Goal: Task Accomplishment & Management: Complete application form

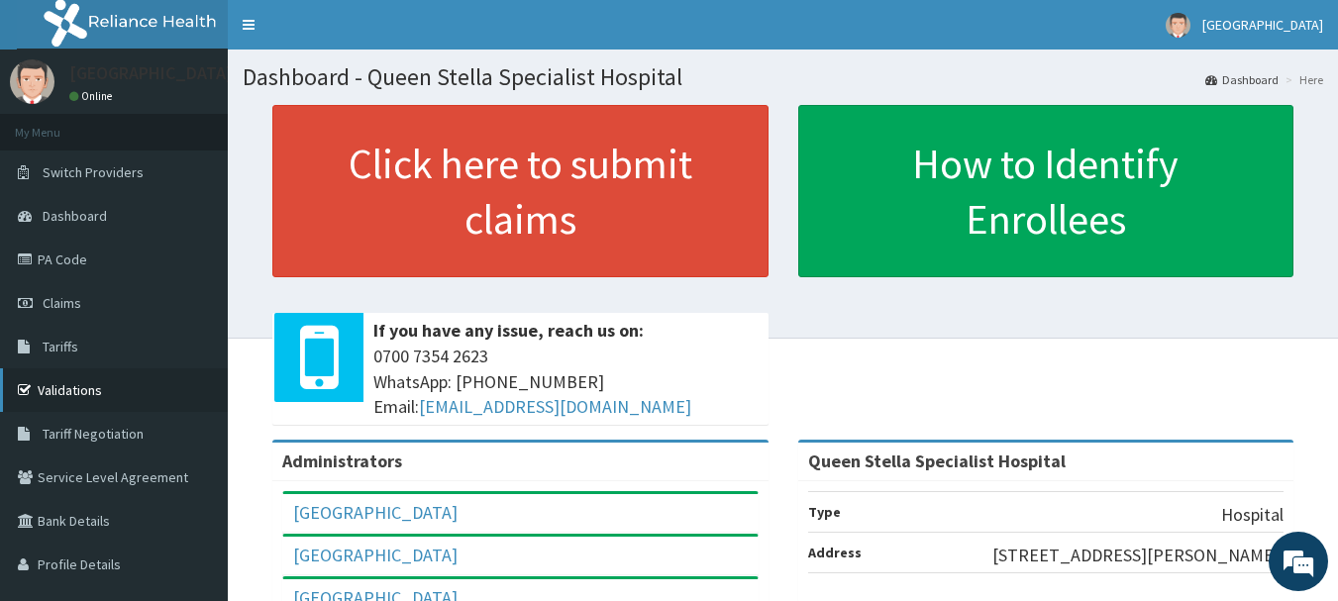
click at [72, 391] on link "Validations" at bounding box center [114, 390] width 228 height 44
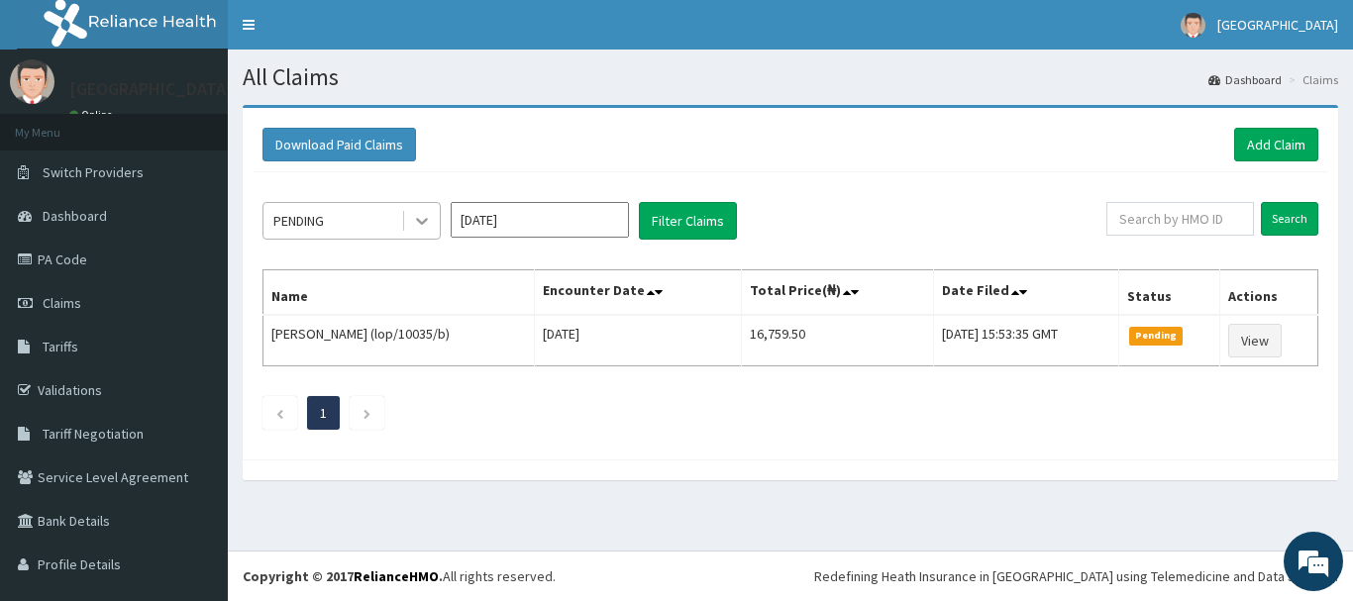
click at [422, 213] on icon at bounding box center [422, 221] width 20 height 20
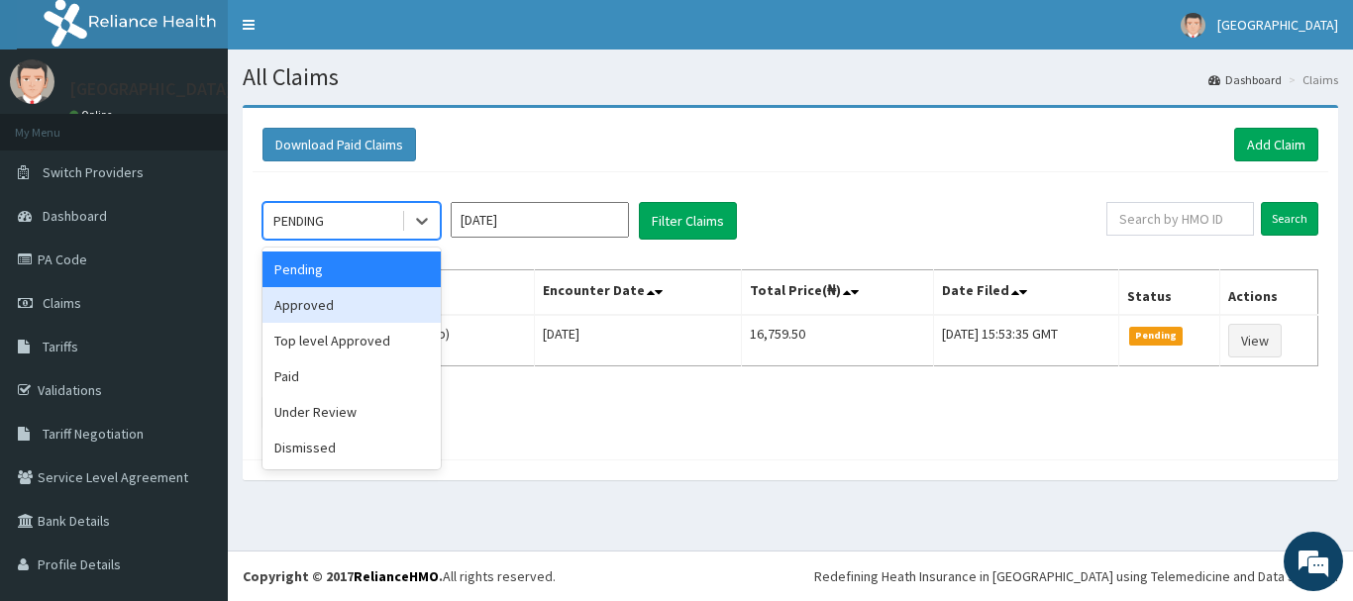
drag, startPoint x: 393, startPoint y: 298, endPoint x: 441, endPoint y: 288, distance: 48.6
click at [393, 299] on div "Approved" at bounding box center [351, 305] width 178 height 36
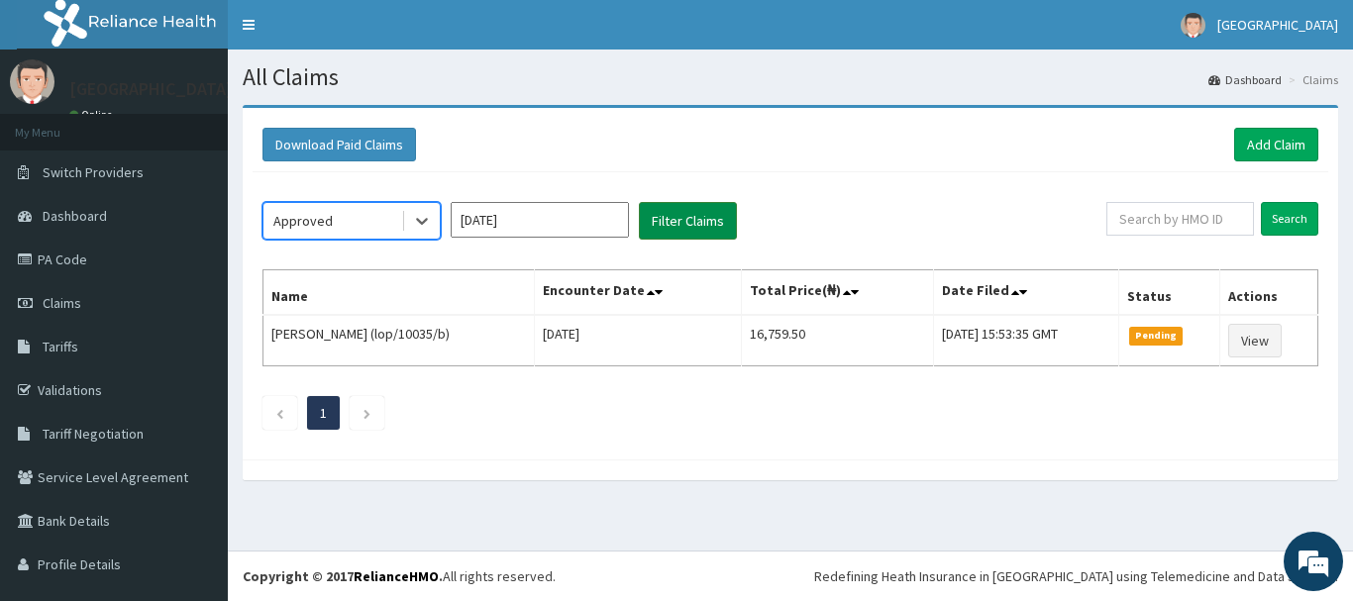
click at [711, 202] on button "Filter Claims" at bounding box center [688, 221] width 98 height 38
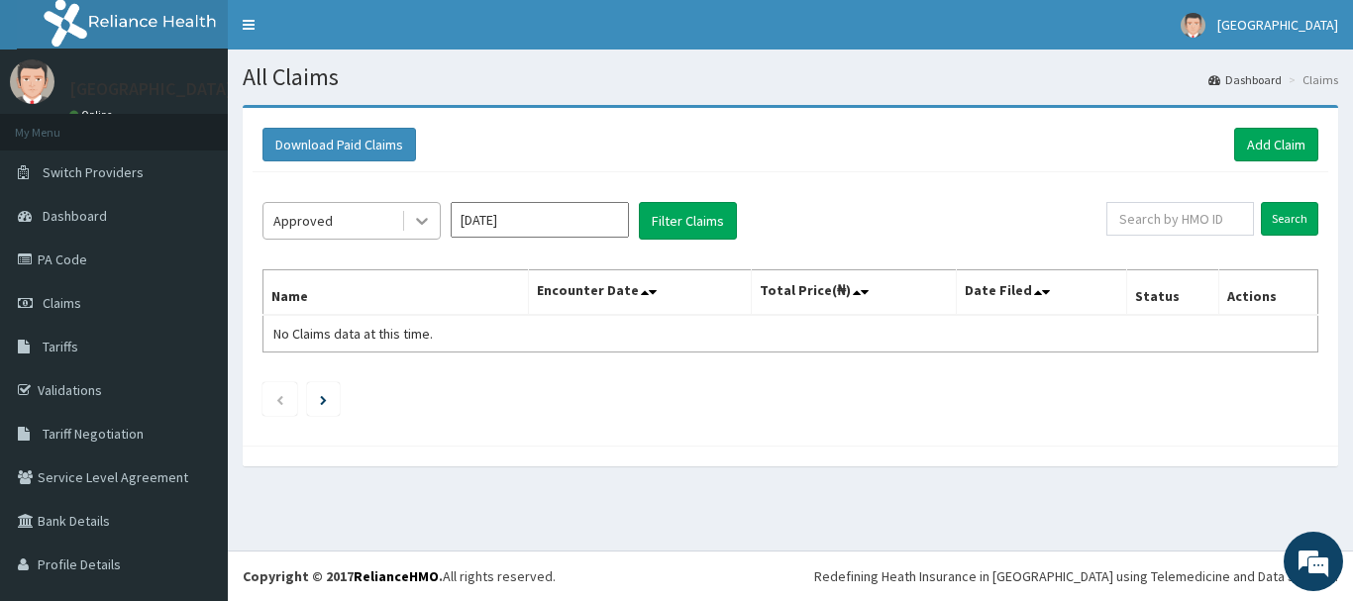
click at [427, 224] on icon at bounding box center [422, 221] width 20 height 20
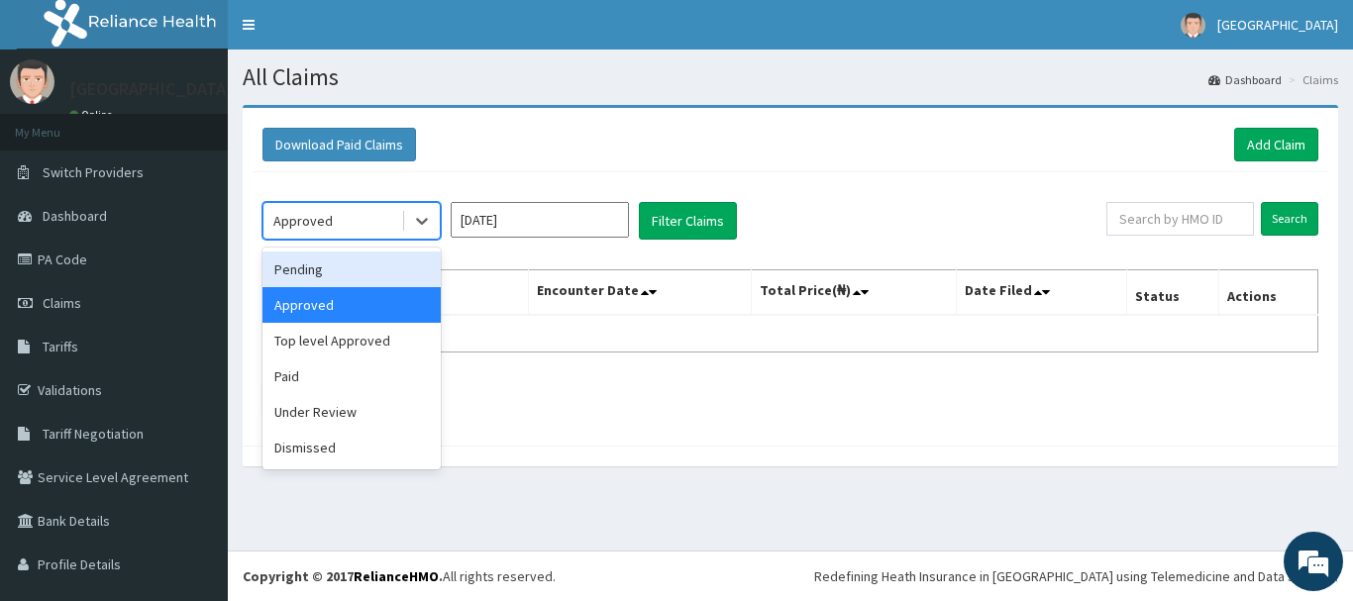
click at [380, 266] on div "Pending" at bounding box center [351, 270] width 178 height 36
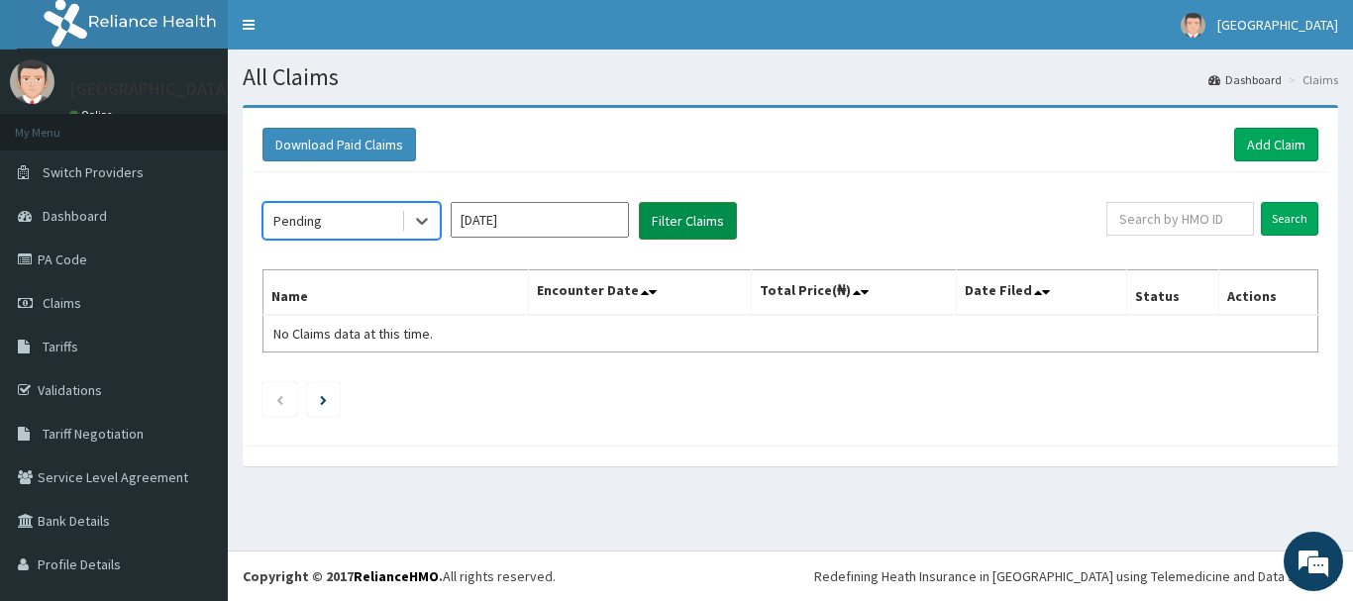
click at [668, 226] on button "Filter Claims" at bounding box center [688, 221] width 98 height 38
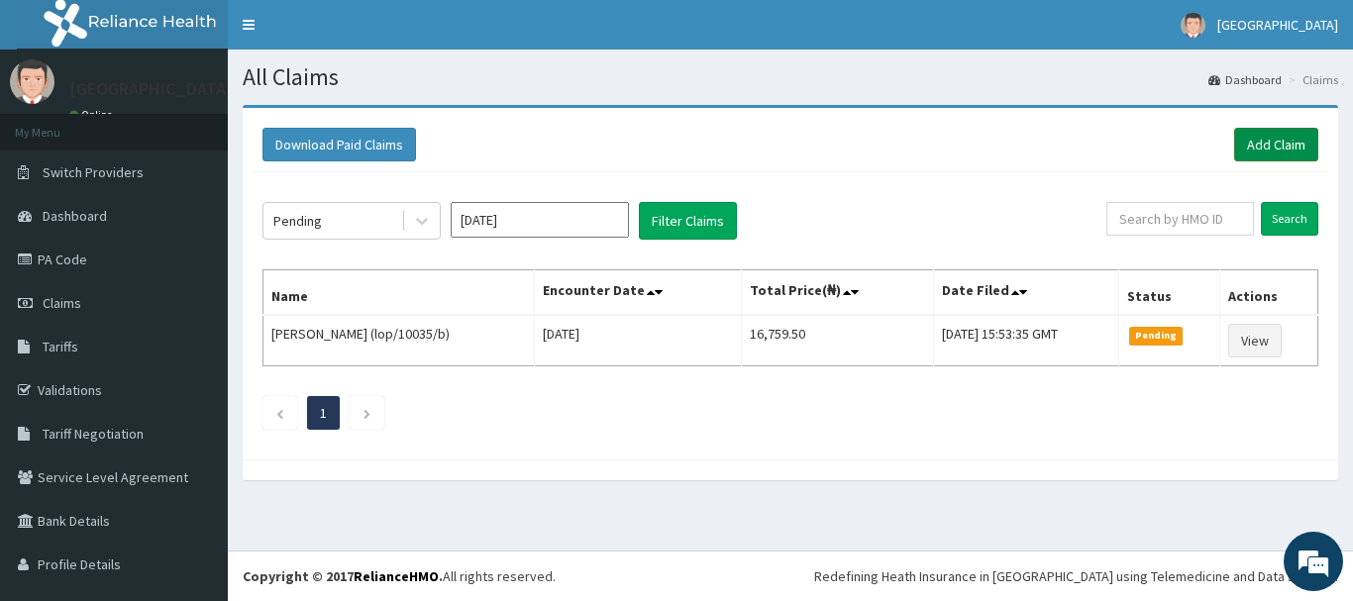
click at [1238, 151] on link "Add Claim" at bounding box center [1276, 145] width 84 height 34
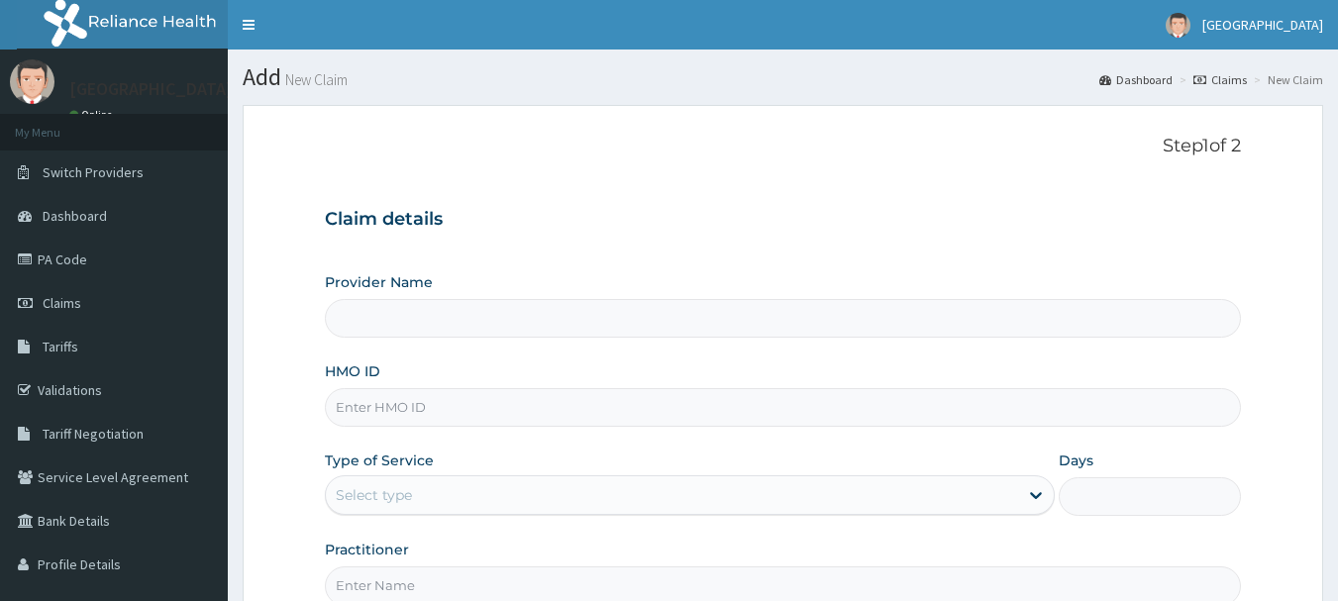
click at [426, 417] on input "HMO ID" at bounding box center [783, 407] width 917 height 39
type input "Queen Stella Specialist Hospital"
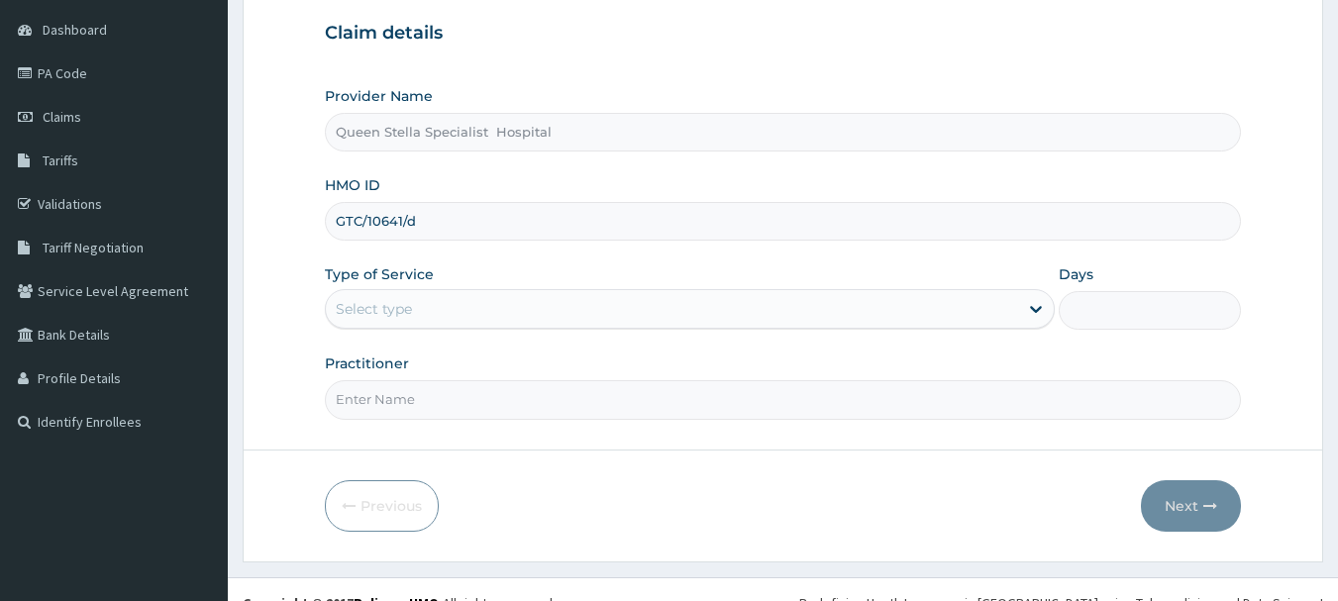
scroll to position [198, 0]
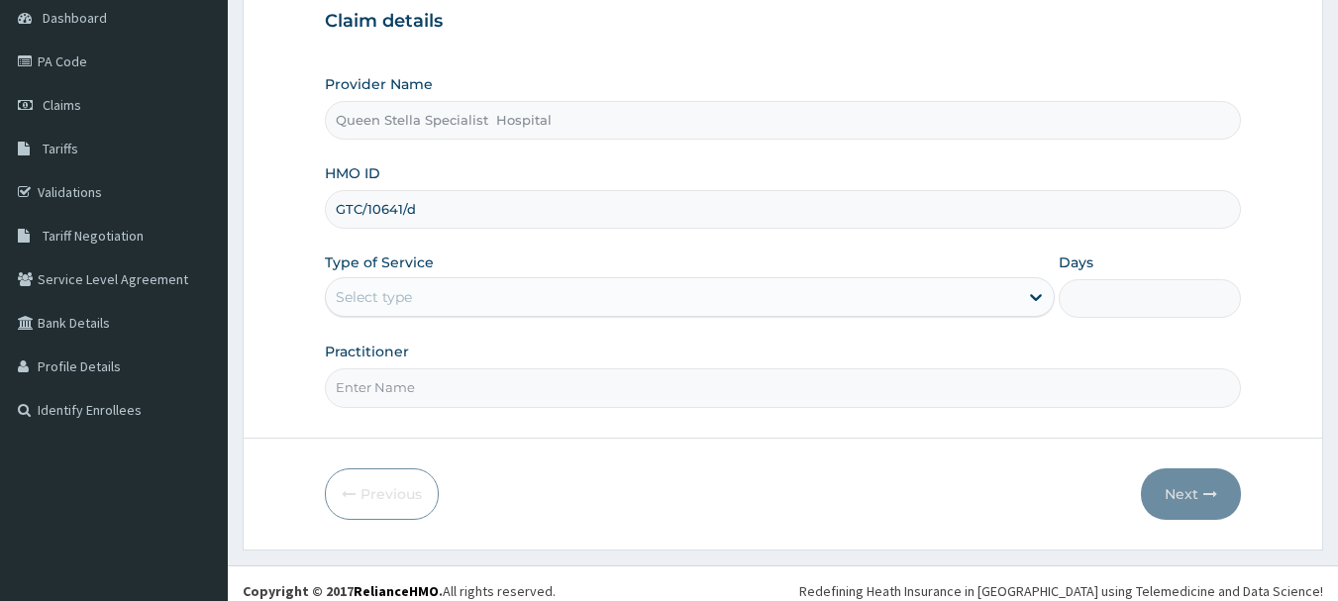
type input "GTC/10641/d"
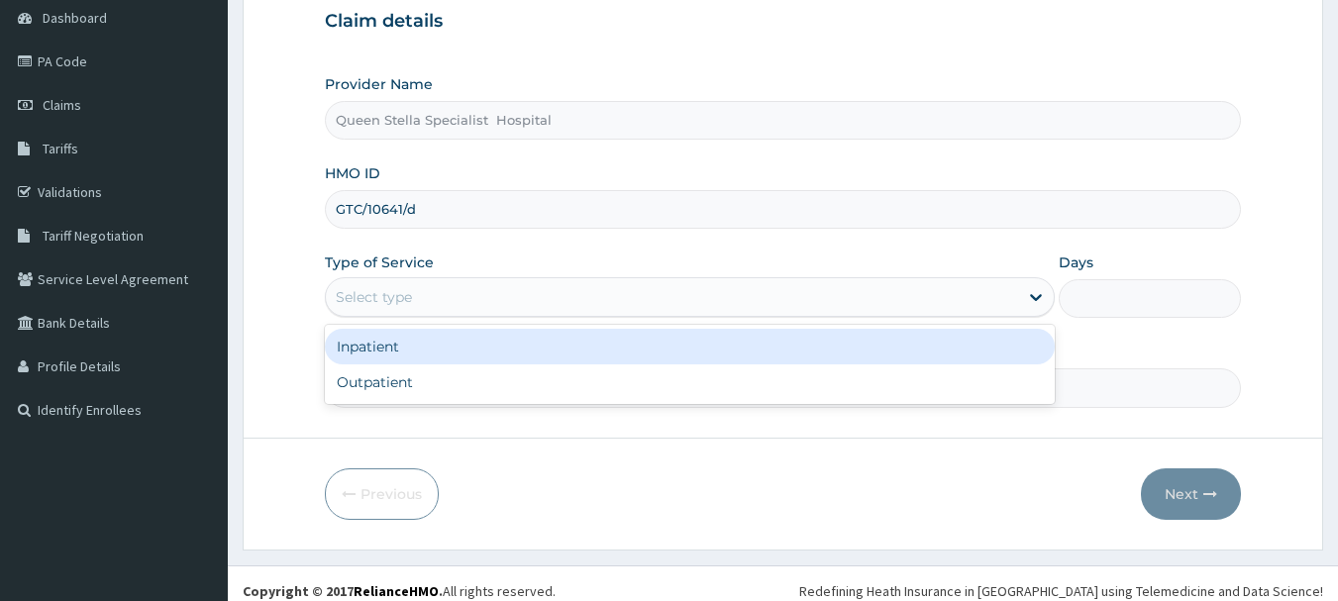
click at [445, 309] on div "Select type" at bounding box center [672, 297] width 692 height 32
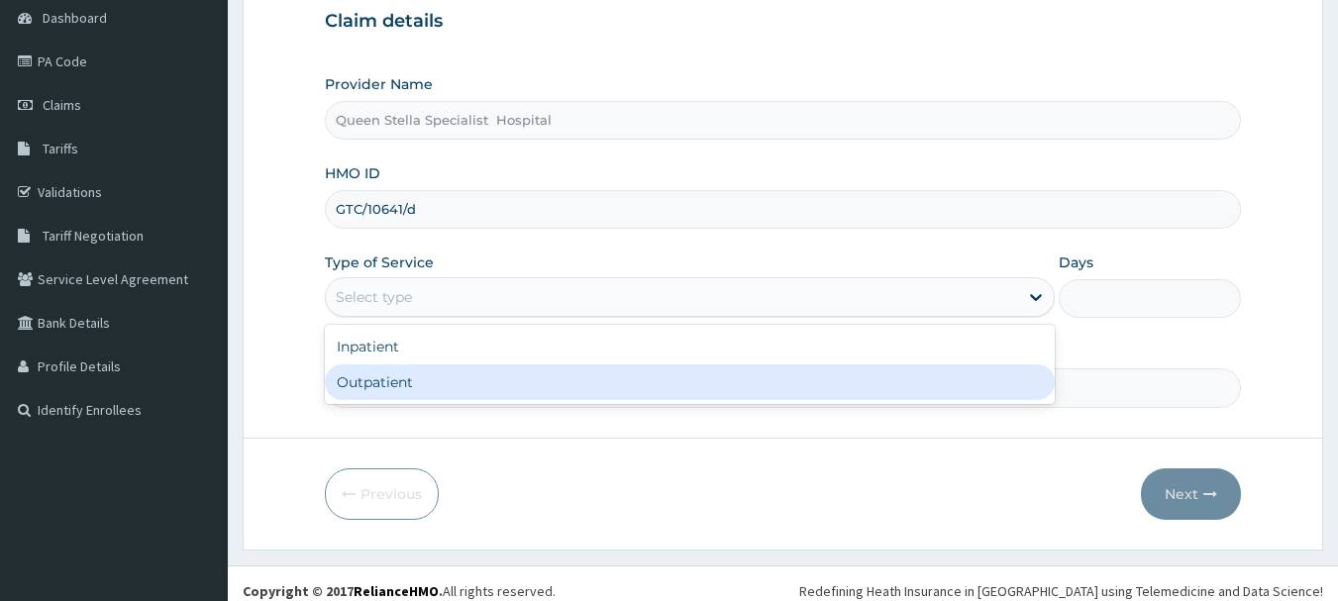
click at [460, 381] on div "Outpatient" at bounding box center [690, 383] width 730 height 36
type input "1"
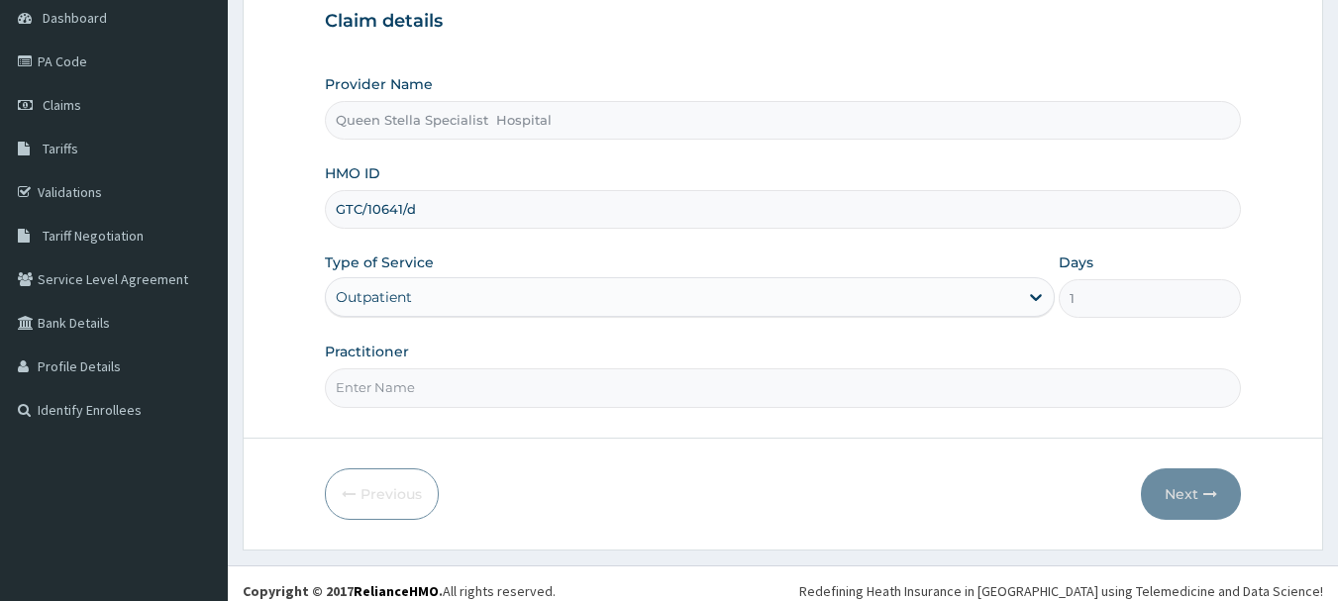
click at [453, 388] on input "Practitioner" at bounding box center [783, 387] width 917 height 39
type input "[PERSON_NAME]"
click at [1199, 502] on button "Next" at bounding box center [1191, 495] width 100 height 52
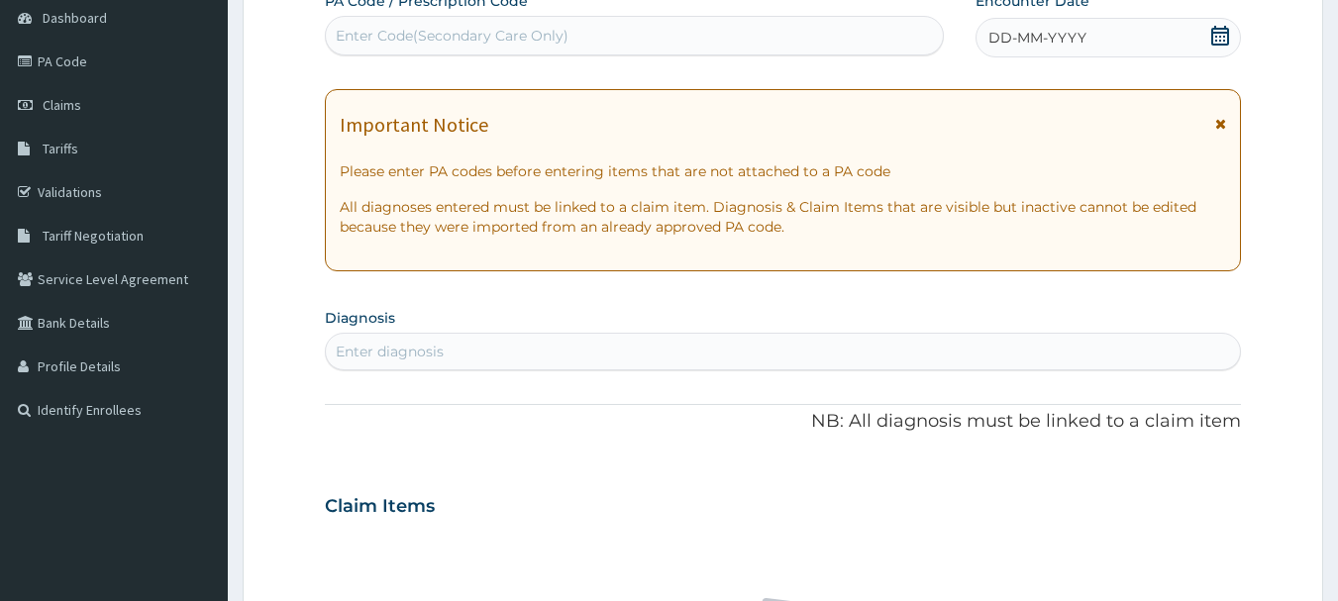
drag, startPoint x: 1214, startPoint y: 38, endPoint x: 1205, endPoint y: 24, distance: 16.5
click at [1212, 24] on div "DD-MM-YYYY" at bounding box center [1108, 38] width 265 height 40
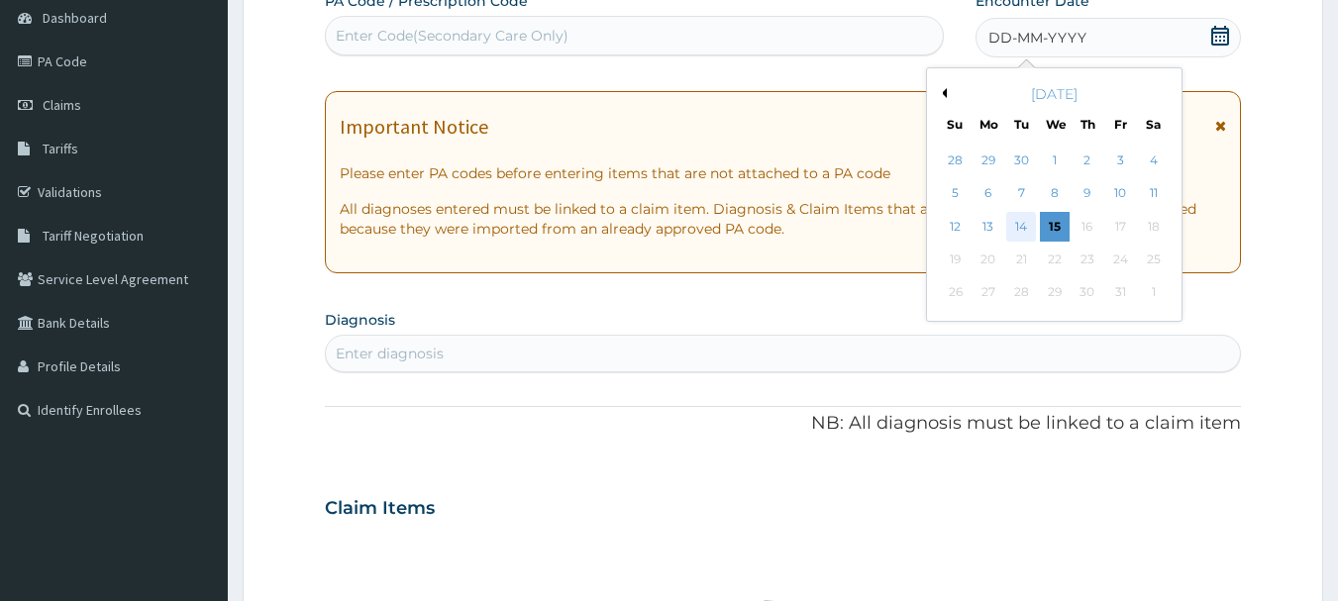
click at [1020, 223] on div "14" at bounding box center [1022, 227] width 30 height 30
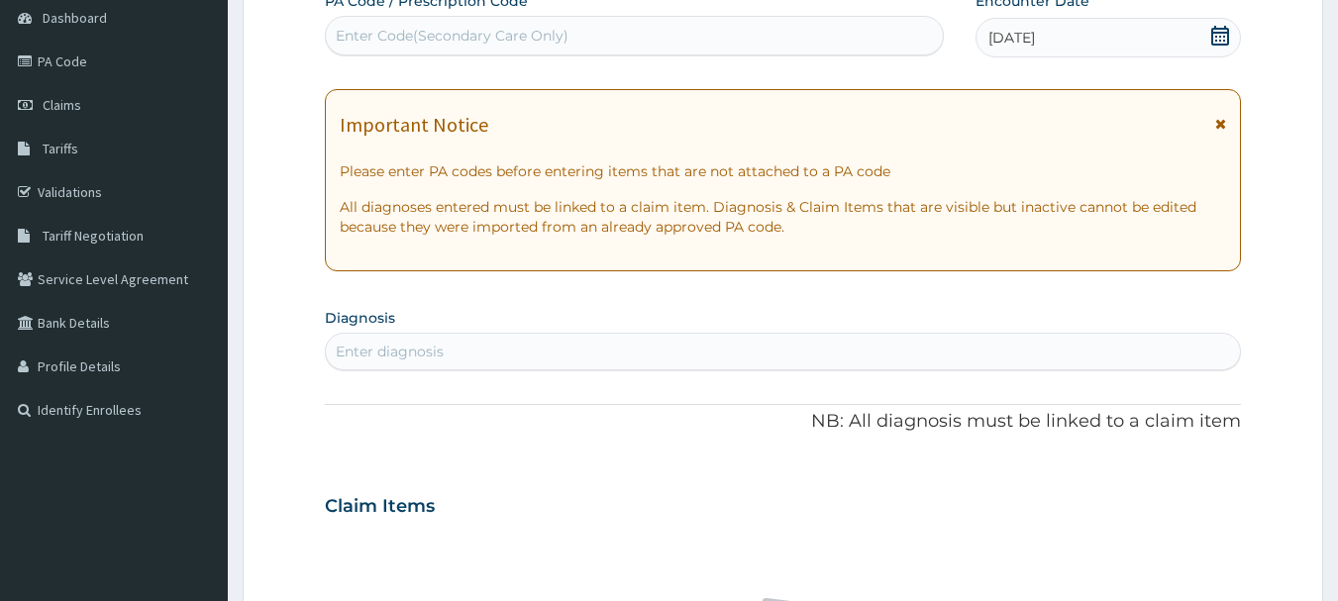
click at [571, 340] on div "Enter diagnosis" at bounding box center [783, 352] width 915 height 32
type input "malaria"
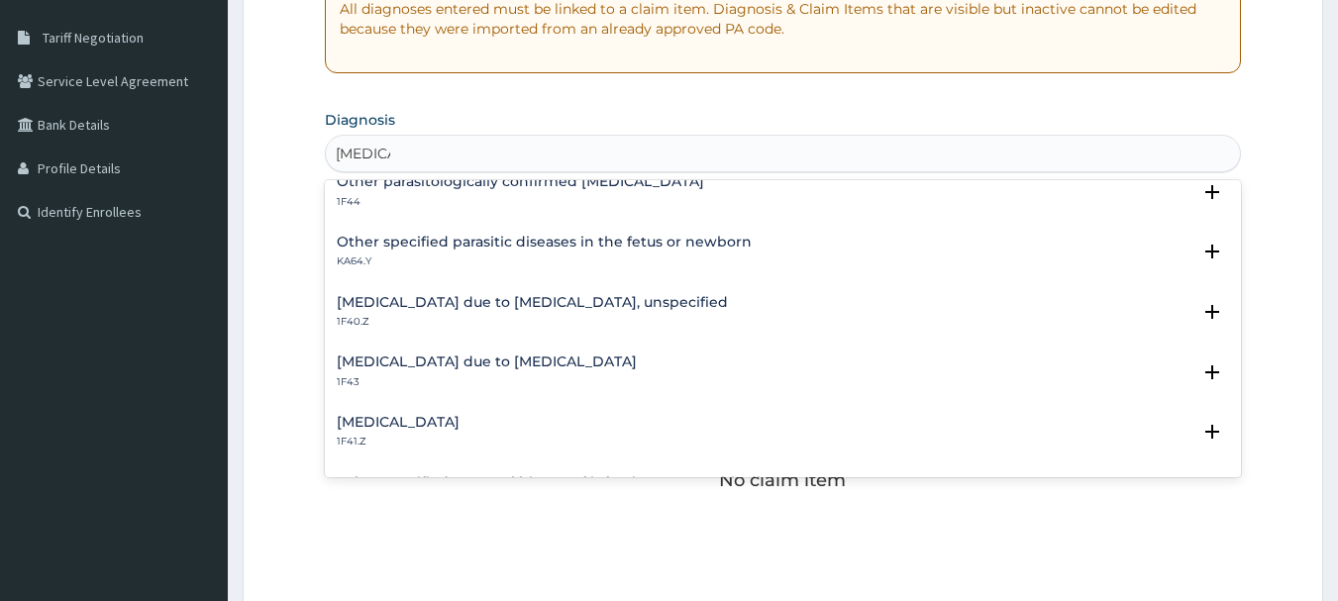
click at [581, 309] on h4 "Malaria due to Plasmodium falciparum, unspecified" at bounding box center [532, 302] width 391 height 15
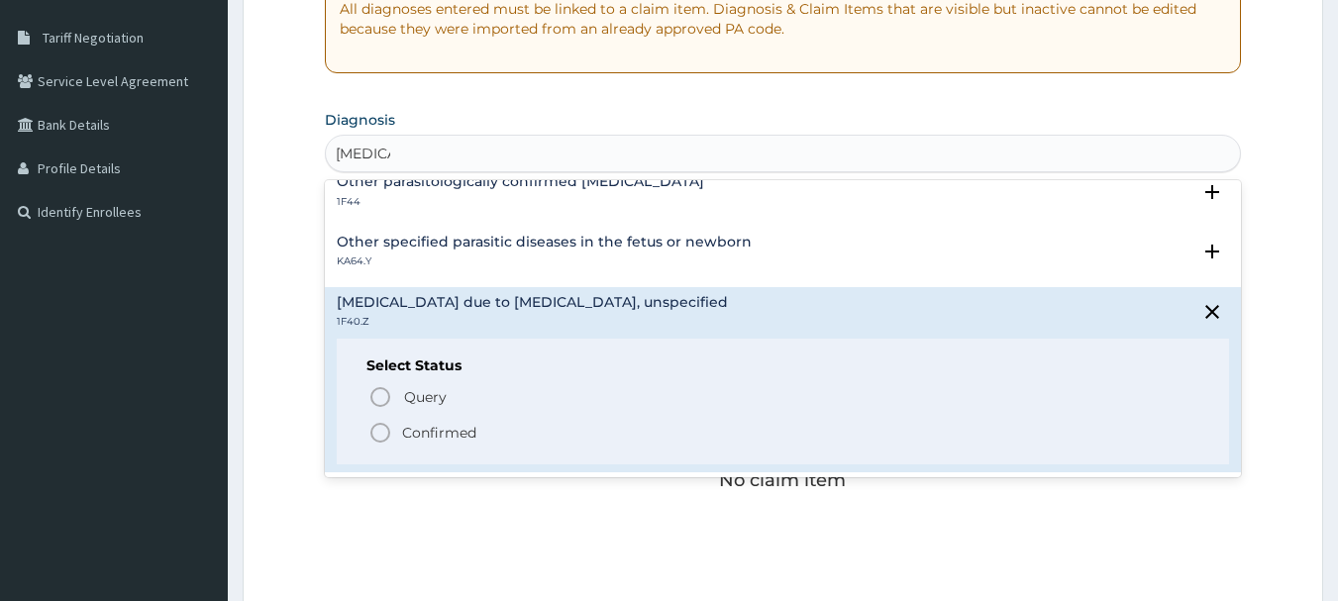
click at [384, 435] on icon "status option filled" at bounding box center [380, 433] width 24 height 24
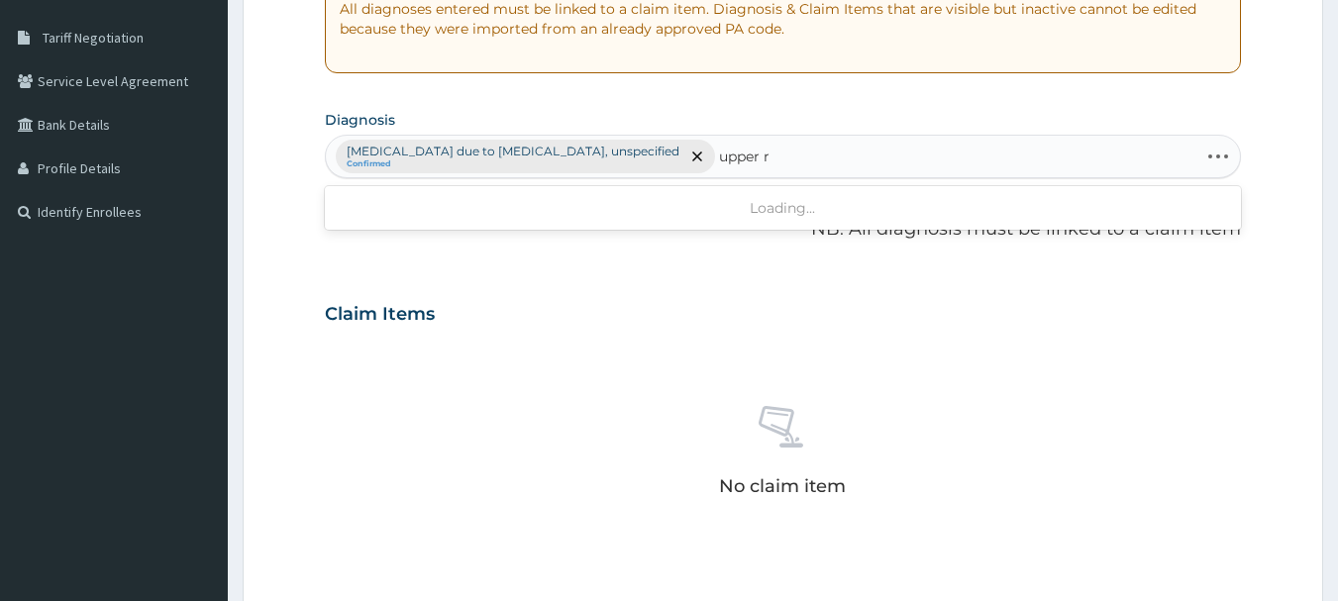
type input "upper"
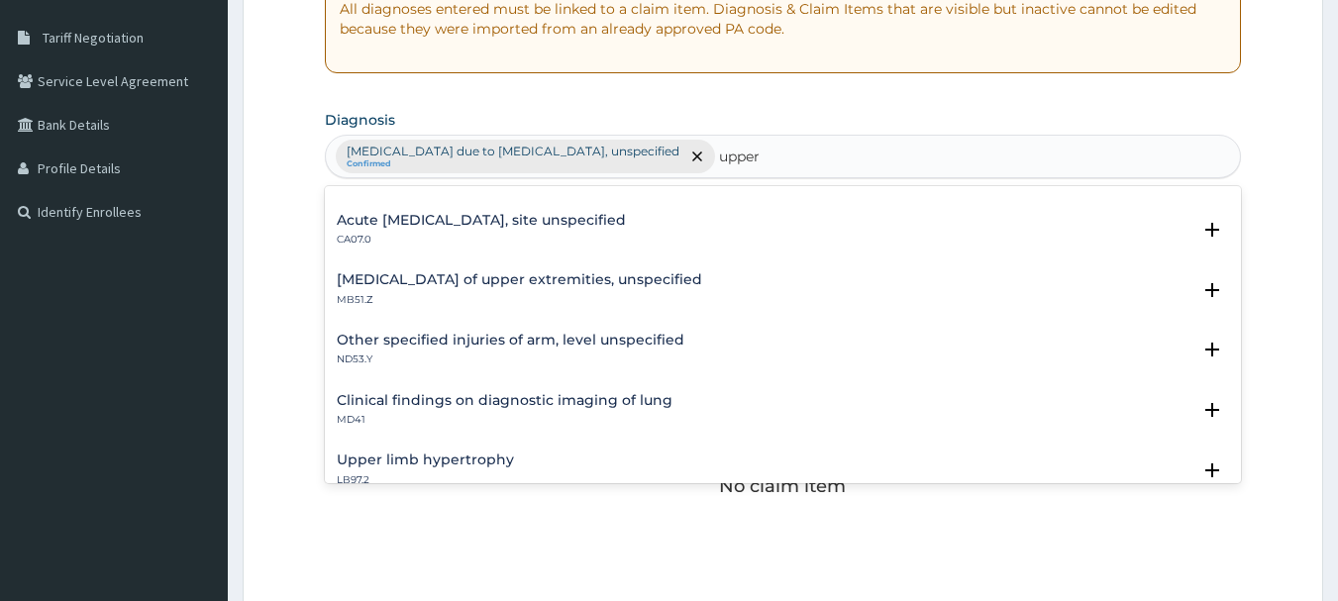
scroll to position [0, 0]
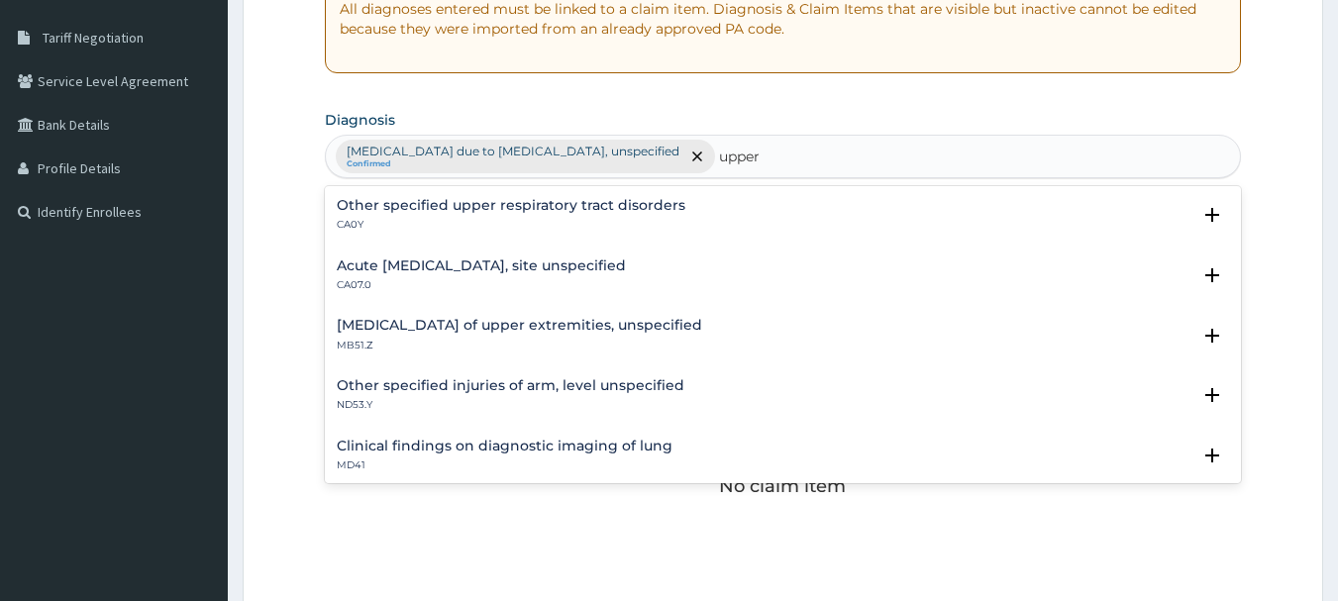
click at [525, 260] on h4 "Acute upper respiratory infection, site unspecified" at bounding box center [481, 266] width 289 height 15
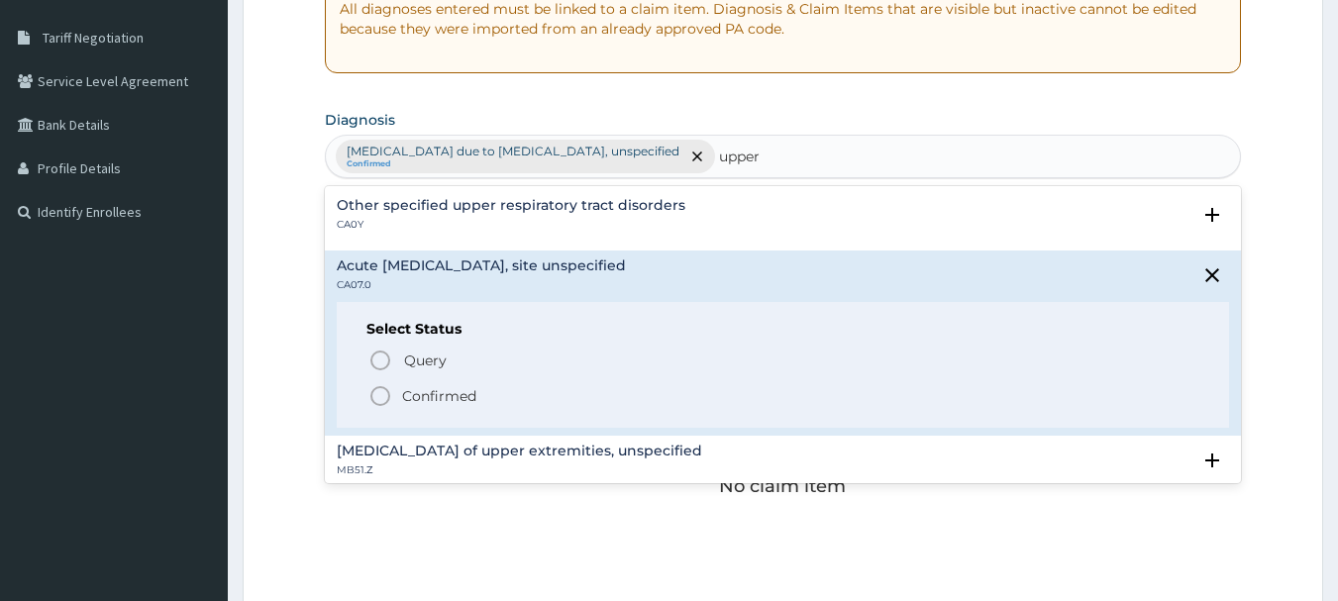
click at [382, 389] on icon "status option filled" at bounding box center [380, 396] width 24 height 24
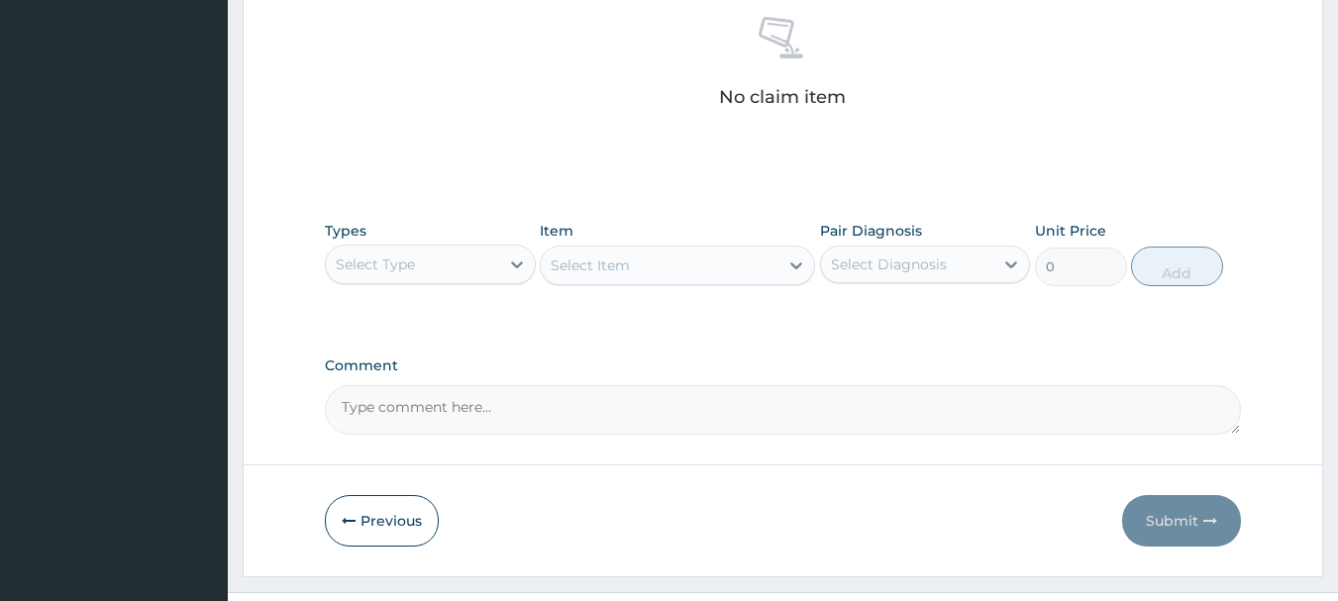
scroll to position [827, 0]
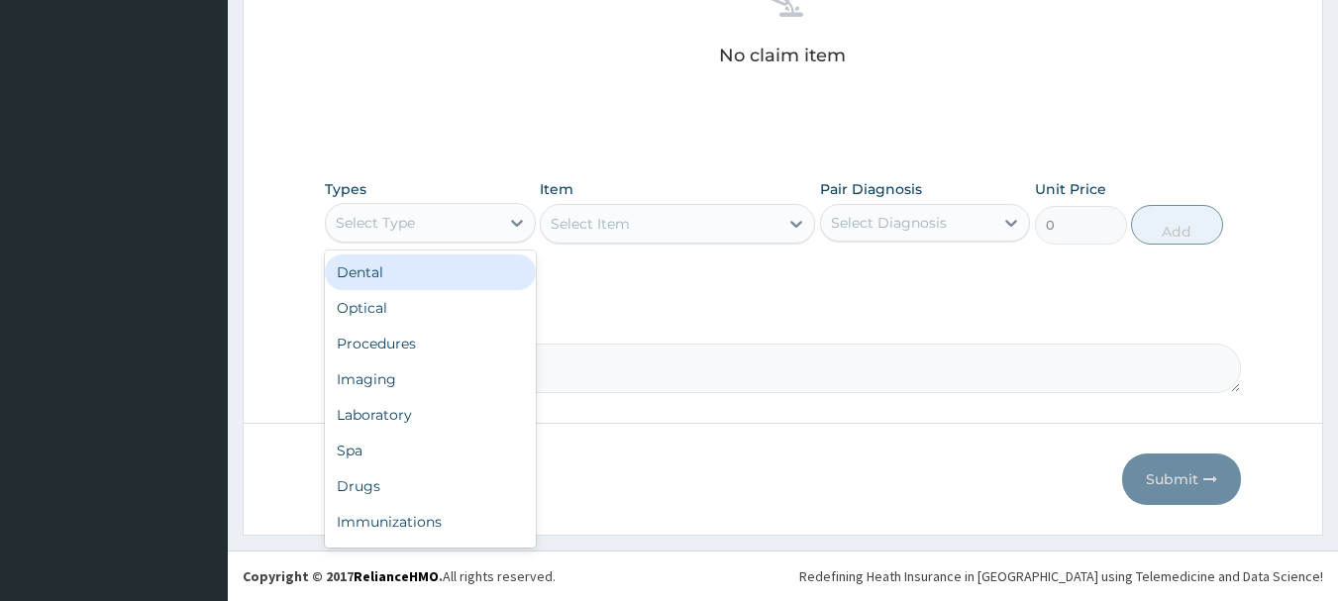
click at [452, 231] on div "Select Type" at bounding box center [412, 223] width 173 height 32
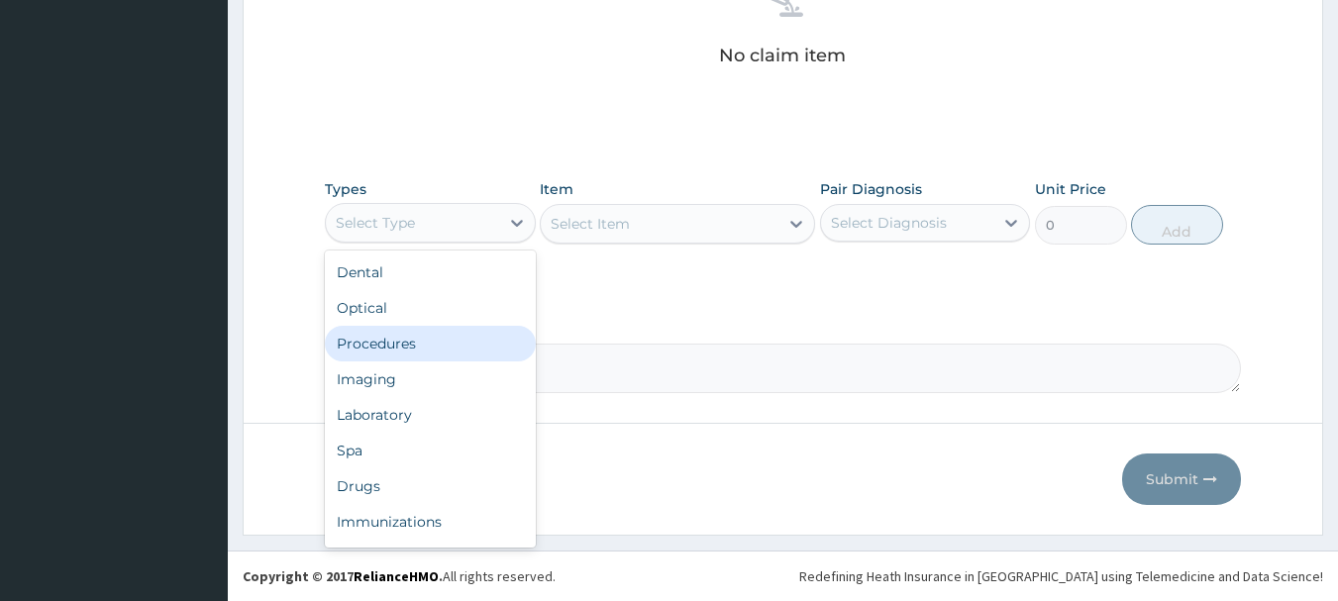
click at [448, 346] on div "Procedures" at bounding box center [430, 344] width 211 height 36
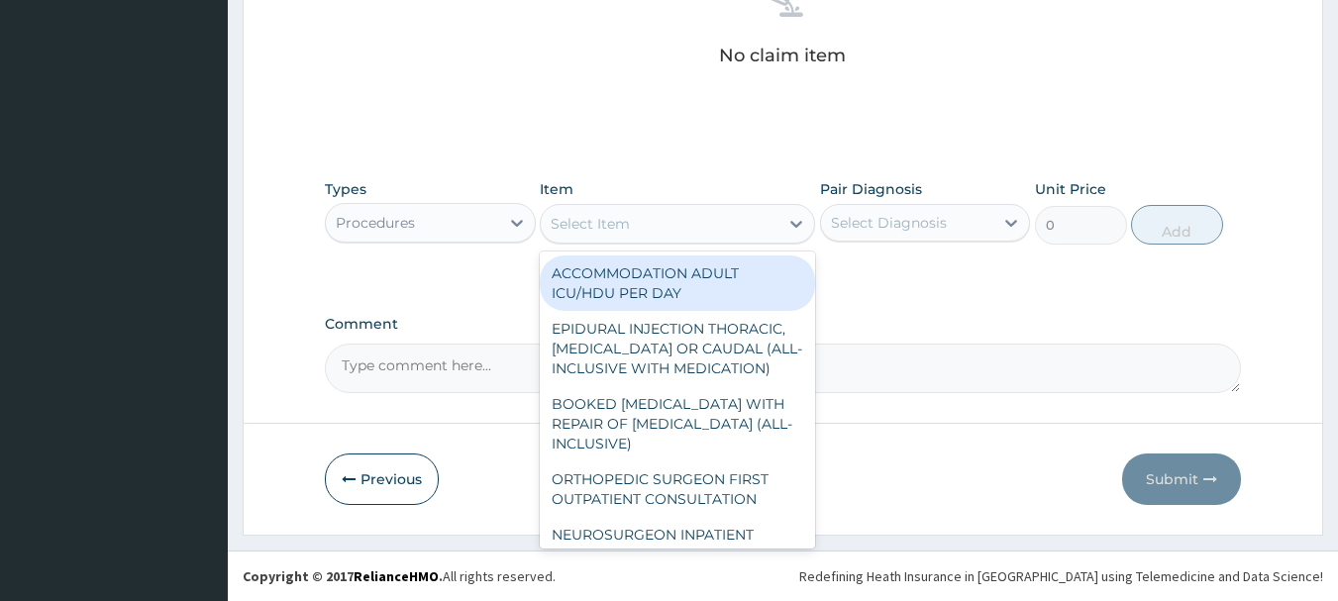
click at [581, 230] on div "Select Item" at bounding box center [590, 224] width 79 height 20
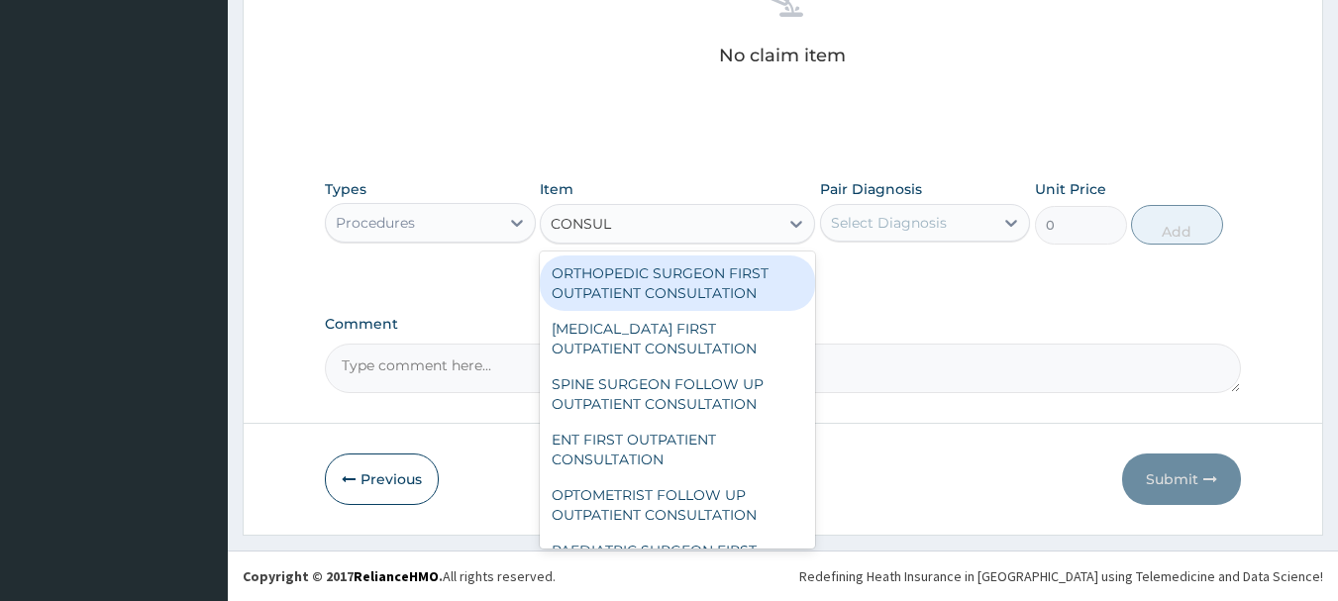
type input "CONSULT"
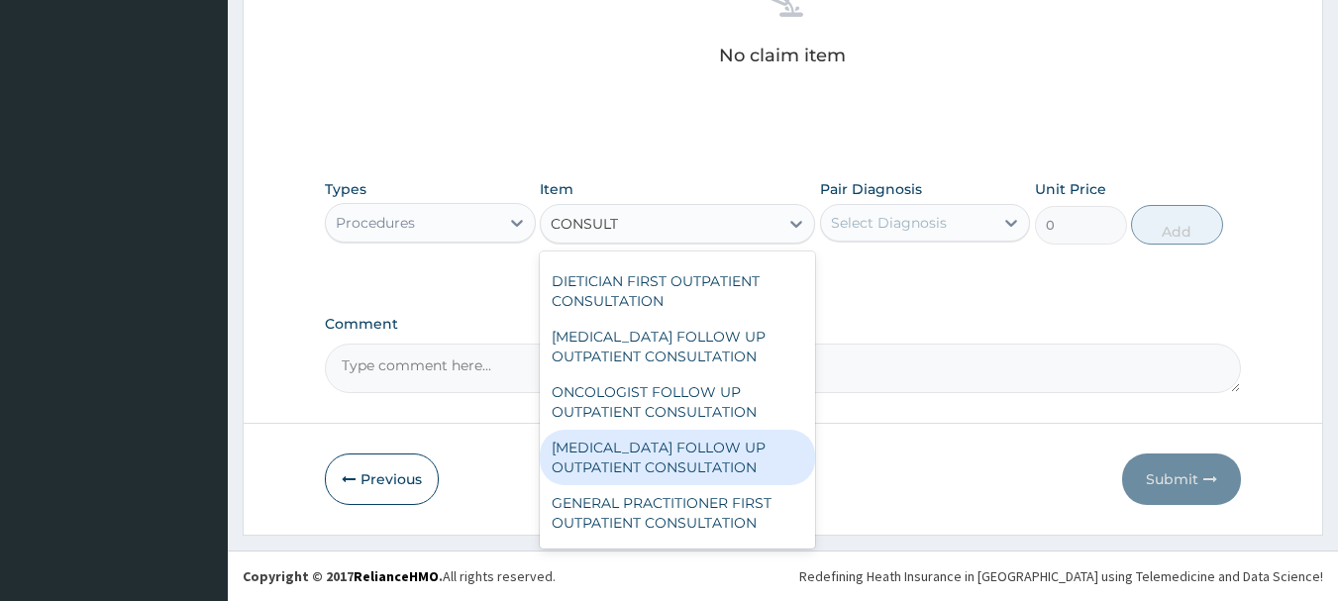
scroll to position [1486, 0]
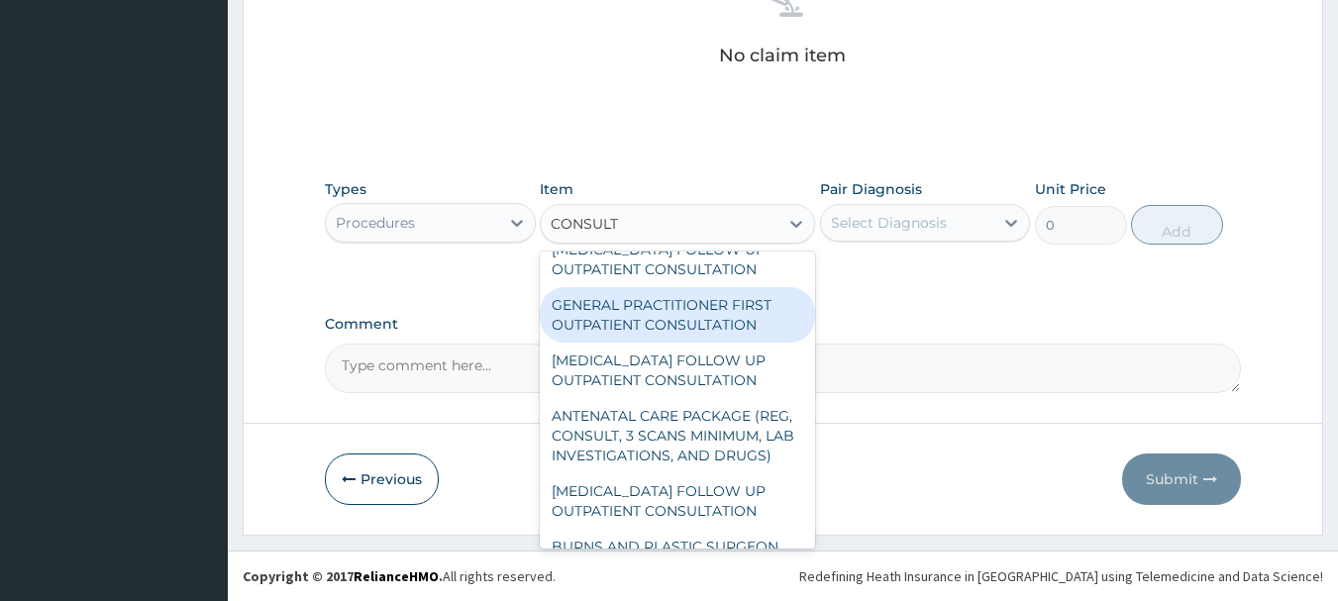
click at [589, 332] on div "GENERAL PRACTITIONER FIRST OUTPATIENT CONSULTATION" at bounding box center [677, 314] width 275 height 55
type input "3750"
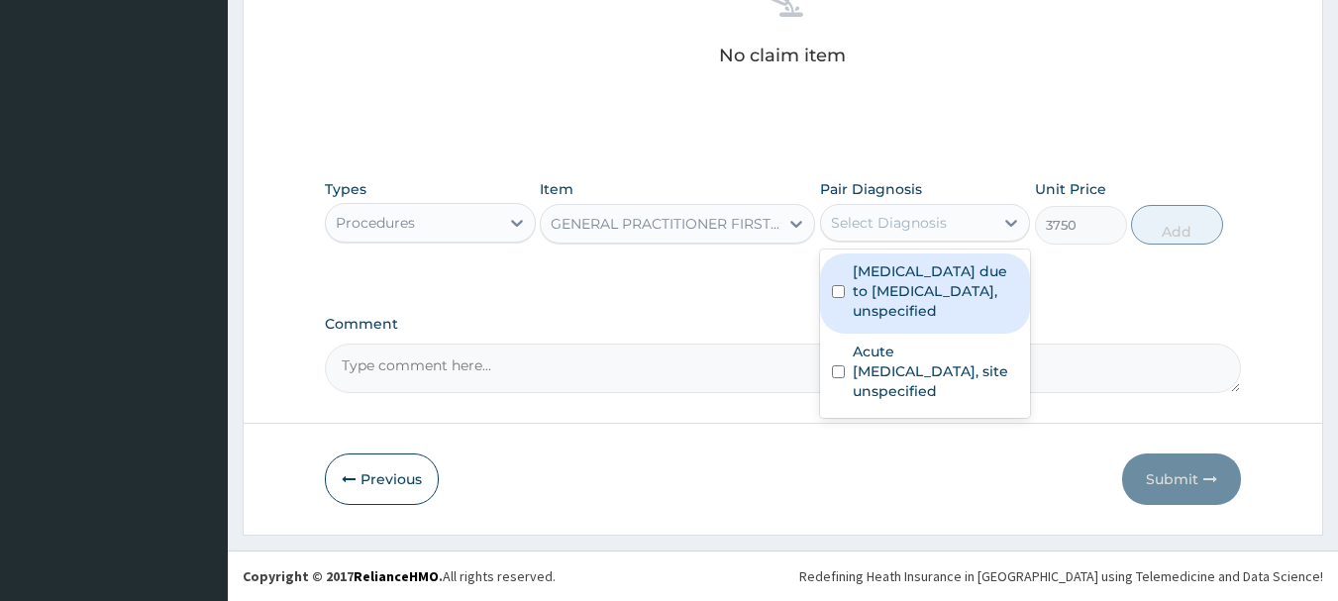
click at [946, 220] on div "Select Diagnosis" at bounding box center [907, 223] width 173 height 32
drag, startPoint x: 933, startPoint y: 282, endPoint x: 928, endPoint y: 319, distance: 37.0
click at [930, 302] on label "[MEDICAL_DATA] due to [MEDICAL_DATA], unspecified" at bounding box center [936, 290] width 166 height 59
checkbox input "true"
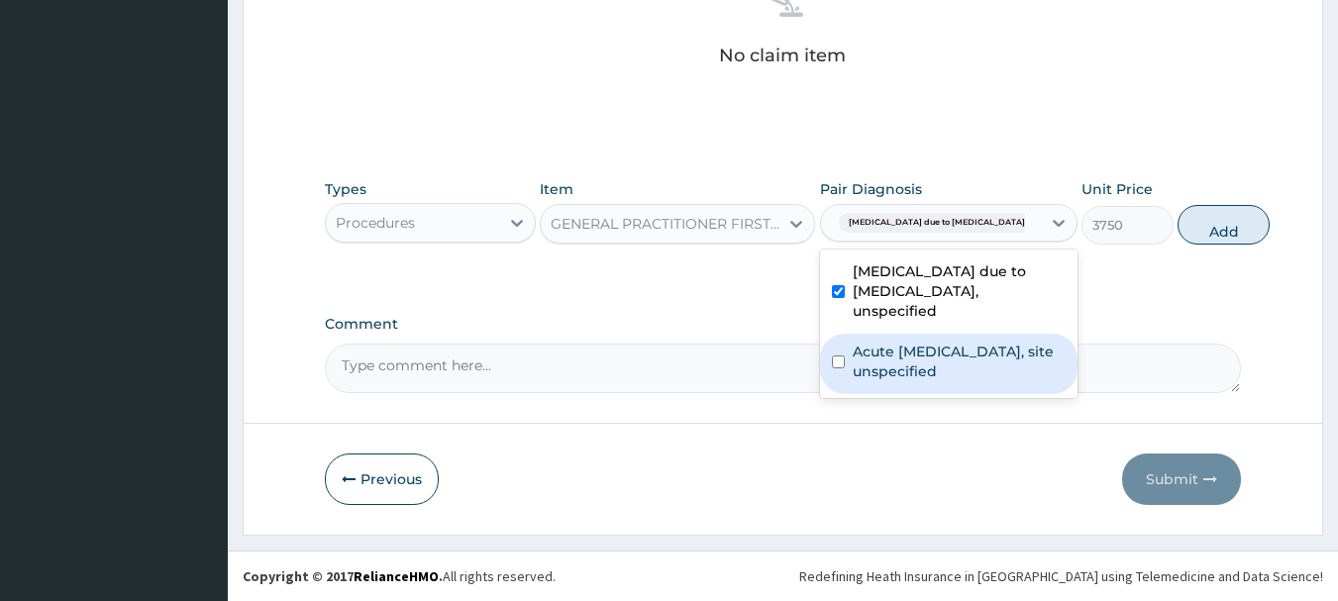
click at [932, 365] on label "Acute [MEDICAL_DATA], site unspecified" at bounding box center [959, 362] width 213 height 40
checkbox input "true"
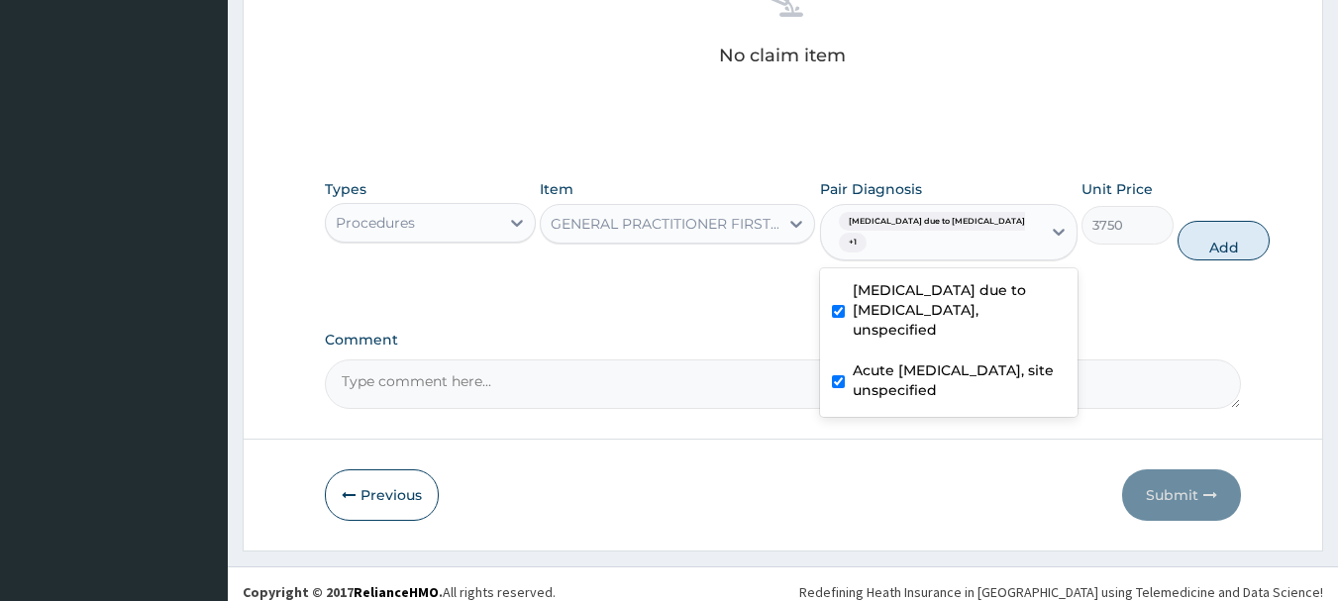
click at [908, 288] on label "[MEDICAL_DATA] due to [MEDICAL_DATA], unspecified" at bounding box center [959, 309] width 213 height 59
checkbox input "false"
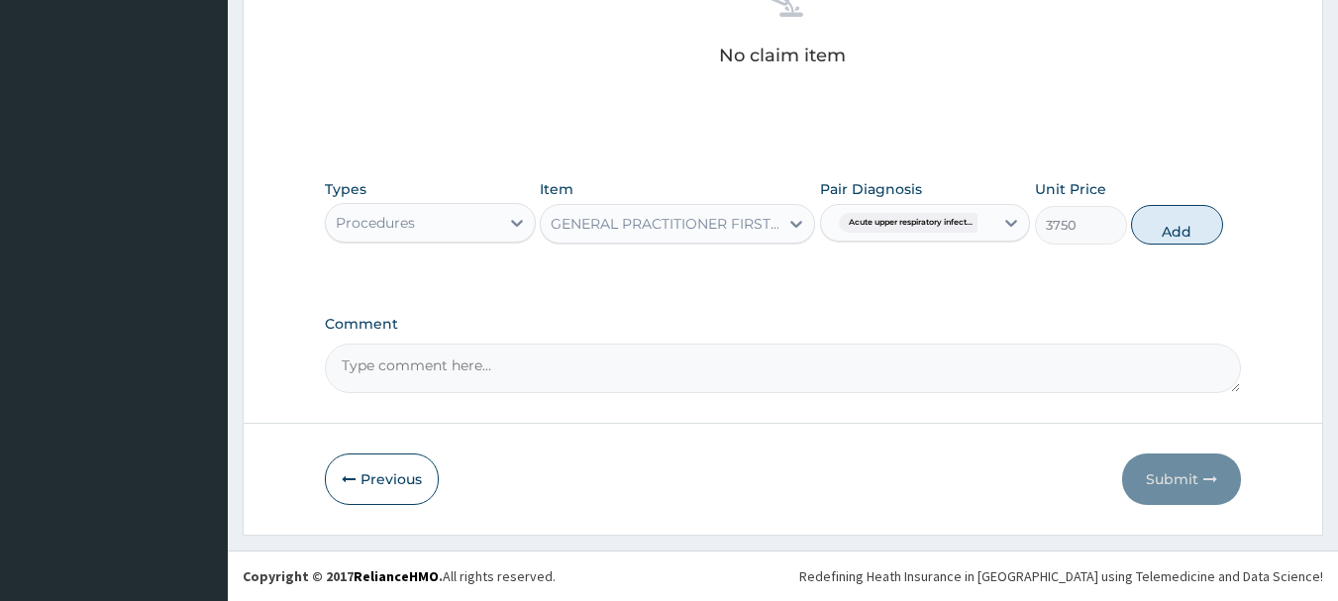
click at [1004, 223] on icon at bounding box center [1011, 223] width 20 height 20
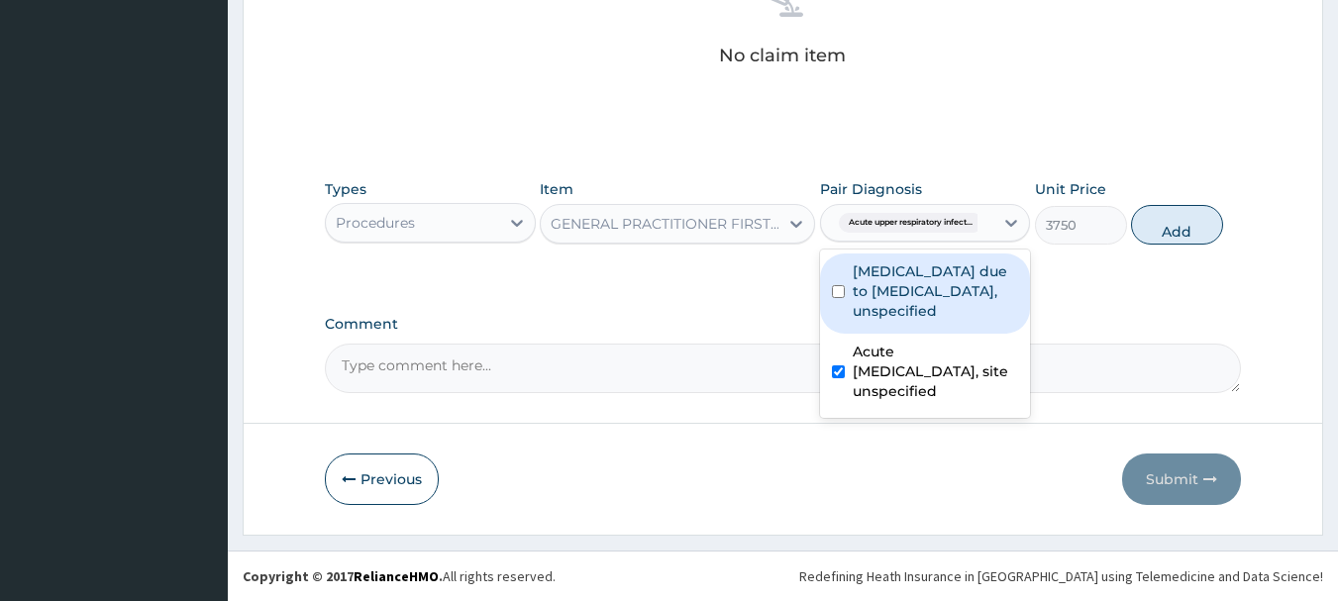
click at [938, 285] on label "[MEDICAL_DATA] due to [MEDICAL_DATA], unspecified" at bounding box center [936, 290] width 166 height 59
checkbox input "true"
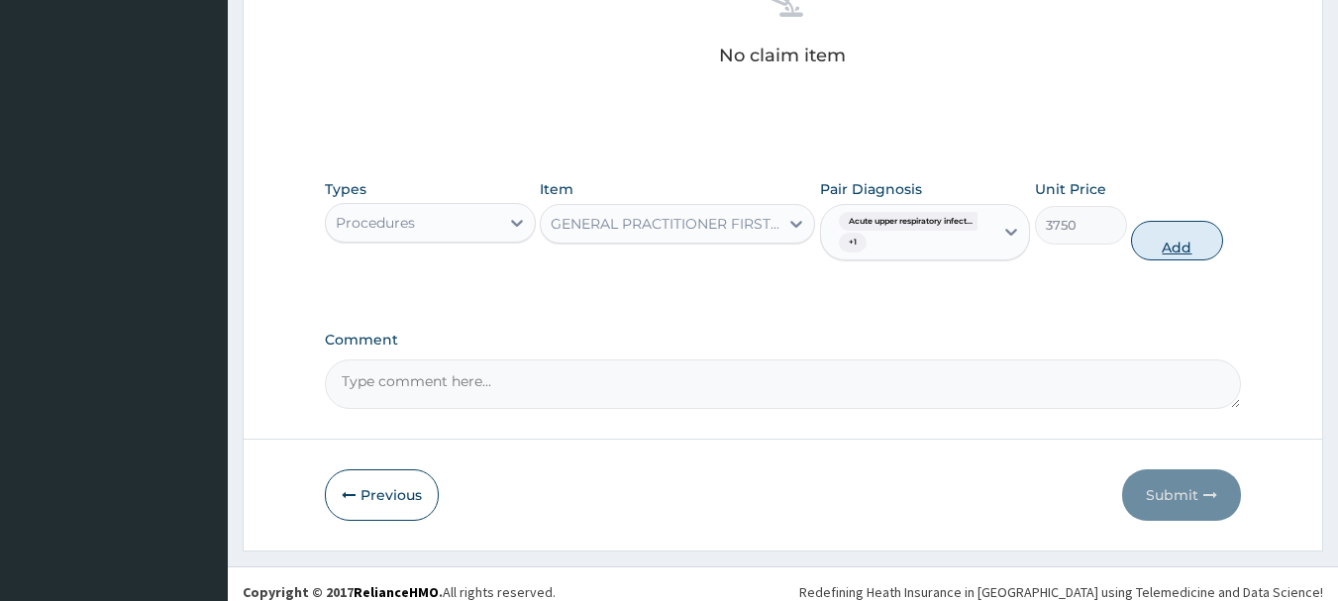
click at [1166, 244] on button "Add" at bounding box center [1177, 241] width 92 height 40
type input "0"
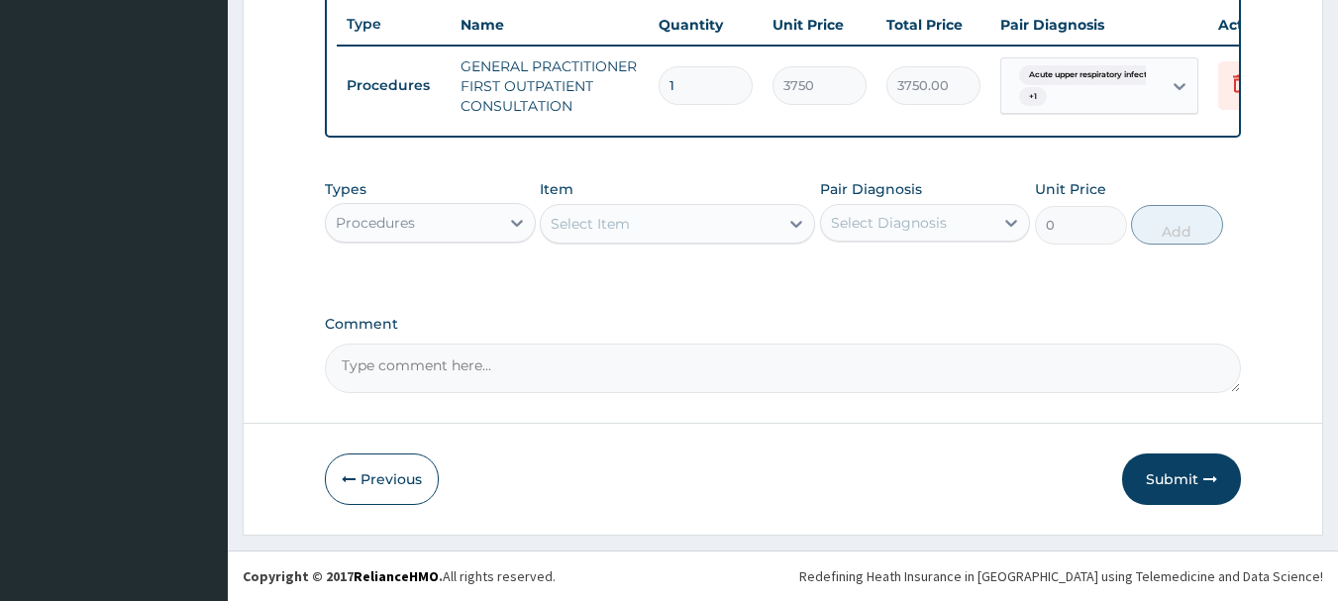
scroll to position [759, 0]
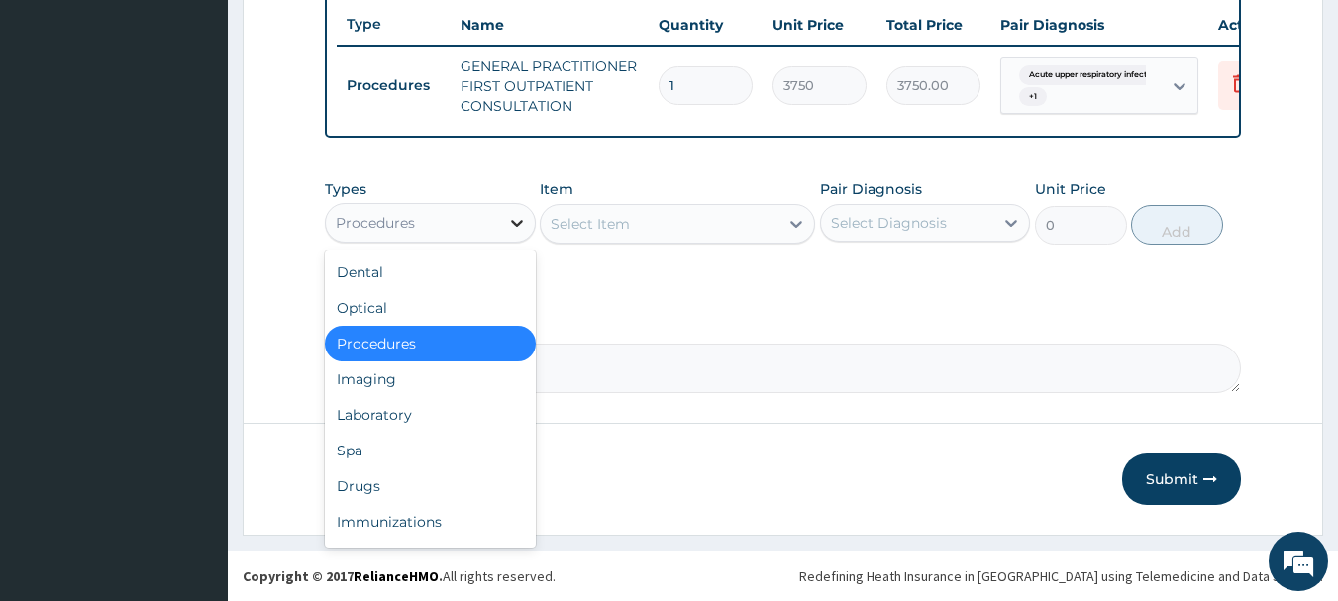
click at [501, 220] on div at bounding box center [517, 223] width 36 height 36
click at [457, 406] on div "Laboratory" at bounding box center [430, 415] width 211 height 36
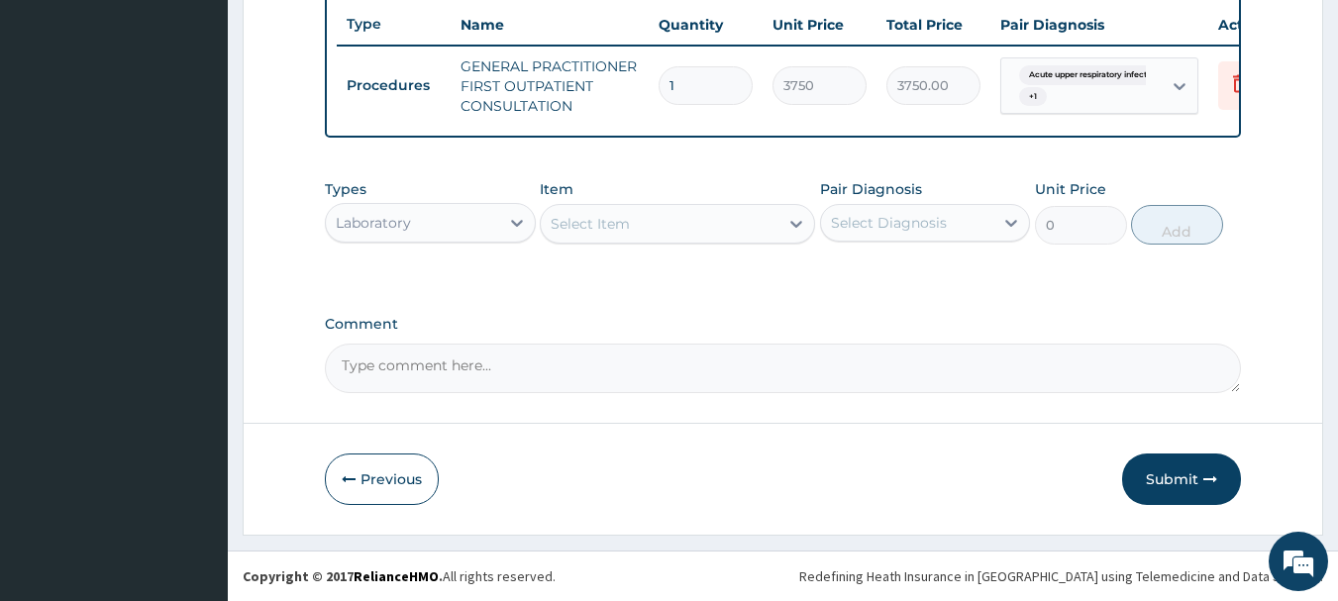
scroll to position [0, 0]
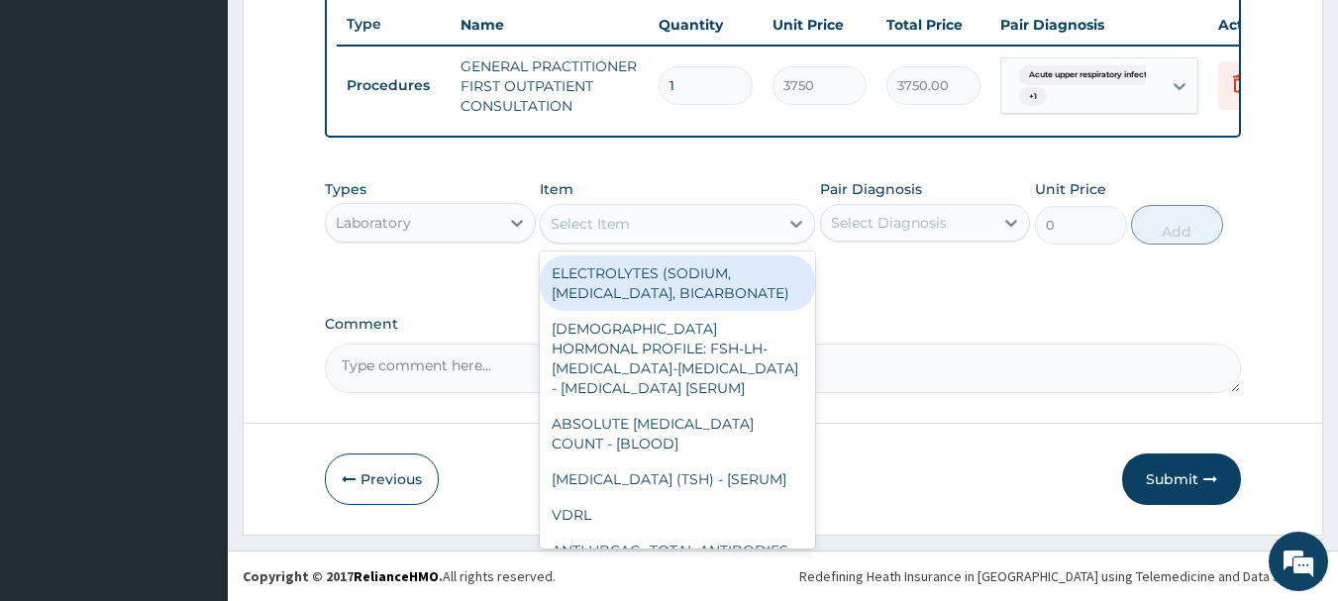
drag, startPoint x: 605, startPoint y: 231, endPoint x: 571, endPoint y: 167, distance: 72.3
click at [599, 218] on div "Select Item" at bounding box center [590, 224] width 79 height 20
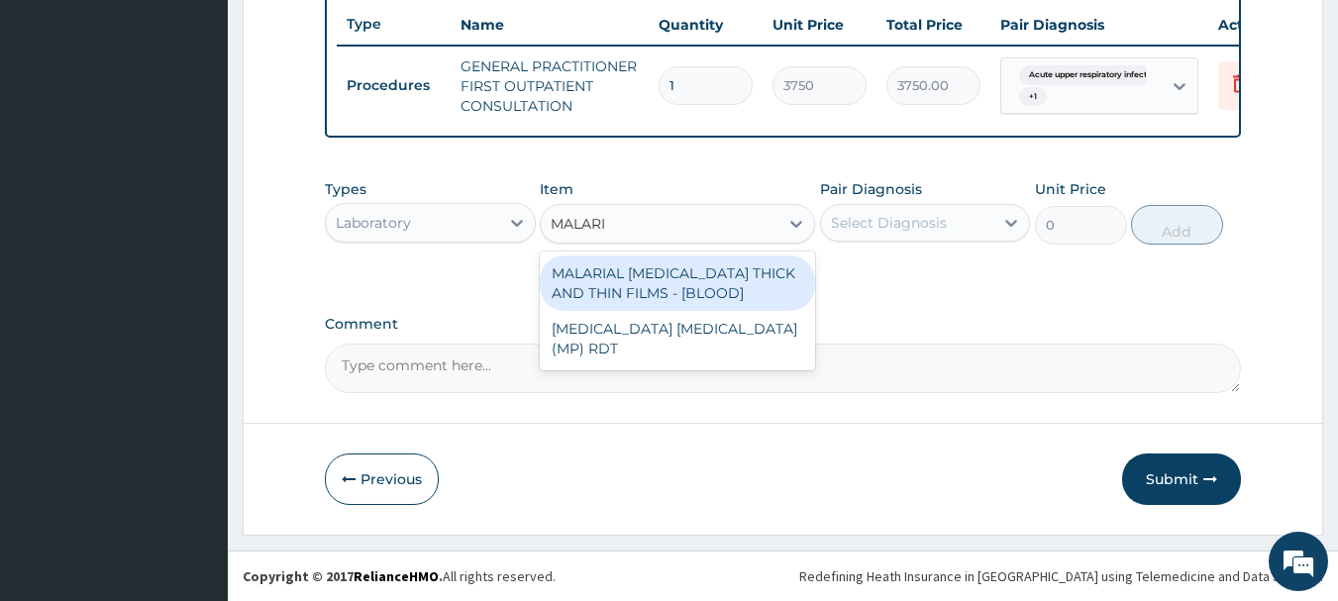
type input "[MEDICAL_DATA]"
click at [681, 294] on div "MALARIAL PARASITE THICK AND THIN FILMS - [BLOOD]" at bounding box center [677, 283] width 275 height 55
type input "2187.5"
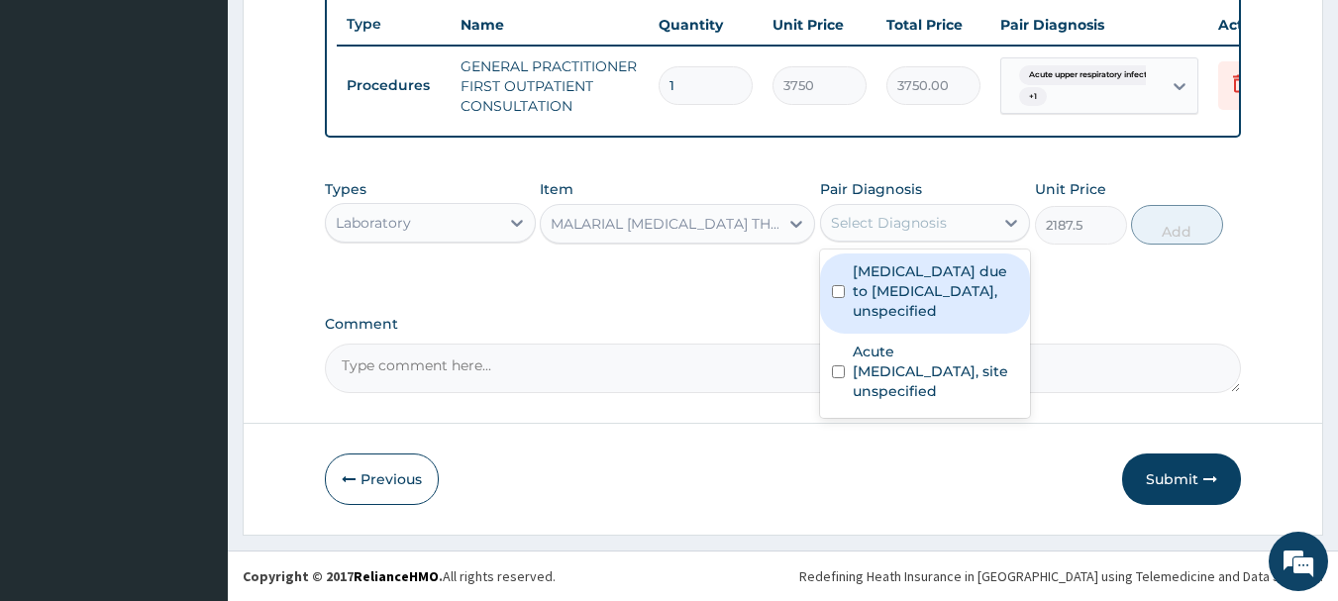
click at [888, 233] on div "Select Diagnosis" at bounding box center [907, 223] width 173 height 32
click at [888, 295] on label "[MEDICAL_DATA] due to [MEDICAL_DATA], unspecified" at bounding box center [936, 290] width 166 height 59
checkbox input "true"
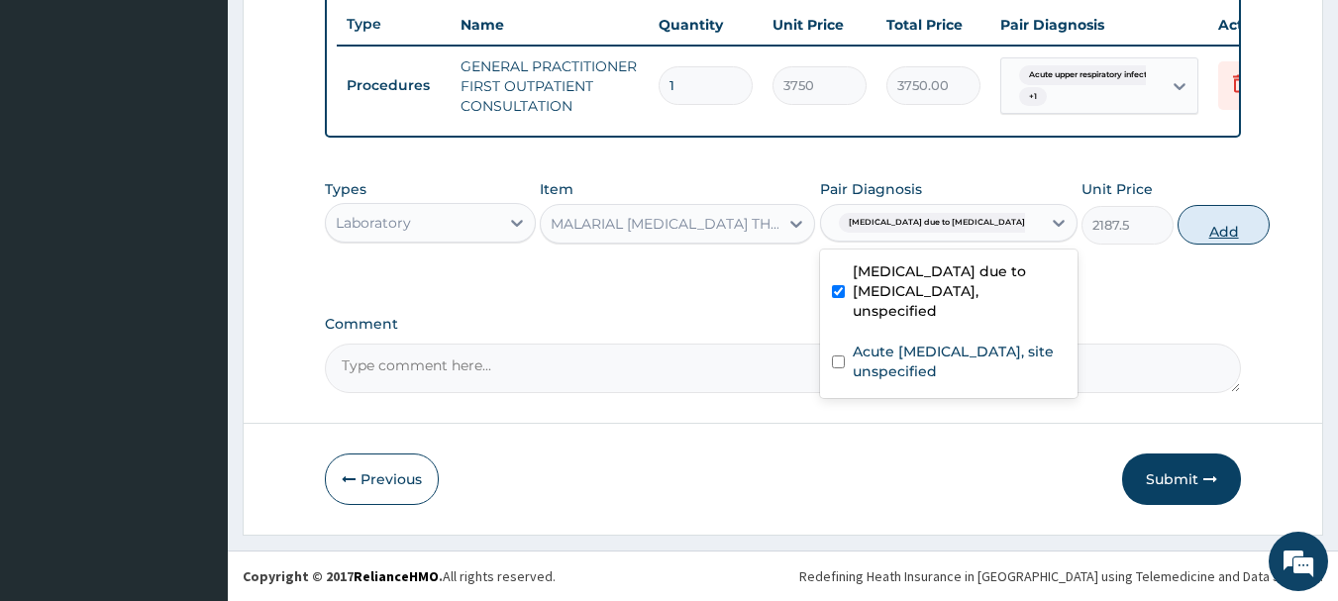
click at [1186, 218] on button "Add" at bounding box center [1224, 225] width 92 height 40
type input "0"
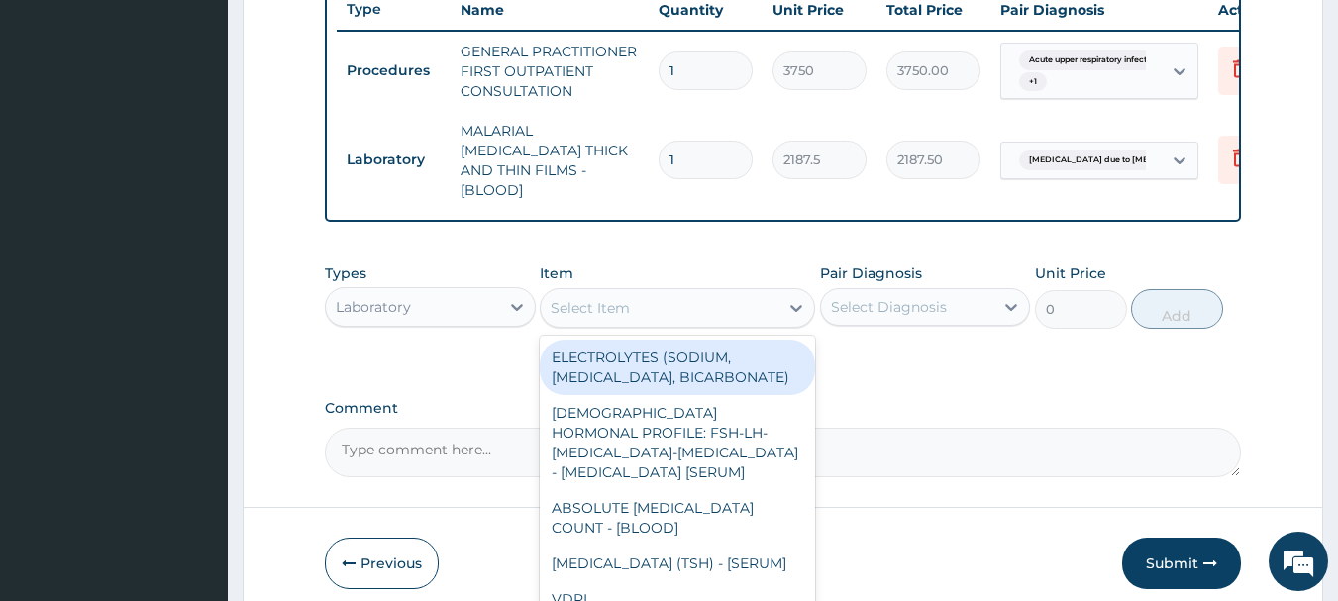
click at [582, 306] on div "Select Item" at bounding box center [590, 308] width 79 height 20
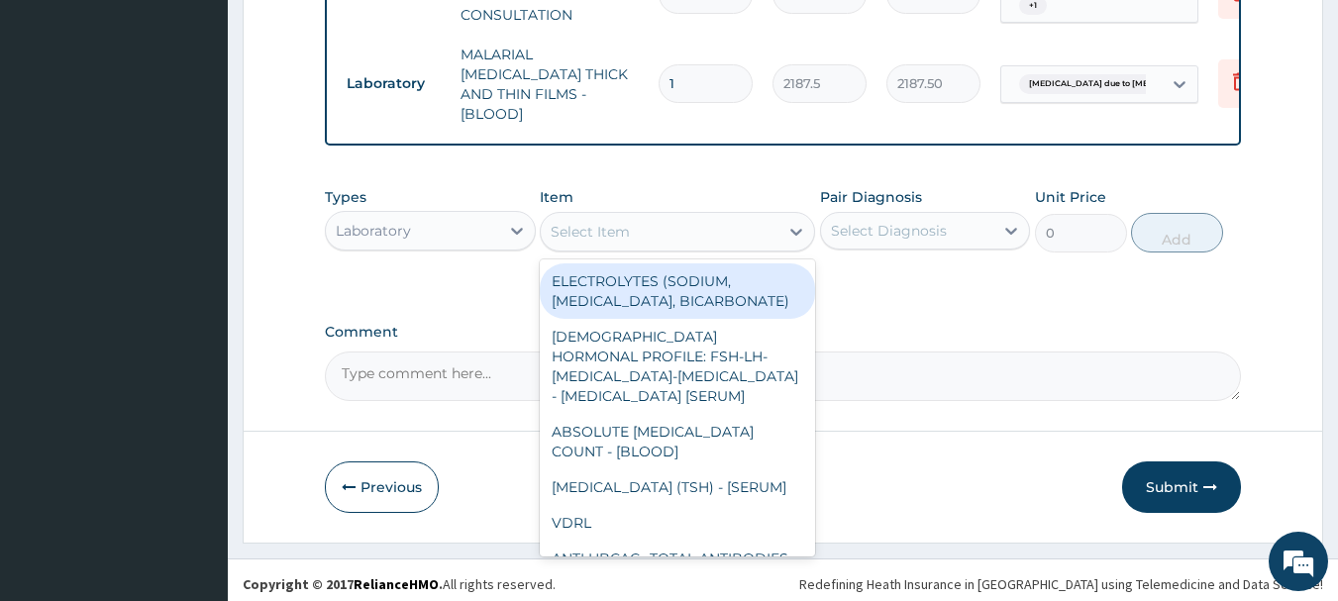
scroll to position [838, 0]
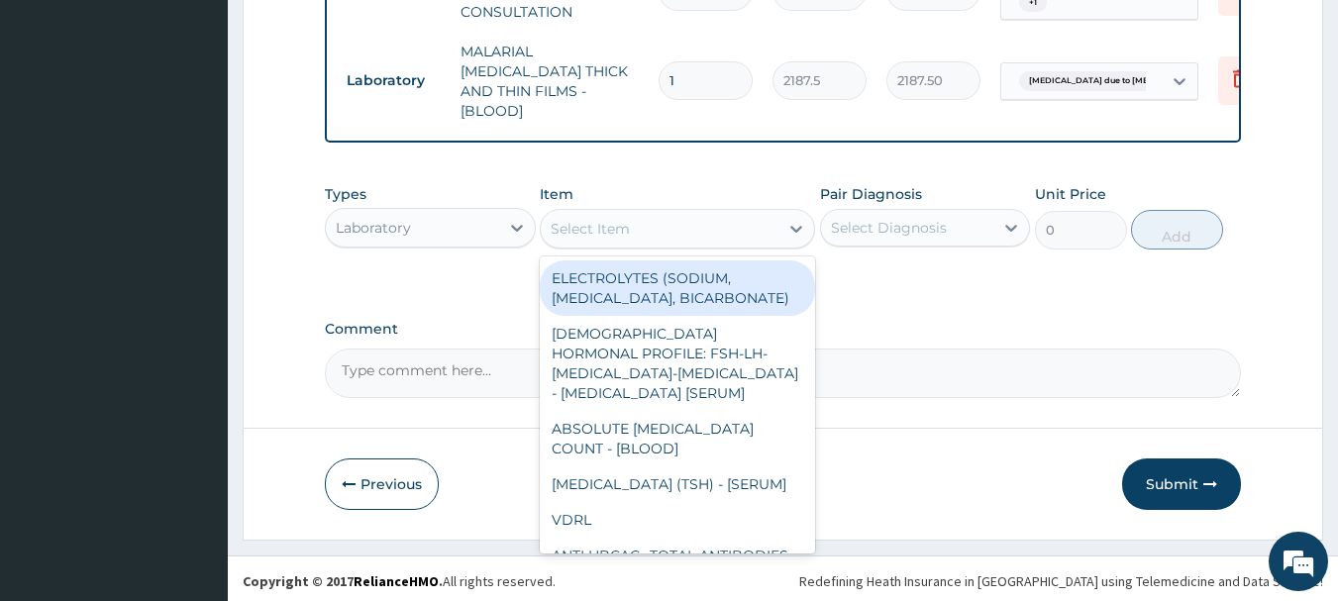
drag, startPoint x: 382, startPoint y: 228, endPoint x: 385, endPoint y: 239, distance: 11.3
click at [384, 231] on div "Laboratory" at bounding box center [373, 228] width 75 height 20
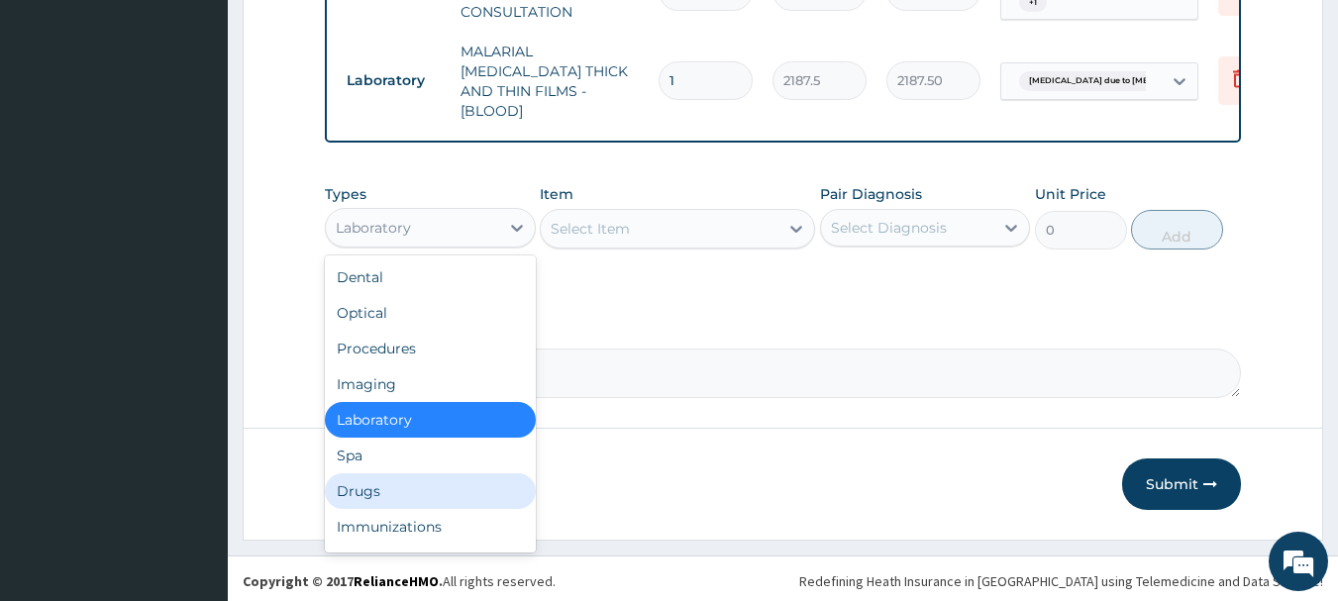
click at [399, 478] on div "Drugs" at bounding box center [430, 491] width 211 height 36
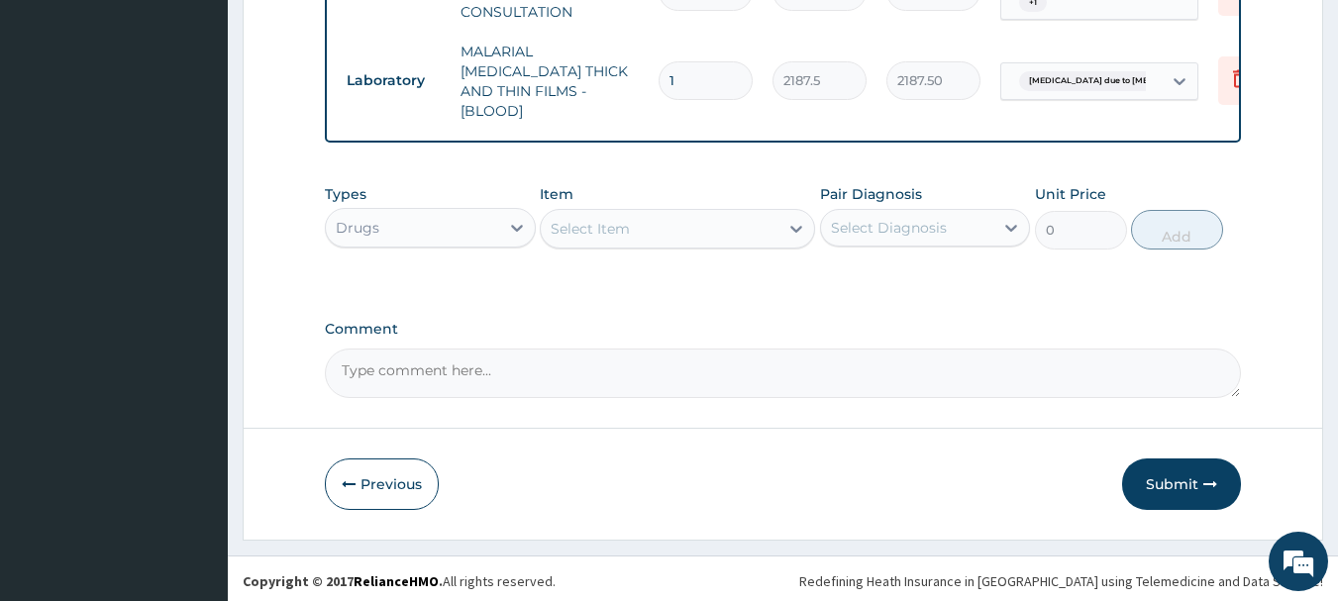
click at [579, 224] on div "Select Item" at bounding box center [590, 229] width 79 height 20
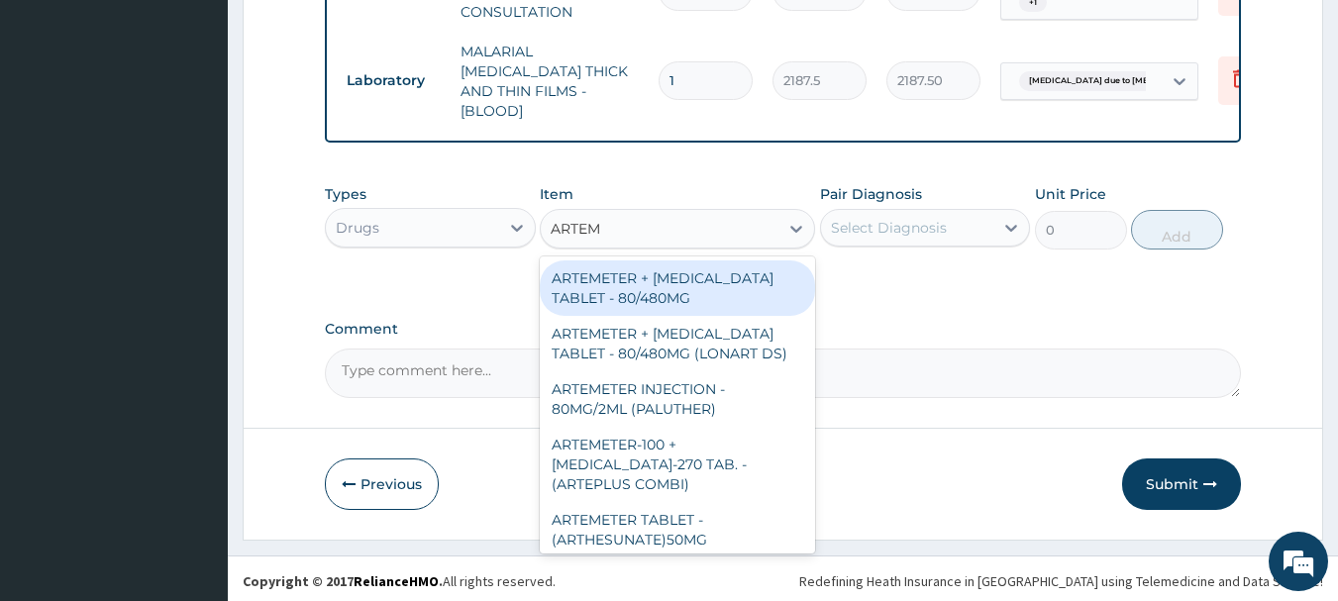
type input "ARTEME"
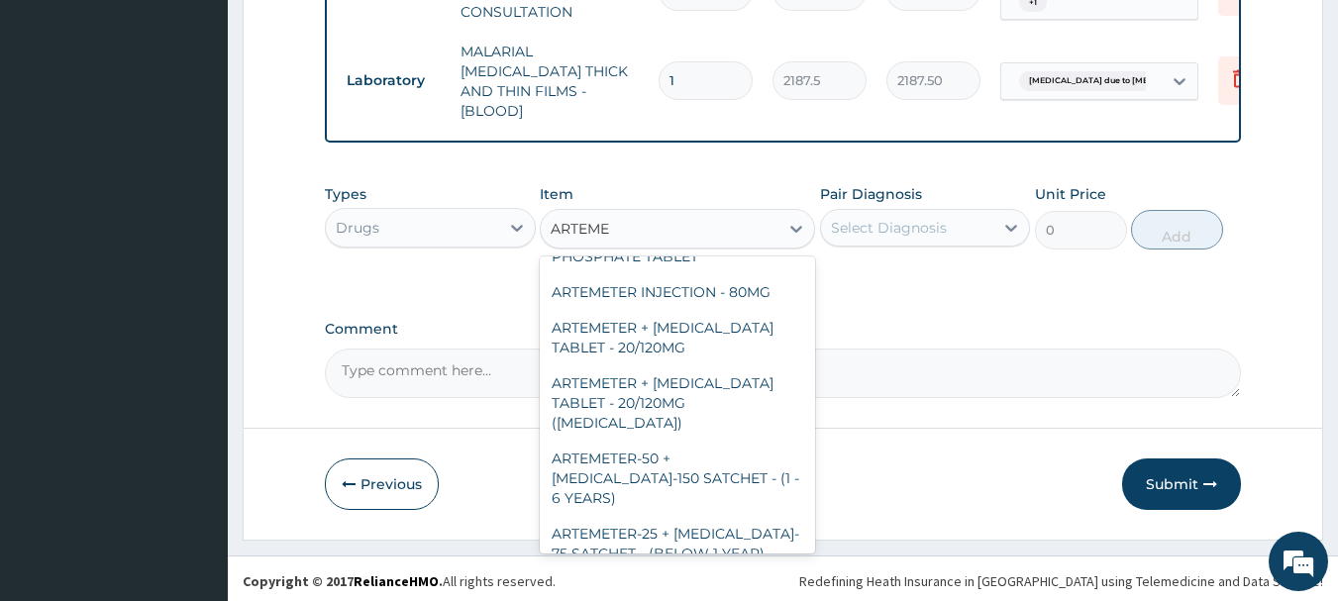
scroll to position [792, 0]
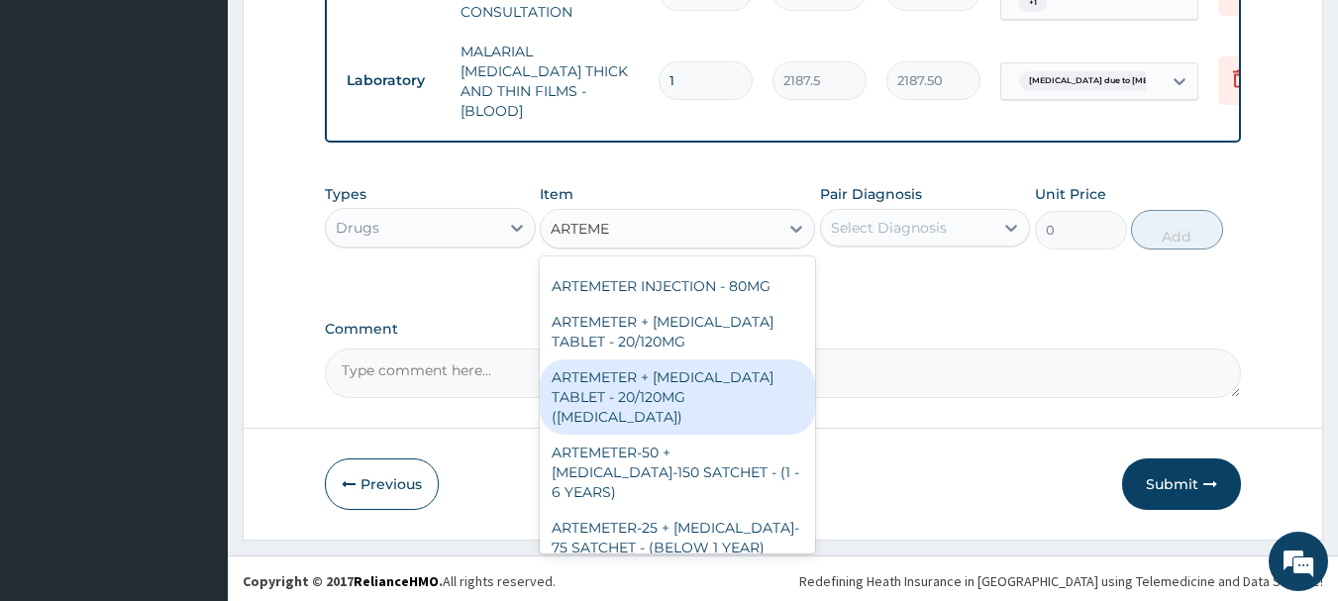
drag, startPoint x: 660, startPoint y: 387, endPoint x: 677, endPoint y: 381, distance: 17.9
click at [662, 388] on div "ARTEMETER + LUMEFANTRINE TABLET - 20/120MG (COARTEM)" at bounding box center [677, 397] width 275 height 75
type input "210"
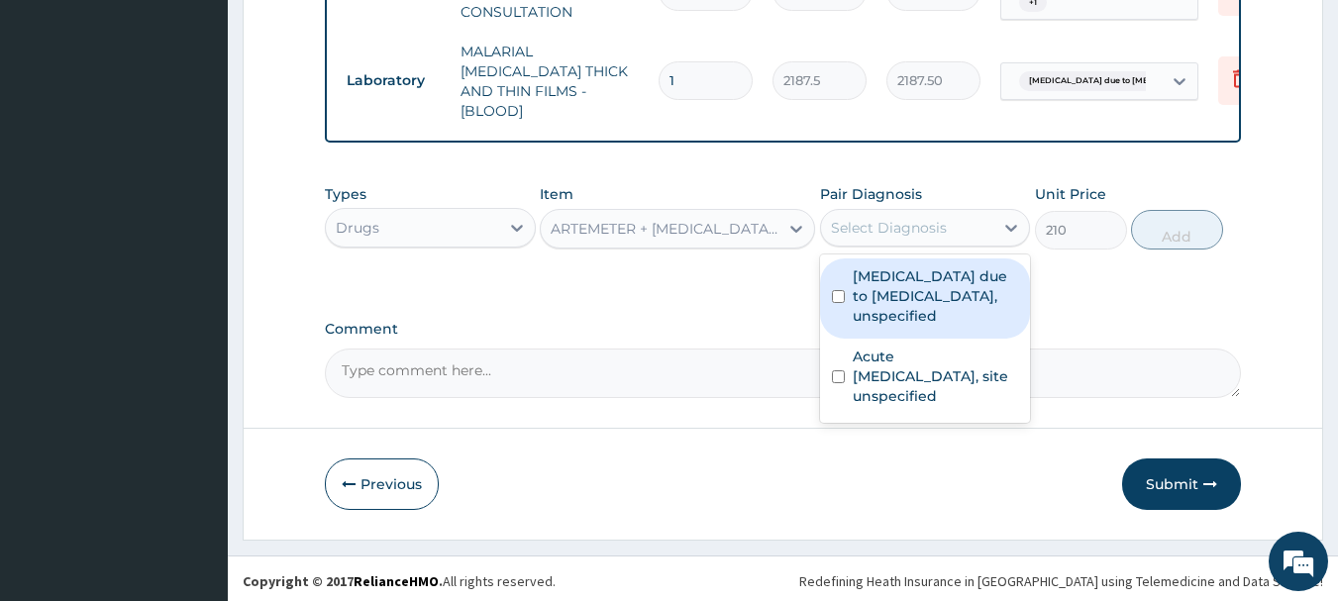
click at [858, 233] on div "Select Diagnosis" at bounding box center [907, 228] width 173 height 32
click at [871, 309] on label "Malaria due to Plasmodium falciparum, unspecified" at bounding box center [936, 295] width 166 height 59
checkbox input "true"
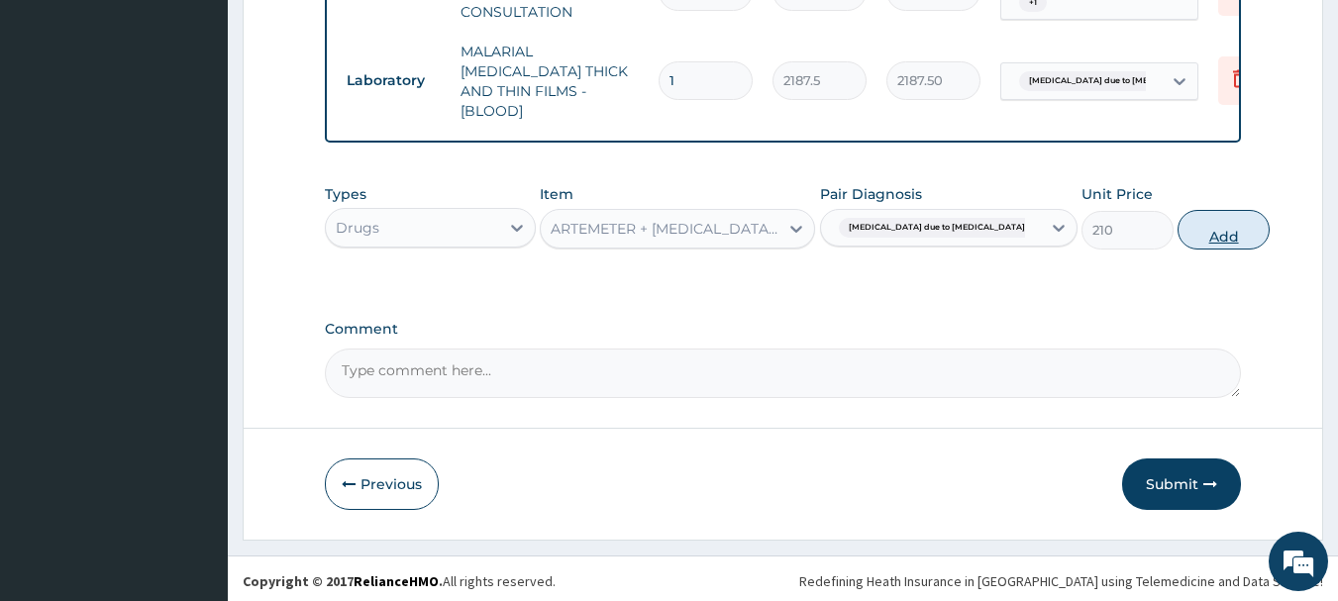
click at [1183, 231] on button "Add" at bounding box center [1224, 230] width 92 height 40
type input "0"
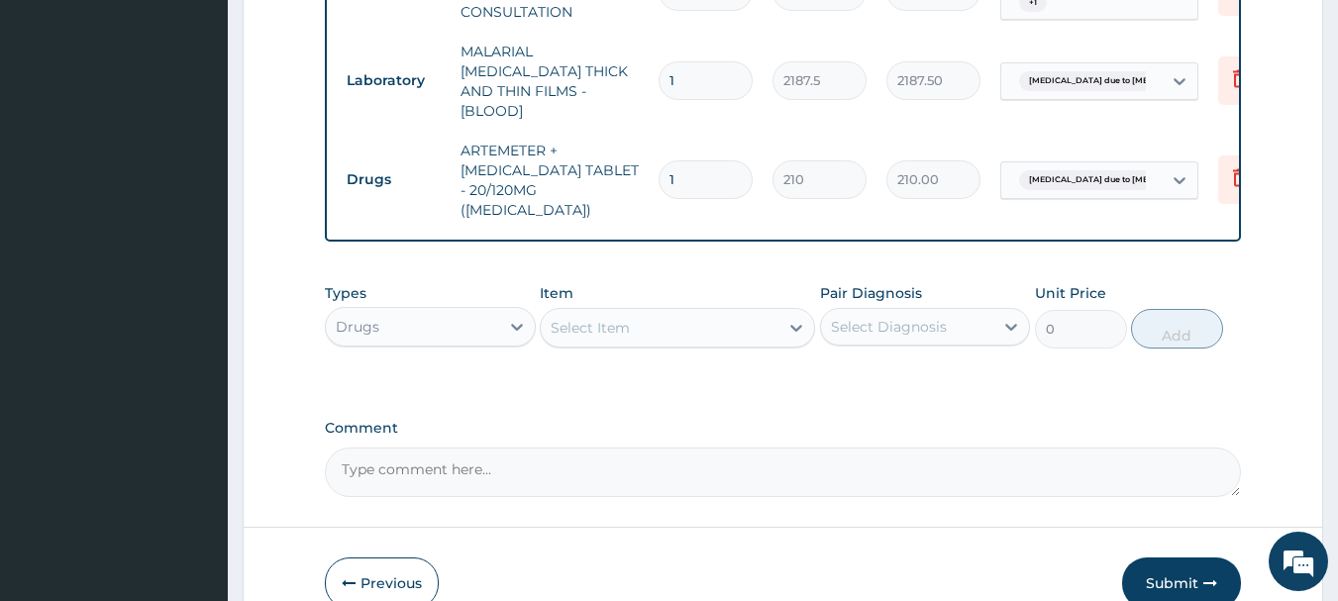
type input "0.00"
type input "2"
type input "420.00"
type input "24"
type input "5040.00"
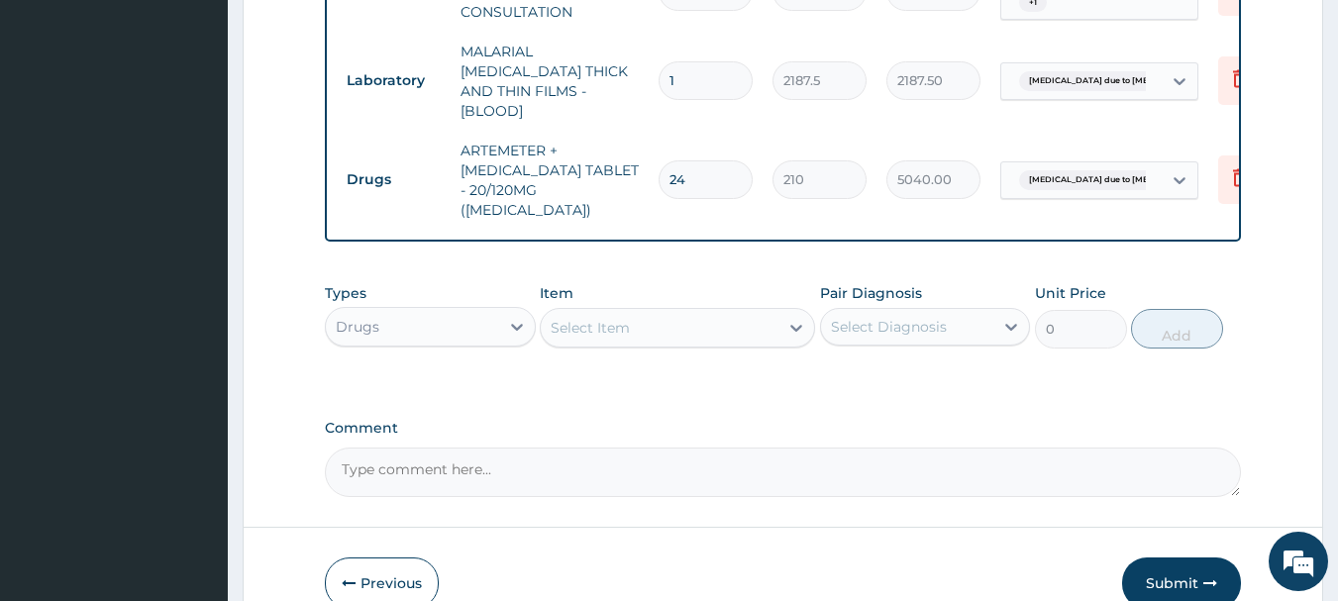
type input "24"
click at [586, 318] on div "Select Item" at bounding box center [590, 328] width 79 height 20
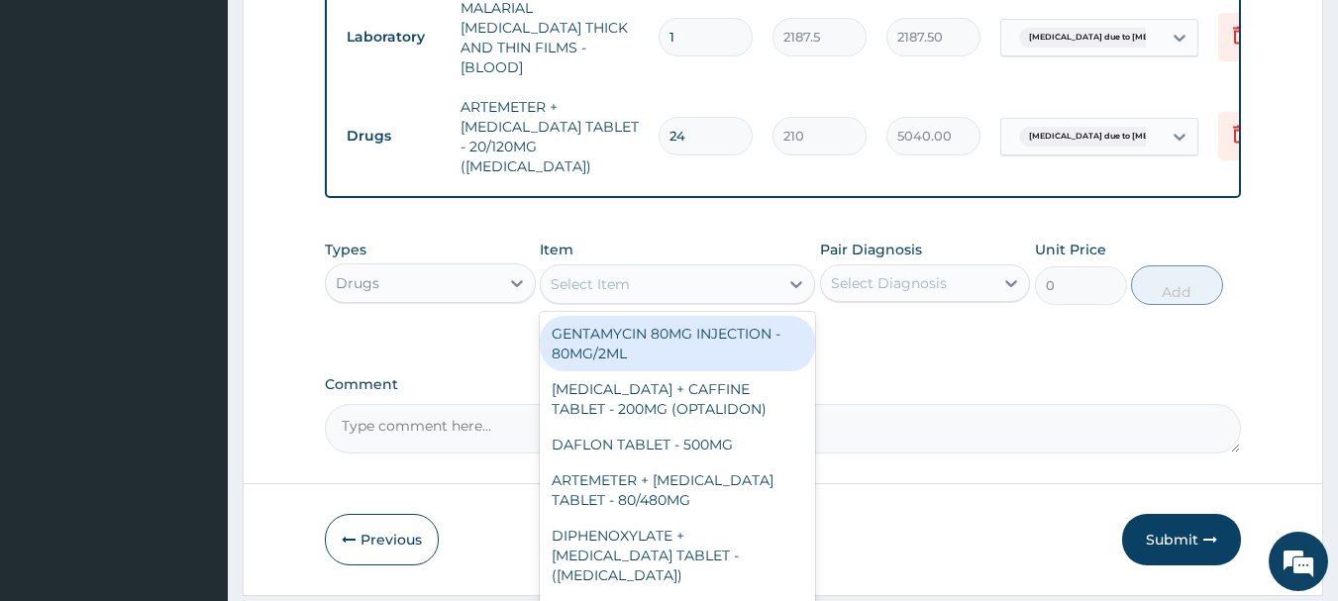
scroll to position [917, 0]
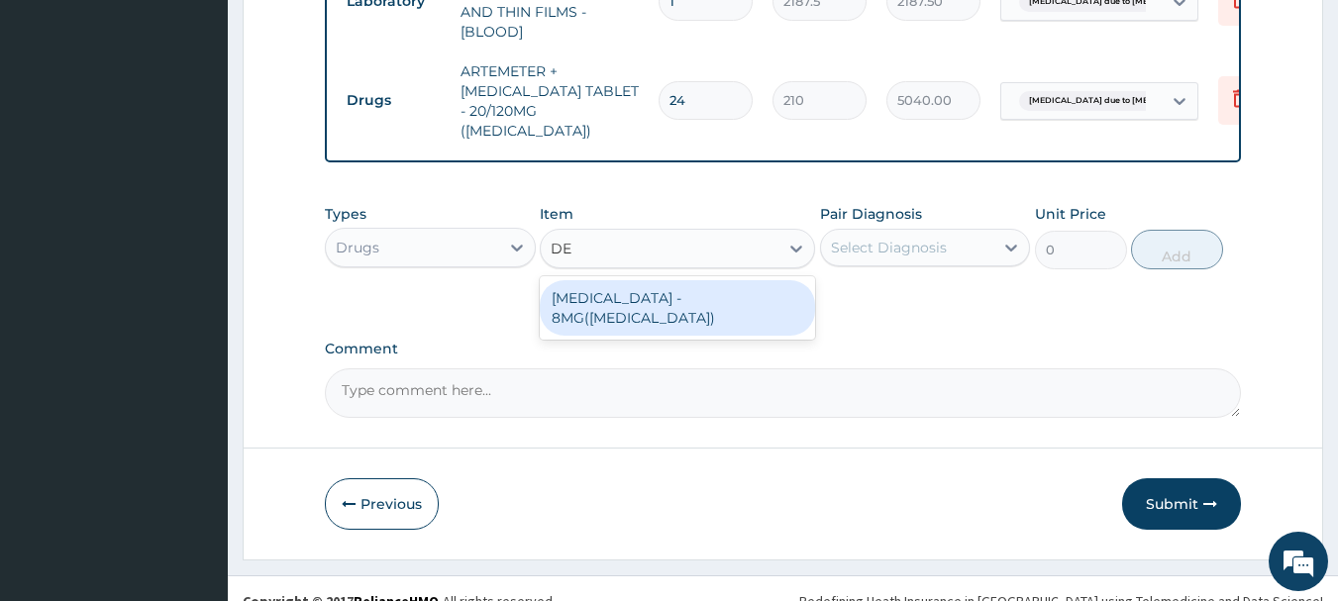
type input "D"
type input "LORATA"
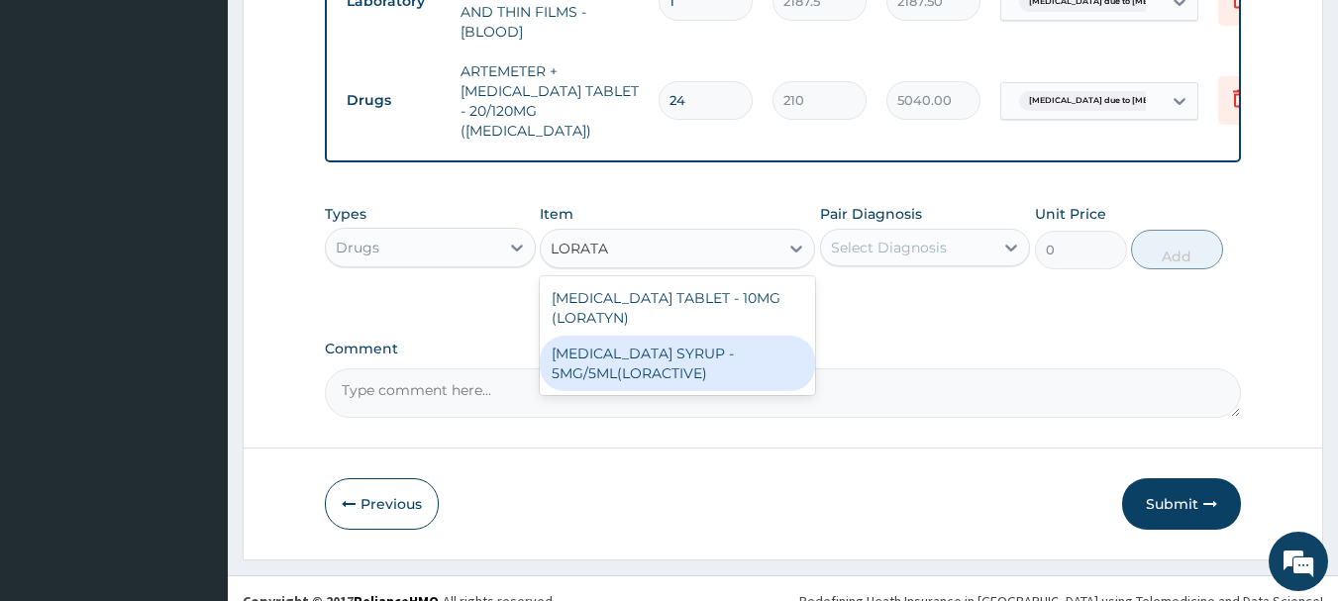
click at [565, 338] on div "[MEDICAL_DATA] SYRUP - 5MG/5ML(LORACTIVE)" at bounding box center [677, 363] width 275 height 55
type input "1232"
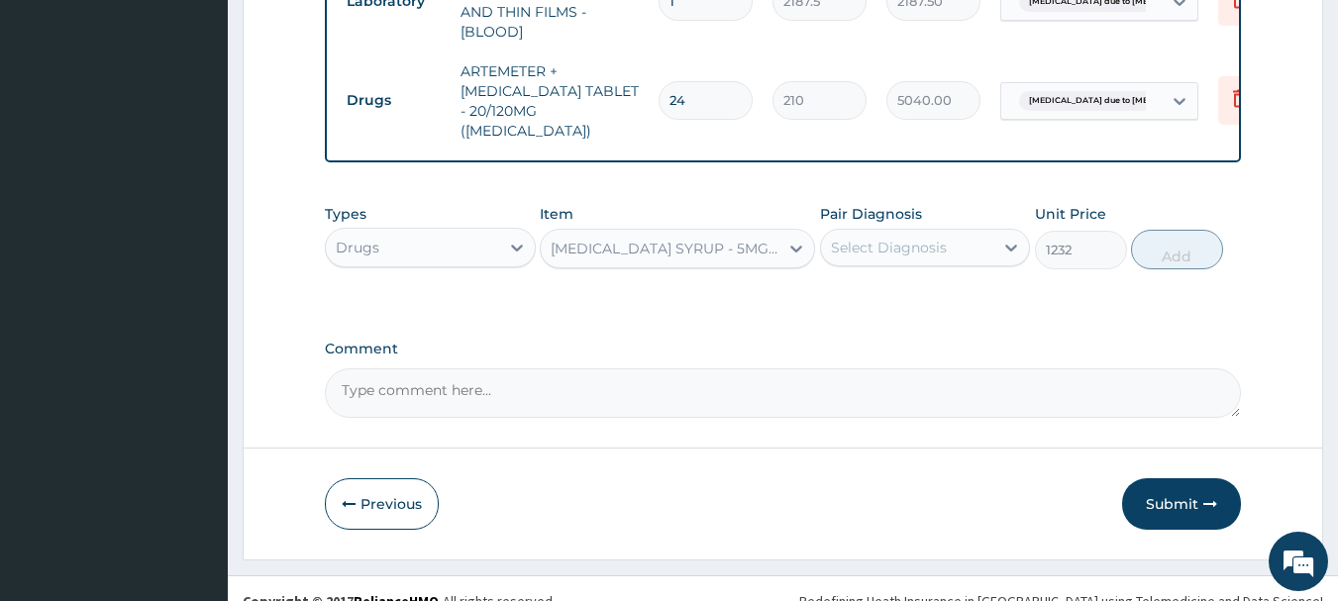
click at [915, 238] on div "Select Diagnosis" at bounding box center [889, 248] width 116 height 20
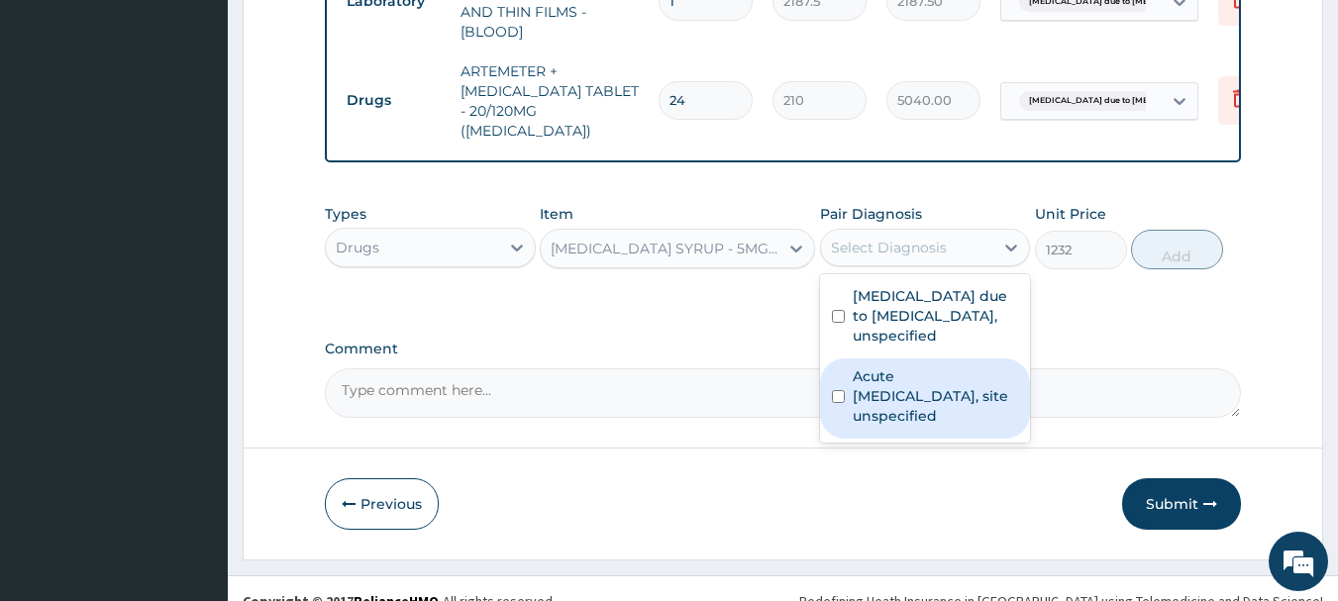
drag, startPoint x: 914, startPoint y: 368, endPoint x: 978, endPoint y: 318, distance: 81.1
click at [924, 366] on label "Acute upper respiratory infection, site unspecified" at bounding box center [936, 395] width 166 height 59
checkbox input "true"
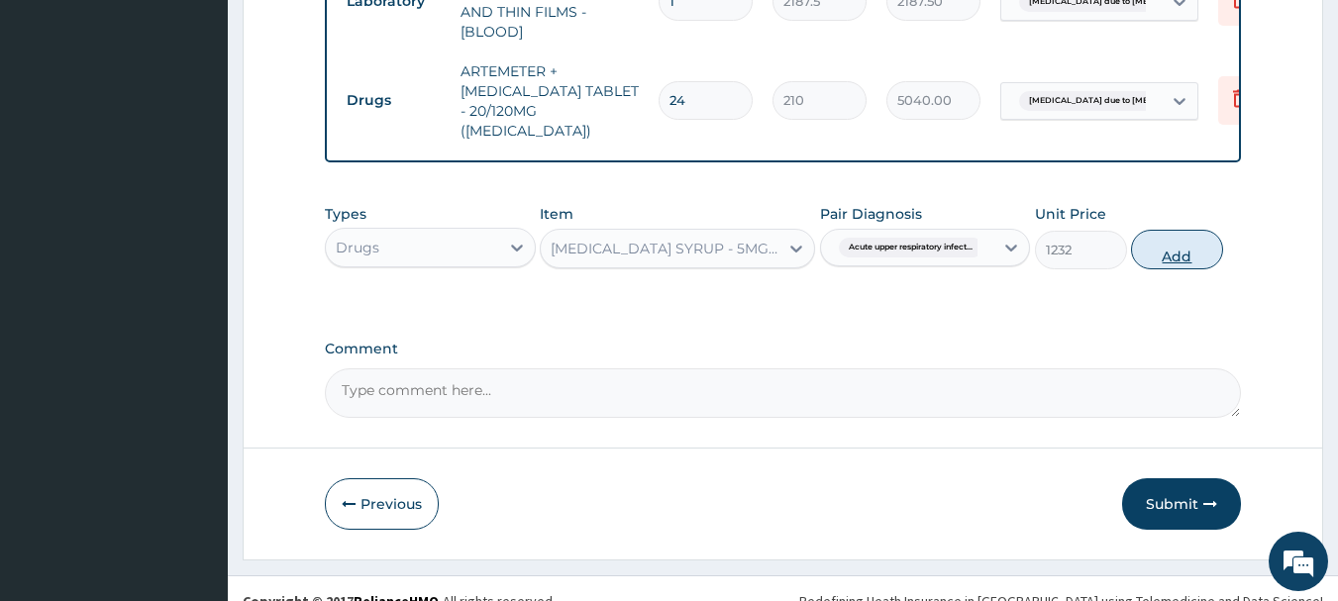
click at [1160, 230] on button "Add" at bounding box center [1177, 250] width 92 height 40
type input "0"
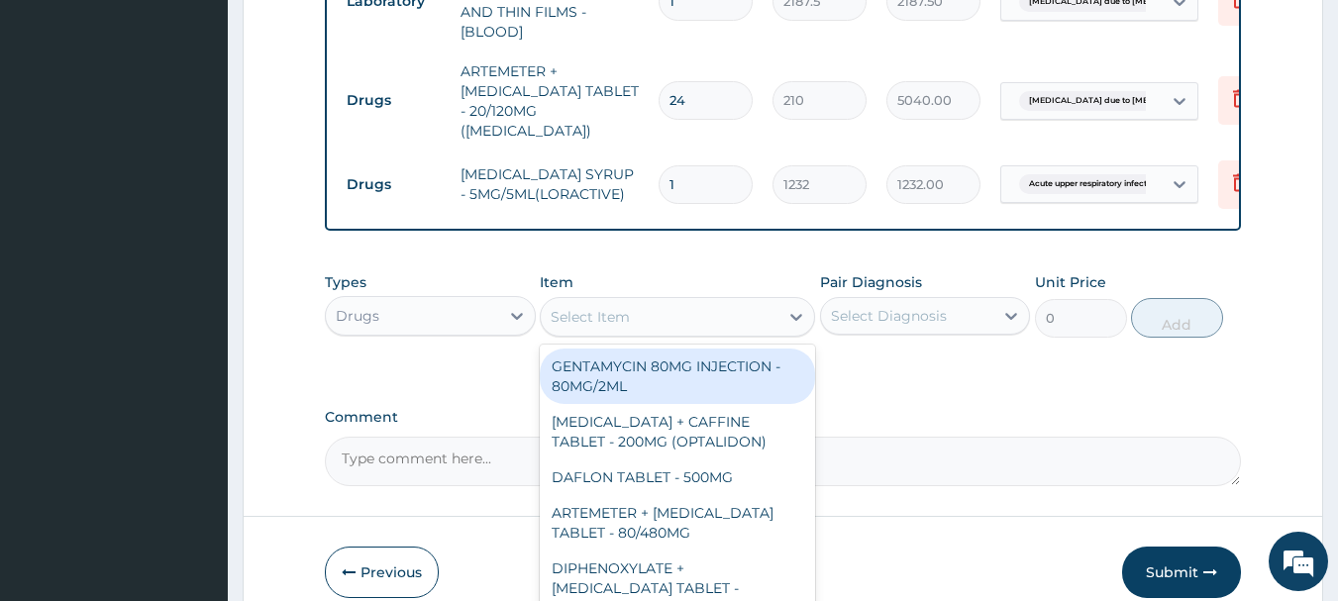
click at [687, 301] on div "Select Item" at bounding box center [660, 317] width 238 height 32
type input "R"
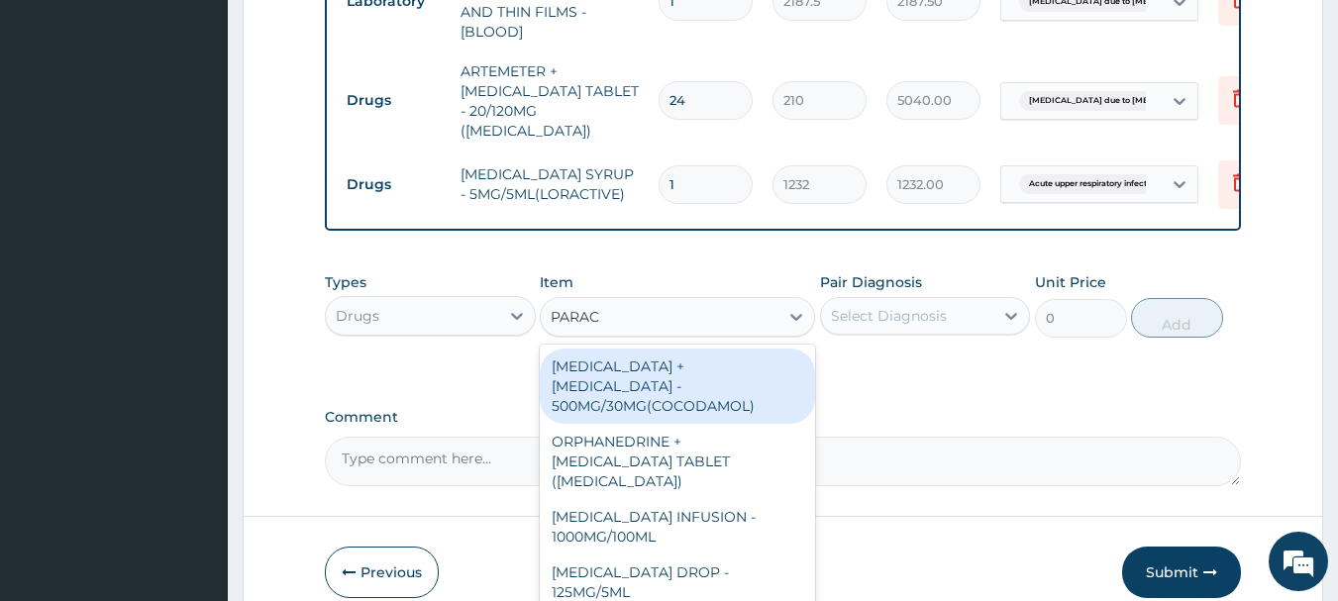
type input "PARACE"
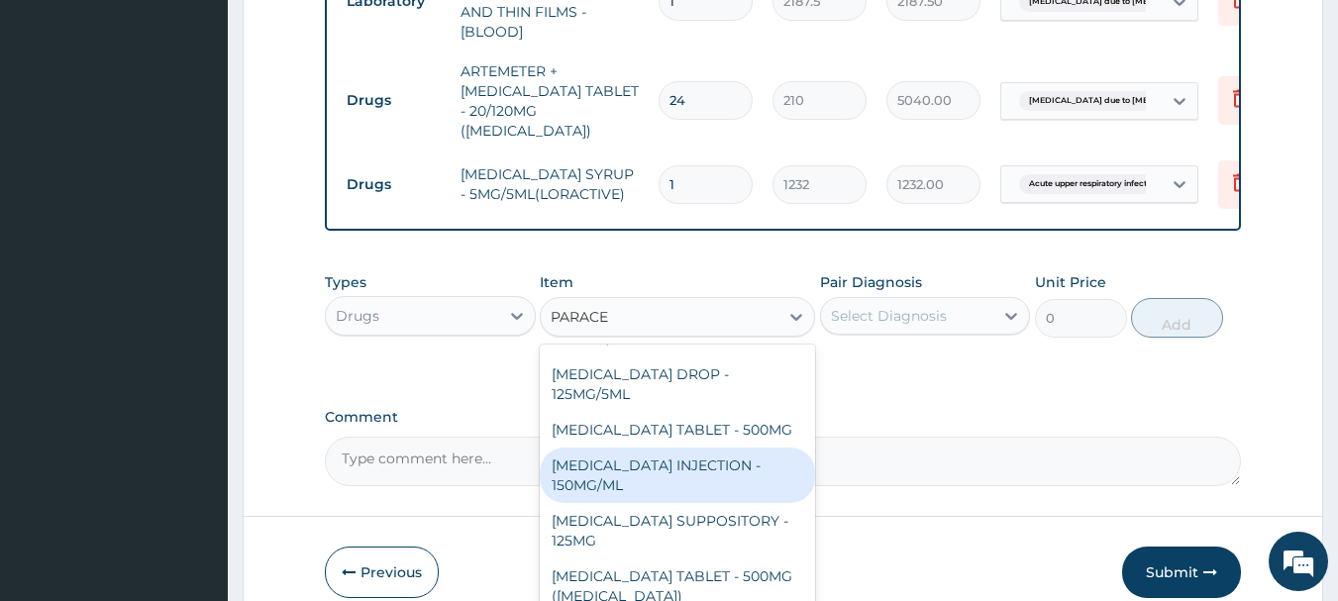
scroll to position [210, 0]
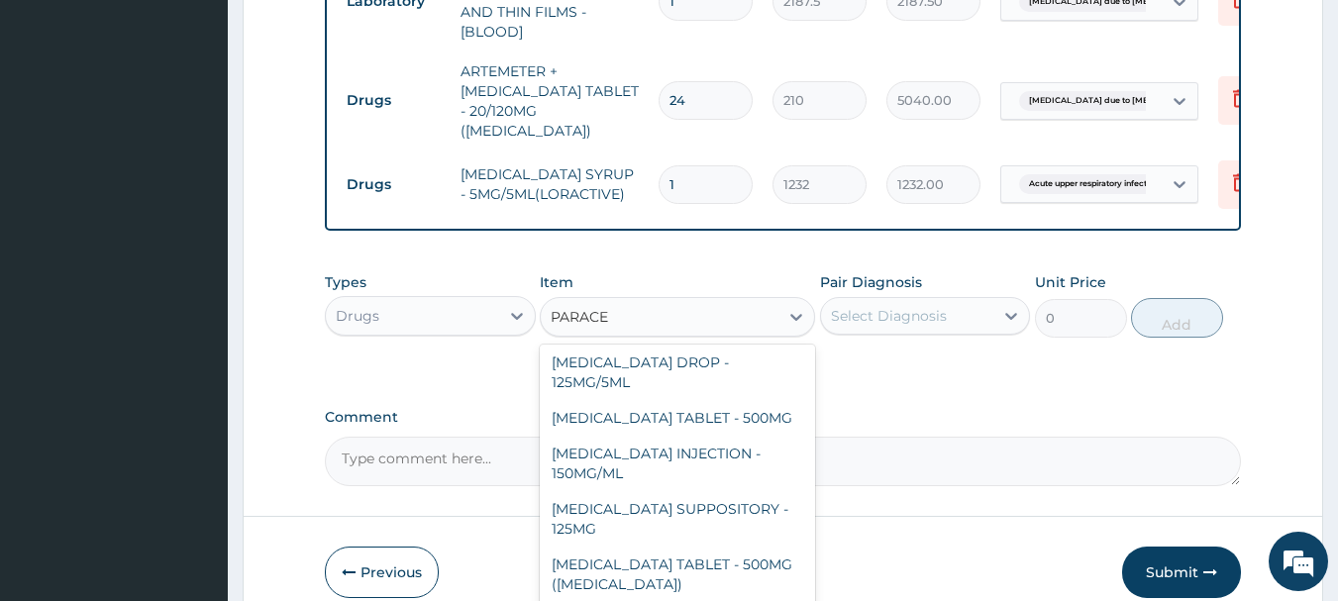
type input "840"
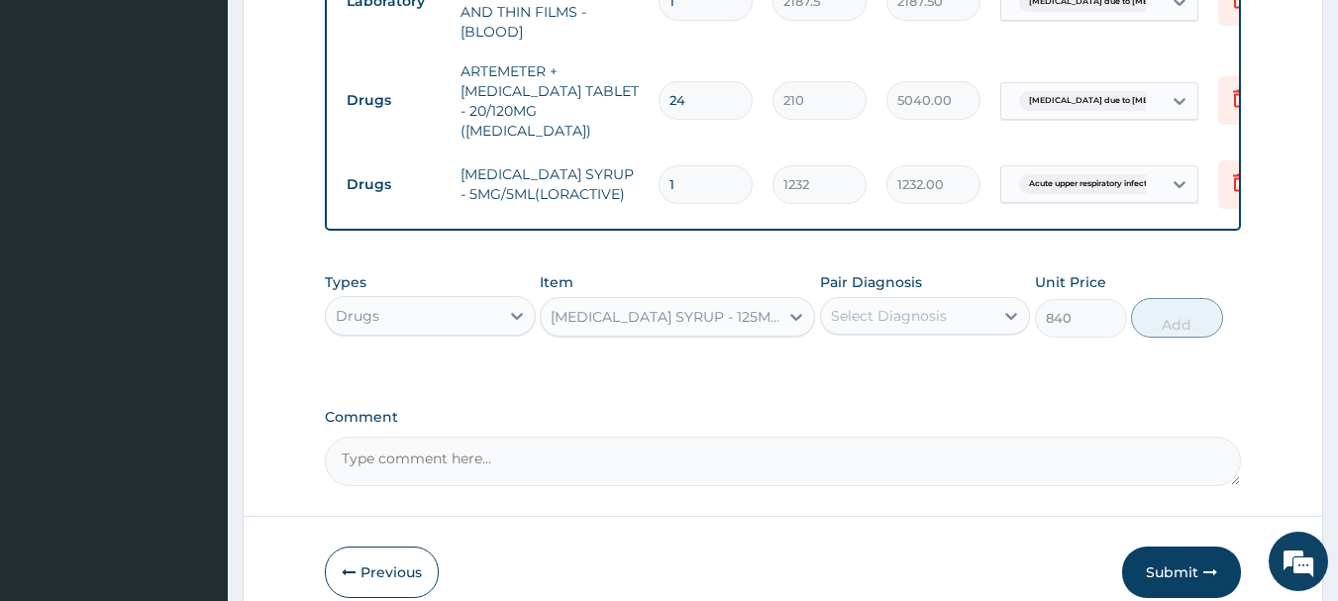
click at [748, 307] on div "[MEDICAL_DATA] SYRUP - 125MG/5ML" at bounding box center [666, 317] width 230 height 20
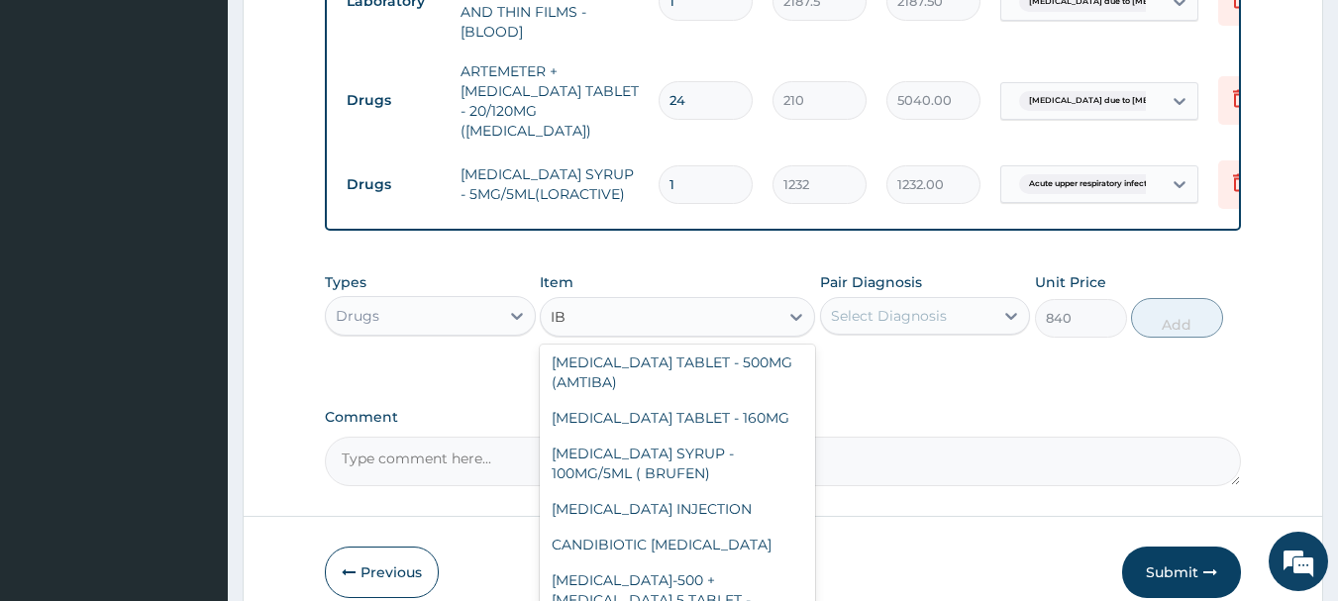
scroll to position [0, 0]
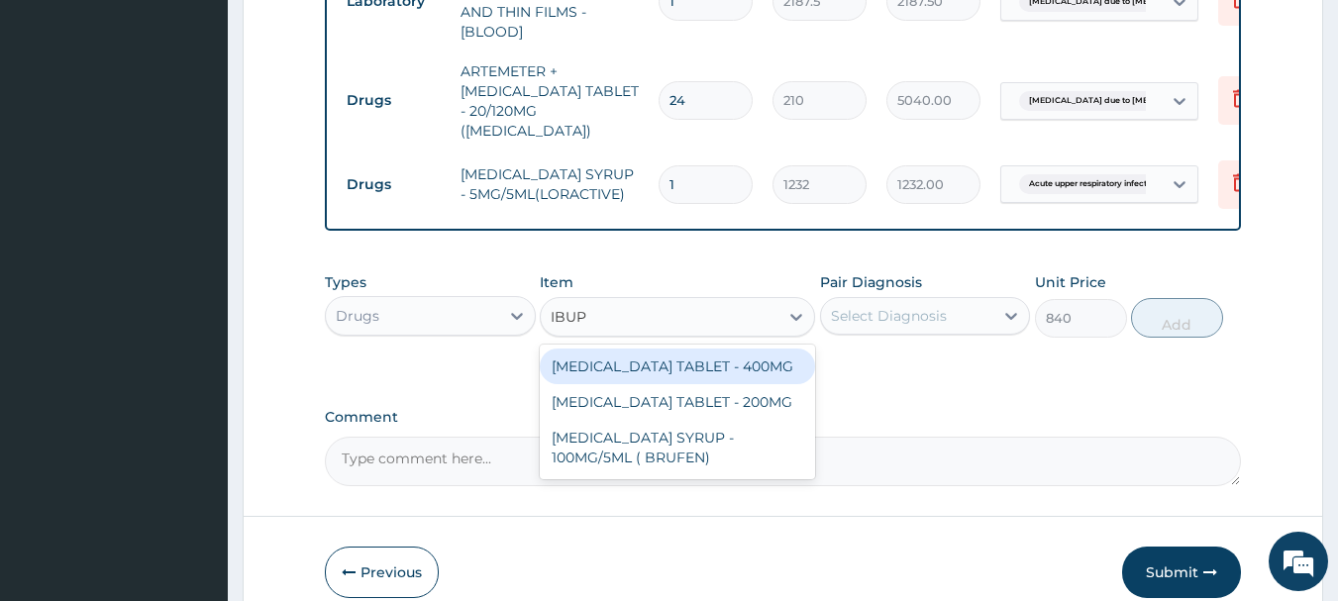
type input "IBUPR"
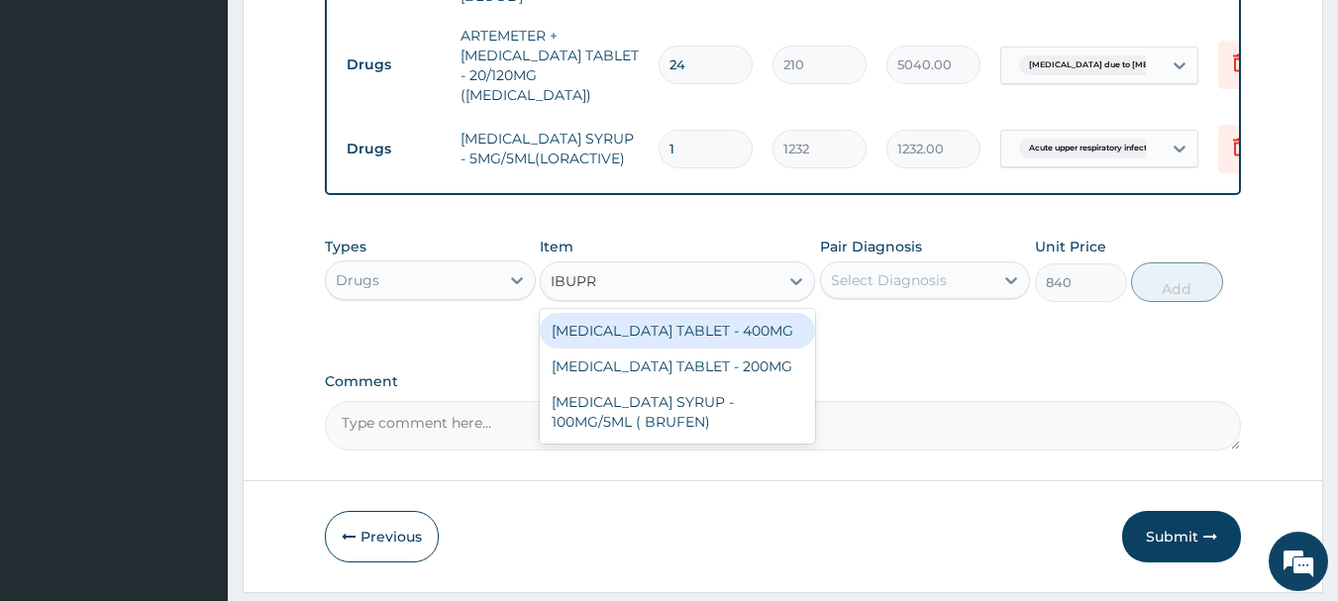
scroll to position [986, 0]
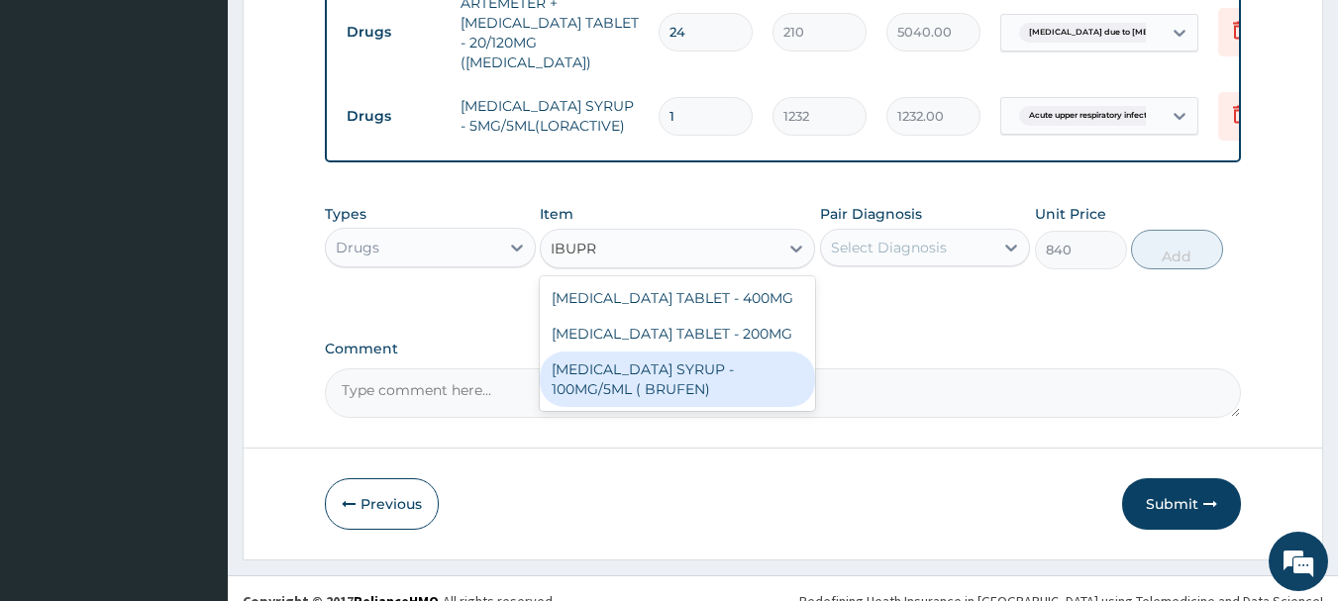
click at [677, 352] on div "[MEDICAL_DATA] SYRUP - 100MG/5ML ( BRUFEN)" at bounding box center [677, 379] width 275 height 55
type input "475.99999999999994"
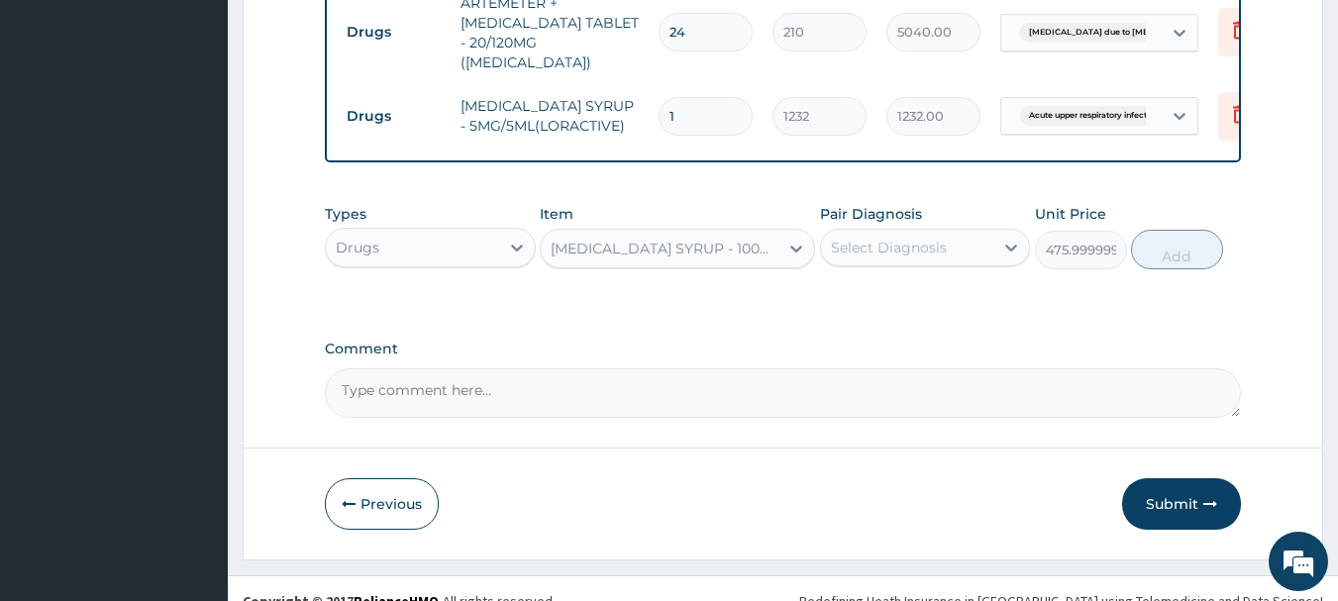
click at [596, 239] on div "[MEDICAL_DATA] SYRUP - 100MG/5ML ( BRUFEN)" at bounding box center [666, 249] width 230 height 20
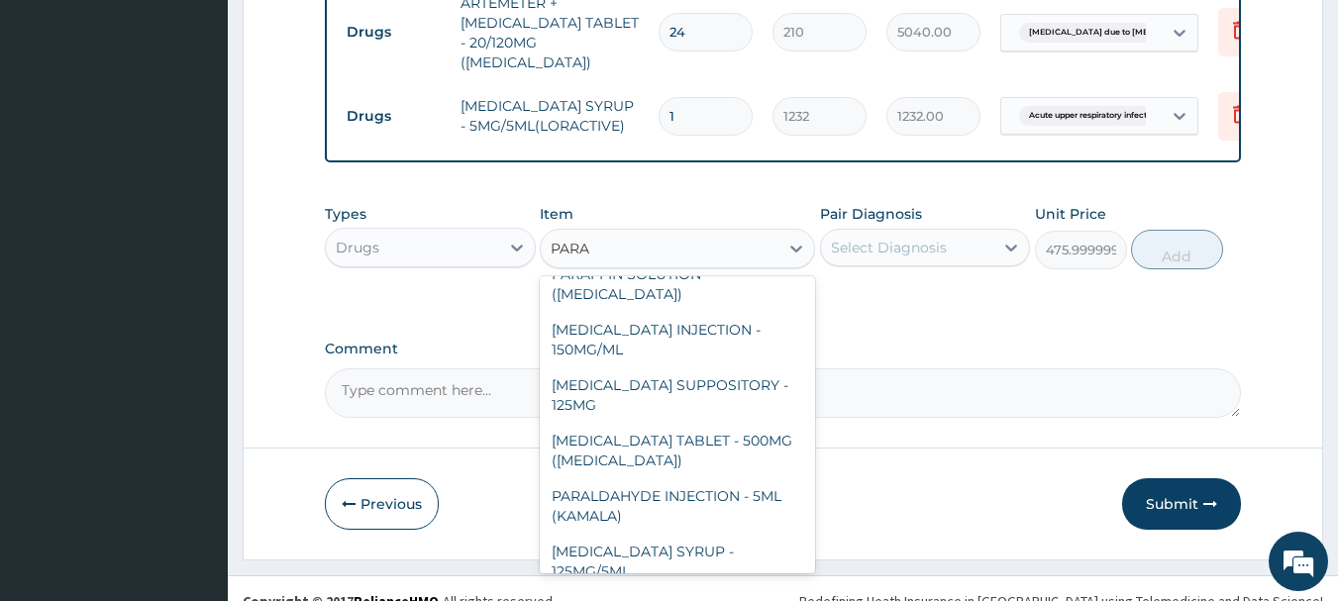
type input "PARAC"
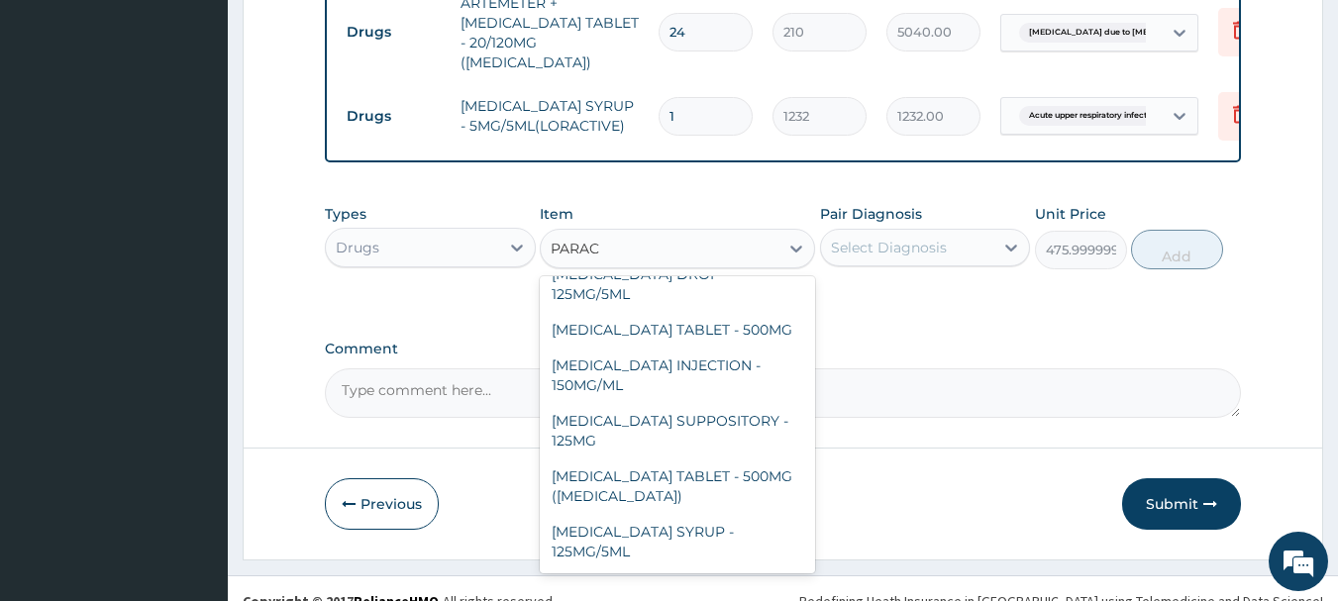
scroll to position [210, 0]
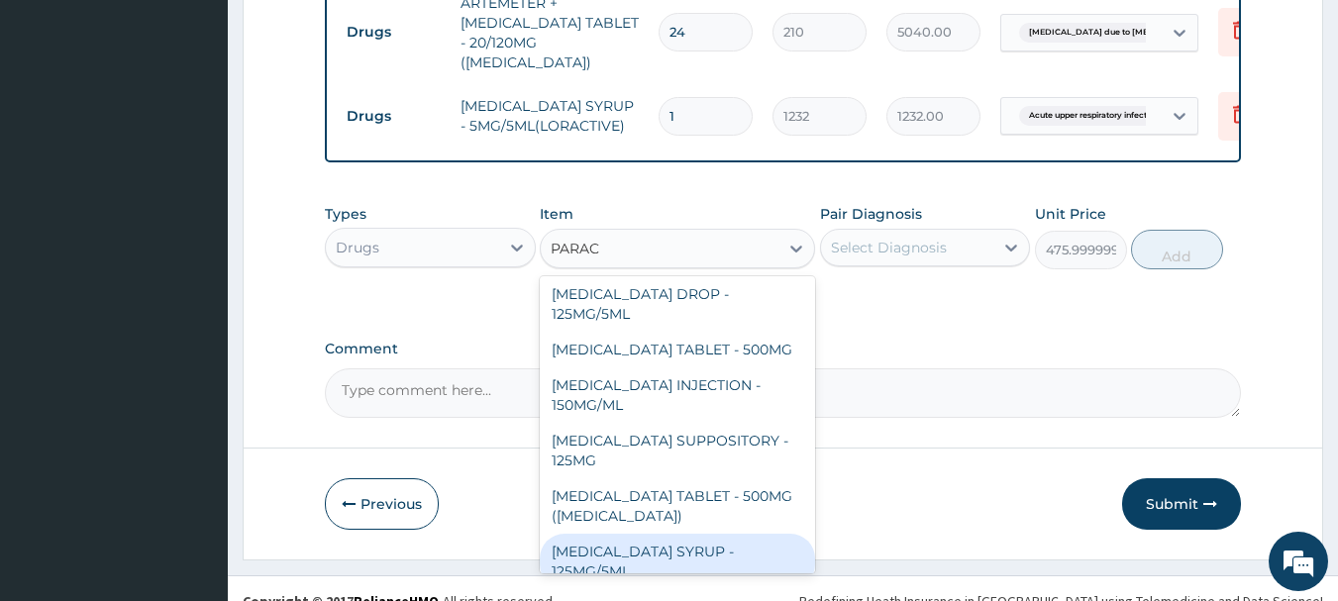
drag, startPoint x: 665, startPoint y: 503, endPoint x: 694, endPoint y: 473, distance: 42.0
click at [666, 534] on div "[MEDICAL_DATA] SYRUP - 125MG/5ML" at bounding box center [677, 561] width 275 height 55
type input "840"
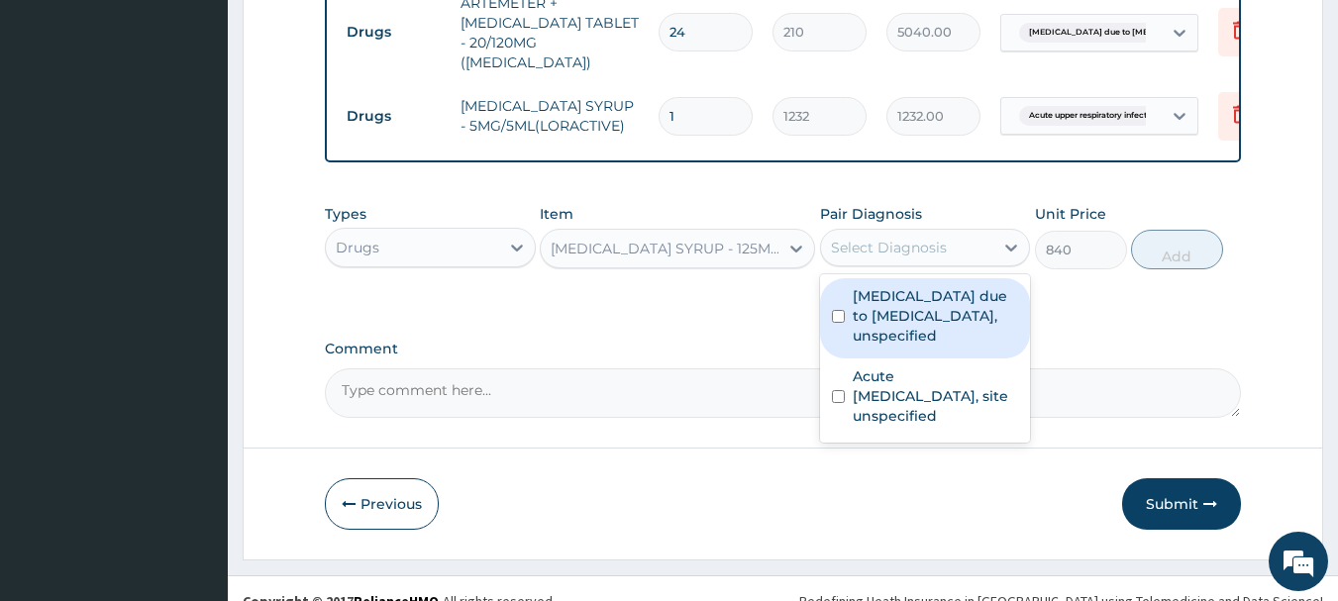
click at [919, 238] on div "Select Diagnosis" at bounding box center [889, 248] width 116 height 20
click at [915, 296] on label "[MEDICAL_DATA] due to [MEDICAL_DATA], unspecified" at bounding box center [936, 315] width 166 height 59
checkbox input "true"
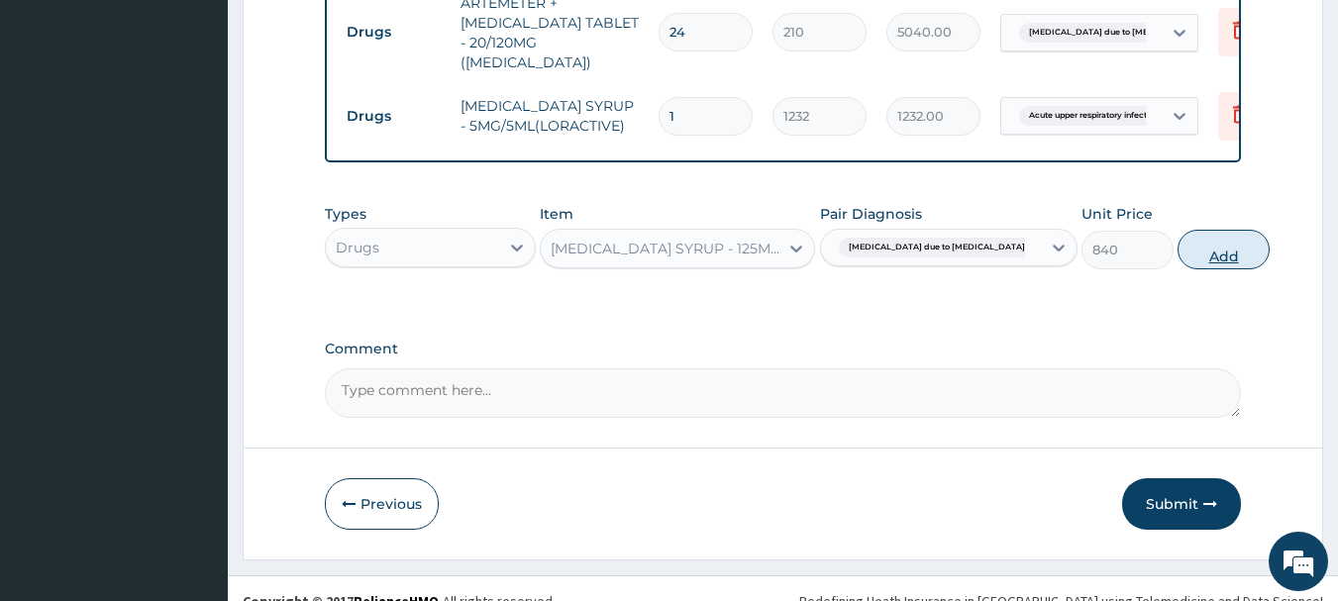
click at [1197, 230] on button "Add" at bounding box center [1224, 250] width 92 height 40
type input "0"
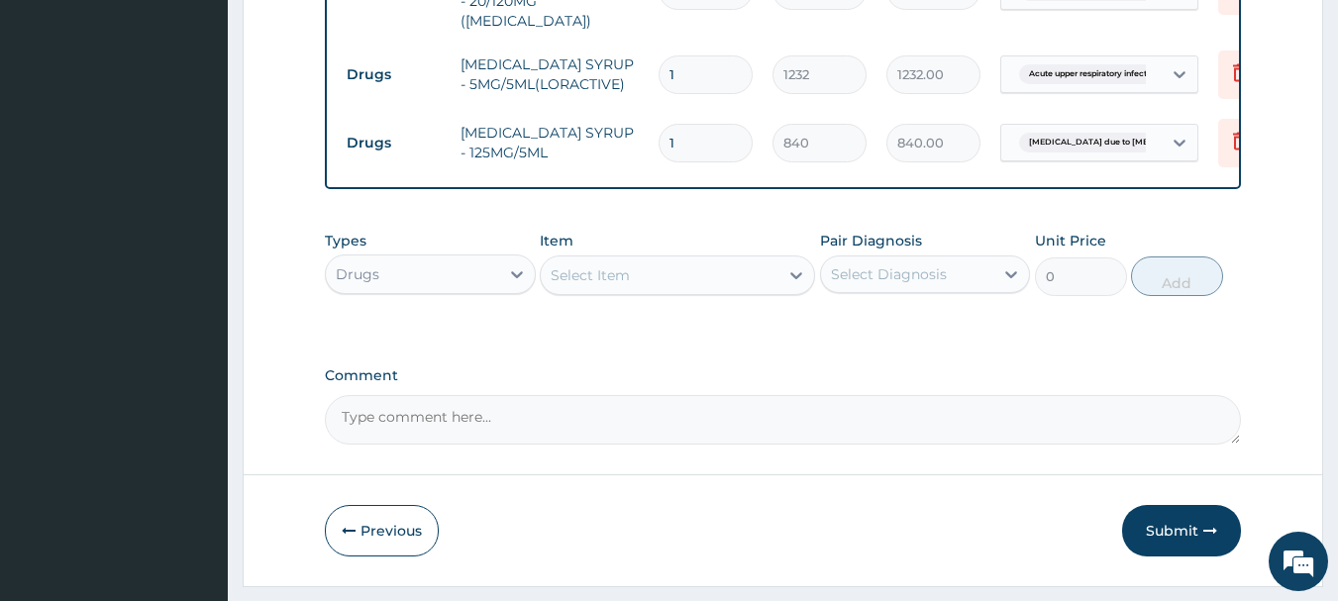
scroll to position [1054, 0]
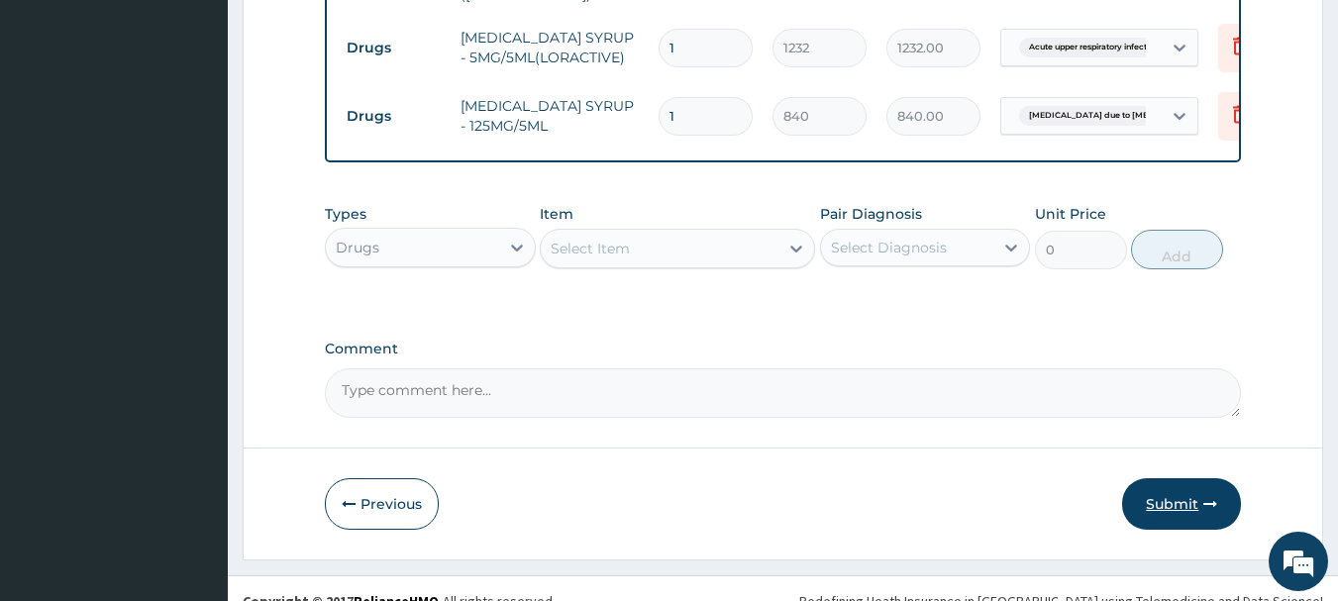
click at [1194, 478] on button "Submit" at bounding box center [1181, 504] width 119 height 52
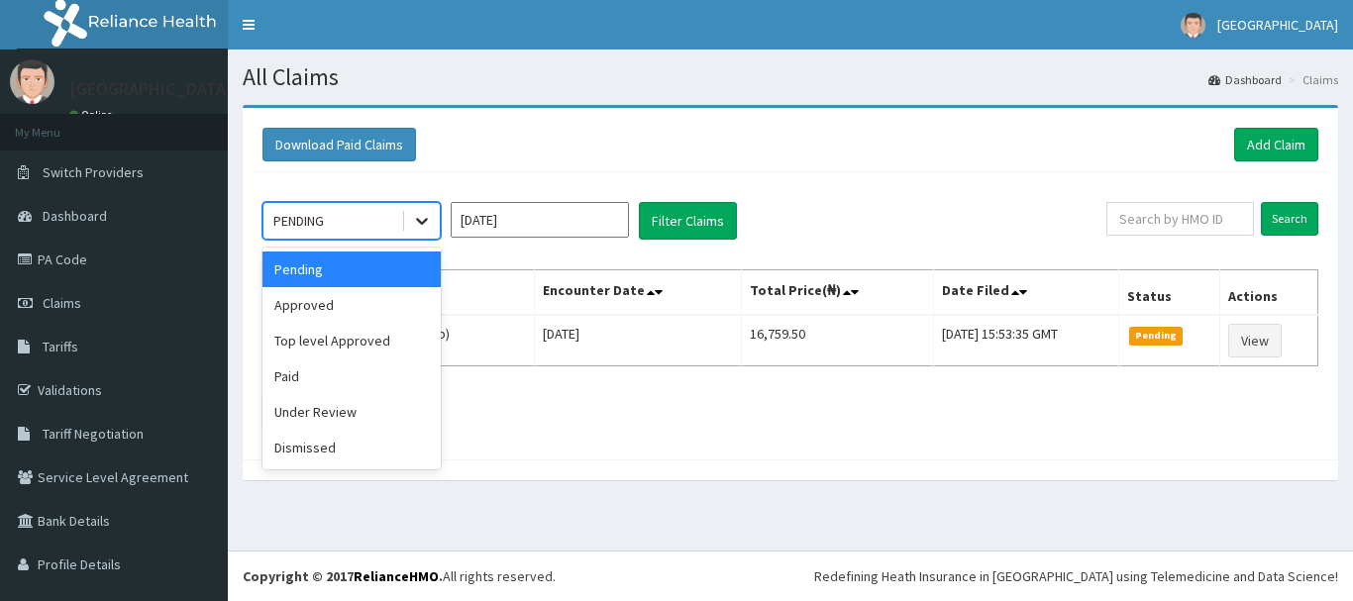
click at [416, 221] on icon at bounding box center [422, 221] width 20 height 20
drag, startPoint x: 401, startPoint y: 312, endPoint x: 470, endPoint y: 276, distance: 78.0
click at [402, 312] on div "Approved" at bounding box center [351, 305] width 178 height 36
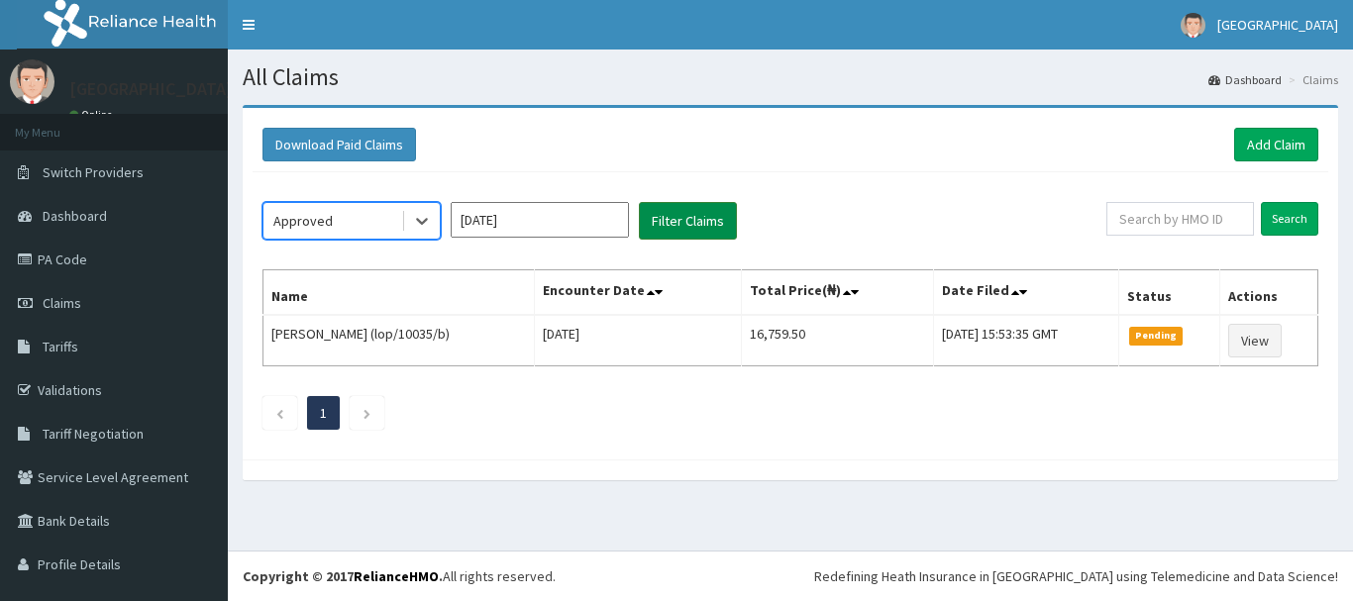
click at [672, 228] on button "Filter Claims" at bounding box center [688, 221] width 98 height 38
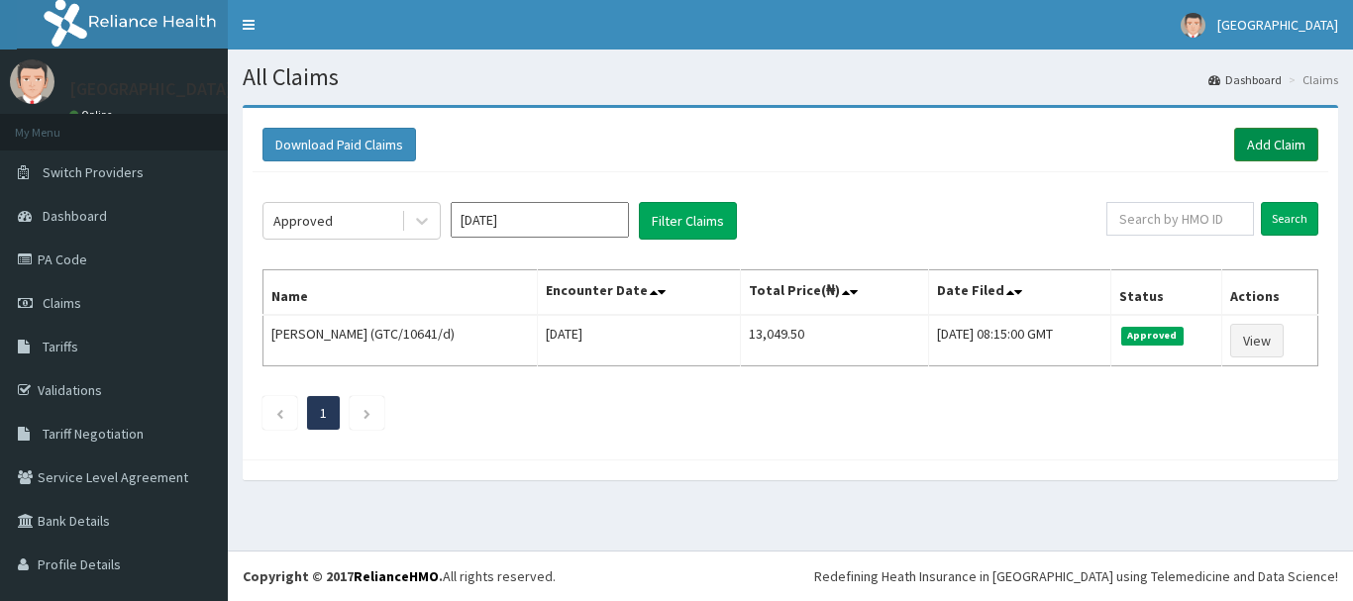
click at [1277, 137] on link "Add Claim" at bounding box center [1276, 145] width 84 height 34
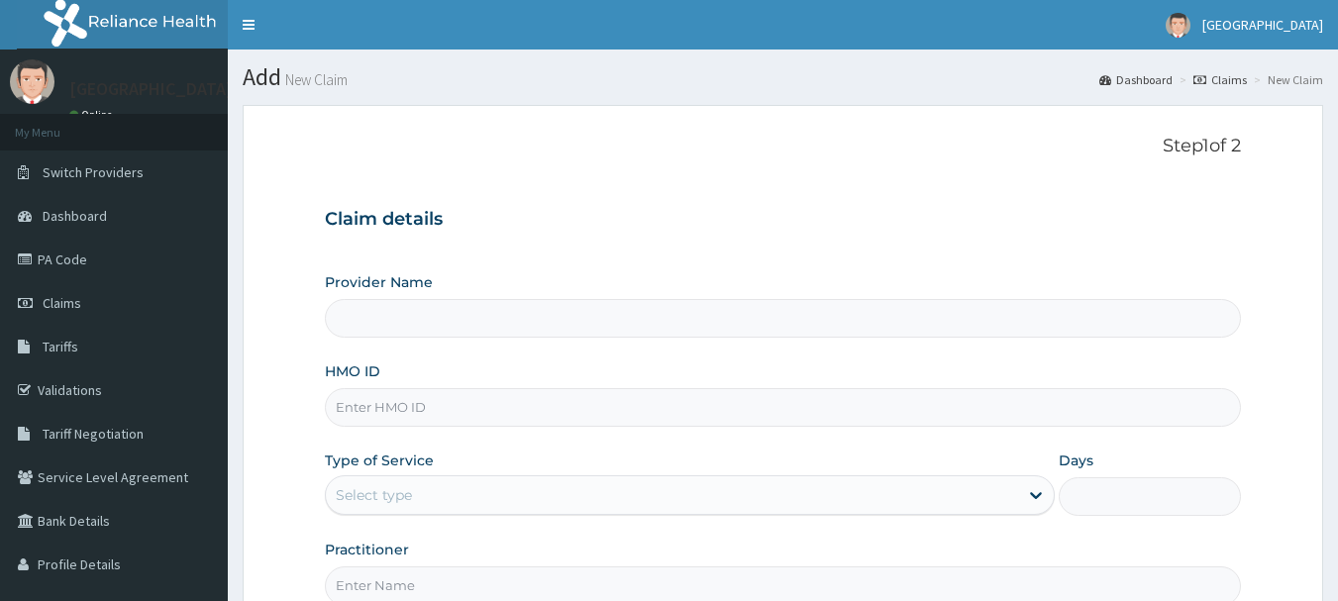
type input "Queen Stella Specialist Hospital"
click at [412, 402] on input "HMO ID" at bounding box center [783, 407] width 917 height 39
click at [393, 415] on input "GTC" at bounding box center [783, 407] width 917 height 39
type input "G"
type input "ALT/10001/D"
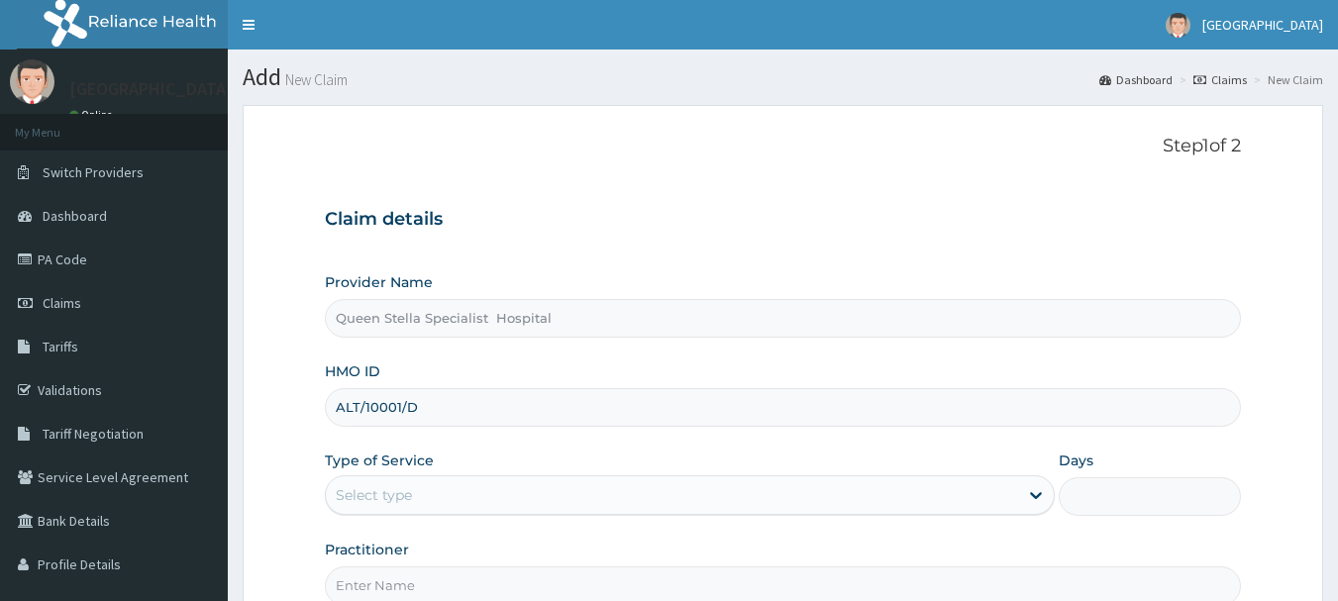
click at [466, 492] on div "Select type" at bounding box center [672, 495] width 692 height 32
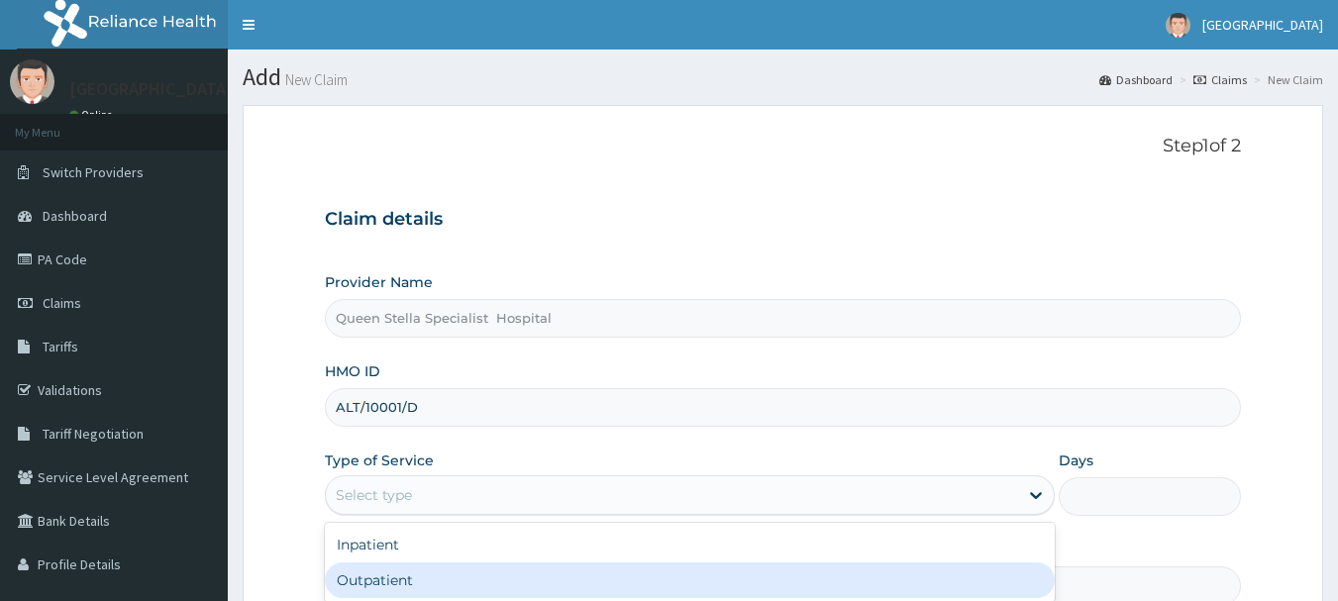
click at [473, 569] on div "Outpatient" at bounding box center [690, 581] width 730 height 36
type input "1"
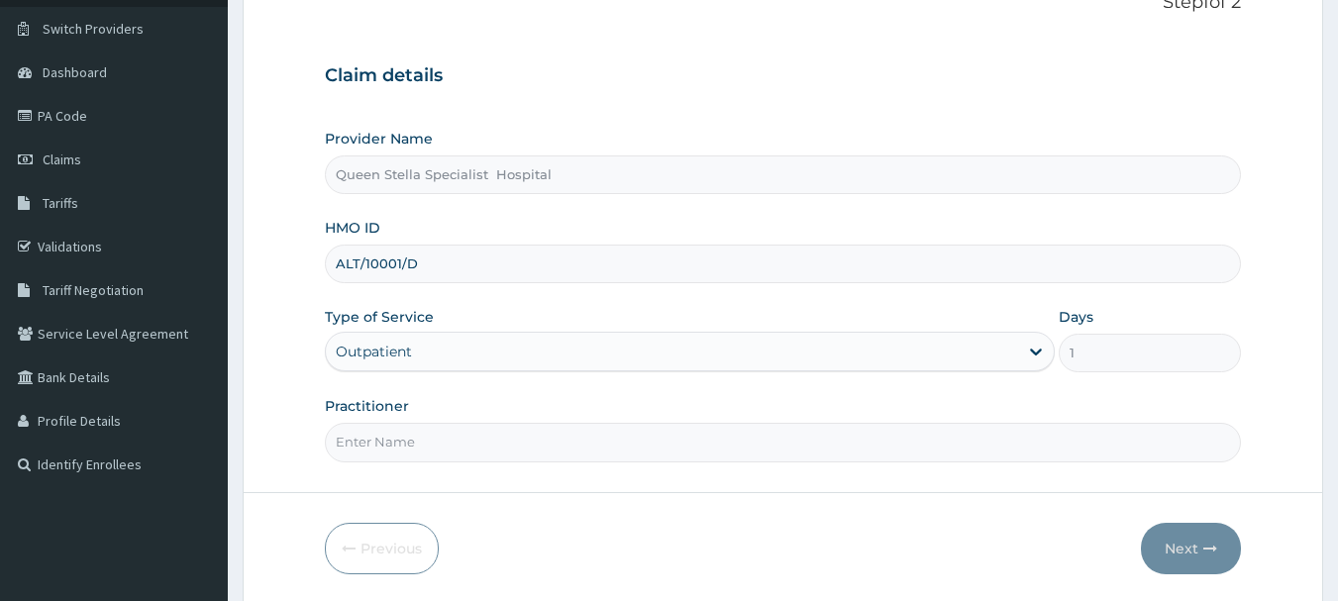
scroll to position [198, 0]
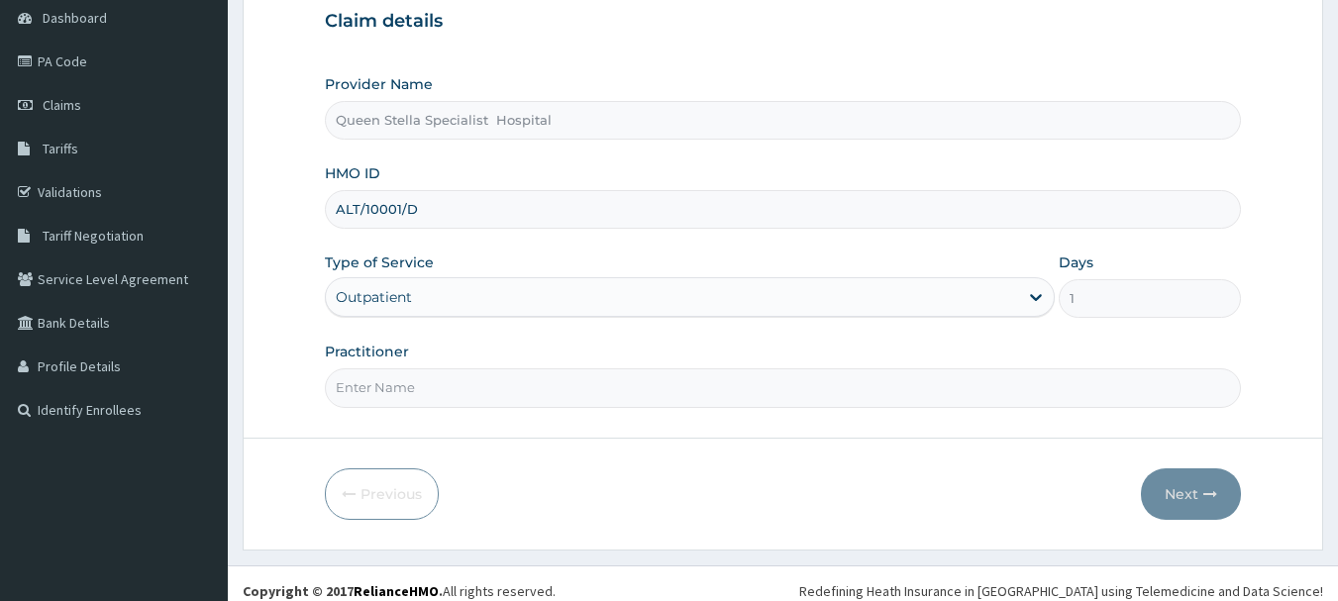
click at [406, 394] on input "Practitioner" at bounding box center [783, 387] width 917 height 39
type input "DR BASSEY"
click at [1171, 494] on button "Next" at bounding box center [1191, 495] width 100 height 52
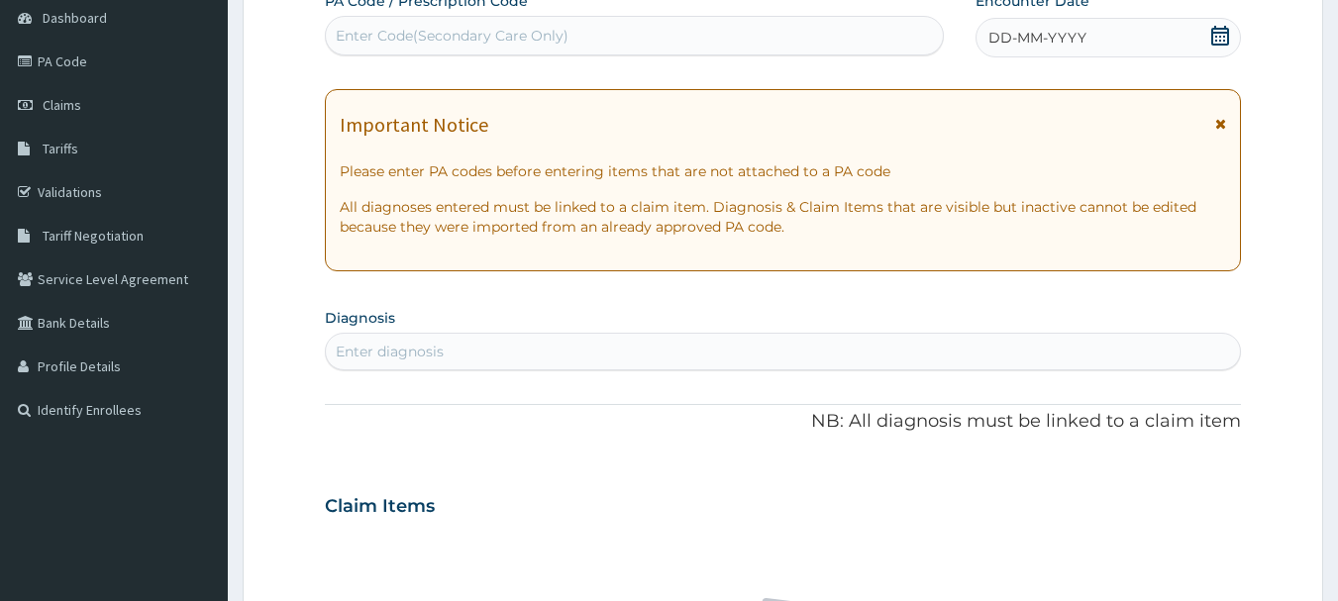
click at [1221, 40] on icon at bounding box center [1220, 36] width 18 height 20
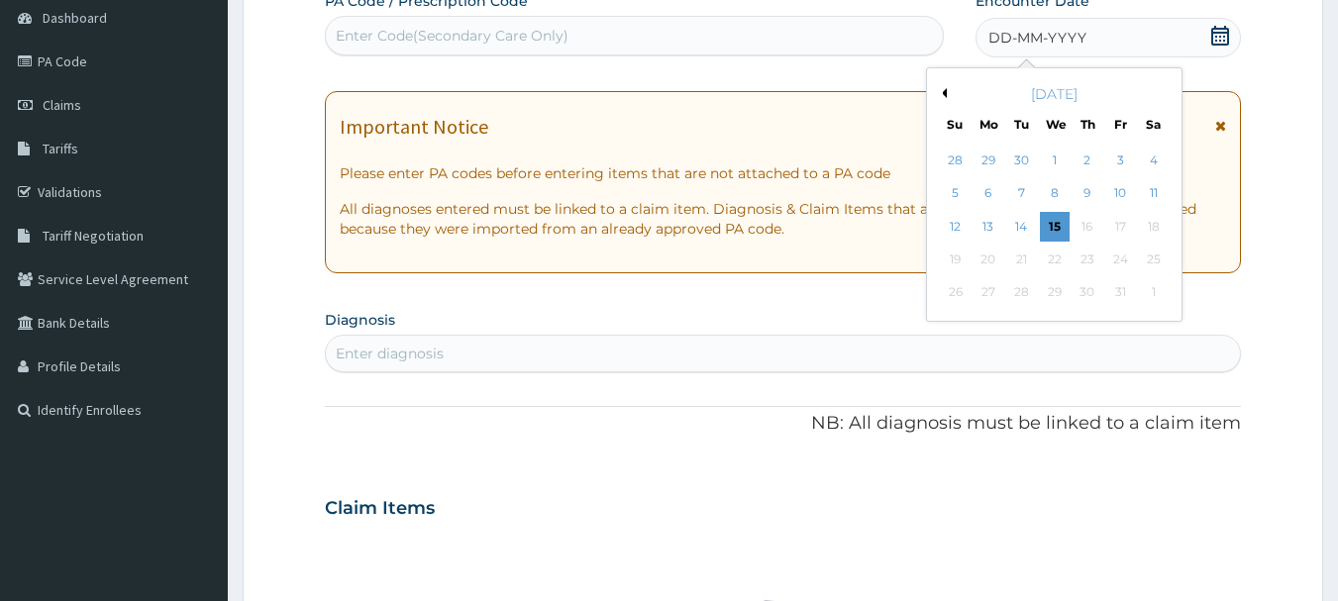
click at [1022, 226] on div "14" at bounding box center [1022, 227] width 30 height 30
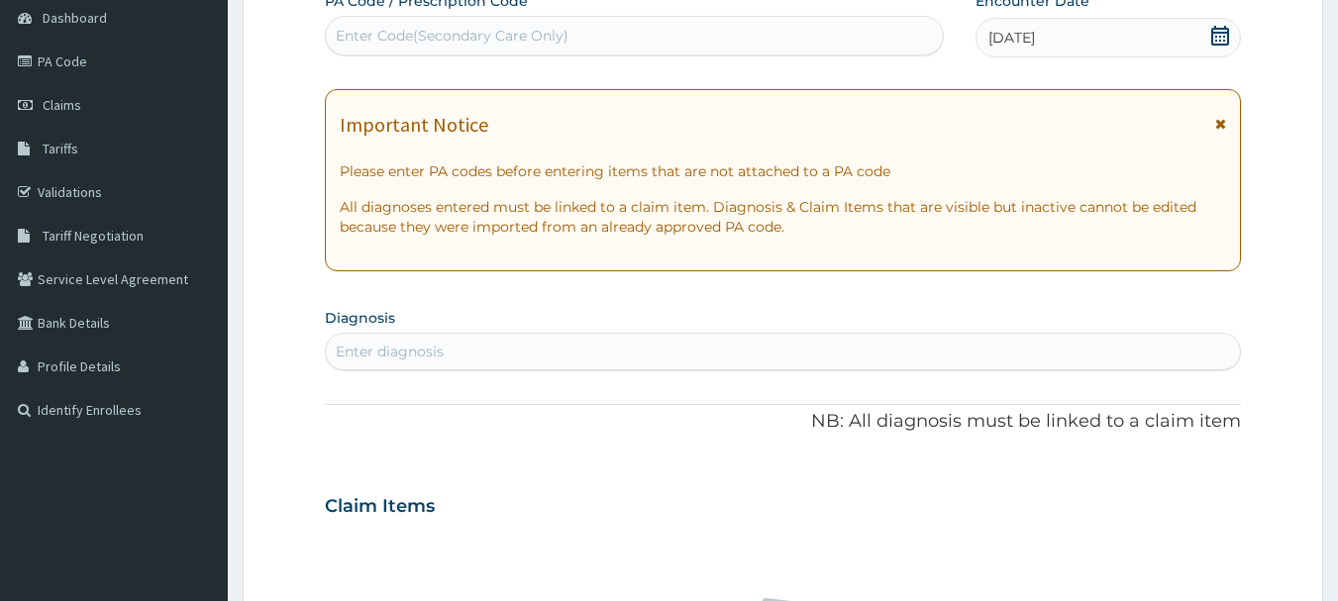
click at [501, 351] on div "Enter diagnosis" at bounding box center [783, 352] width 915 height 32
type input "MALARIA"
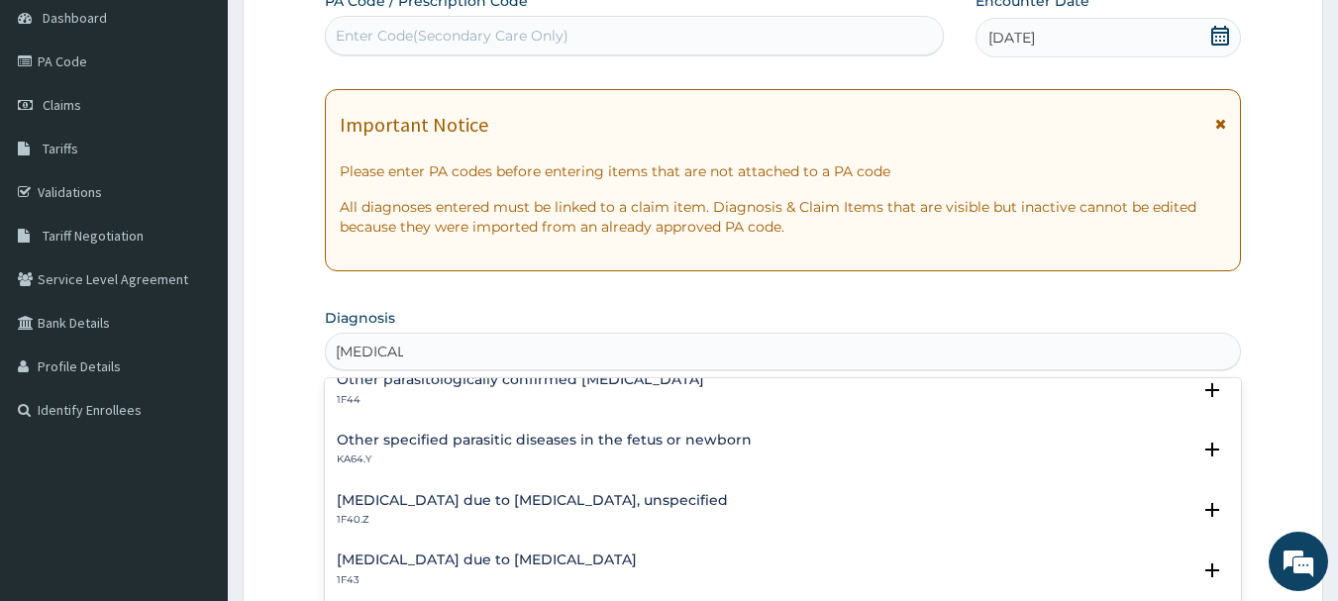
click at [491, 500] on h4 "Malaria due to Plasmodium falciparum, unspecified" at bounding box center [532, 500] width 391 height 15
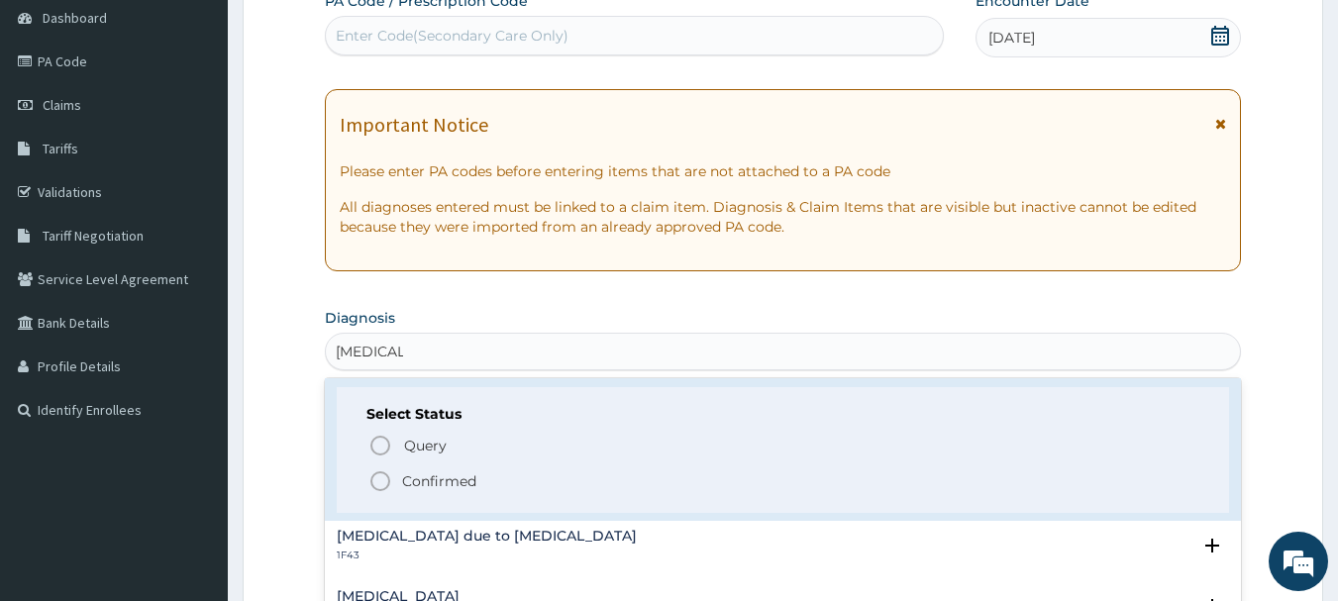
scroll to position [396, 0]
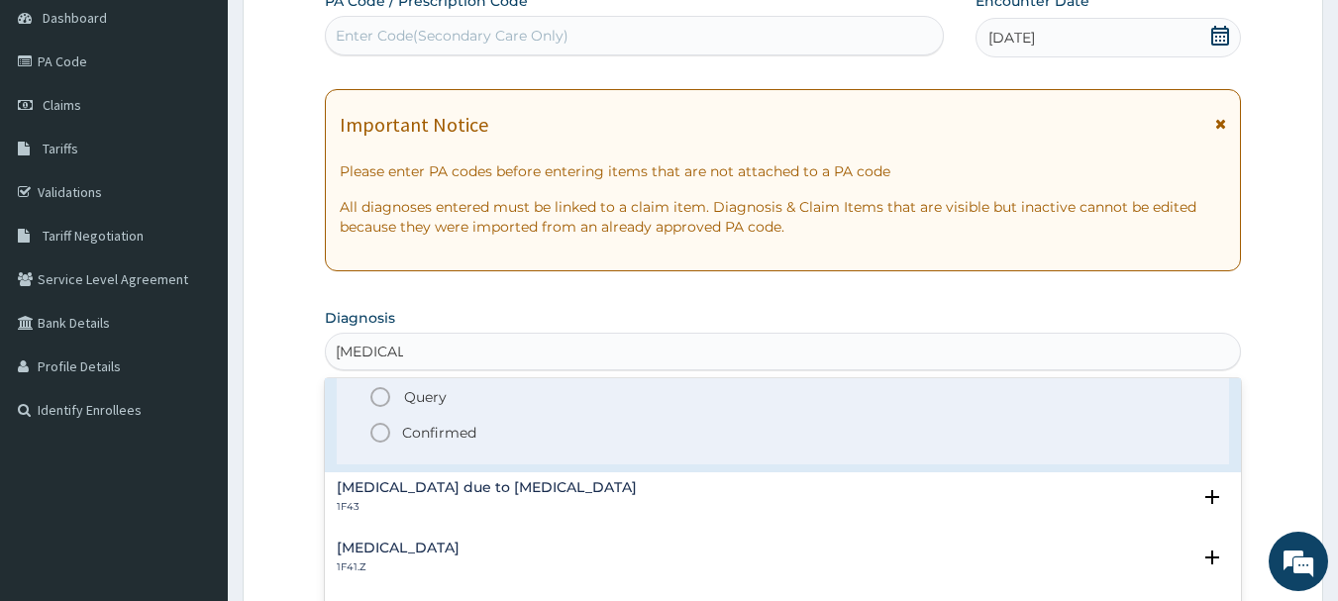
click at [383, 433] on icon "status option filled" at bounding box center [380, 433] width 24 height 24
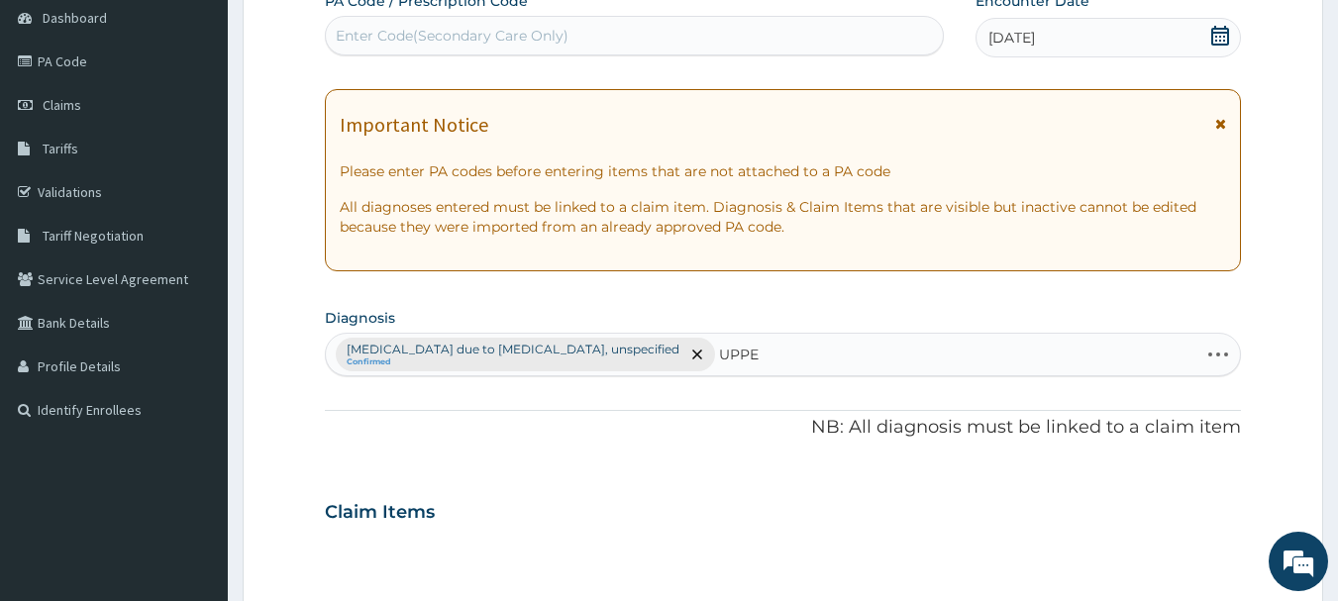
type input "UPPER"
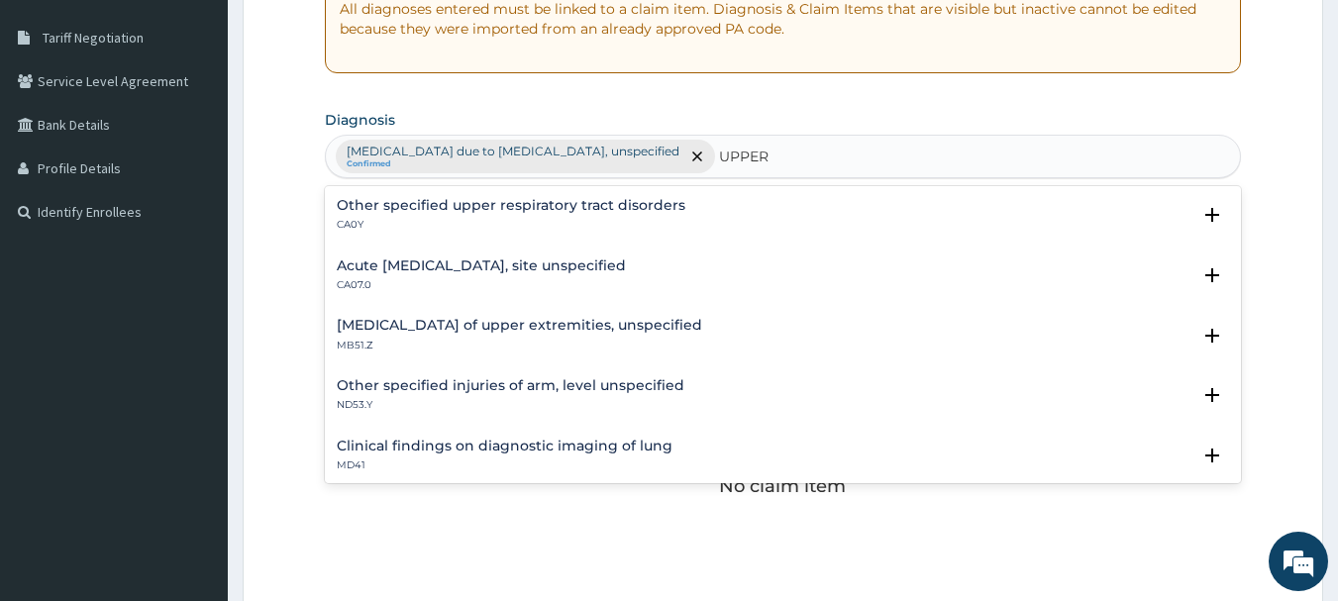
scroll to position [0, 0]
click at [547, 262] on h4 "Acute [MEDICAL_DATA], site unspecified" at bounding box center [481, 266] width 289 height 15
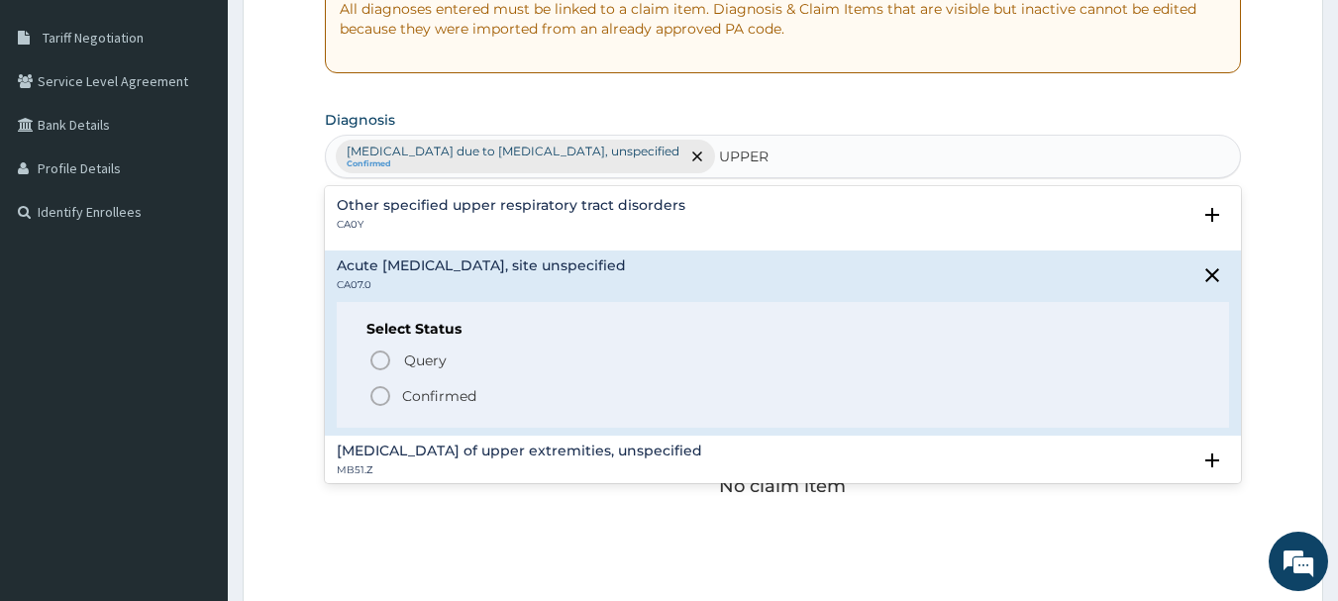
click at [373, 393] on icon "status option filled" at bounding box center [380, 396] width 24 height 24
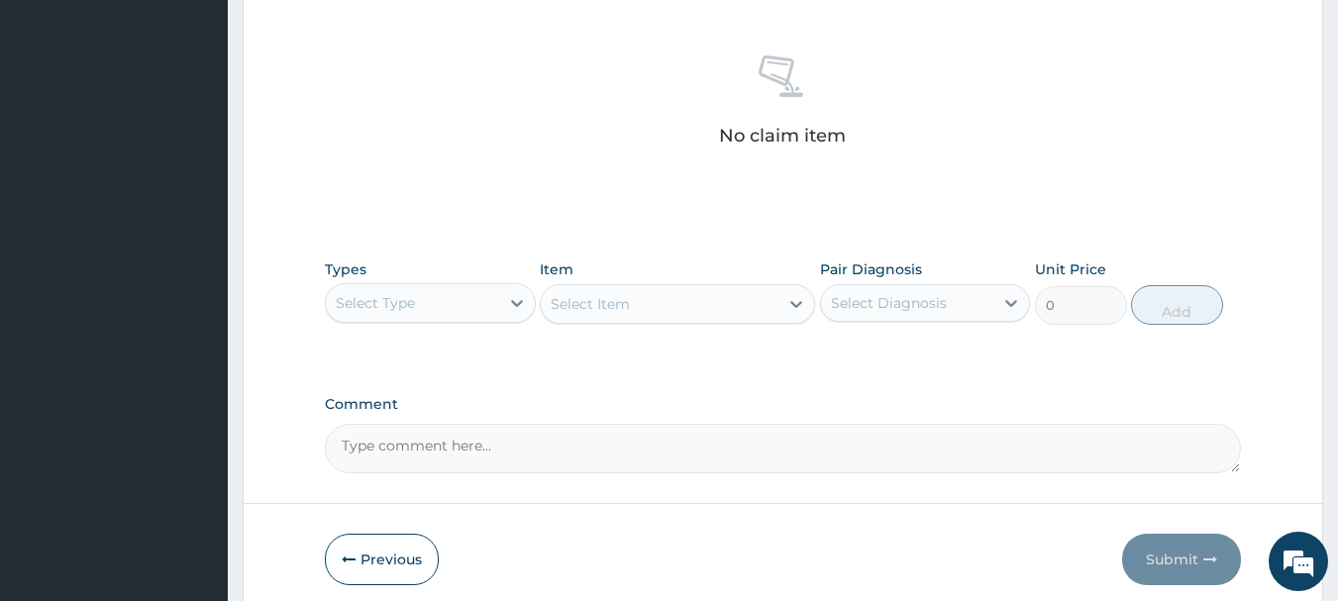
scroll to position [792, 0]
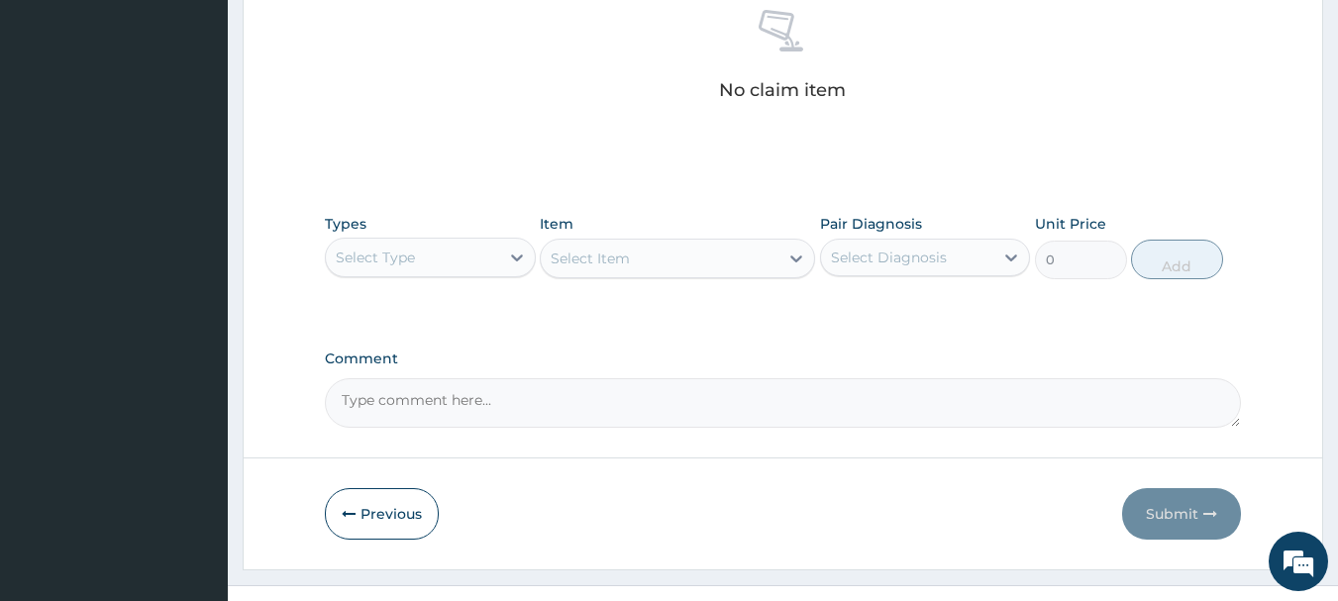
click at [400, 261] on div "Select Type" at bounding box center [375, 258] width 79 height 20
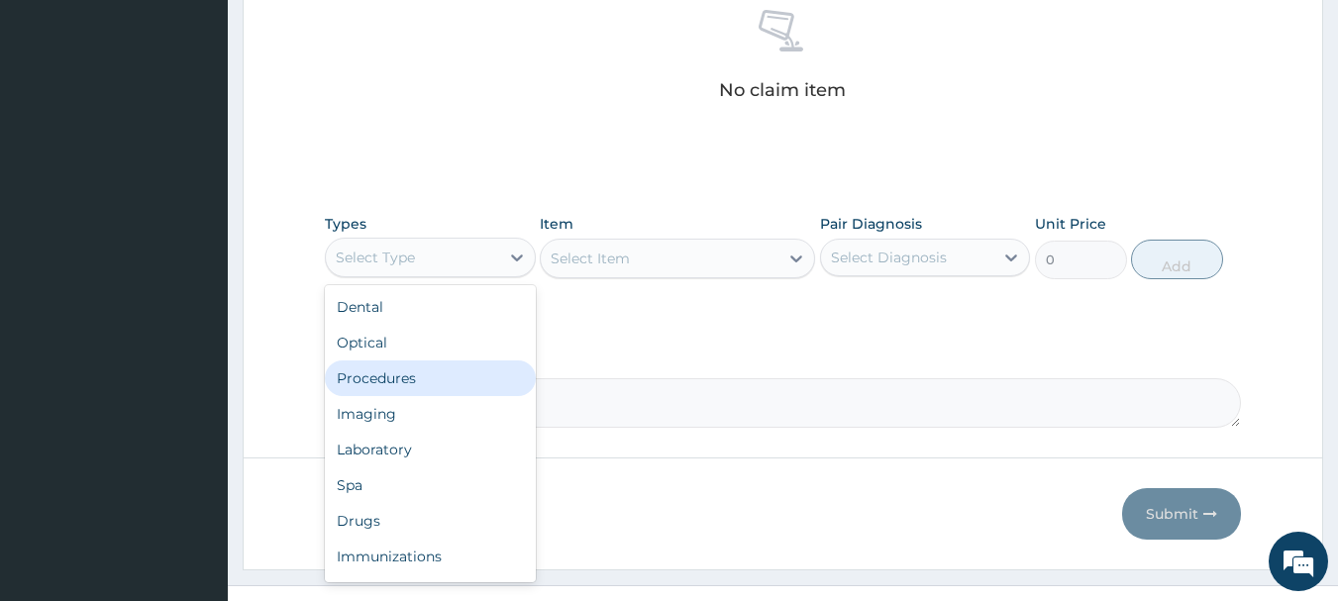
click at [402, 370] on div "Procedures" at bounding box center [430, 379] width 211 height 36
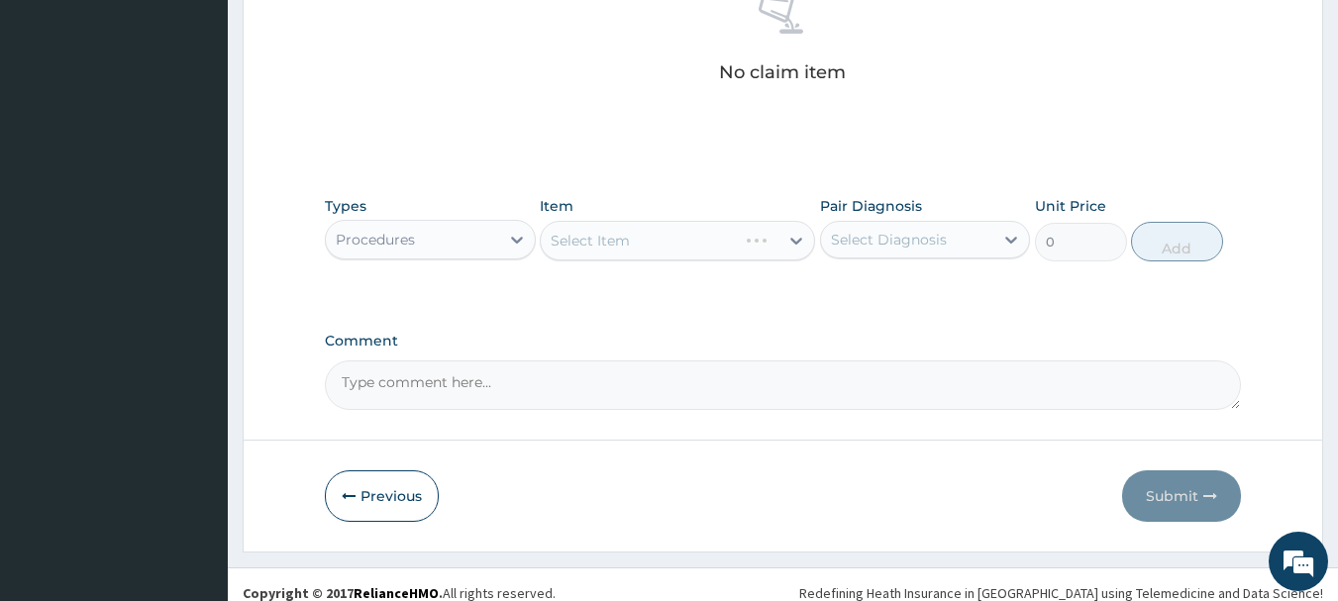
scroll to position [827, 0]
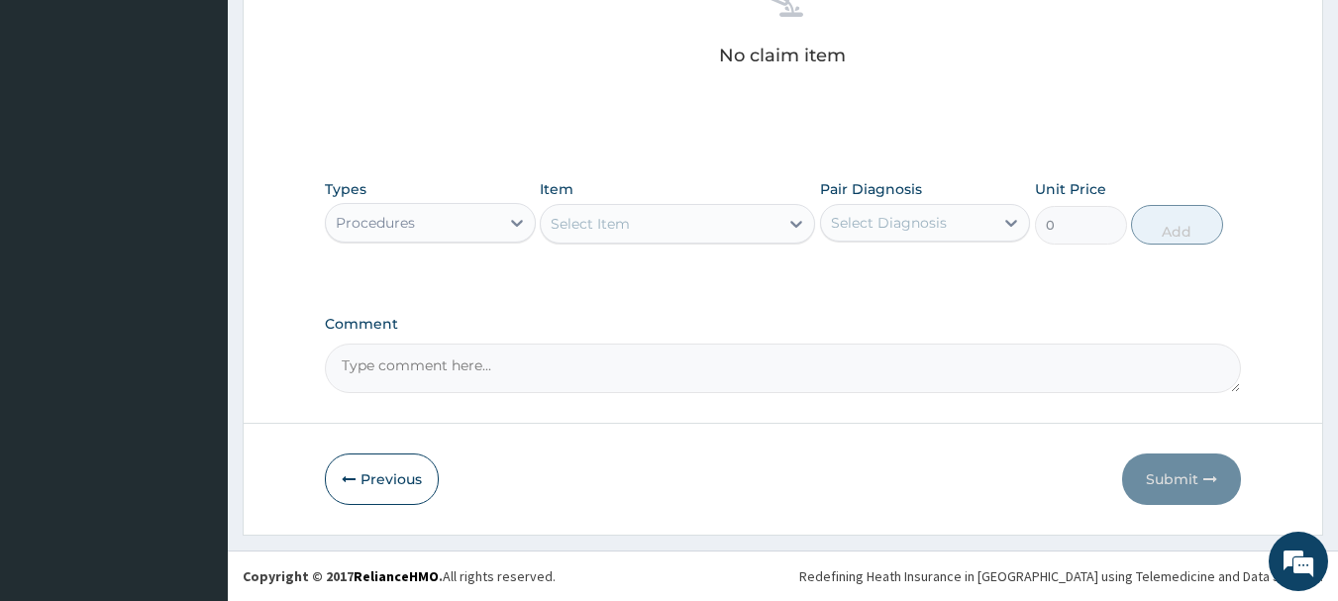
click at [610, 210] on div "Select Item" at bounding box center [660, 224] width 238 height 32
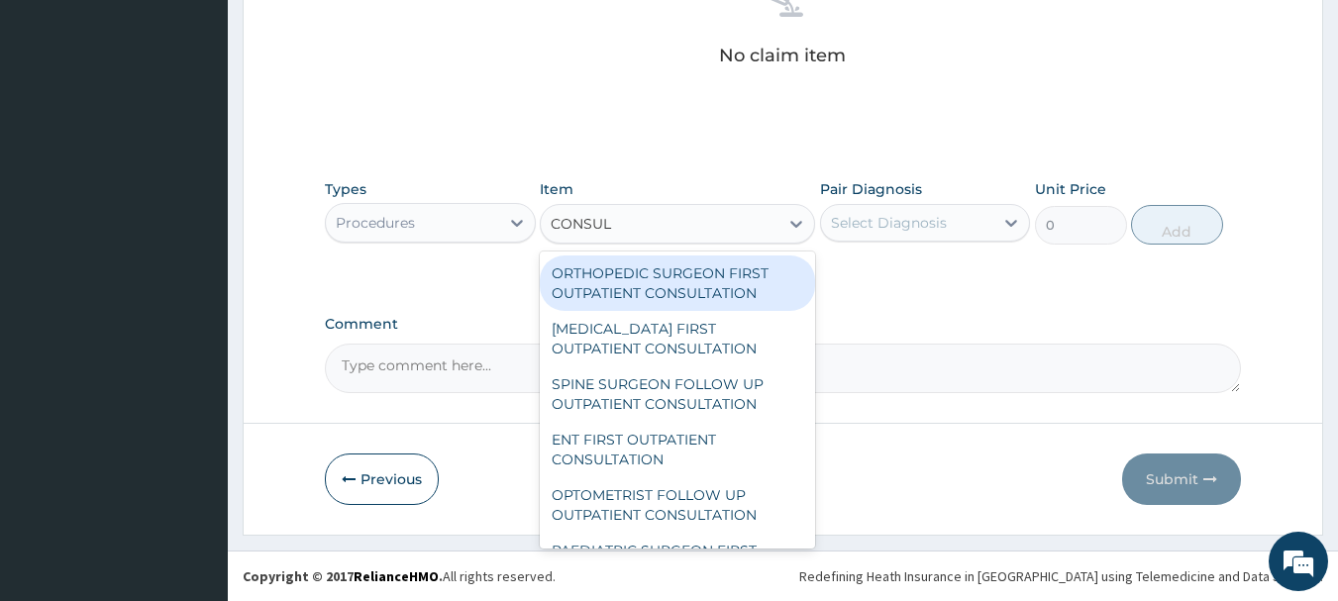
type input "CONSUL"
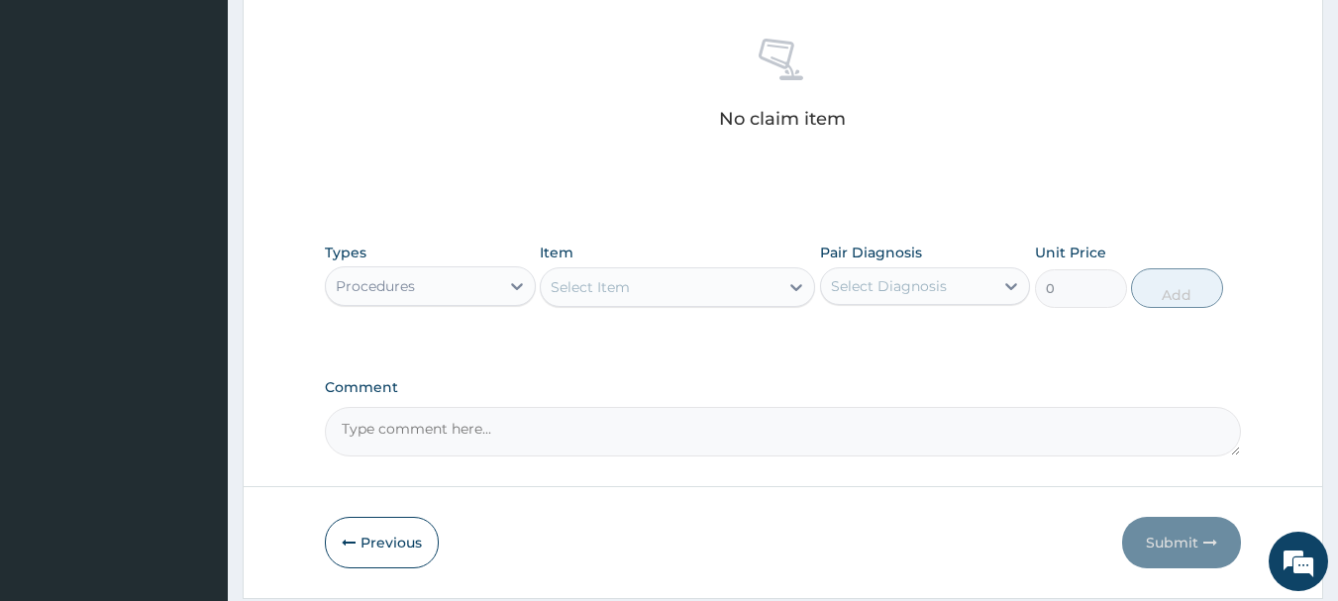
scroll to position [728, 0]
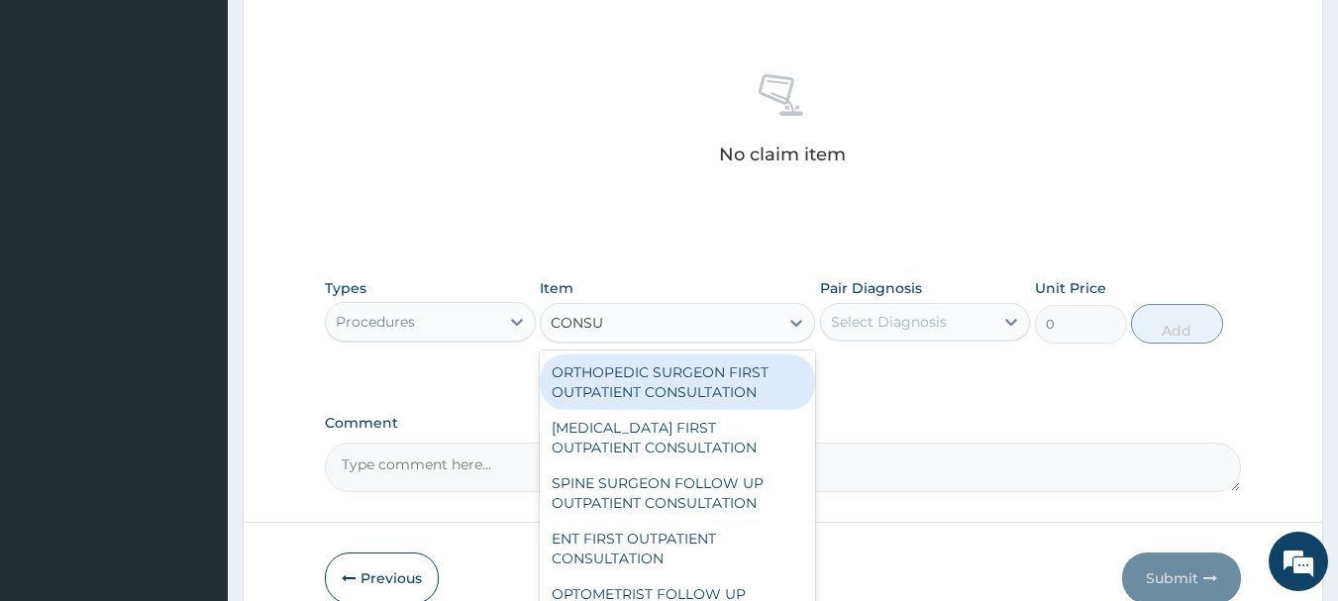
type input "CONSUL"
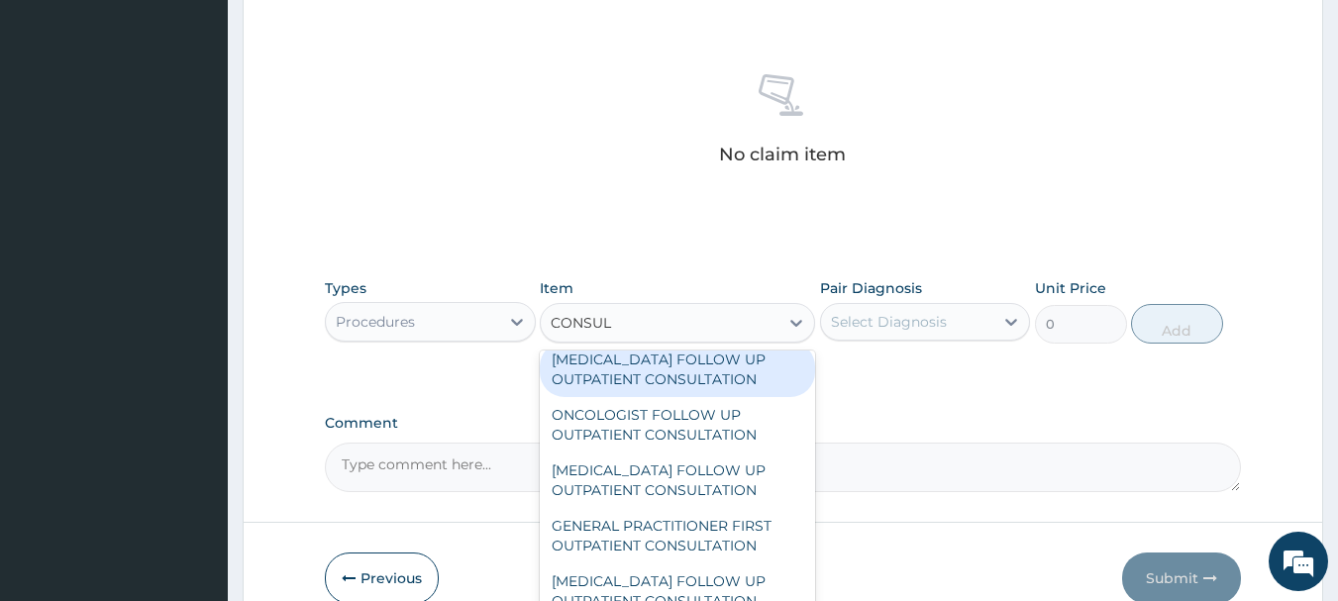
scroll to position [1486, 0]
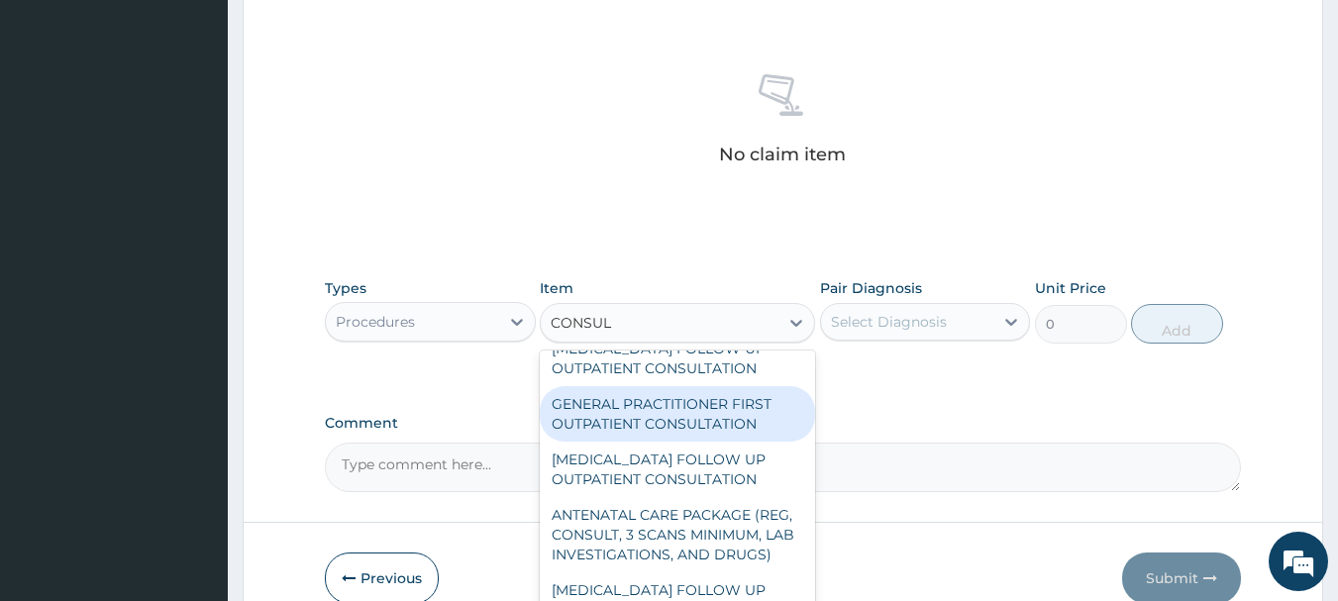
click at [681, 424] on div "GENERAL PRACTITIONER FIRST OUTPATIENT CONSULTATION" at bounding box center [677, 413] width 275 height 55
type input "3750"
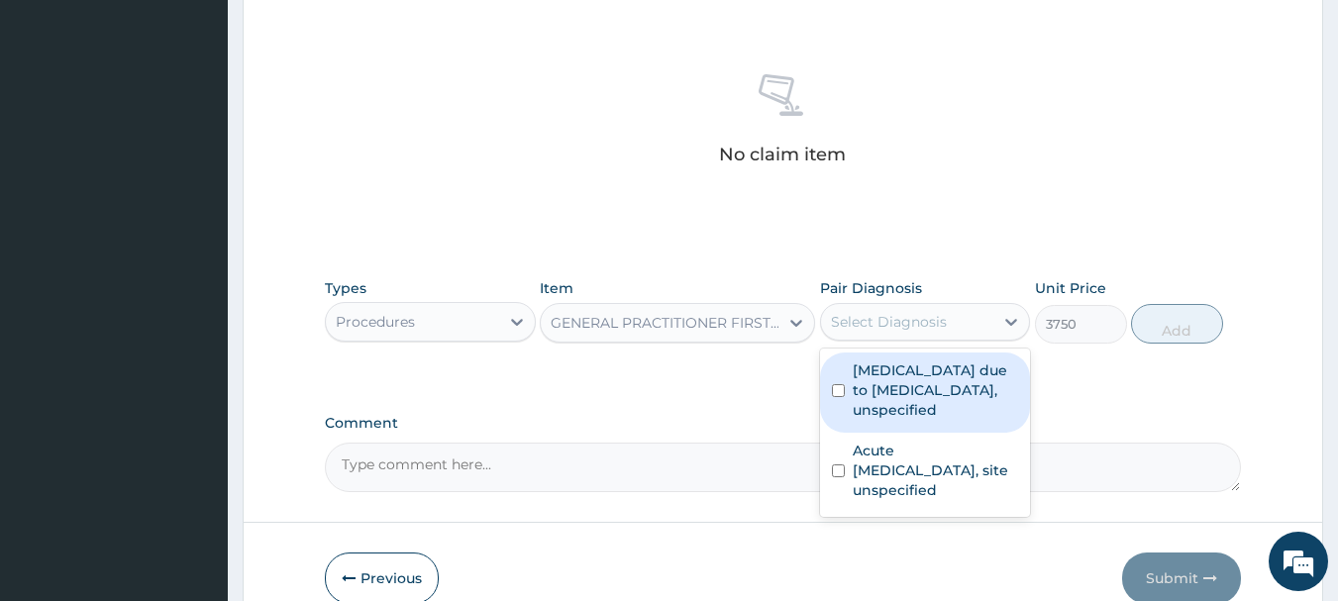
click at [871, 326] on div "Select Diagnosis" at bounding box center [889, 322] width 116 height 20
click at [863, 384] on label "Malaria due to Plasmodium falciparum, unspecified" at bounding box center [936, 390] width 166 height 59
checkbox input "true"
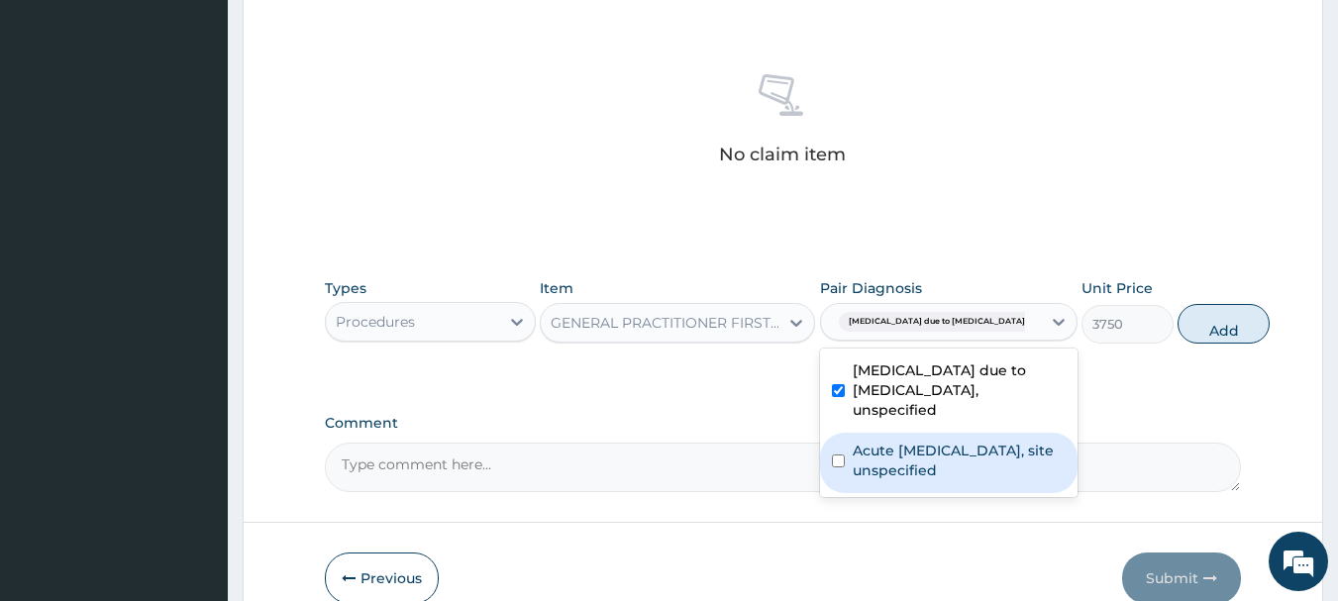
click at [875, 479] on label "Acute upper respiratory infection, site unspecified" at bounding box center [959, 461] width 213 height 40
checkbox input "true"
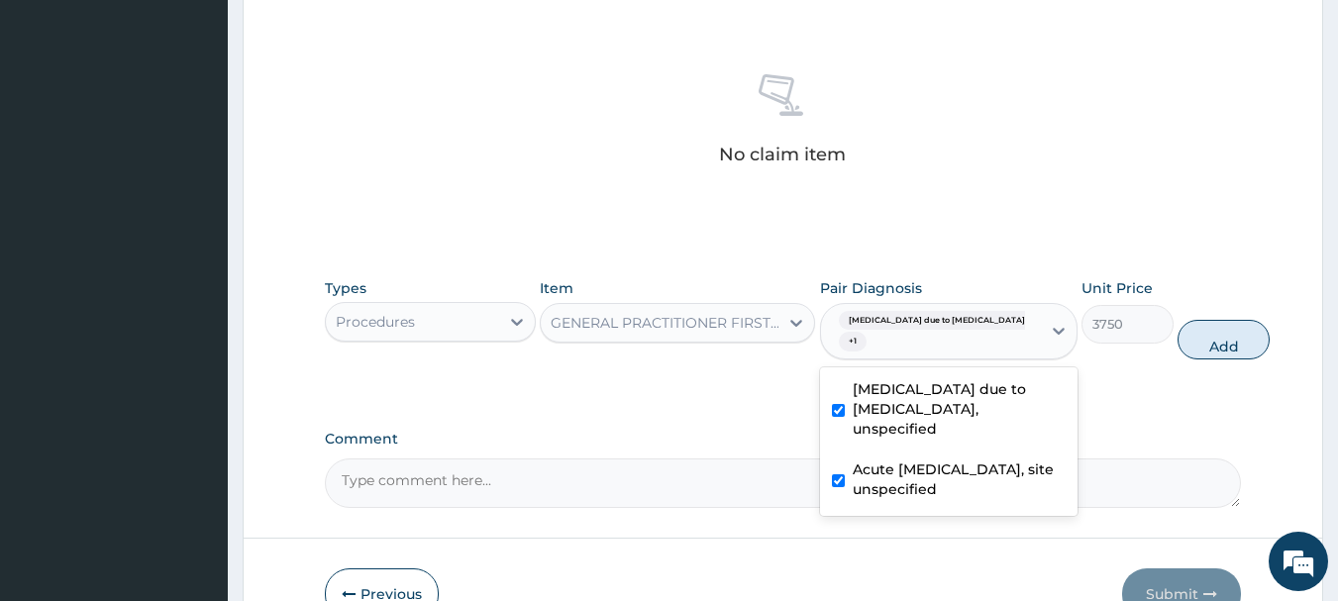
click at [1200, 330] on button "Add" at bounding box center [1224, 340] width 92 height 40
type input "0"
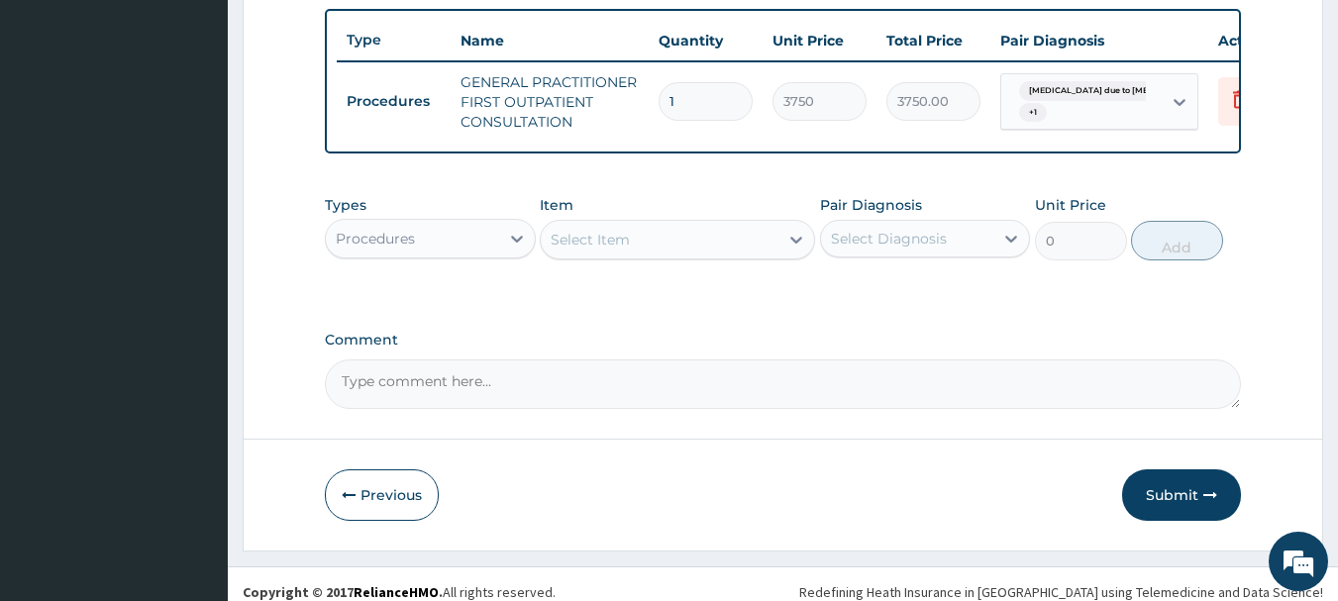
click at [468, 246] on div "Procedures" at bounding box center [412, 239] width 173 height 32
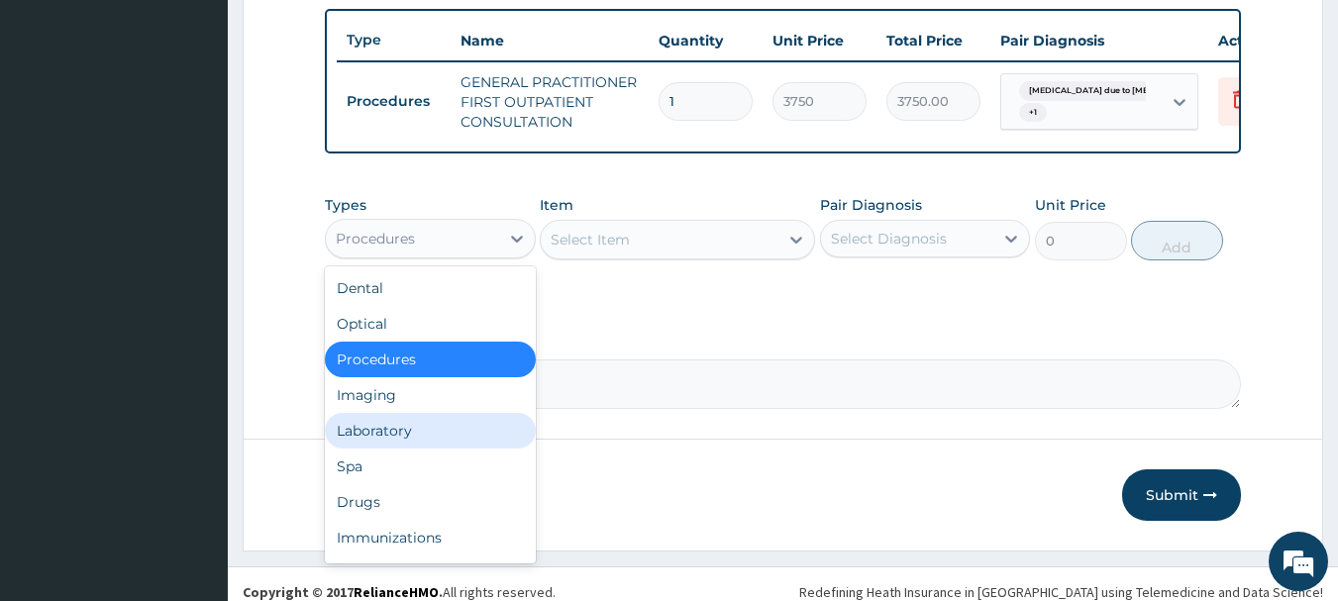
click at [417, 435] on div "Laboratory" at bounding box center [430, 431] width 211 height 36
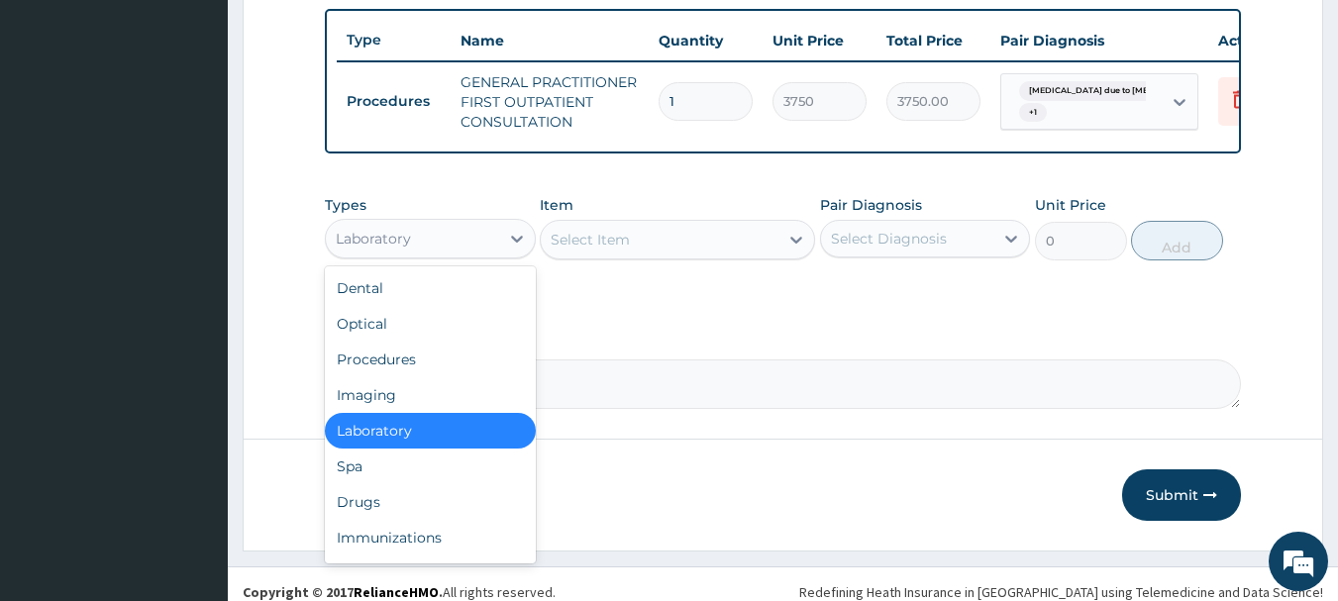
click at [480, 249] on div "Laboratory" at bounding box center [412, 239] width 173 height 32
click at [412, 517] on div "Drugs" at bounding box center [430, 502] width 211 height 36
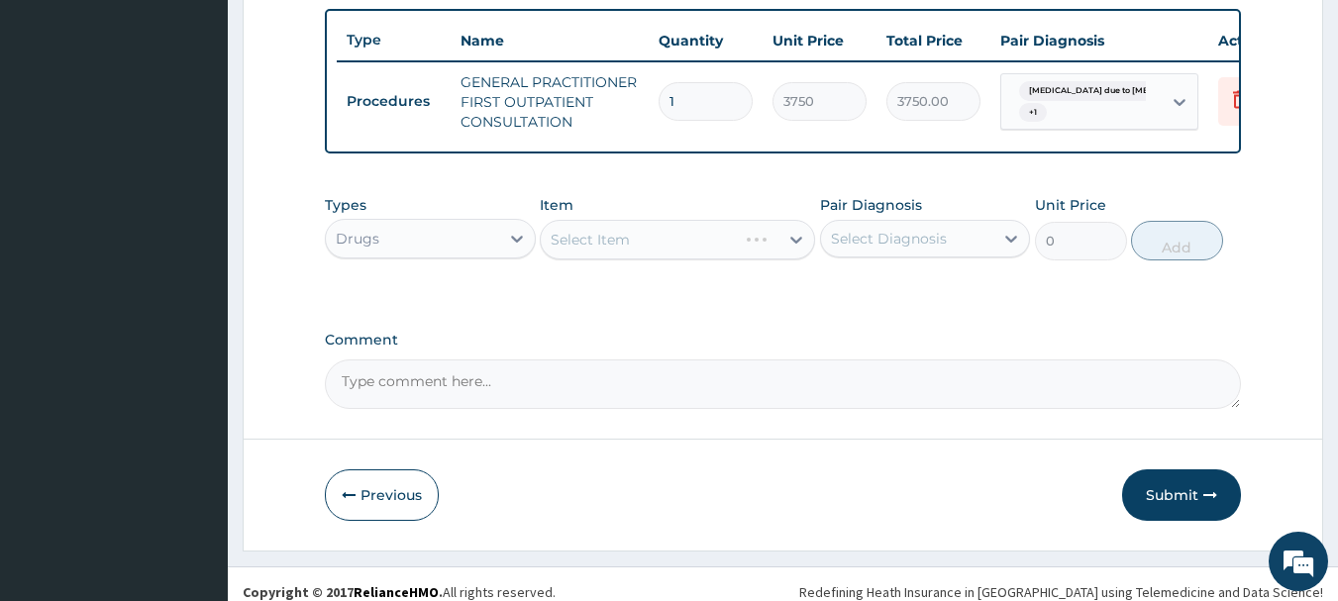
click at [645, 259] on div "Select Item" at bounding box center [677, 240] width 275 height 40
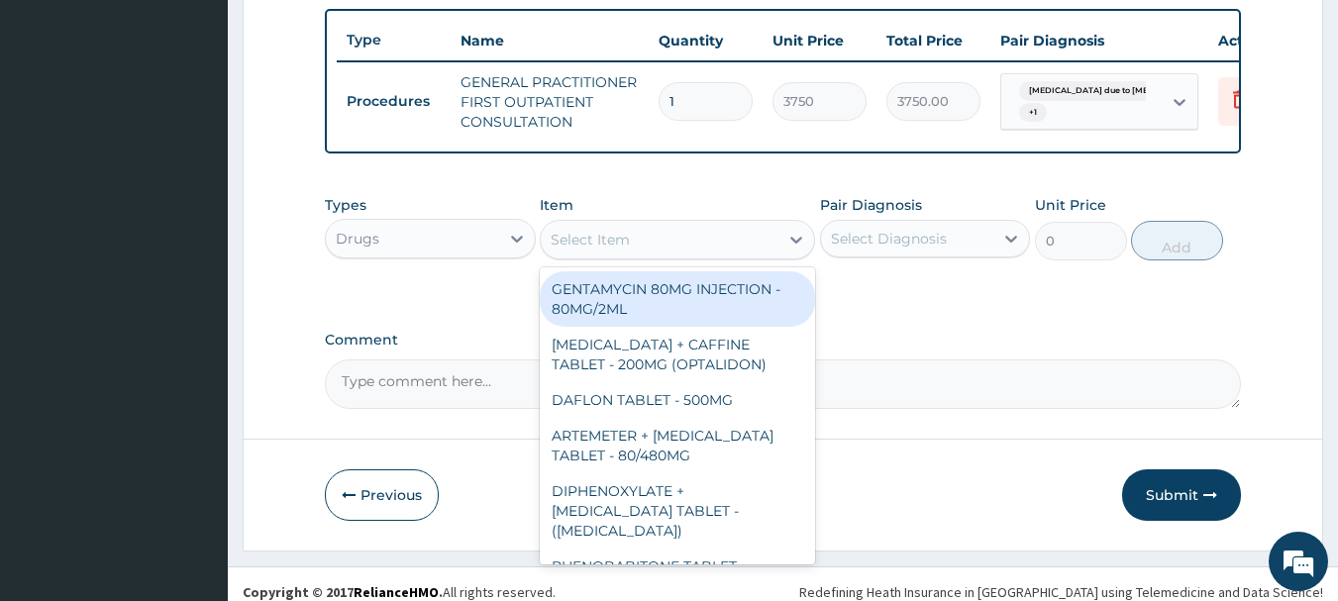
click at [640, 249] on div "Select Item" at bounding box center [660, 240] width 238 height 32
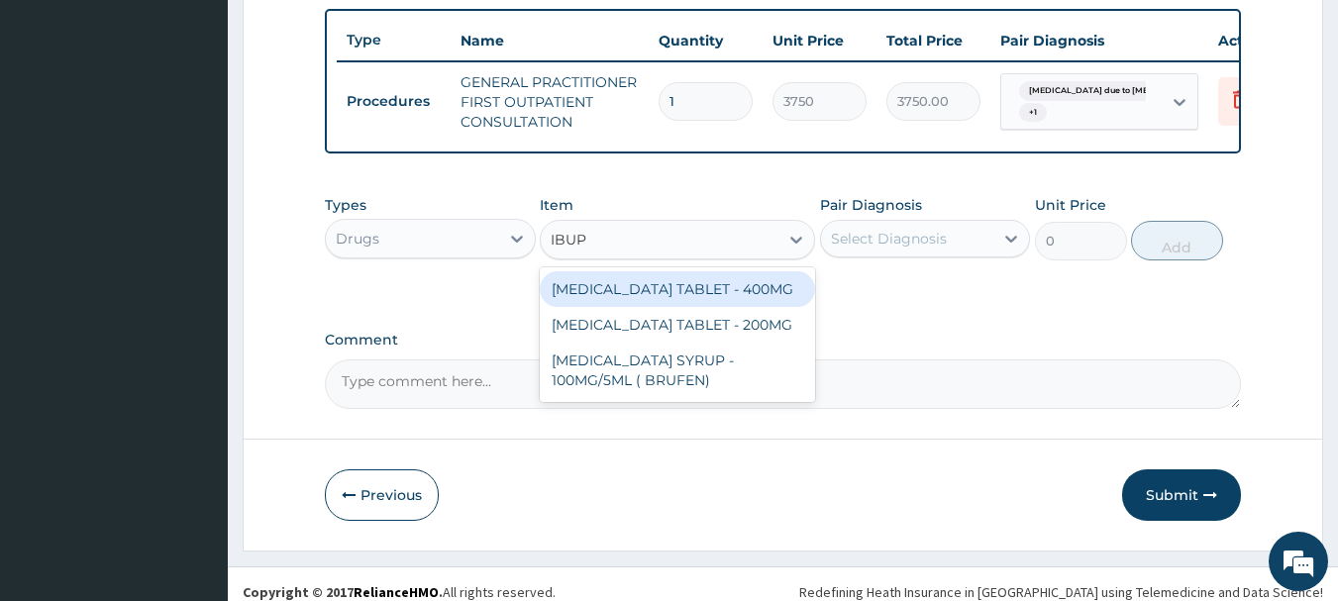
type input "IBUPR"
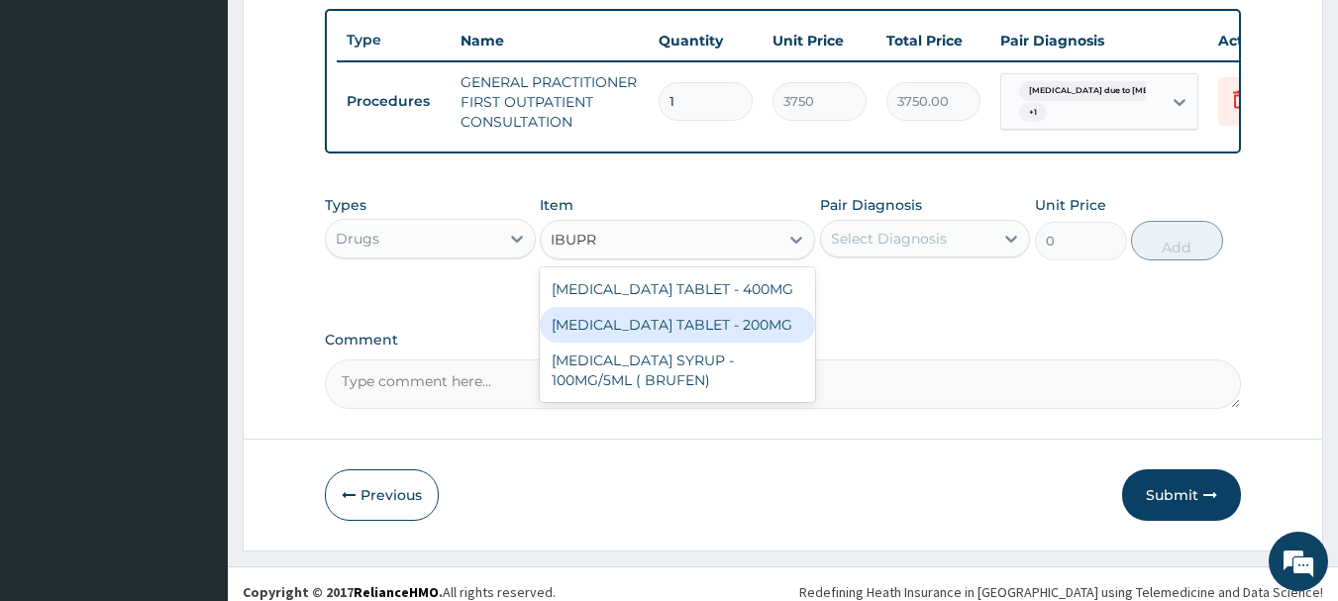
drag, startPoint x: 665, startPoint y: 305, endPoint x: 695, endPoint y: 338, distance: 44.8
click at [695, 338] on div "IBUPROFEN TABLET - 400MG IBUPROFEN TABLET - 200MG IBUPROFEN SYRUP - 100MG/5ML (…" at bounding box center [677, 334] width 275 height 135
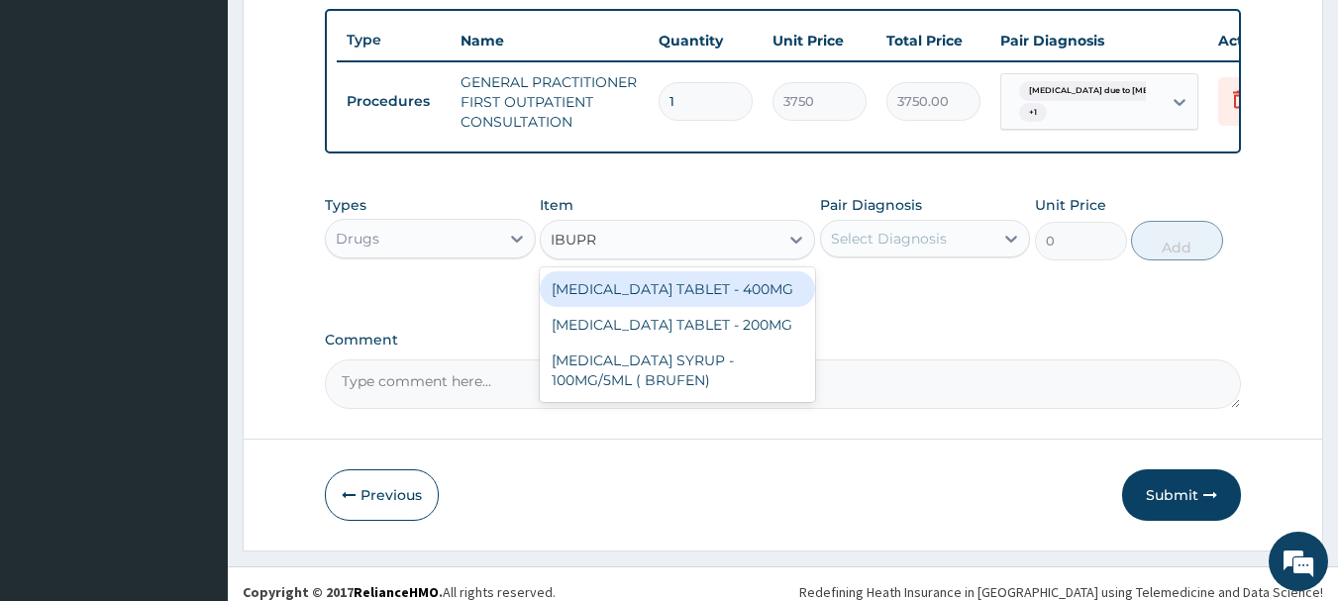
drag, startPoint x: 679, startPoint y: 286, endPoint x: 678, endPoint y: 297, distance: 10.9
click at [678, 294] on div "[MEDICAL_DATA] TABLET - 400MG" at bounding box center [677, 289] width 275 height 36
type input "560"
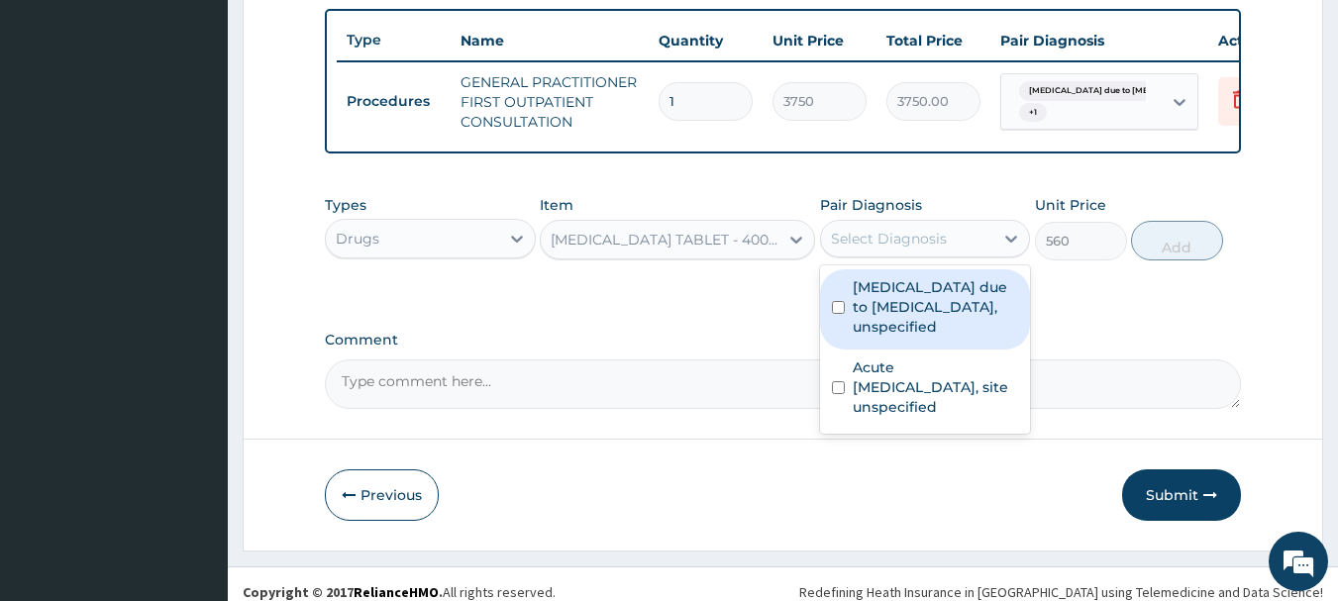
click at [905, 249] on div "Select Diagnosis" at bounding box center [889, 239] width 116 height 20
click at [914, 317] on label "[MEDICAL_DATA] due to [MEDICAL_DATA], unspecified" at bounding box center [936, 306] width 166 height 59
checkbox input "true"
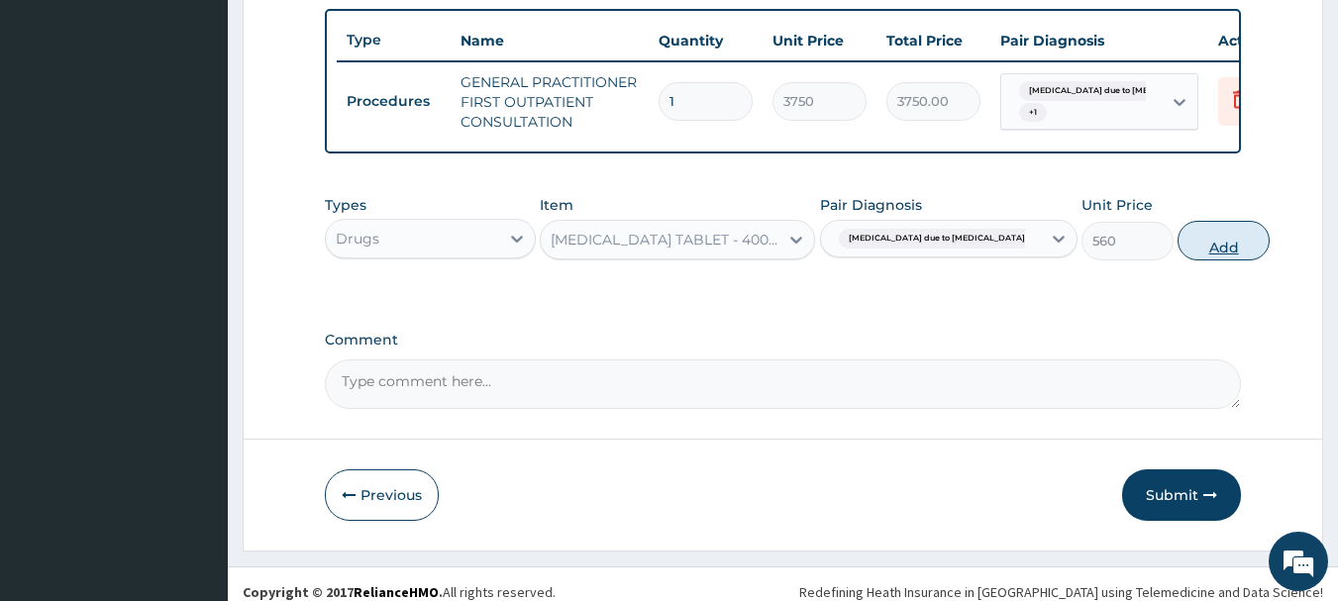
click at [1178, 247] on button "Add" at bounding box center [1224, 241] width 92 height 40
type input "0"
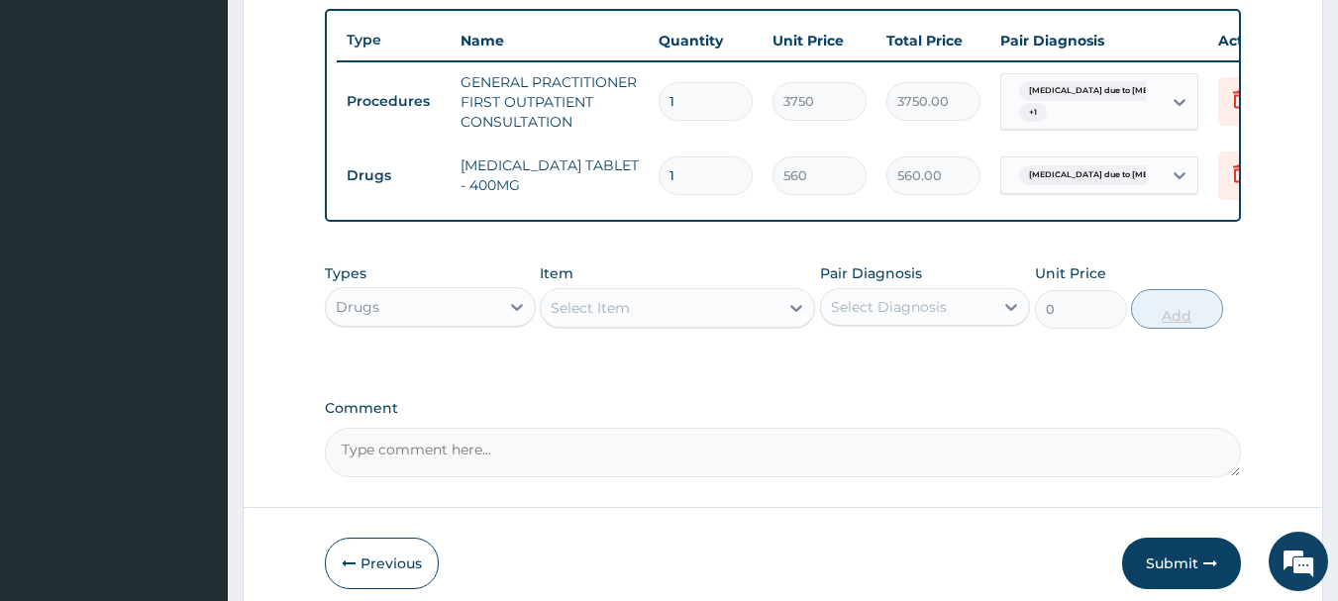
type input "10"
type input "5600.00"
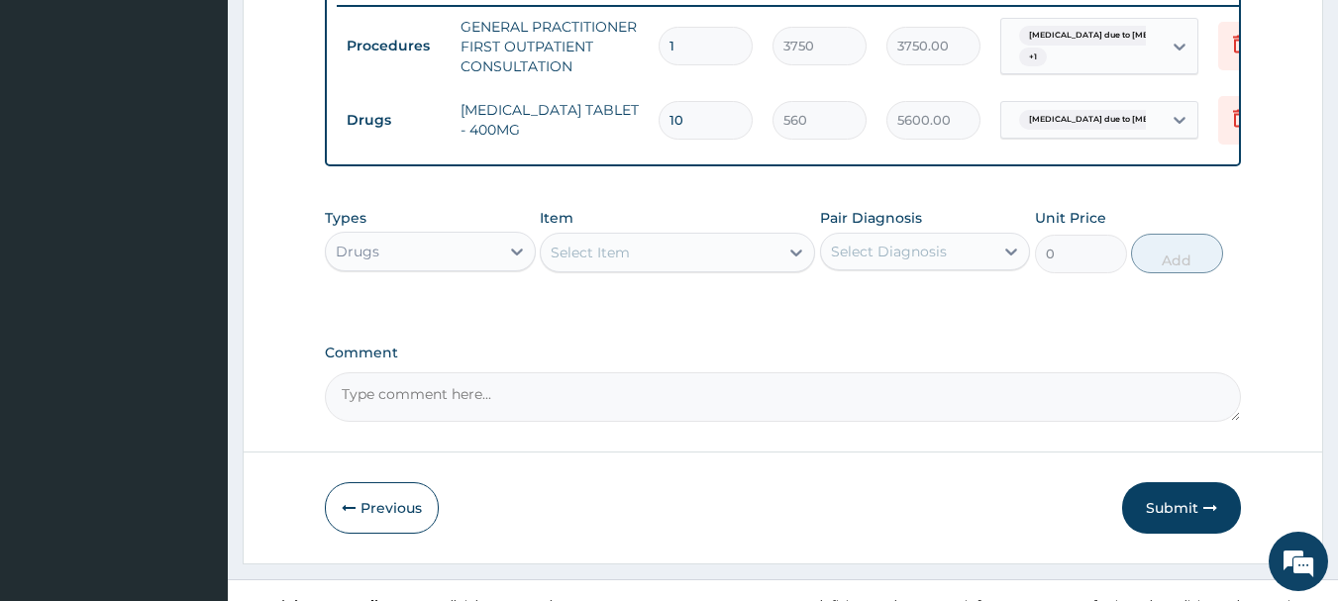
scroll to position [827, 0]
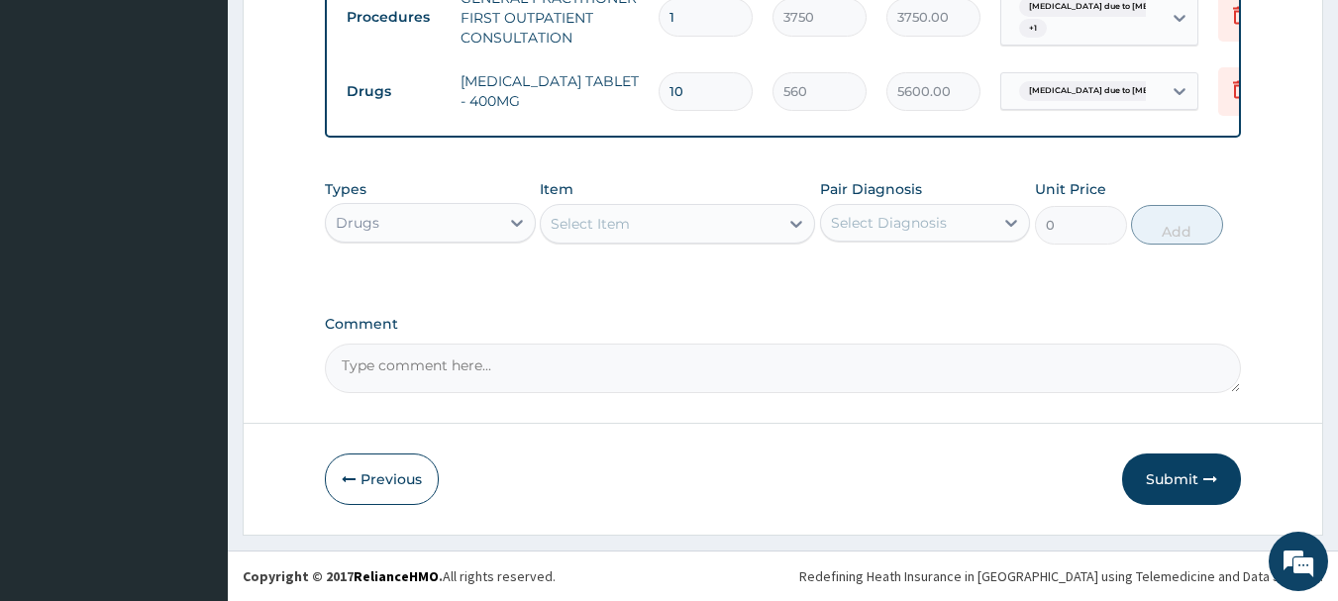
type input "10"
click at [603, 220] on div "Select Item" at bounding box center [590, 224] width 79 height 20
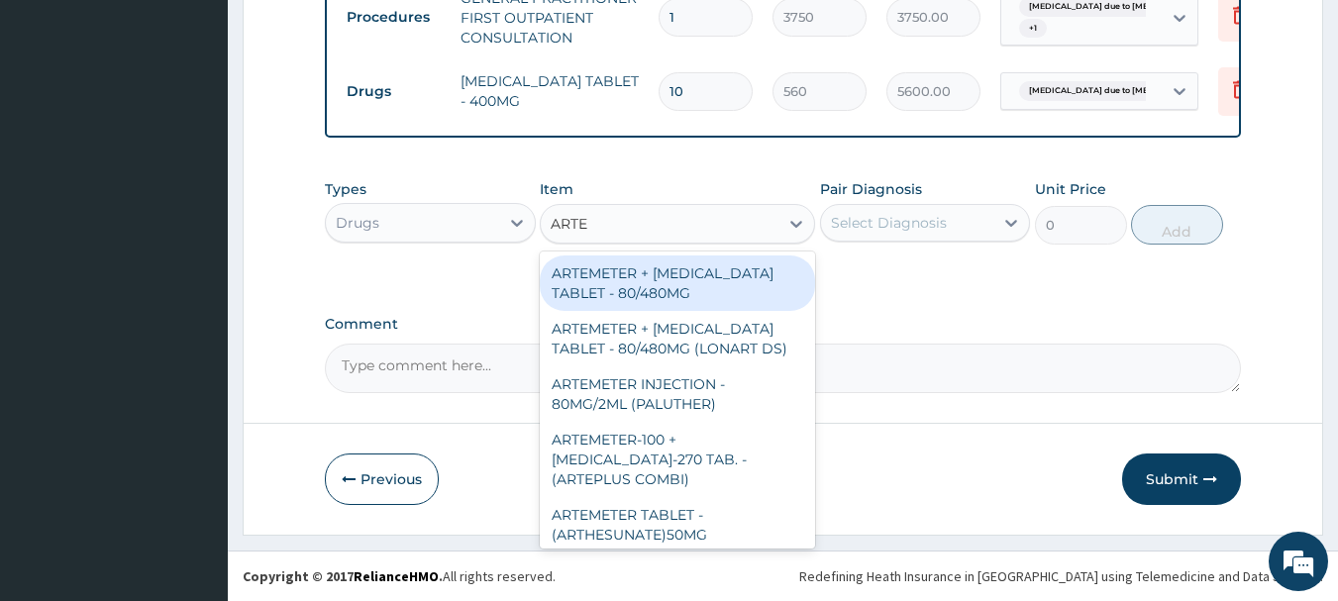
type input "ARTEM"
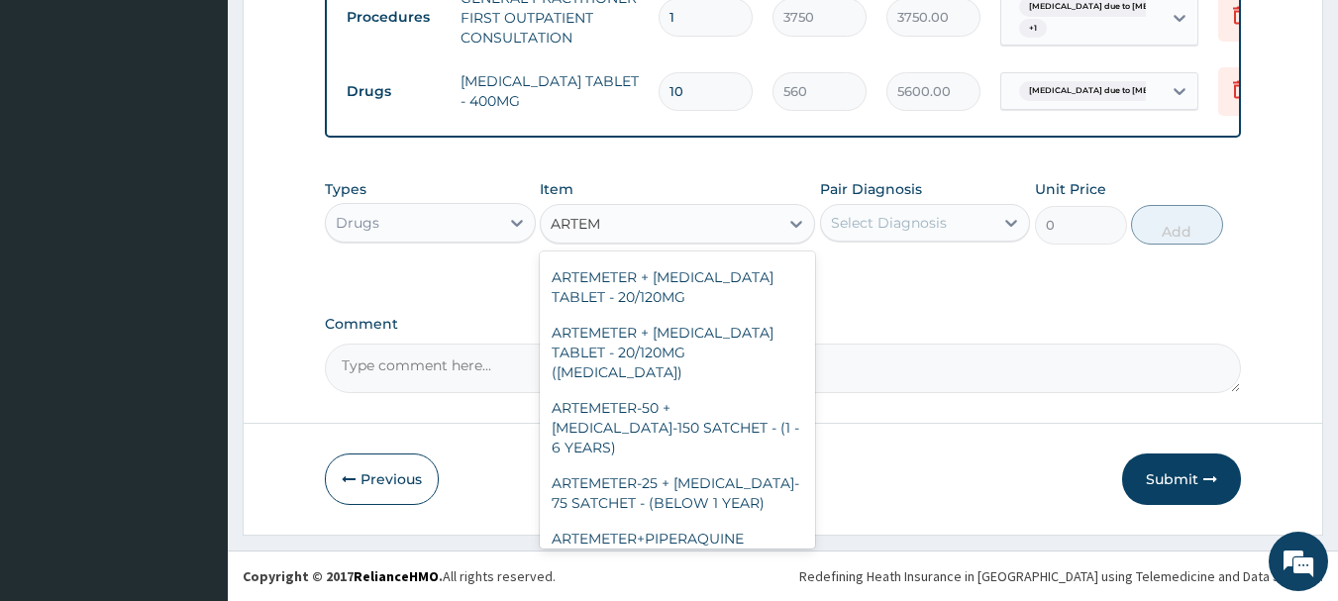
scroll to position [864, 0]
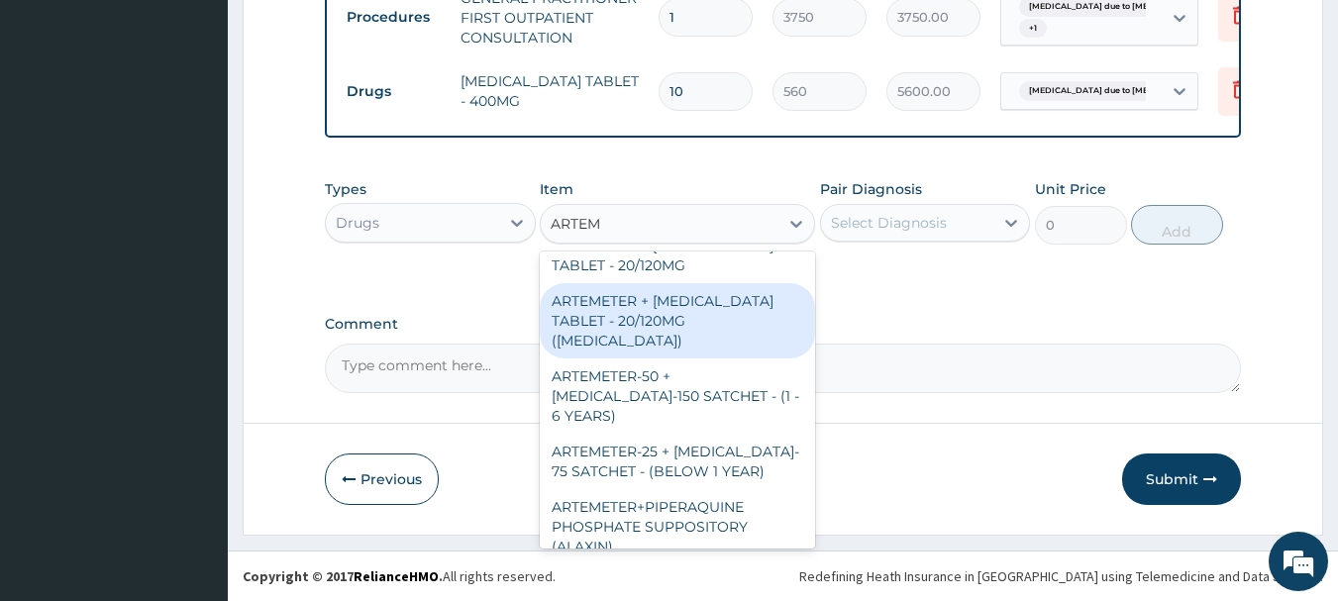
click at [658, 302] on div "ARTEMETER + [MEDICAL_DATA] TABLET - 20/120MG ([MEDICAL_DATA])" at bounding box center [677, 320] width 275 height 75
type input "210"
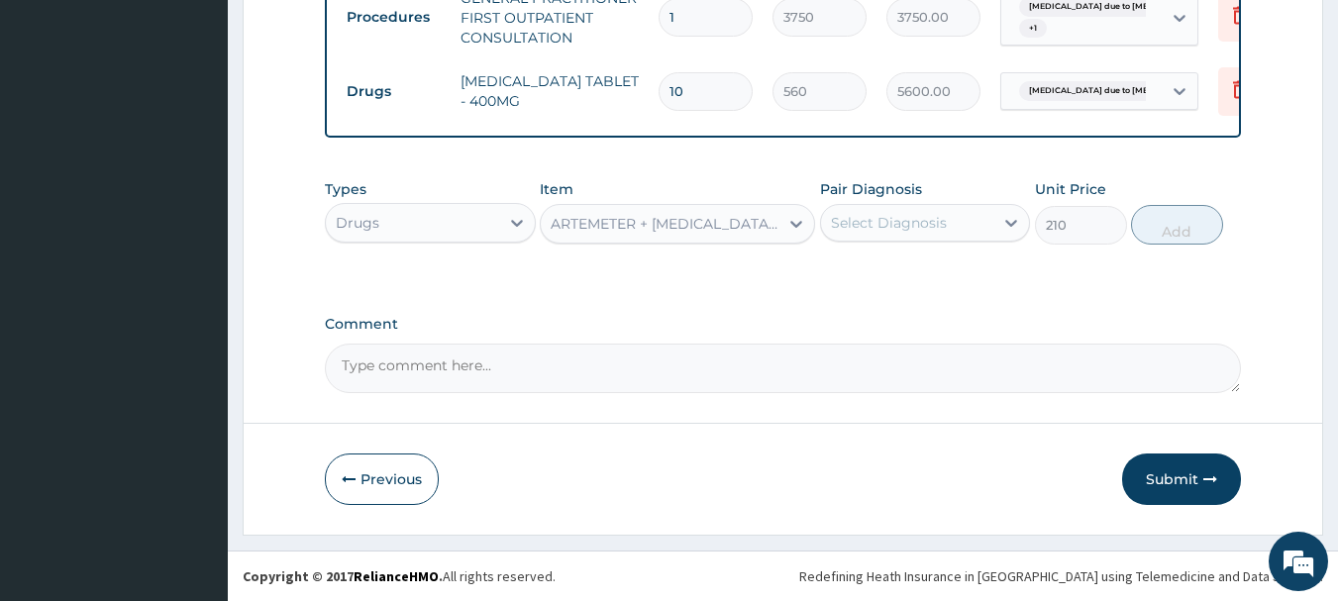
click at [879, 223] on div "Select Diagnosis" at bounding box center [889, 223] width 116 height 20
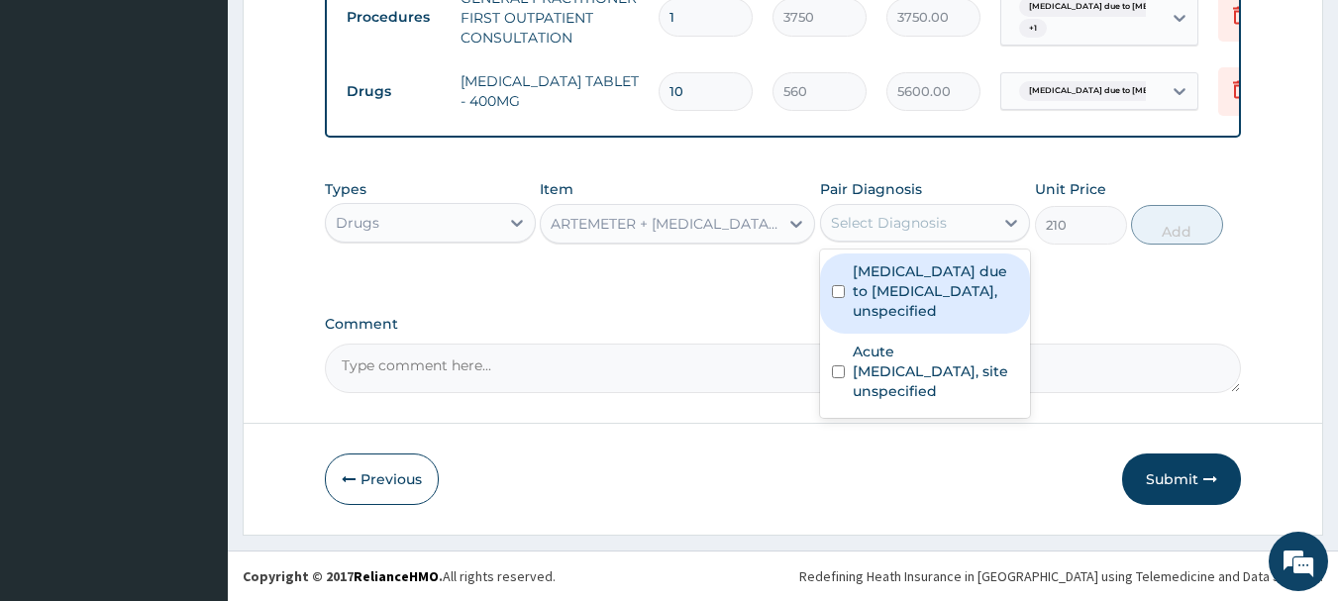
click at [874, 297] on label "[MEDICAL_DATA] due to [MEDICAL_DATA], unspecified" at bounding box center [936, 290] width 166 height 59
checkbox input "true"
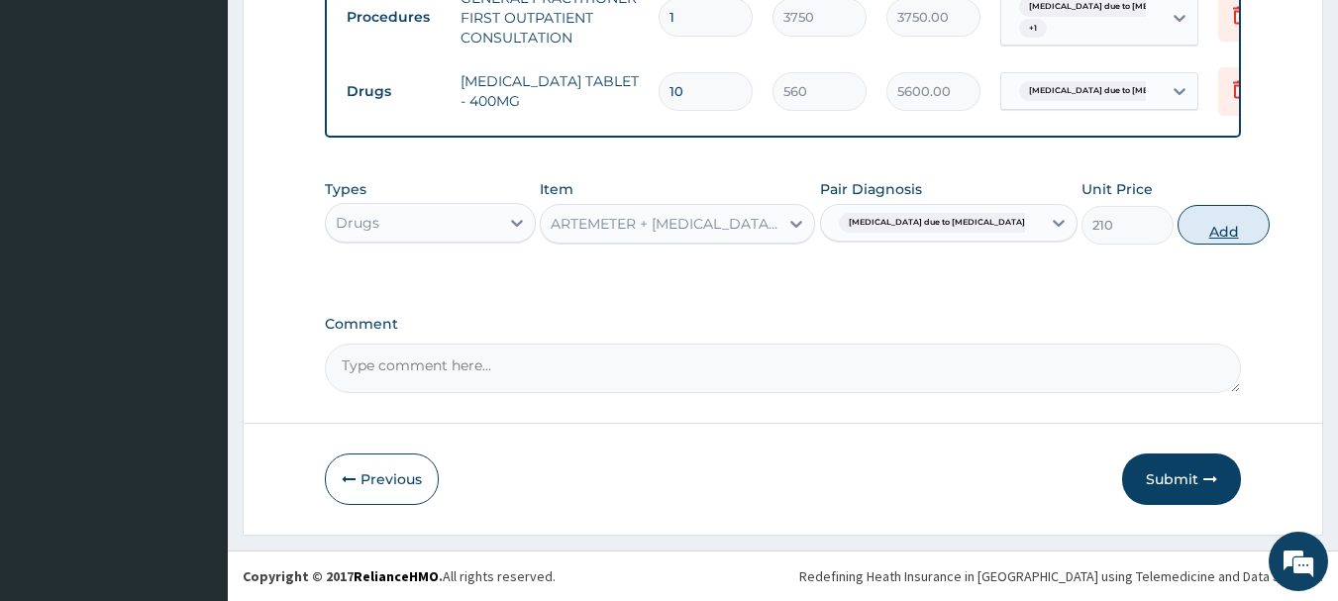
click at [1178, 222] on button "Add" at bounding box center [1224, 225] width 92 height 40
type input "0"
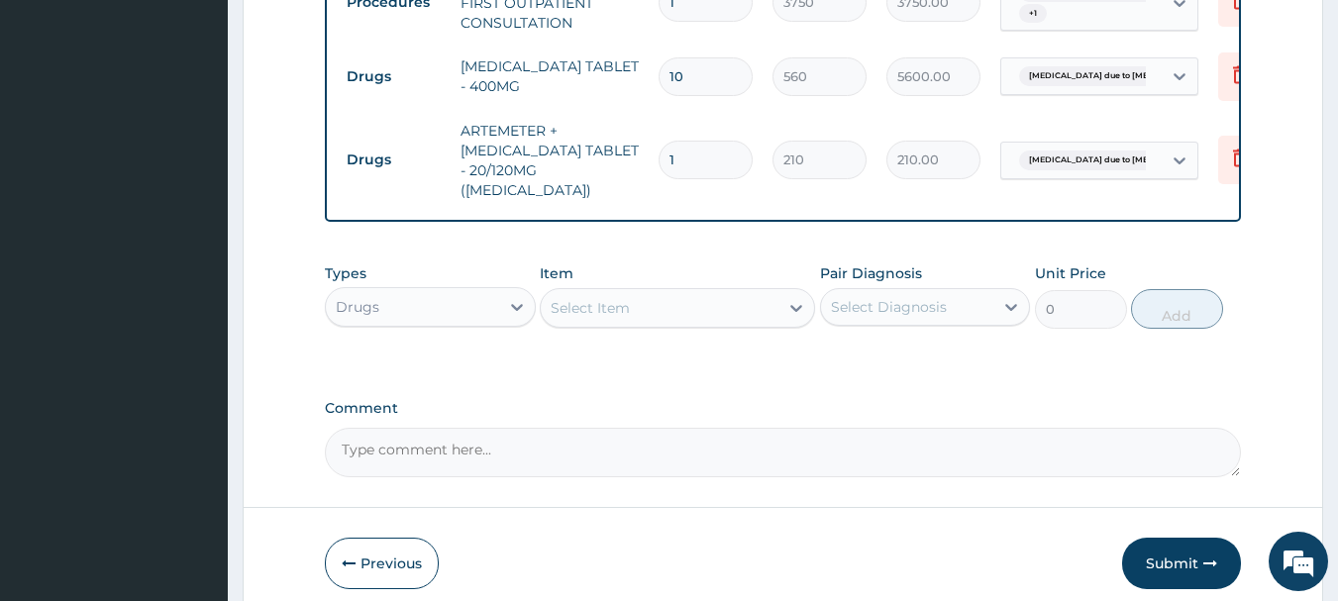
type input "12"
type input "2520.00"
type input "1"
type input "210.00"
type input "0.00"
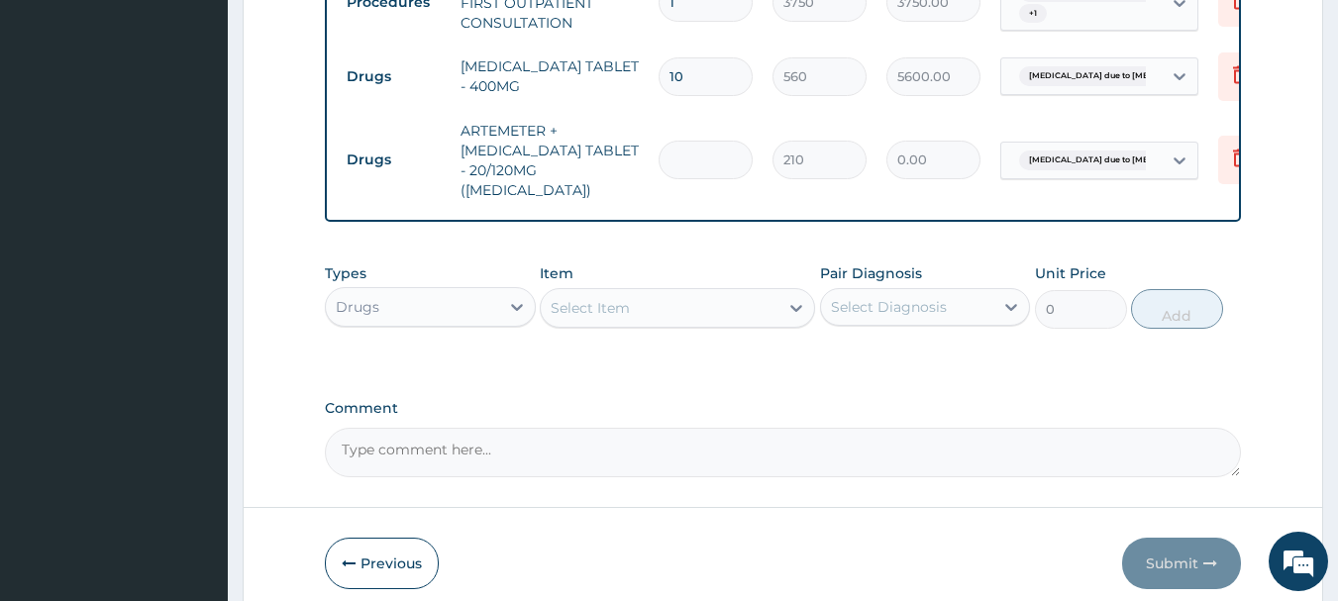
type input "2"
type input "420.00"
type input "24"
type input "5040.00"
type input "24"
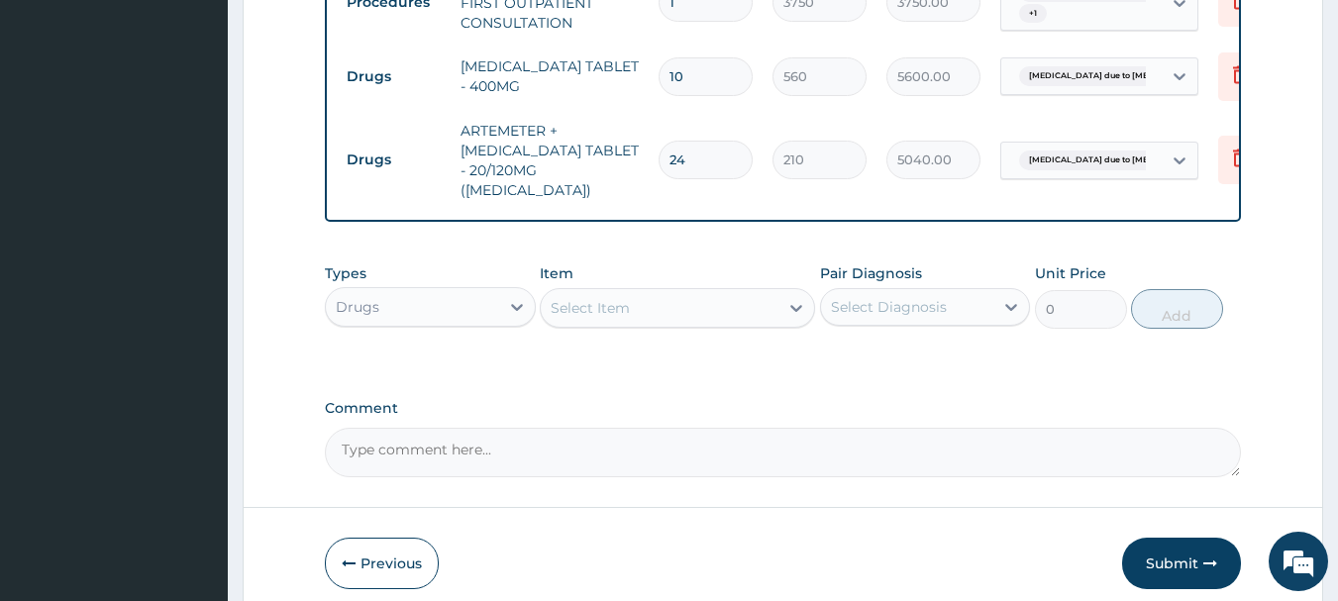
click at [586, 311] on div "Select Item" at bounding box center [590, 308] width 79 height 20
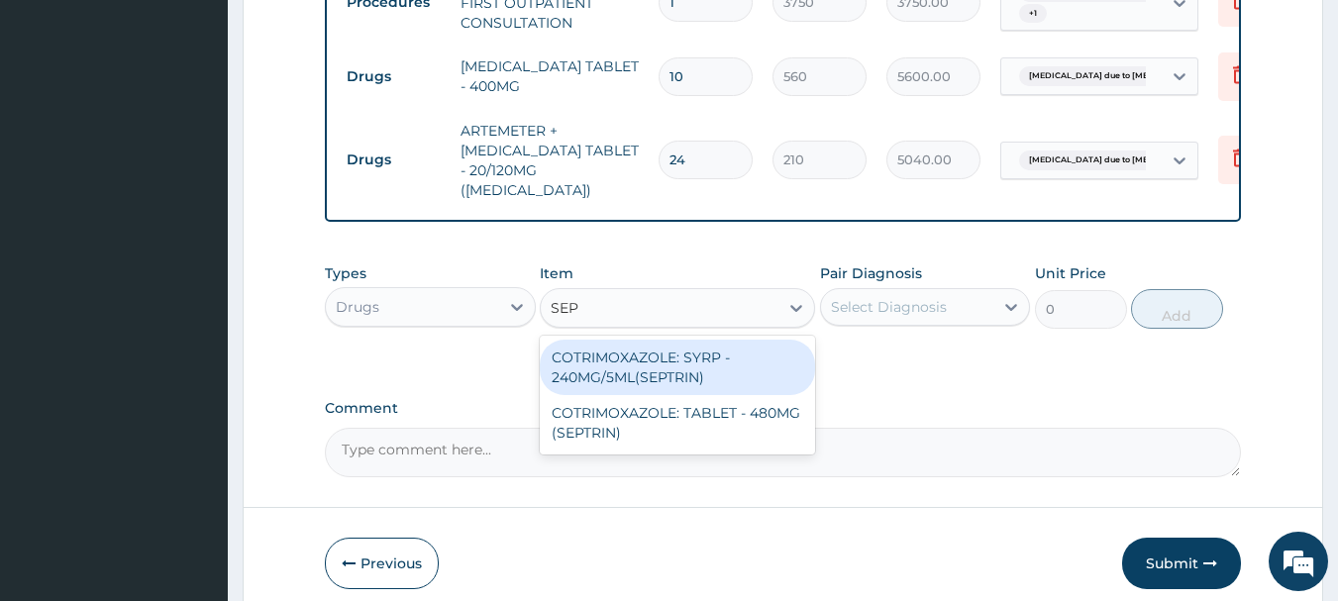
type input "SEPT"
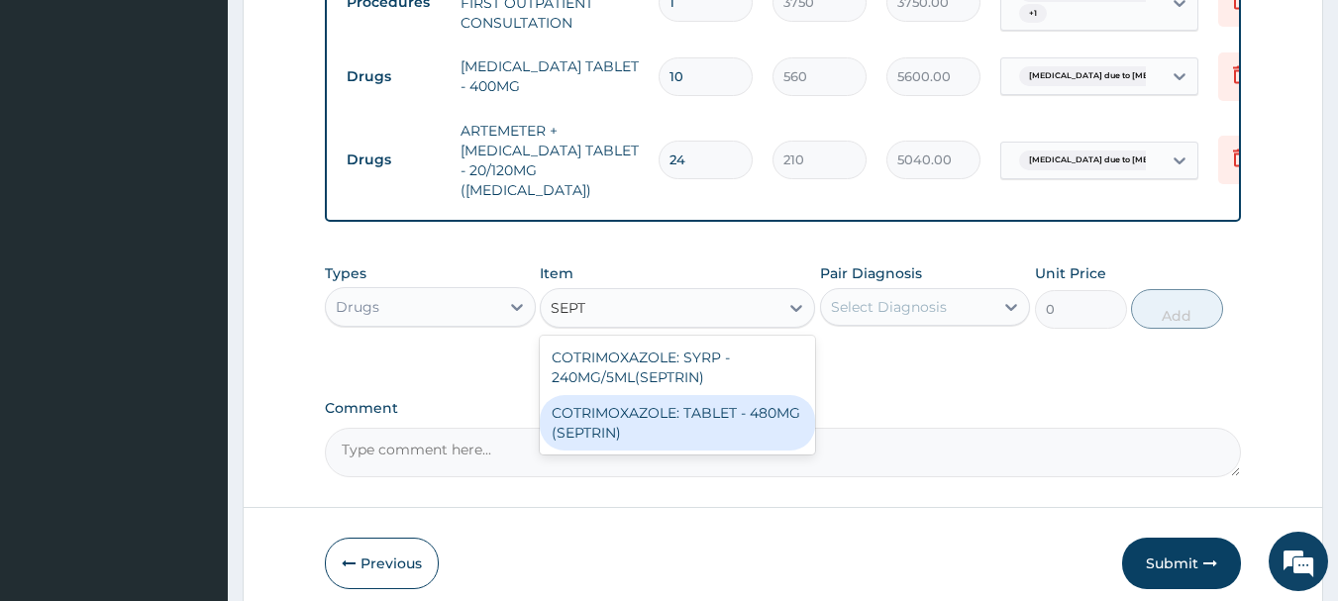
click at [681, 408] on div "COTRIMOXAZOLE: TABLET - 480MG (SEPTRIN)" at bounding box center [677, 422] width 275 height 55
type input "81.19999999999999"
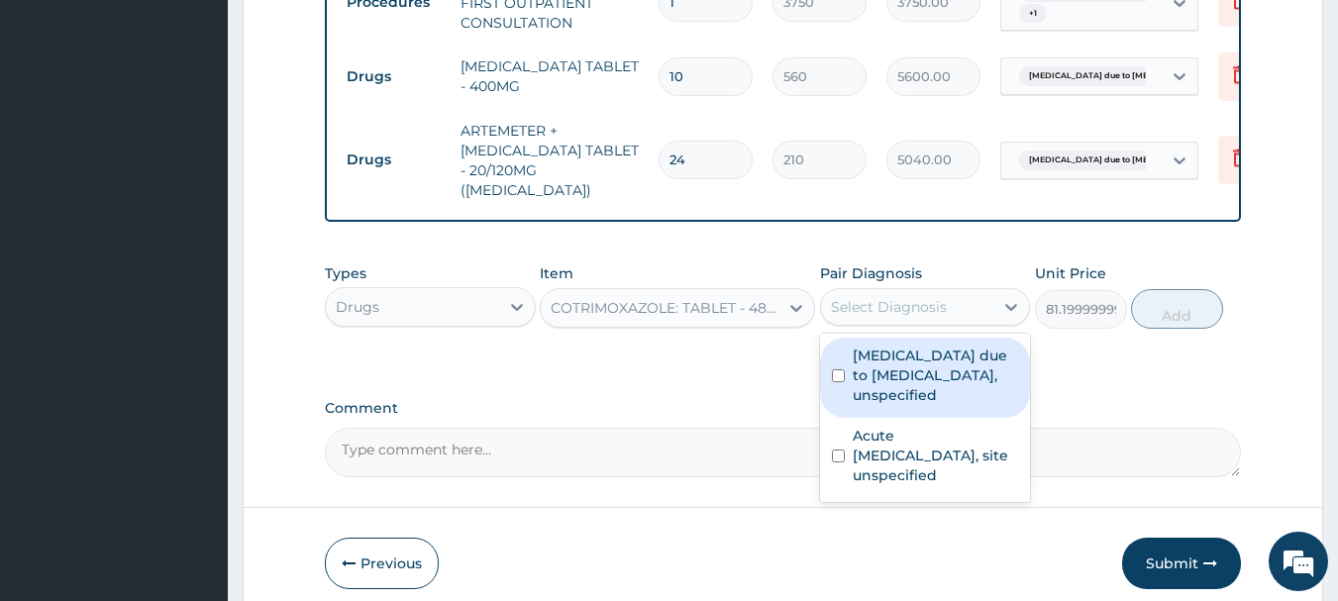
click at [875, 305] on div "Select Diagnosis" at bounding box center [889, 307] width 116 height 20
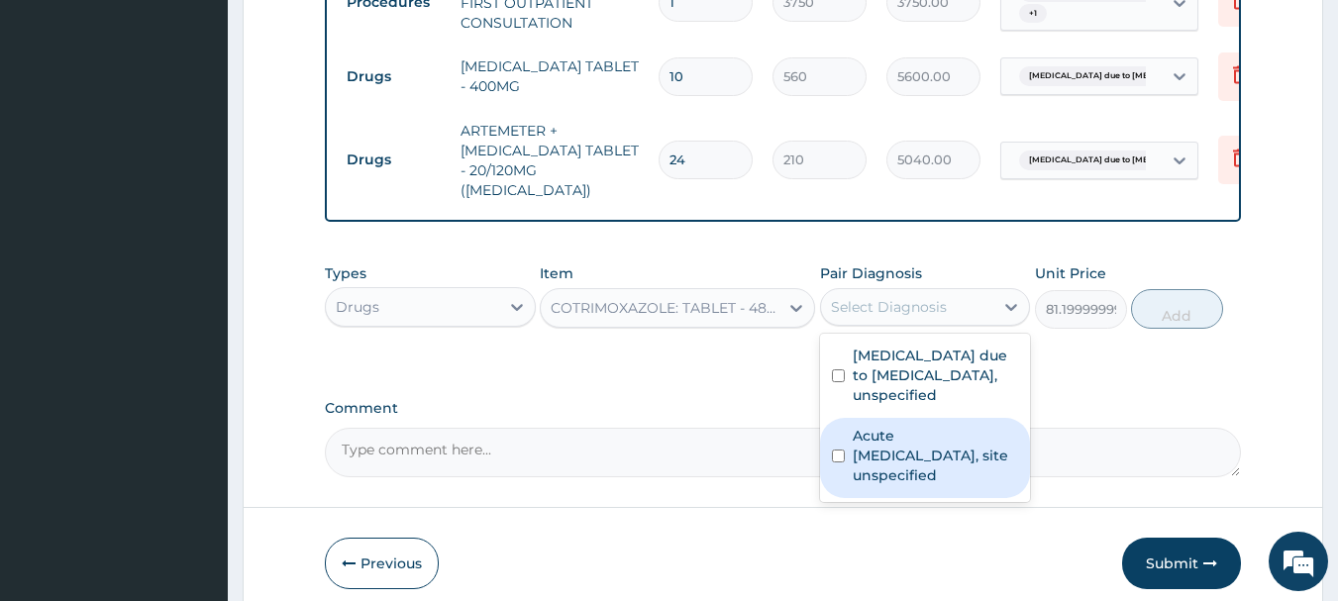
click at [908, 446] on label "Acute upper respiratory infection, site unspecified" at bounding box center [936, 455] width 166 height 59
checkbox input "true"
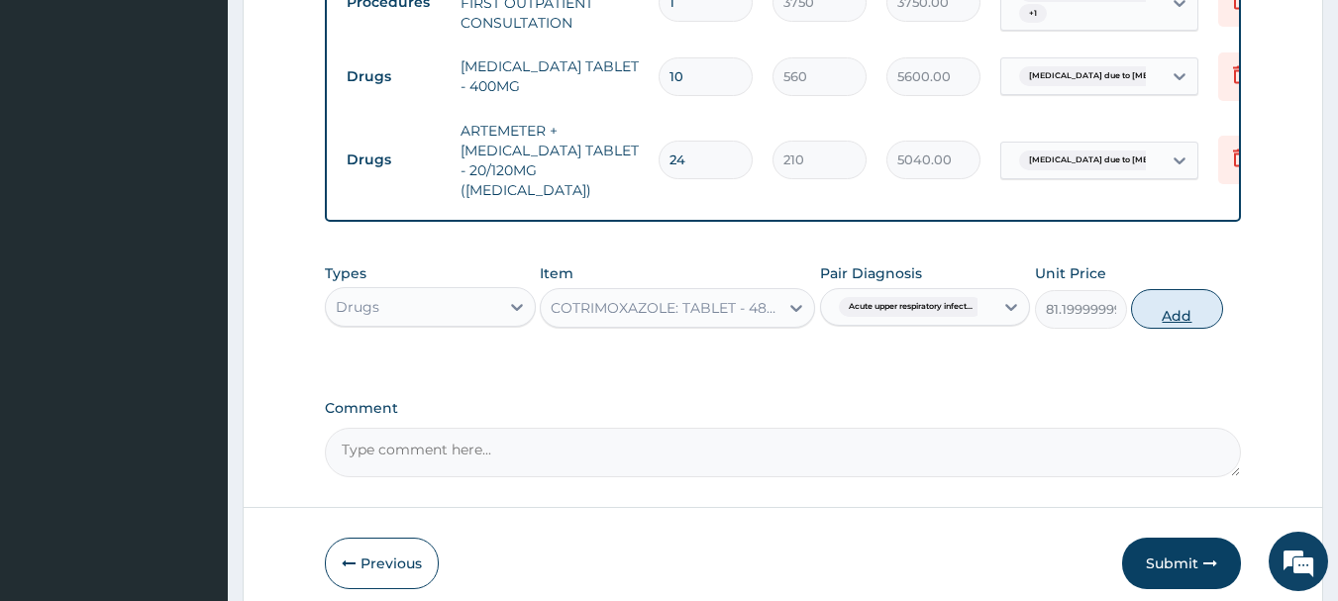
click at [1142, 303] on button "Add" at bounding box center [1177, 309] width 92 height 40
type input "0"
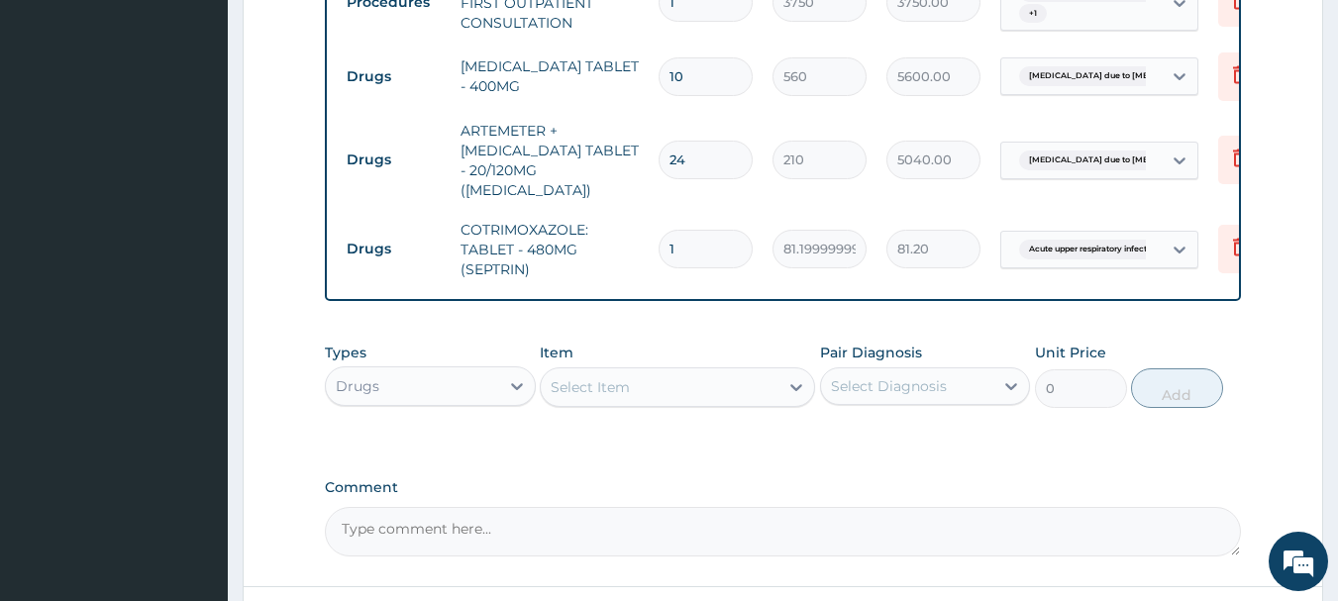
type input "10"
type input "812.00"
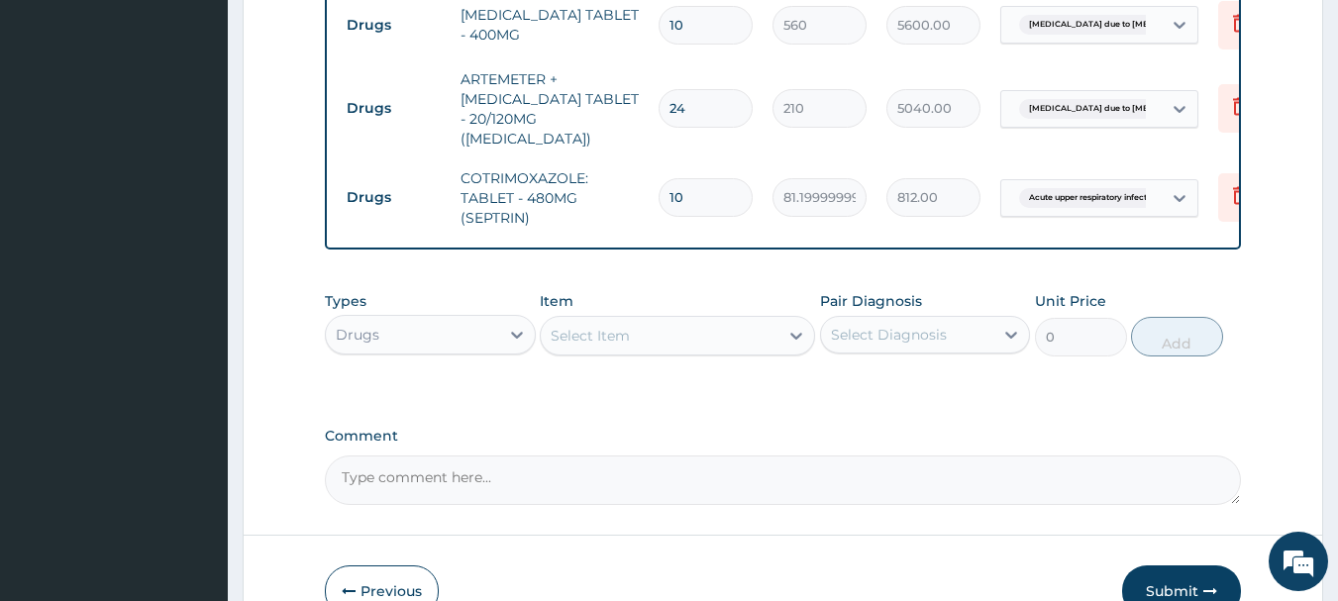
scroll to position [986, 0]
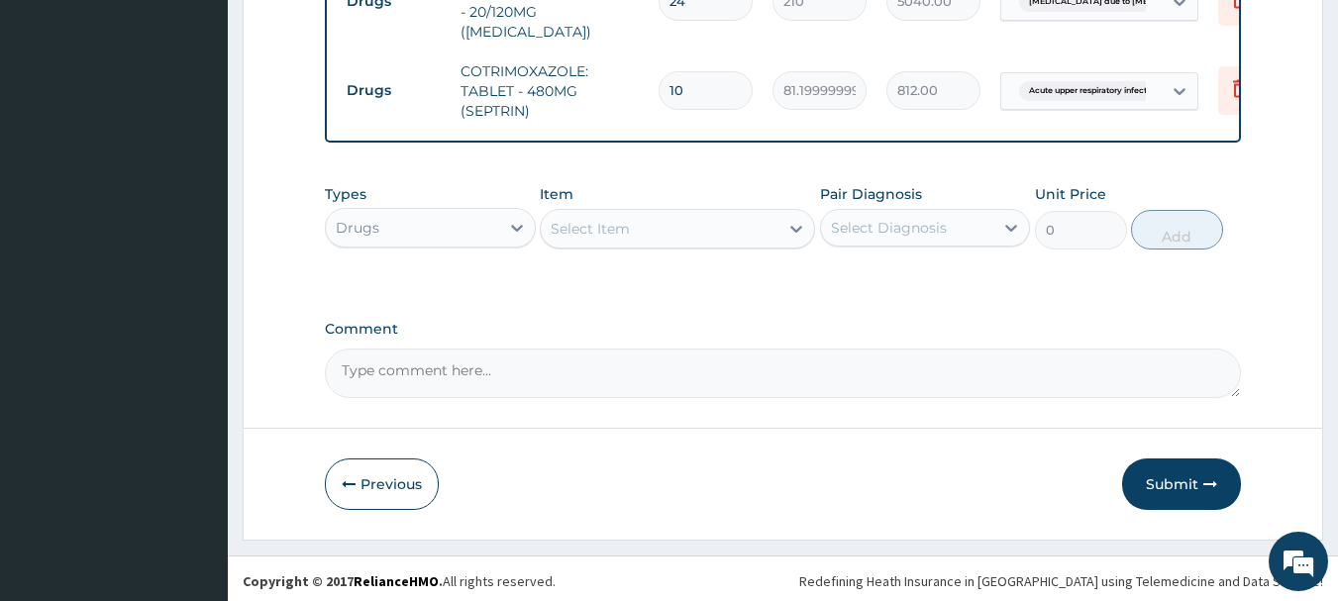
type input "10"
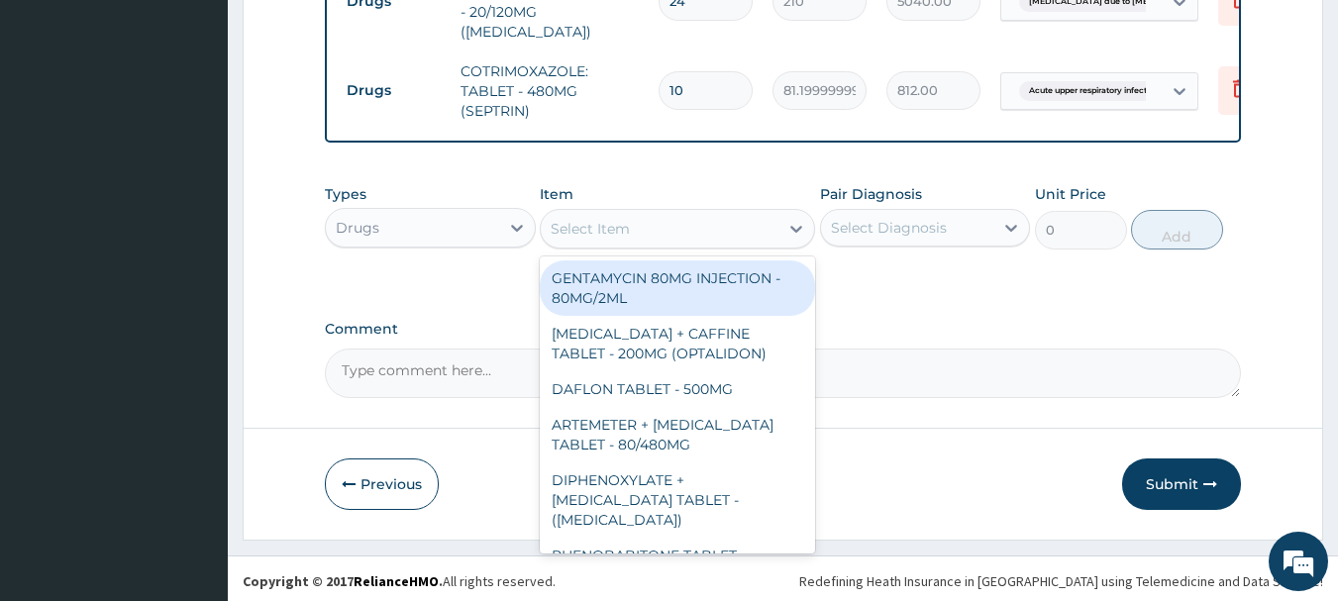
click at [621, 235] on div "Select Item" at bounding box center [660, 229] width 238 height 32
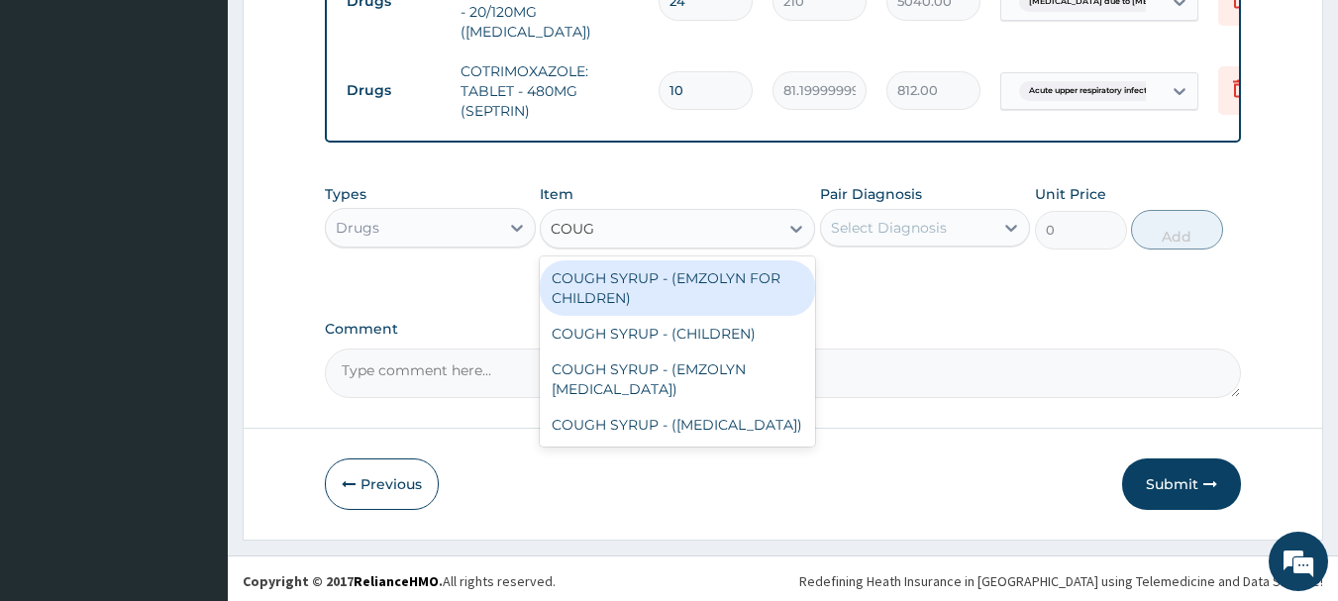
type input "COUGH"
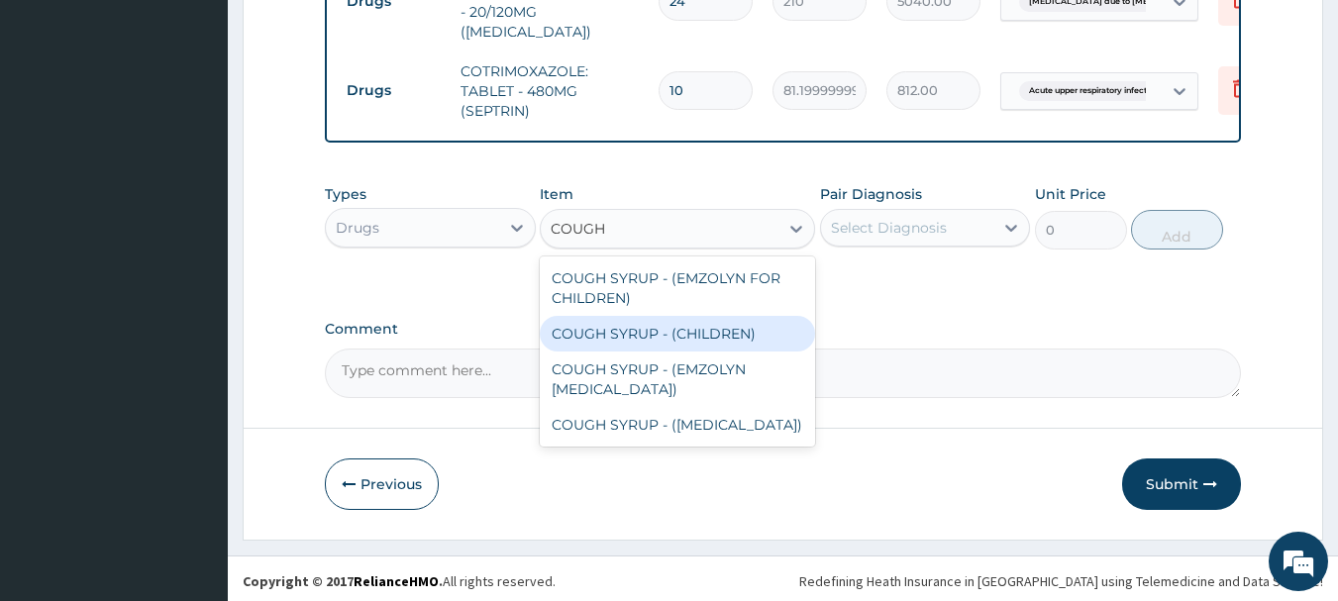
drag, startPoint x: 671, startPoint y: 326, endPoint x: 735, endPoint y: 306, distance: 67.4
click at [675, 327] on div "COUGH SYRUP - (CHILDREN)" at bounding box center [677, 334] width 275 height 36
type input "1120"
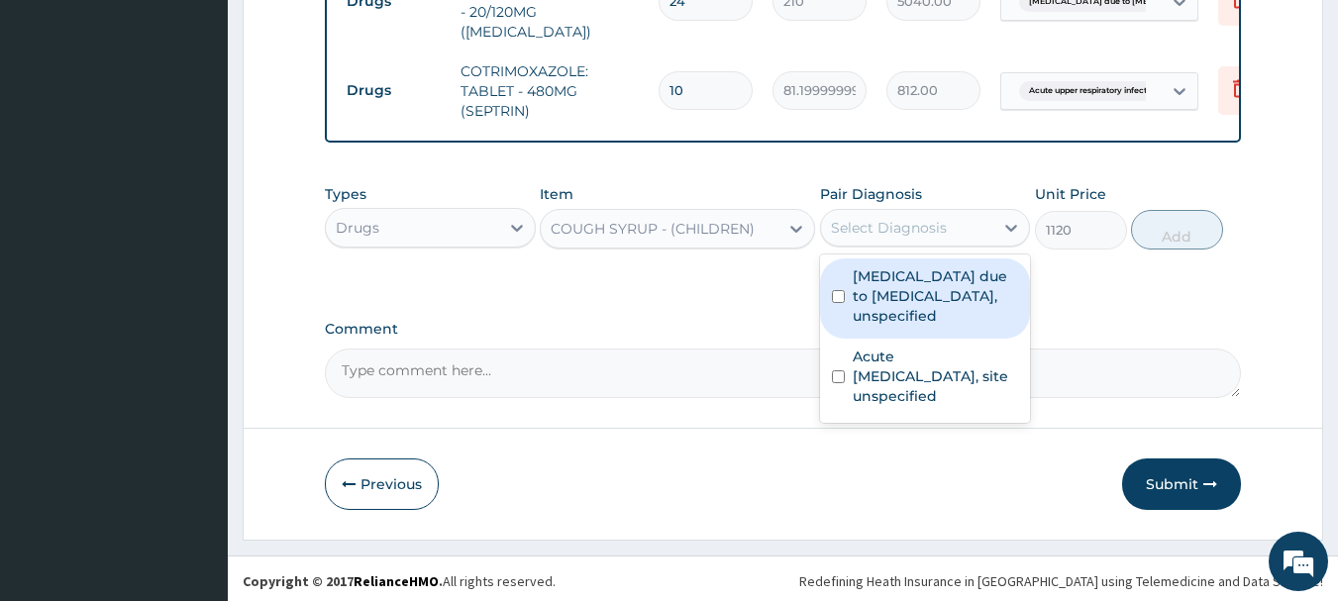
click at [851, 240] on div "Select Diagnosis" at bounding box center [925, 228] width 211 height 38
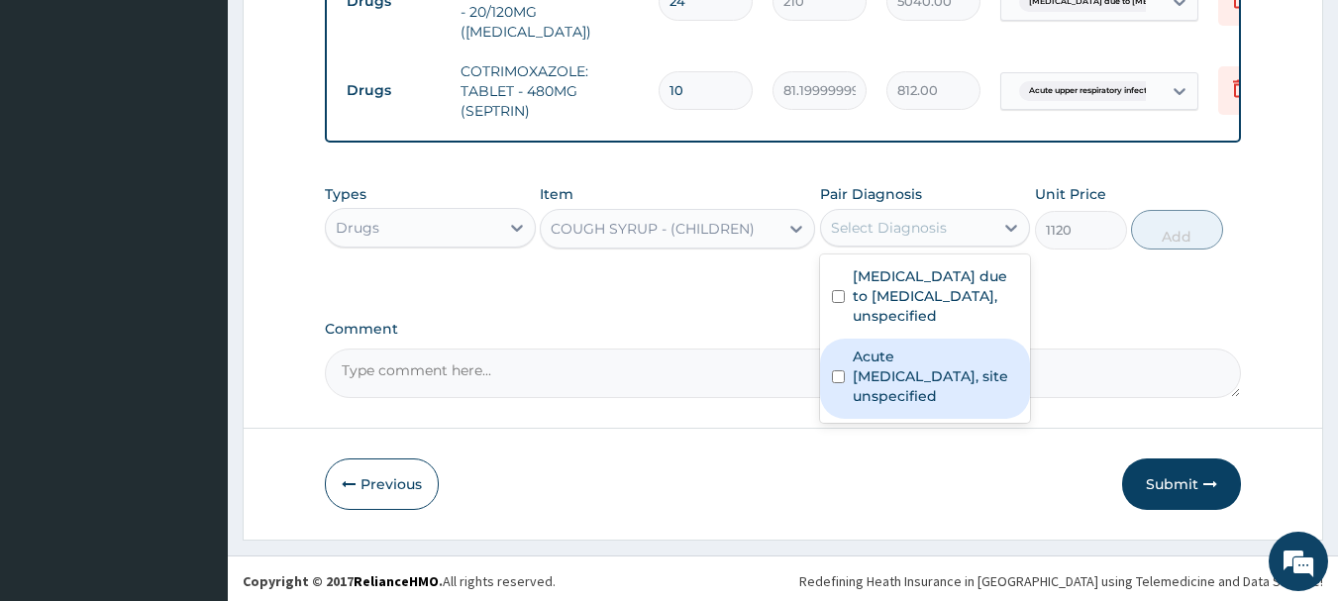
drag, startPoint x: 881, startPoint y: 358, endPoint x: 996, endPoint y: 312, distance: 124.5
click at [881, 359] on label "Acute upper respiratory infection, site unspecified" at bounding box center [936, 376] width 166 height 59
checkbox input "true"
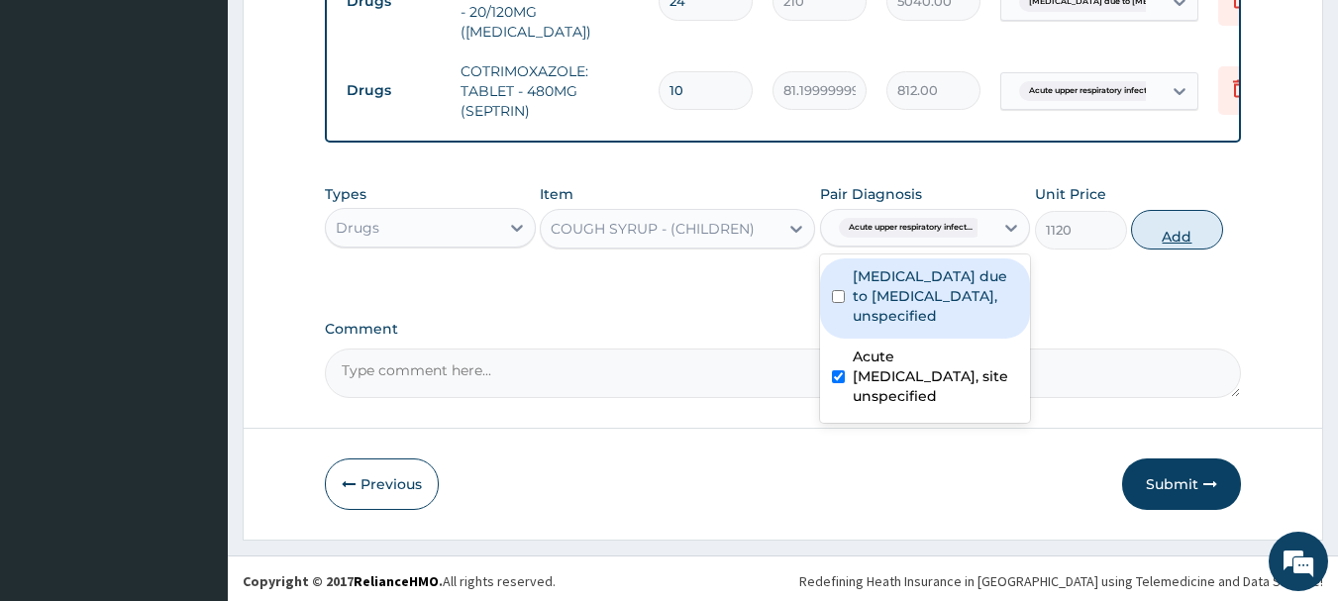
click at [1171, 223] on button "Add" at bounding box center [1177, 230] width 92 height 40
type input "0"
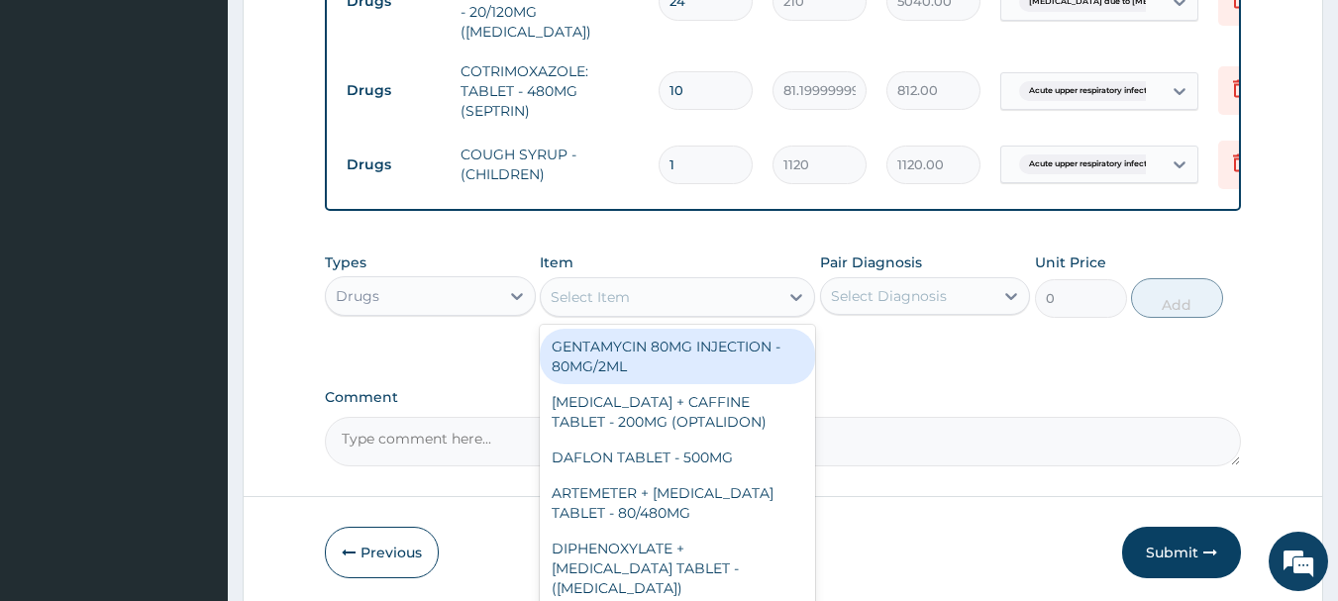
click at [613, 291] on div "Select Item" at bounding box center [590, 297] width 79 height 20
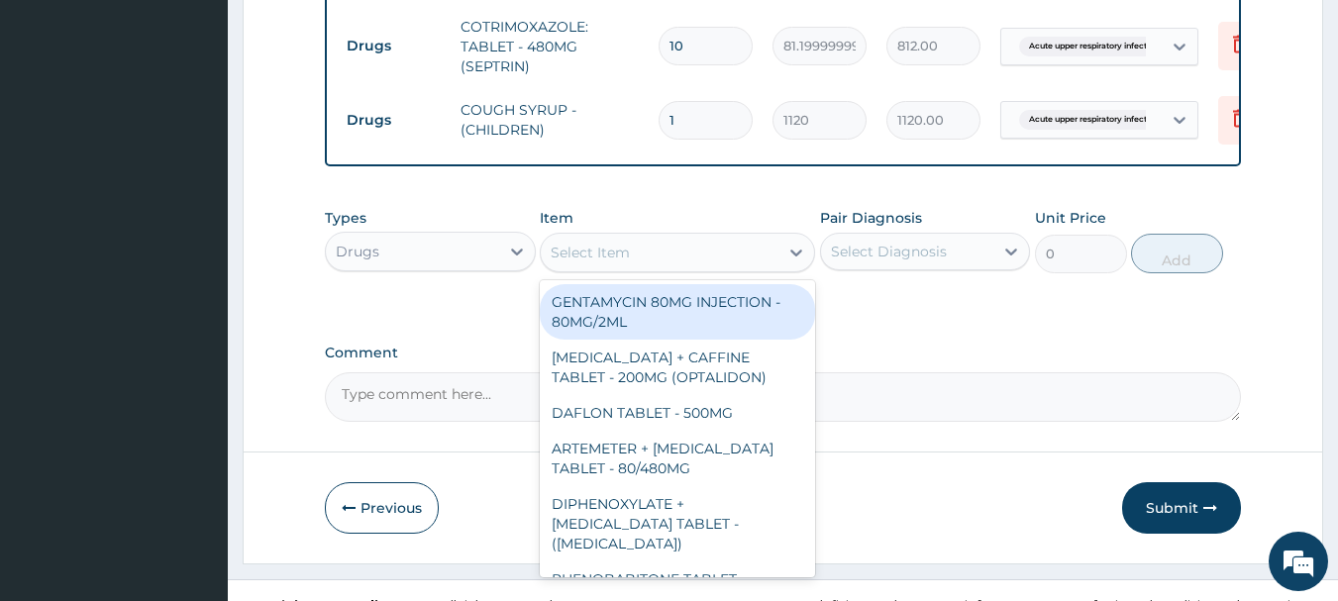
scroll to position [1054, 0]
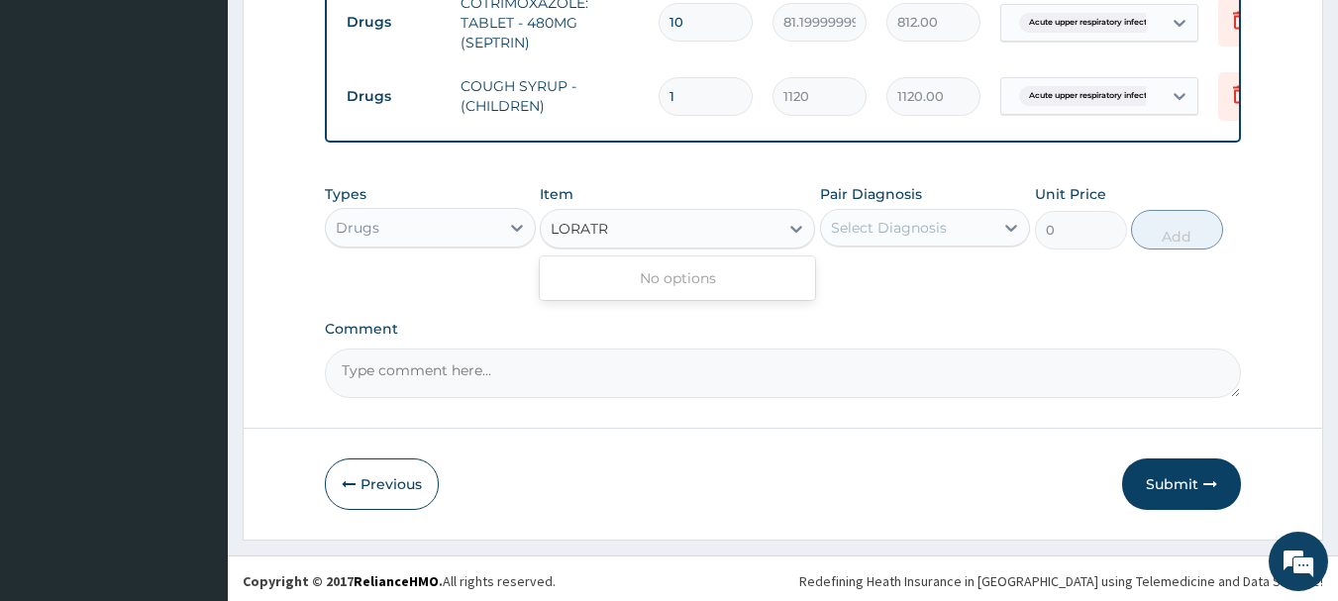
type input "LORAT"
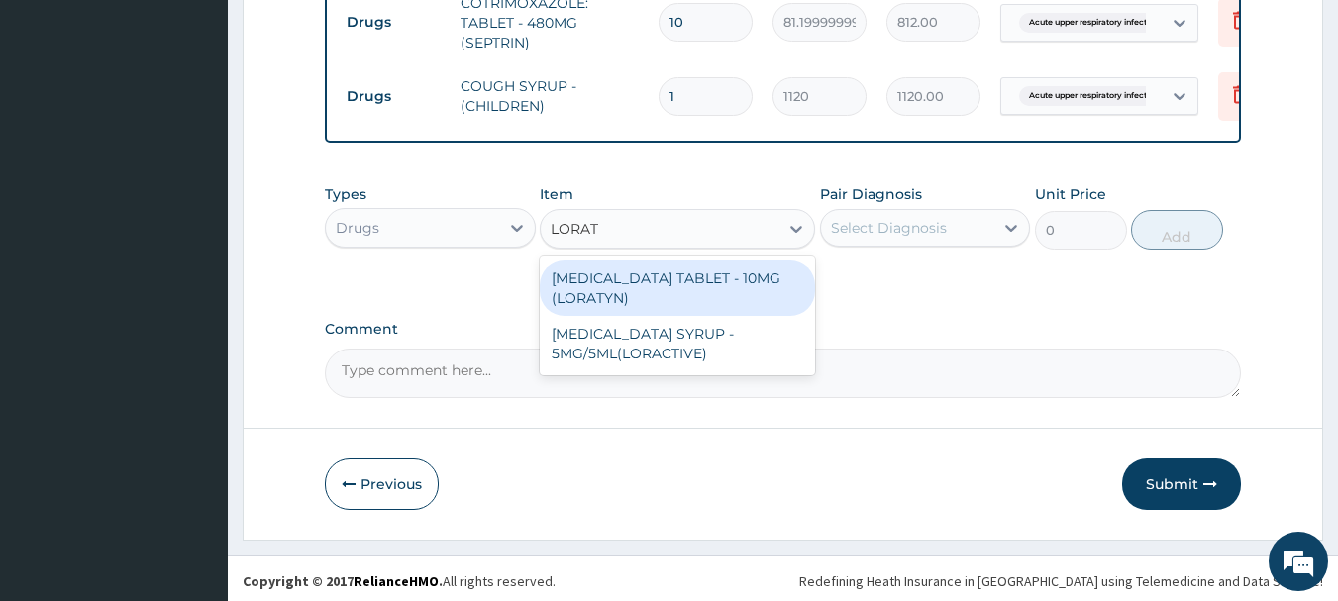
click at [604, 269] on div "LORATADINE TABLET - 10MG (LORATYN)" at bounding box center [677, 288] width 275 height 55
type input "98"
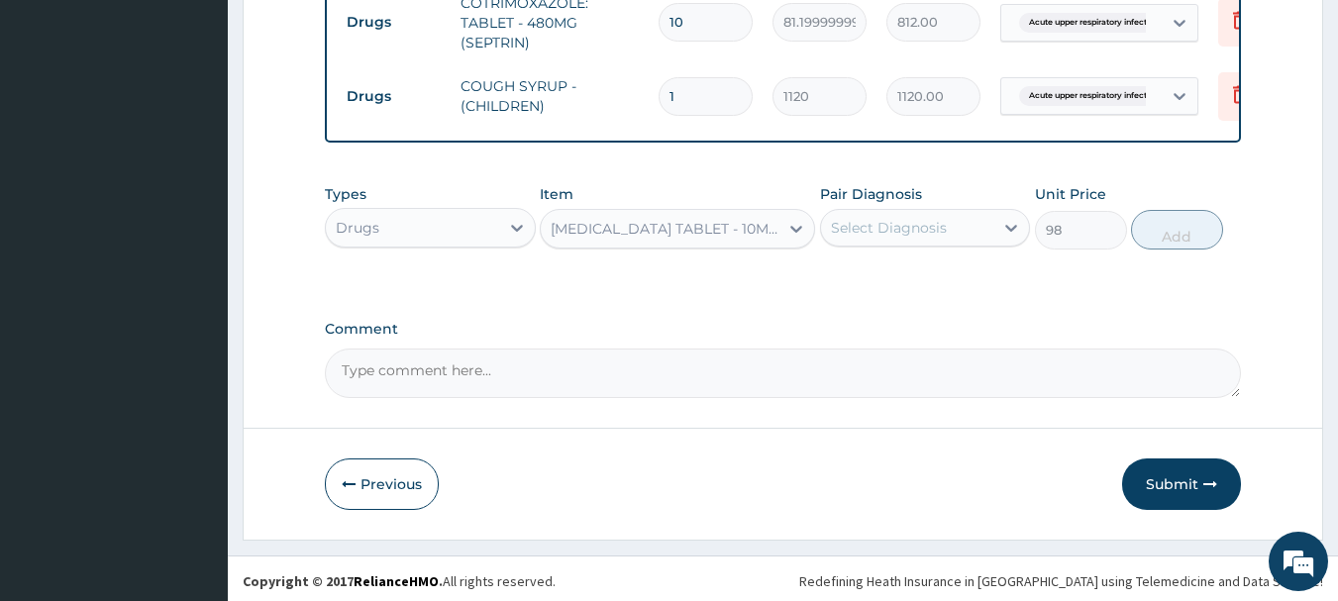
click at [880, 221] on div "Select Diagnosis" at bounding box center [889, 228] width 116 height 20
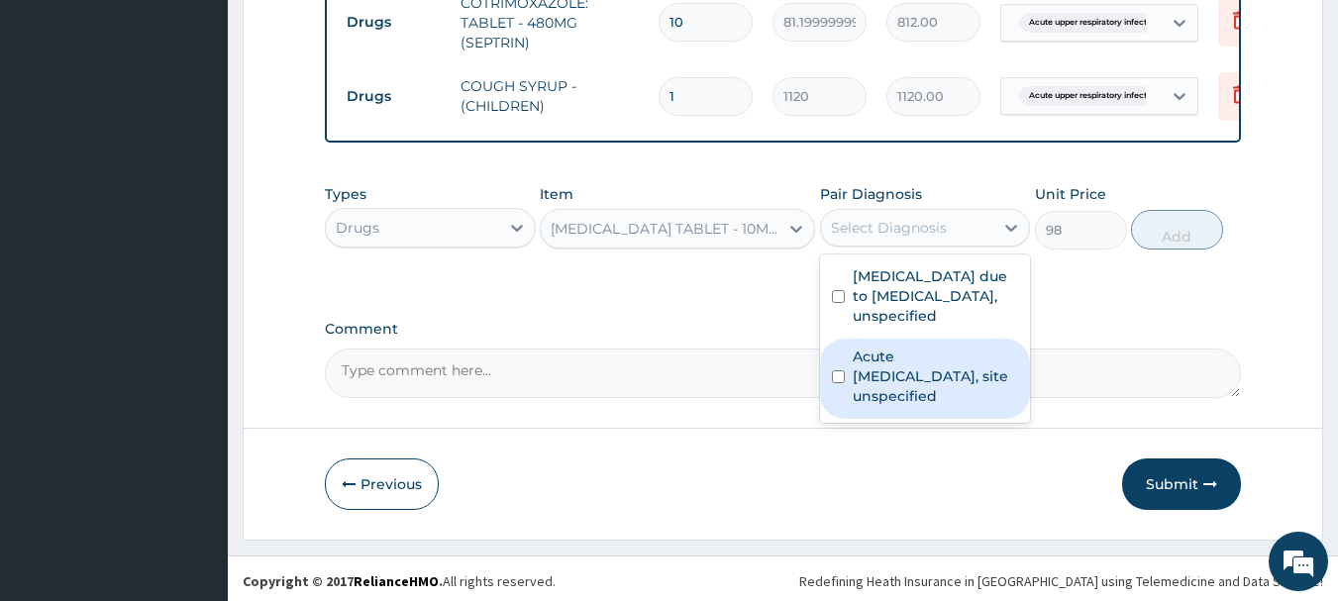
drag, startPoint x: 890, startPoint y: 369, endPoint x: 906, endPoint y: 369, distance: 15.8
click at [892, 369] on label "Acute upper respiratory infection, site unspecified" at bounding box center [936, 376] width 166 height 59
checkbox input "true"
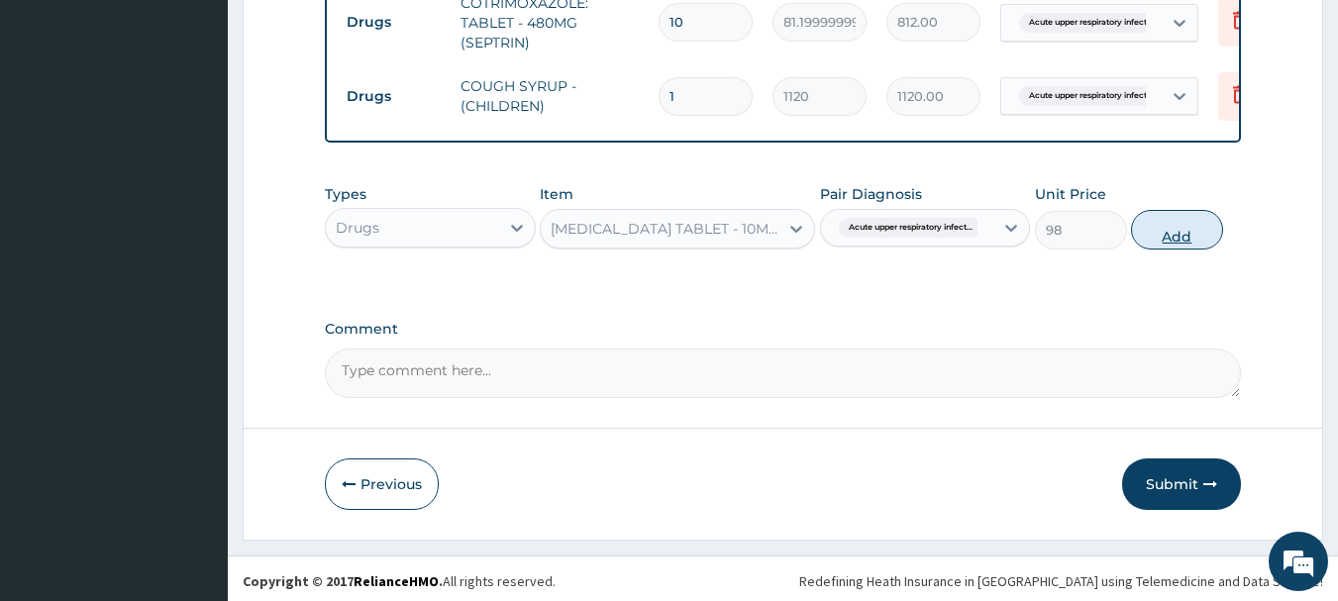
click at [1192, 220] on button "Add" at bounding box center [1177, 230] width 92 height 40
type input "0"
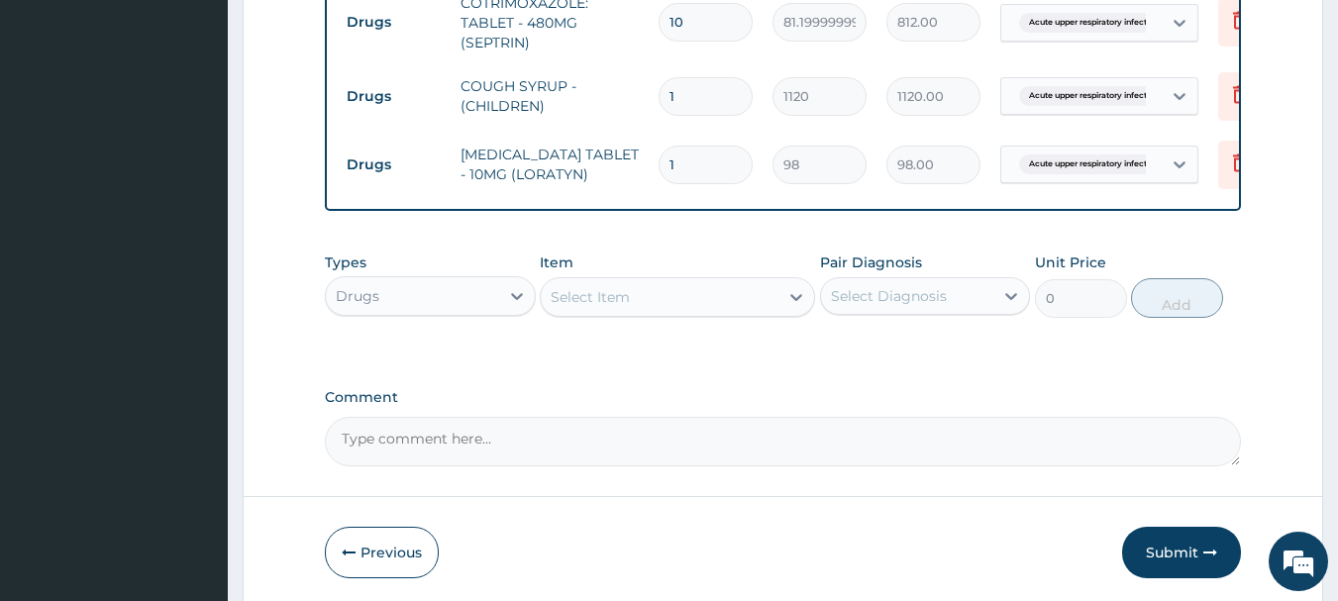
type input "15"
type input "1470.00"
type input "1"
type input "98.00"
type input "10"
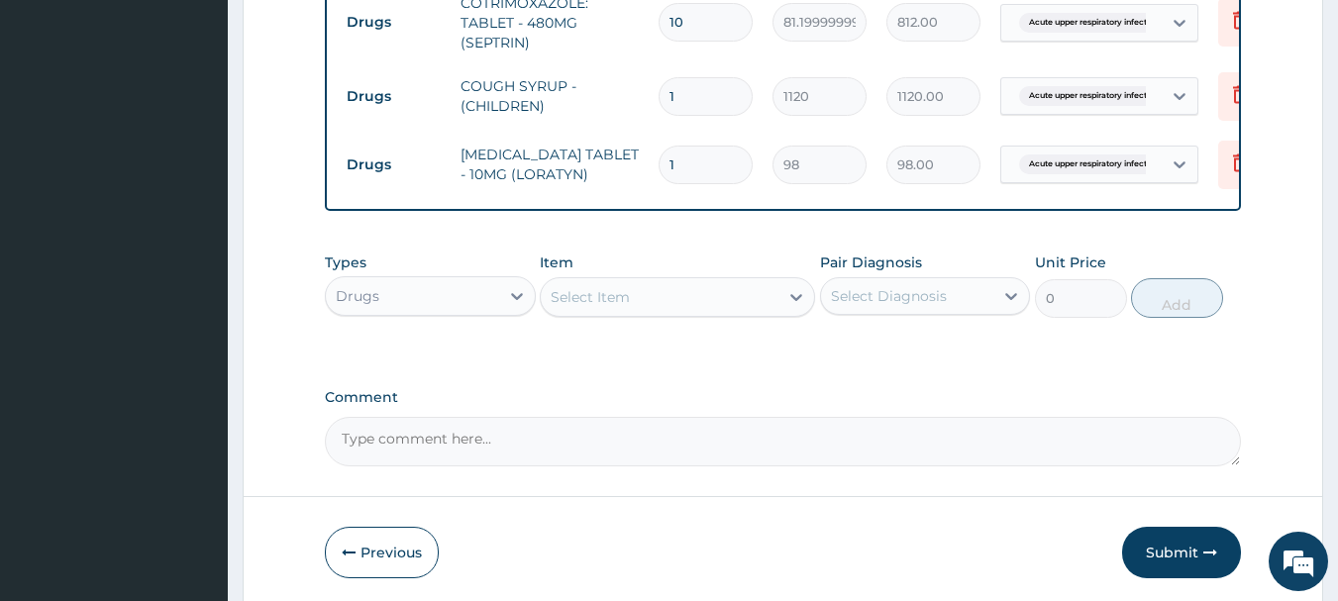
type input "980.00"
type input "11"
type input "1078.00"
type input "12"
type input "1176.00"
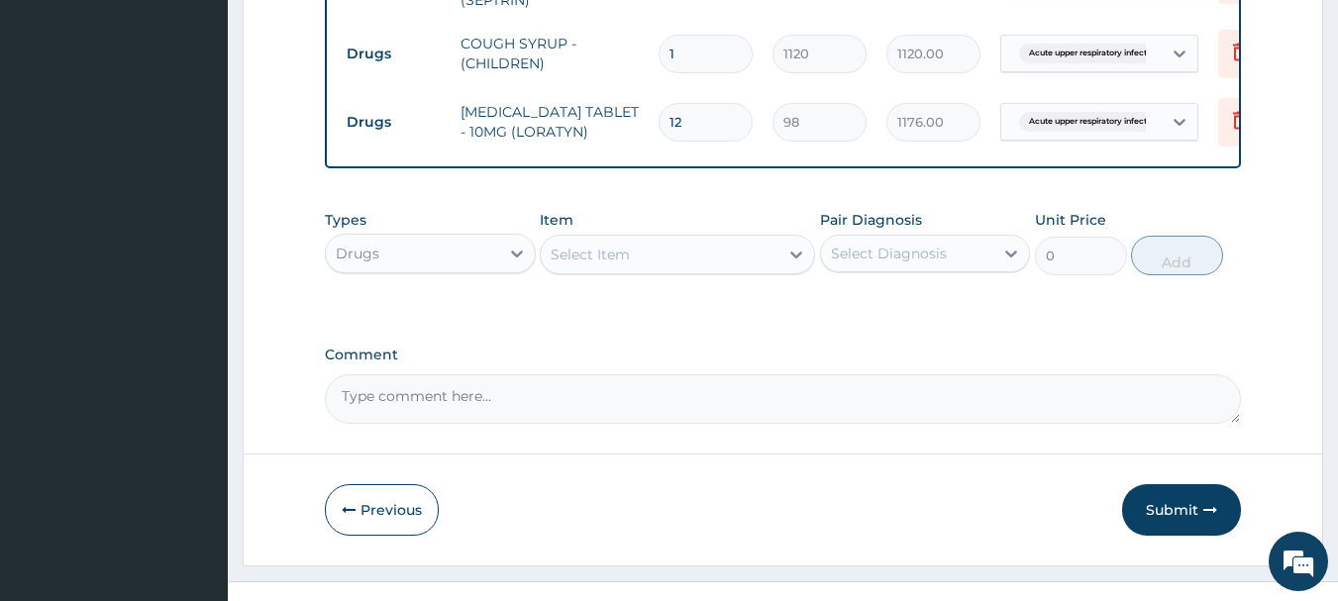
scroll to position [1122, 0]
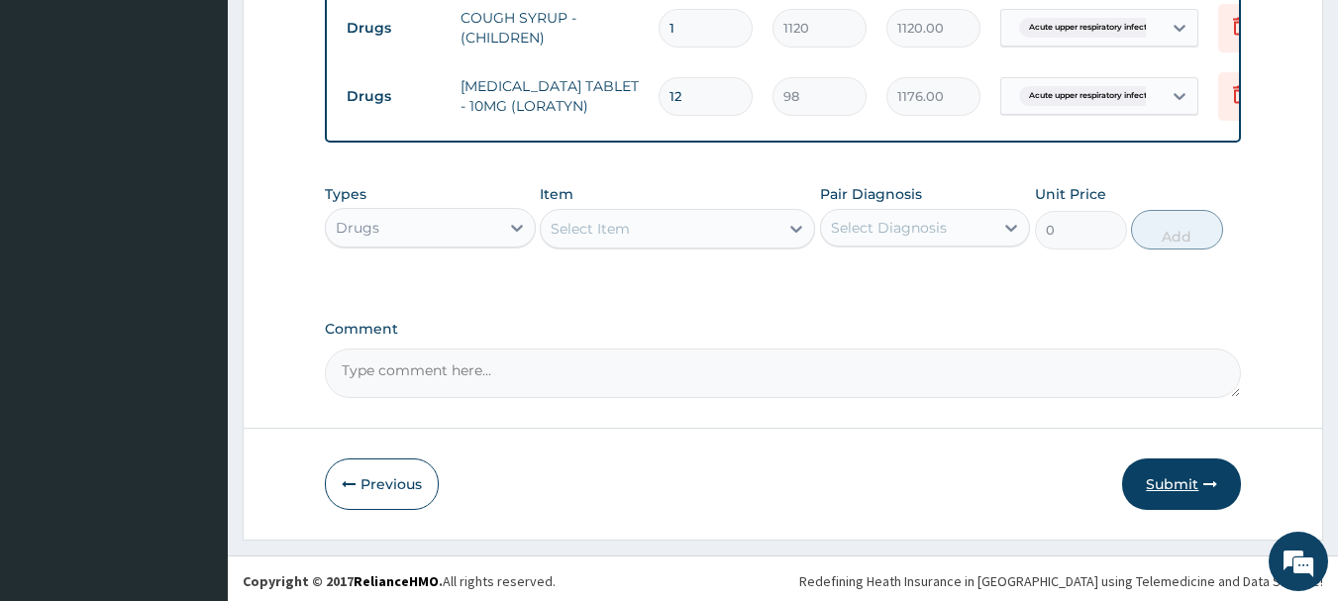
type input "12"
click at [1154, 481] on button "Submit" at bounding box center [1181, 485] width 119 height 52
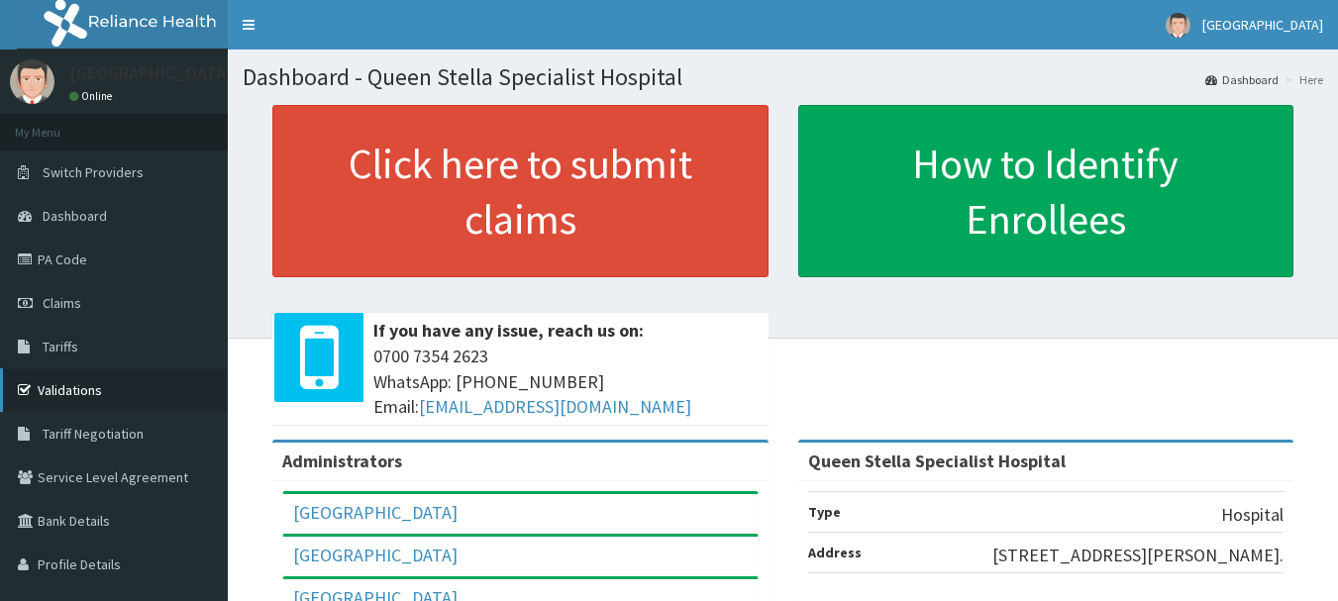
click at [70, 381] on link "Validations" at bounding box center [114, 390] width 228 height 44
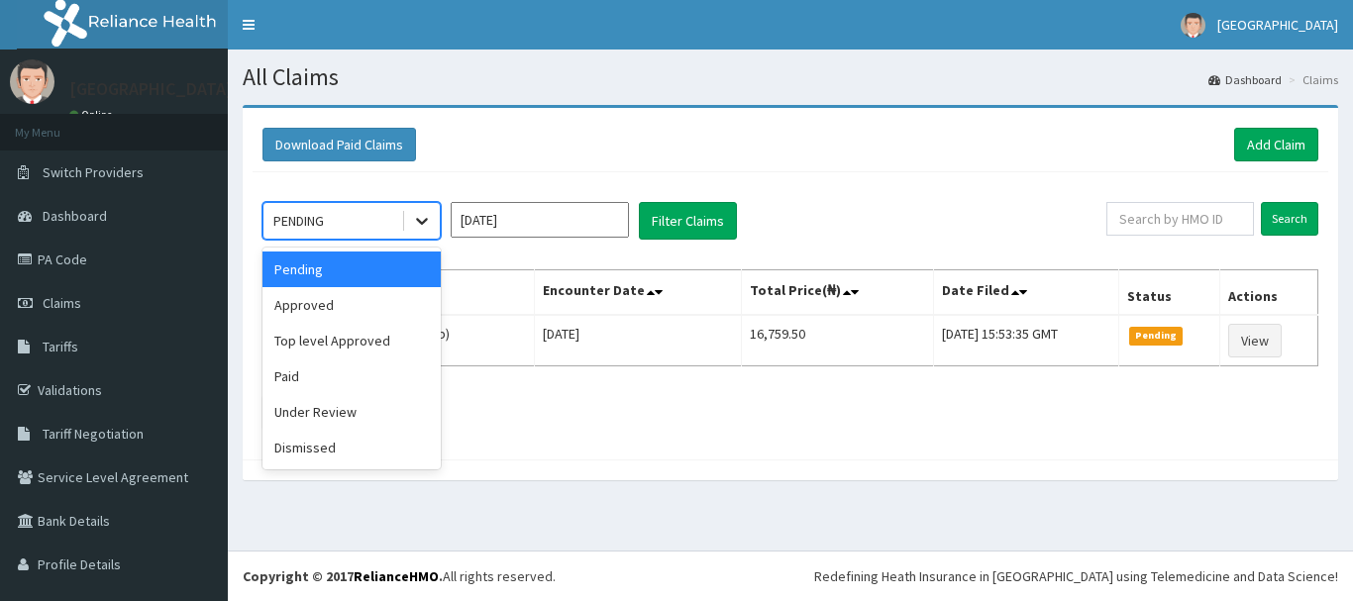
click at [424, 227] on icon at bounding box center [422, 221] width 20 height 20
drag, startPoint x: 410, startPoint y: 299, endPoint x: 452, endPoint y: 272, distance: 49.5
click at [414, 300] on div "Approved" at bounding box center [351, 305] width 178 height 36
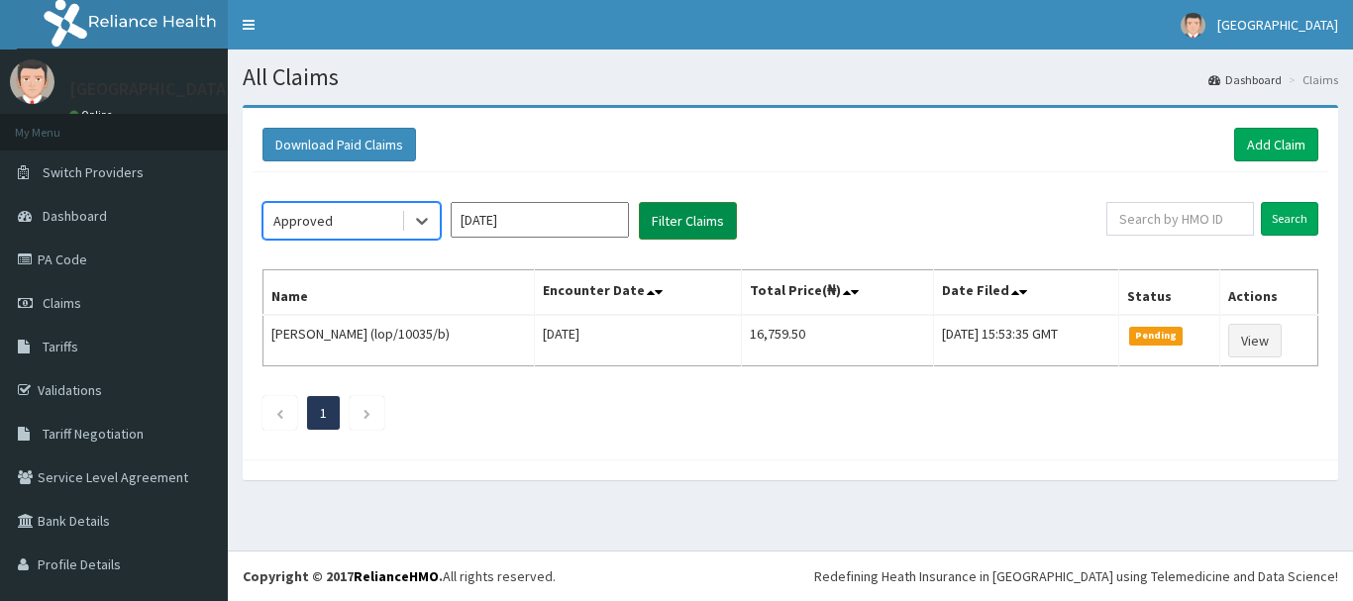
click at [648, 225] on button "Filter Claims" at bounding box center [688, 221] width 98 height 38
click at [690, 220] on button "Filter Claims" at bounding box center [688, 221] width 98 height 38
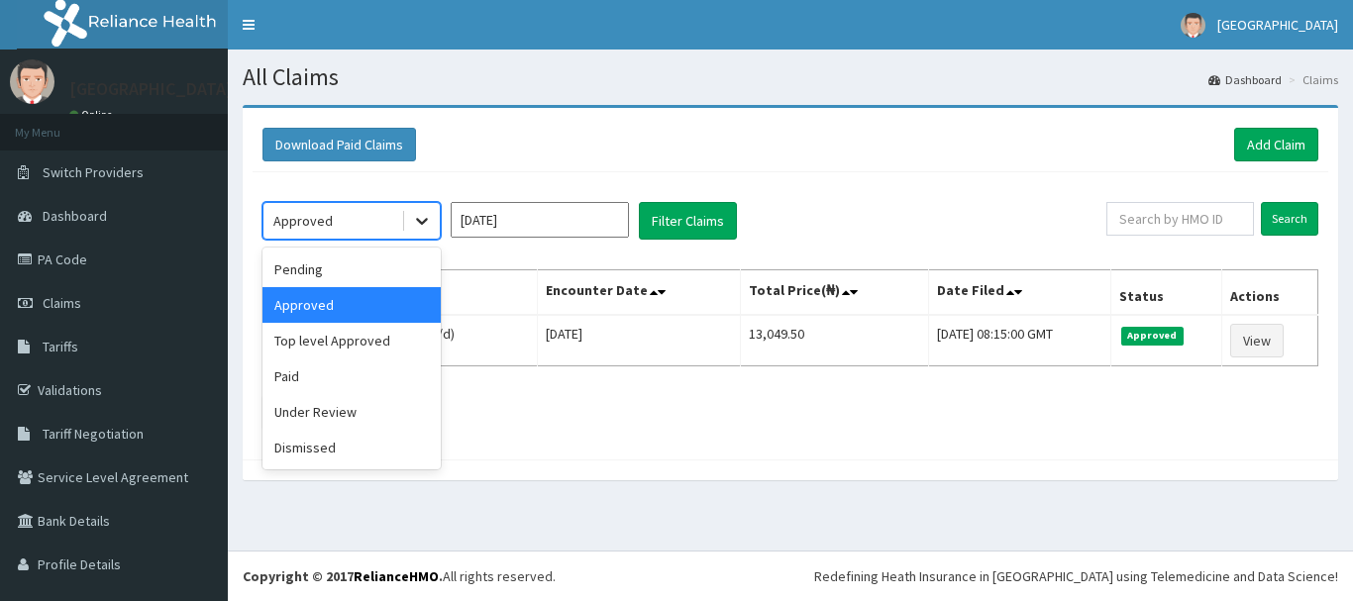
click at [429, 225] on icon at bounding box center [422, 221] width 20 height 20
click at [357, 415] on div "Under Review" at bounding box center [351, 412] width 178 height 36
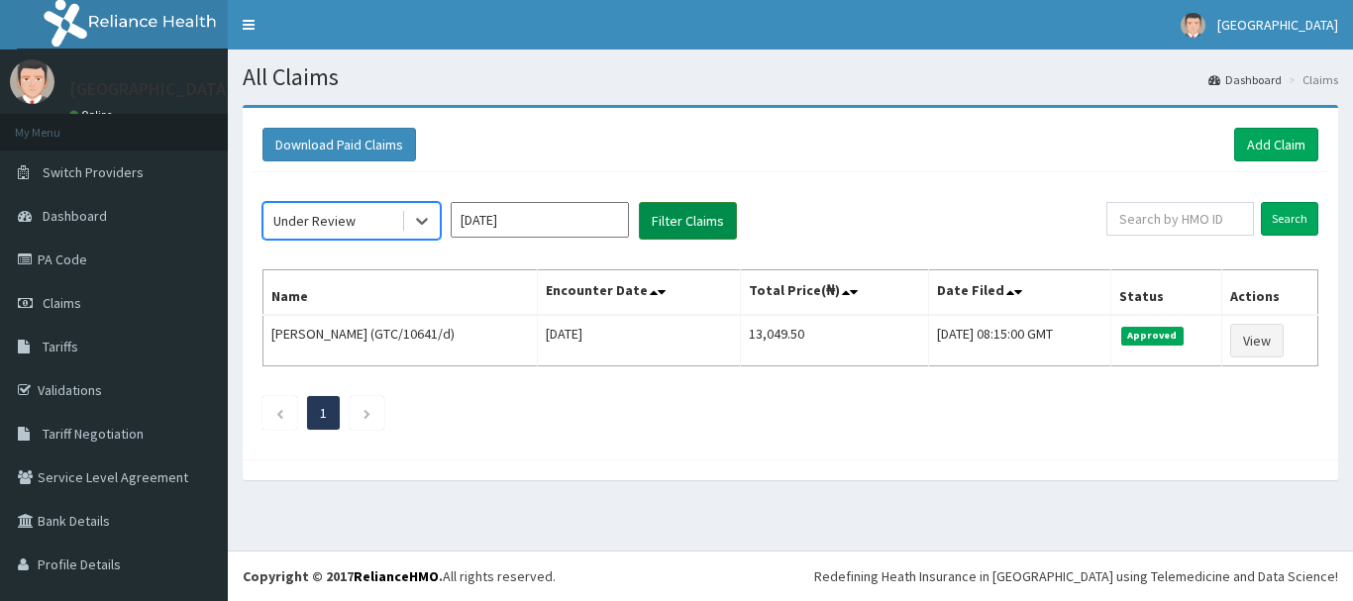
click at [697, 227] on button "Filter Claims" at bounding box center [688, 221] width 98 height 38
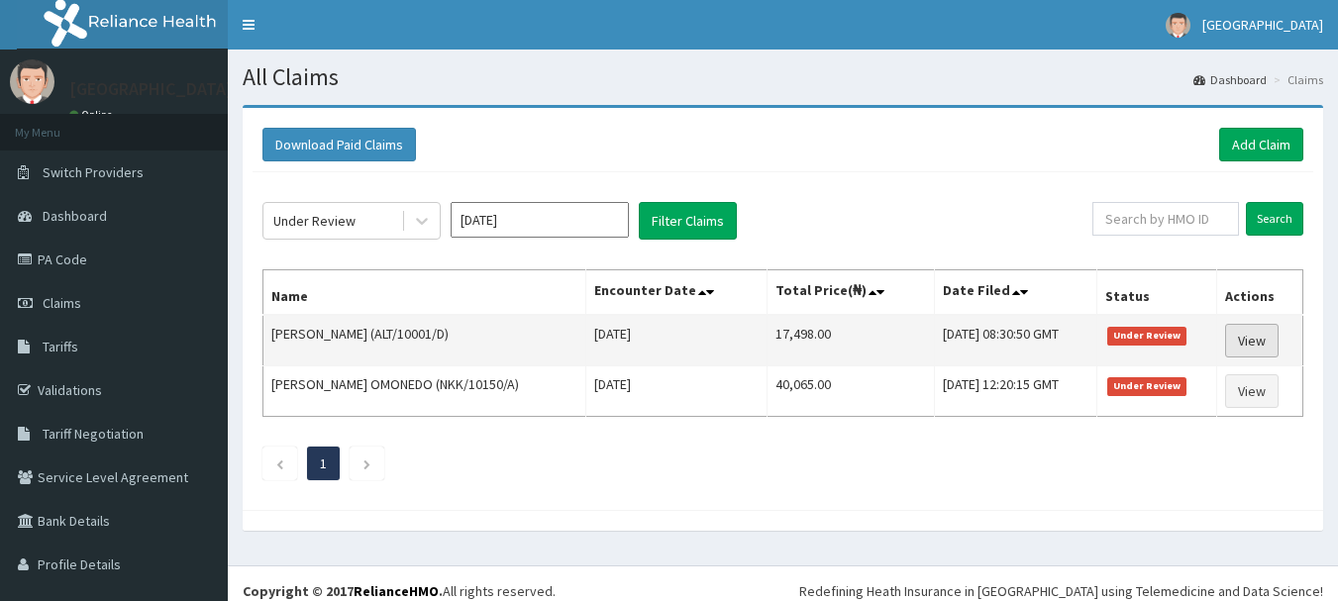
click at [1225, 342] on link "View" at bounding box center [1251, 341] width 53 height 34
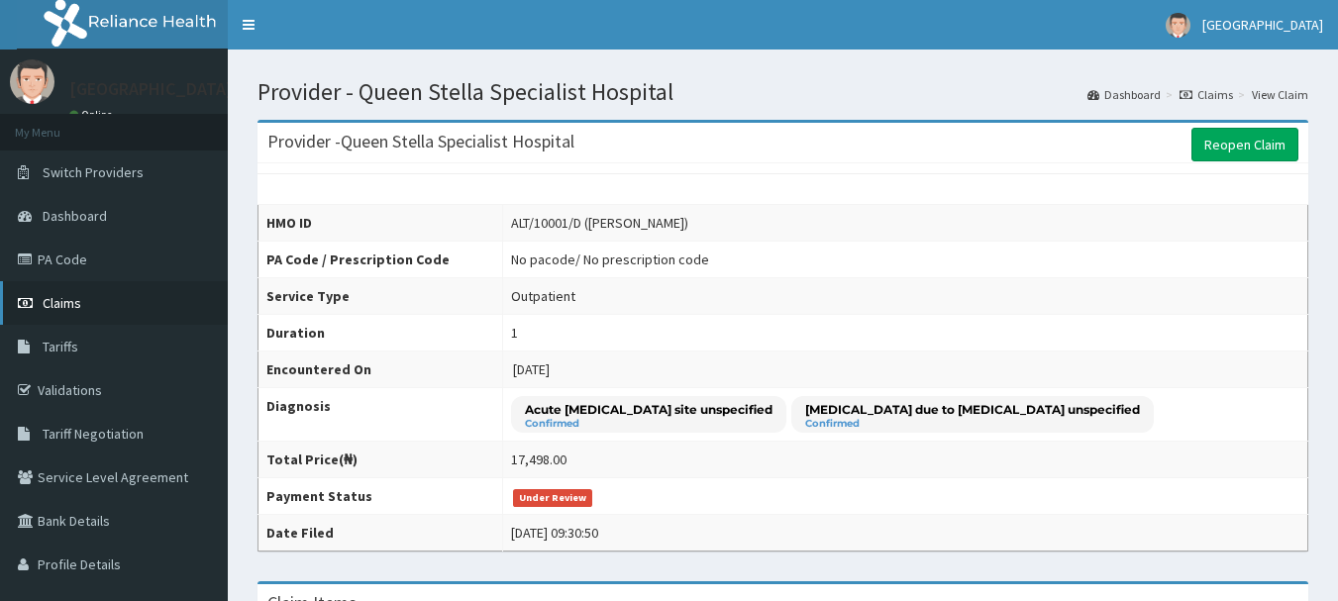
click at [72, 297] on span "Claims" at bounding box center [62, 303] width 39 height 18
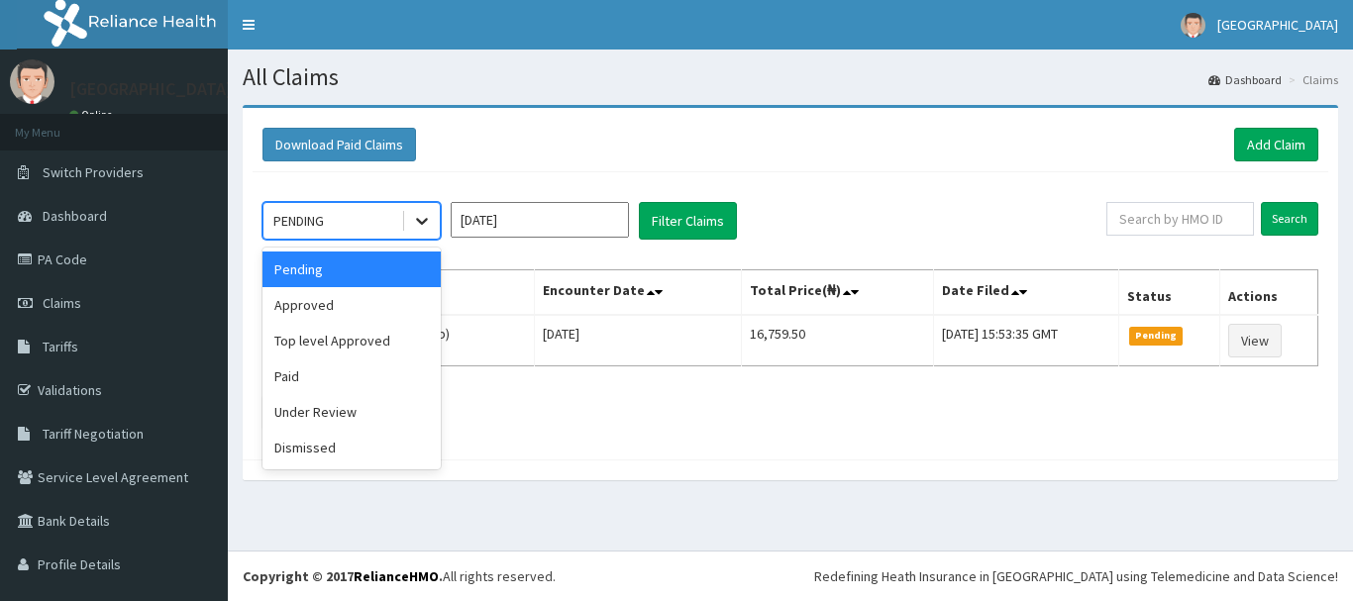
click at [414, 222] on icon at bounding box center [422, 221] width 20 height 20
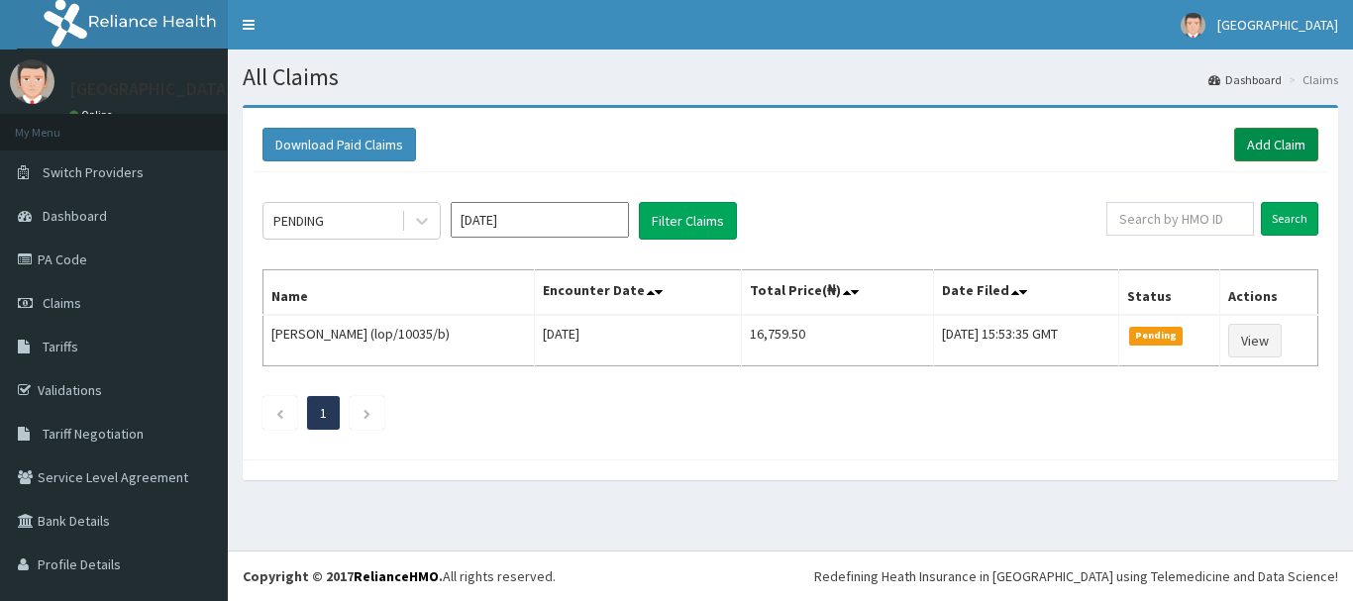
click at [1253, 141] on link "Add Claim" at bounding box center [1276, 145] width 84 height 34
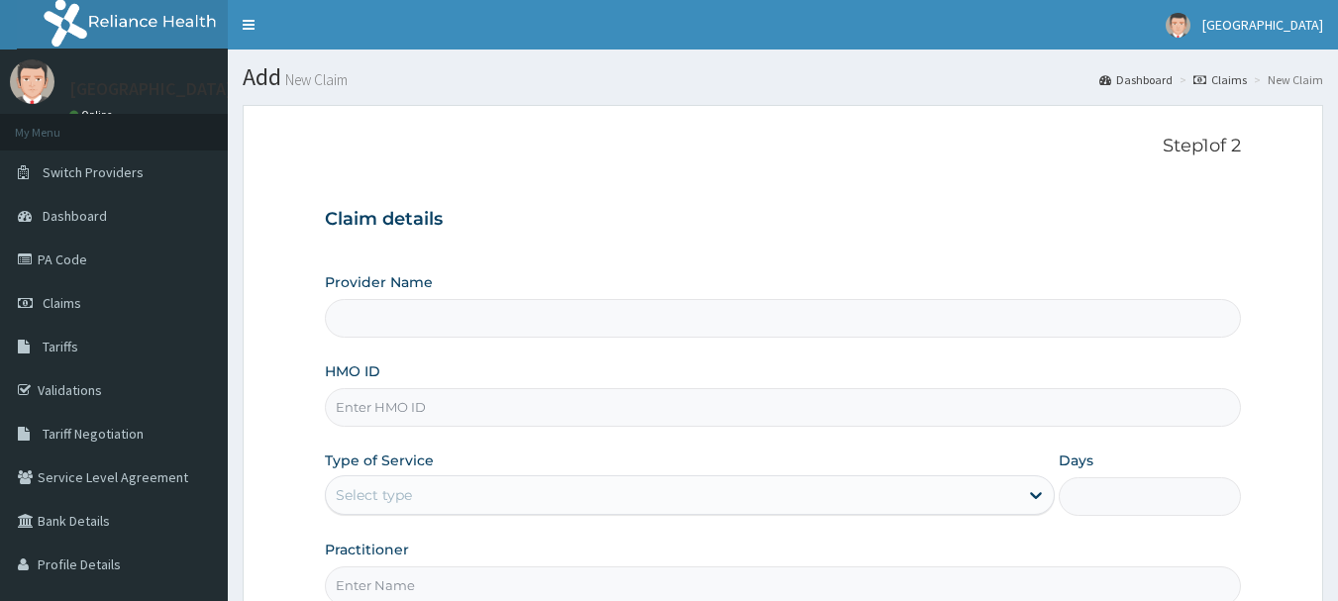
type input "Queen Stella Specialist Hospital"
click at [557, 424] on input "HMO ID" at bounding box center [783, 407] width 917 height 39
type input "Alt/10001/b"
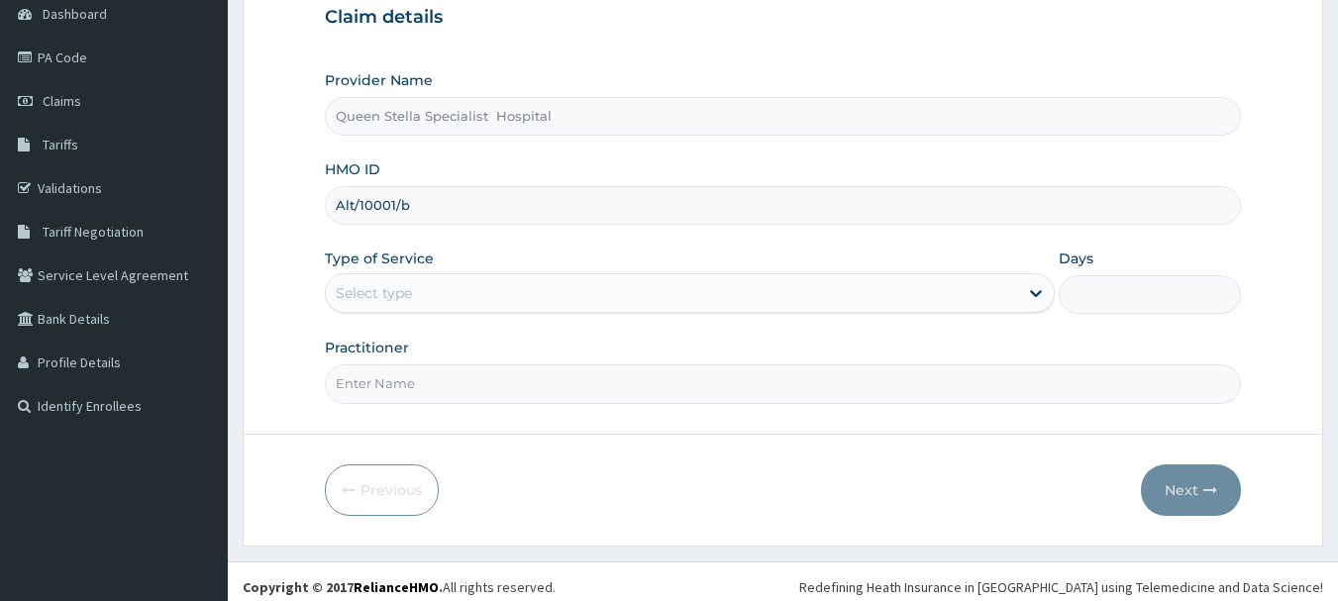
scroll to position [213, 0]
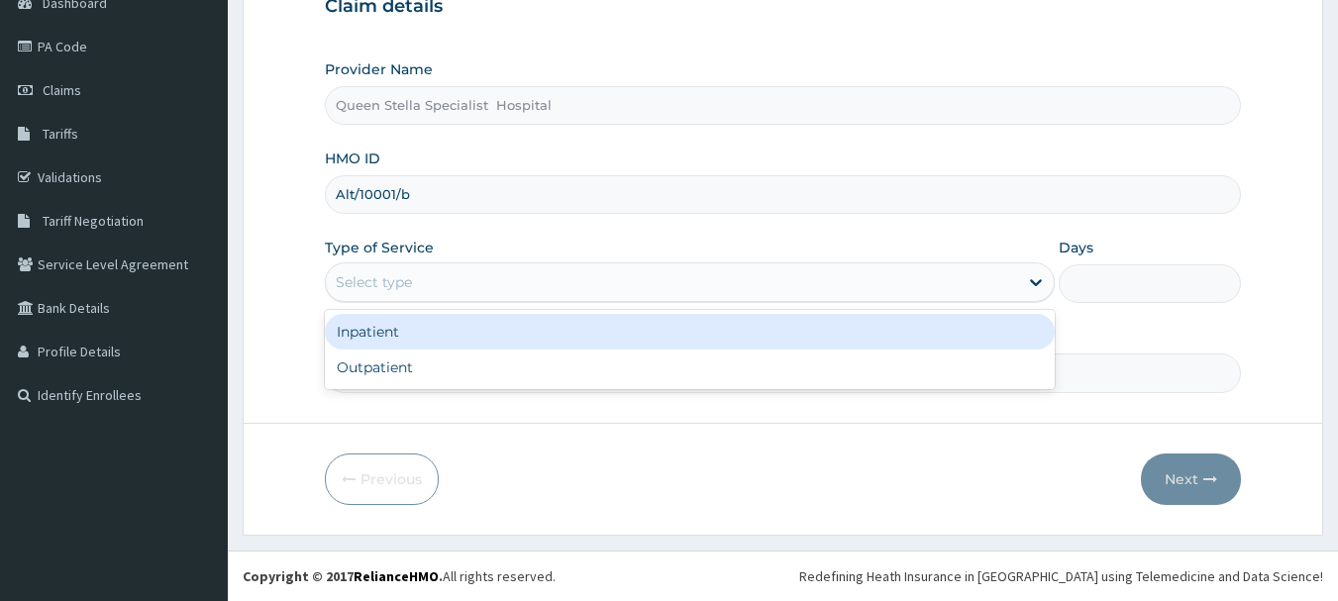
click at [444, 291] on div "Select type" at bounding box center [672, 282] width 692 height 32
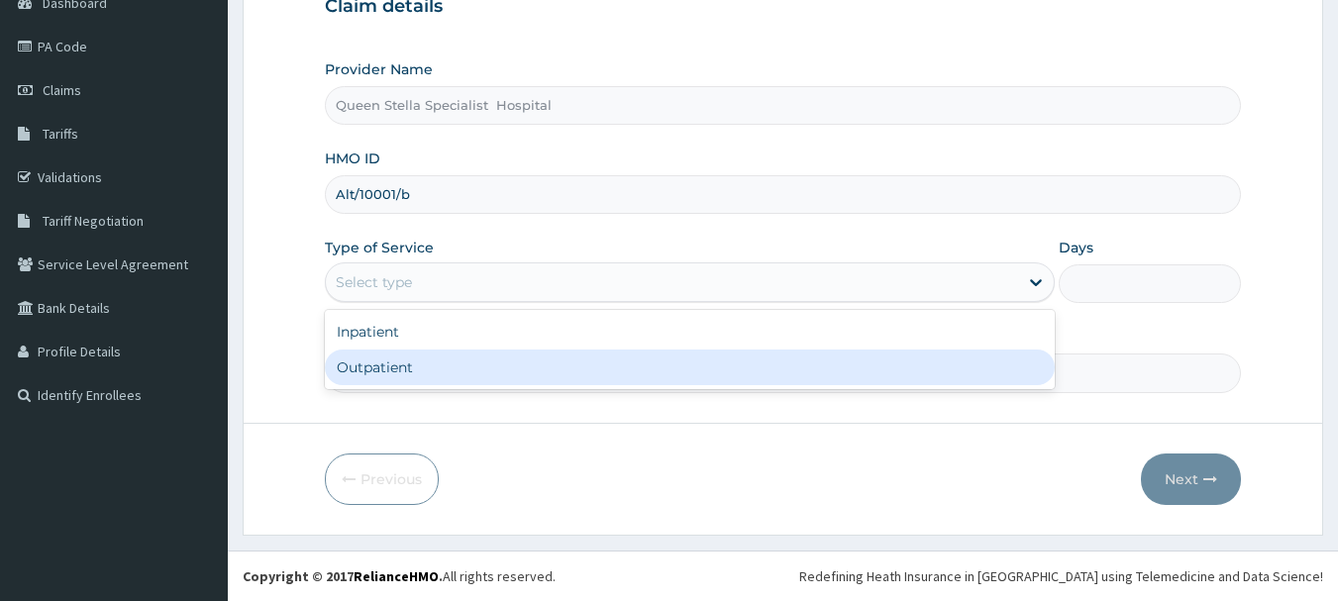
click at [439, 380] on div "Outpatient" at bounding box center [690, 368] width 730 height 36
type input "1"
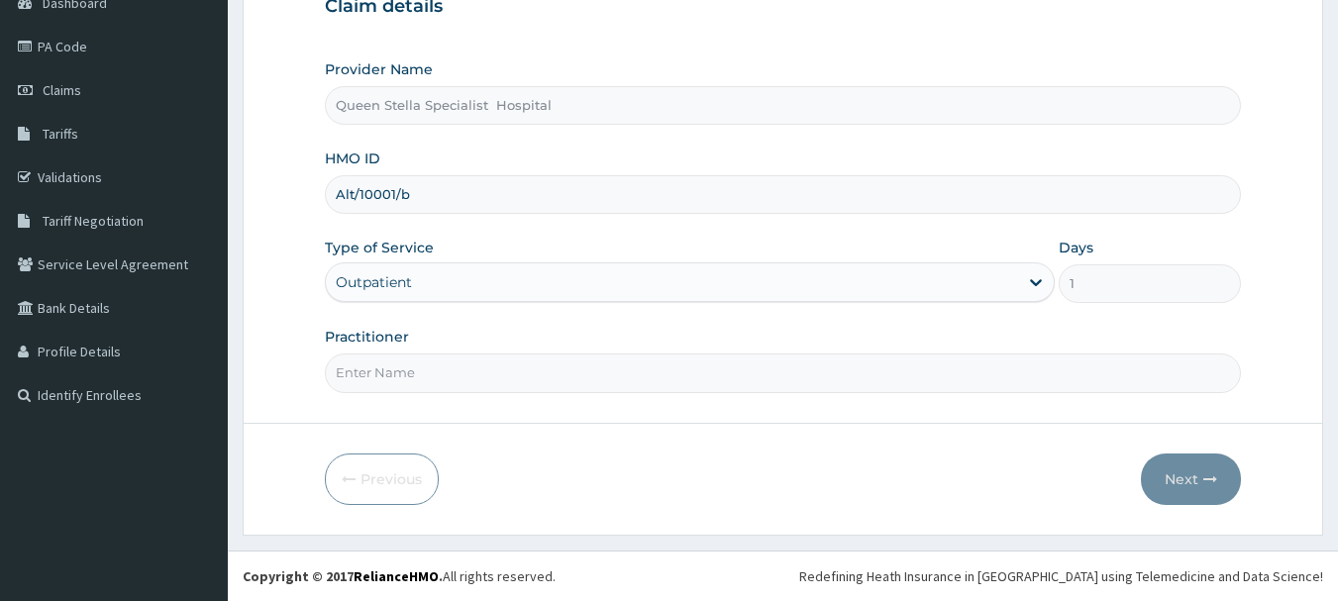
click at [439, 380] on input "Practitioner" at bounding box center [783, 373] width 917 height 39
type input "DR BASSSEY"
click at [1179, 483] on button "Next" at bounding box center [1191, 480] width 100 height 52
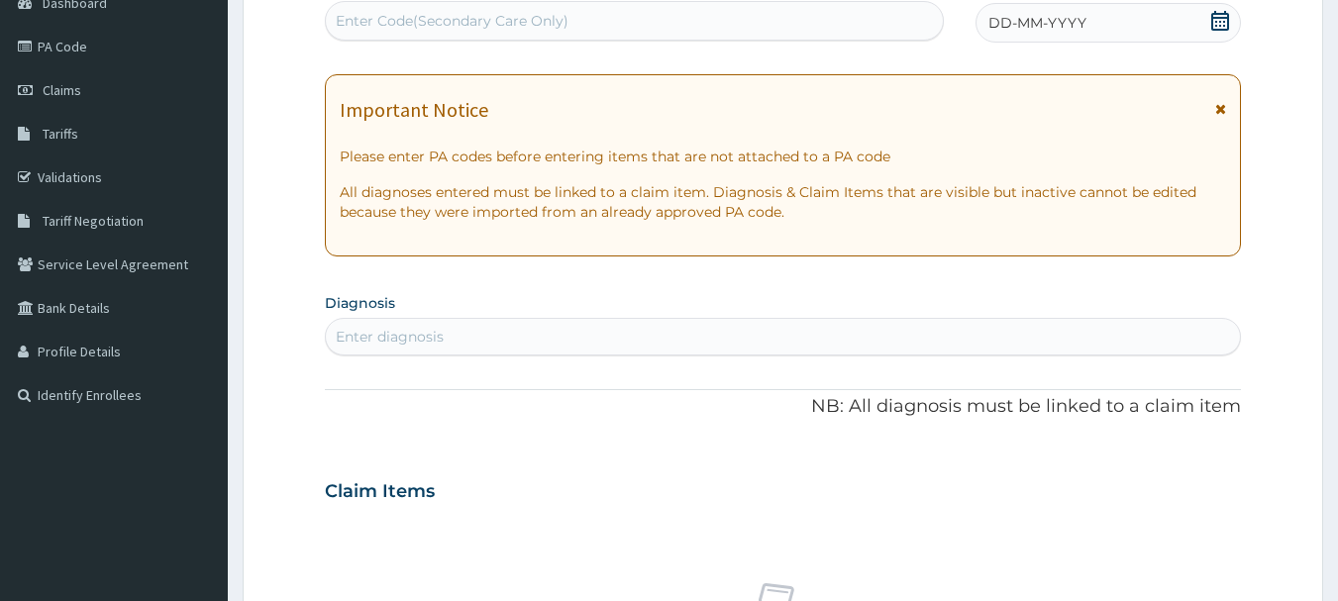
click at [1223, 26] on icon at bounding box center [1220, 21] width 20 height 20
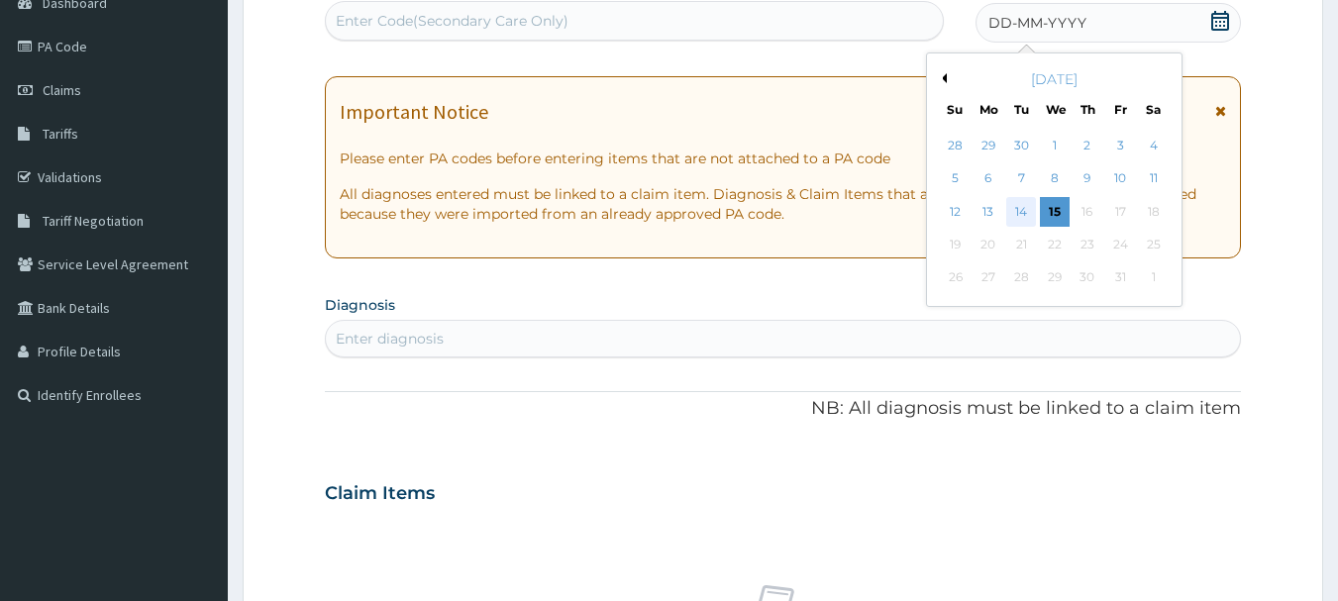
click at [1025, 211] on div "14" at bounding box center [1022, 212] width 30 height 30
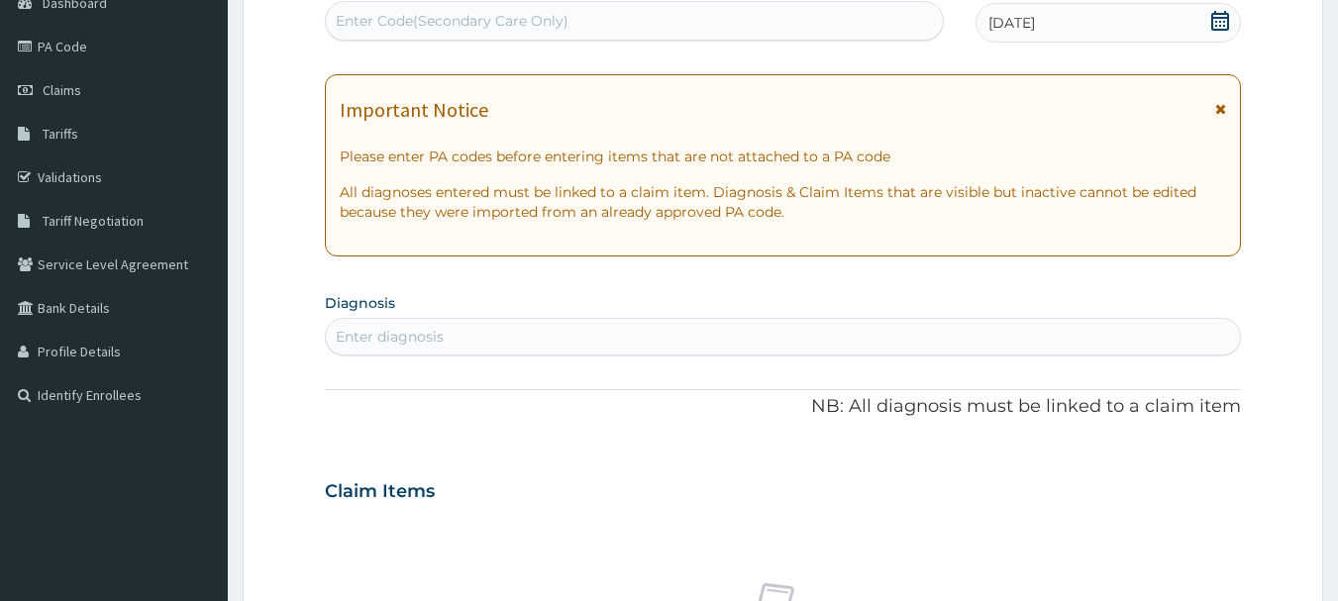
click at [455, 334] on div "Enter diagnosis" at bounding box center [783, 337] width 915 height 32
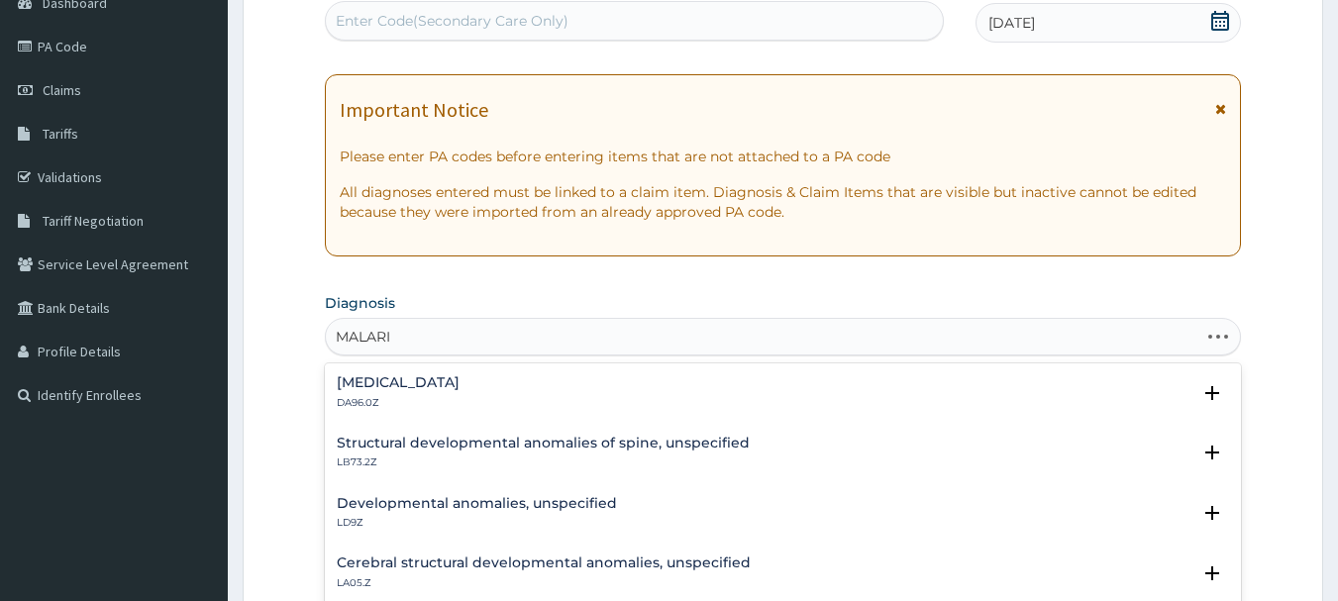
type input "[MEDICAL_DATA]"
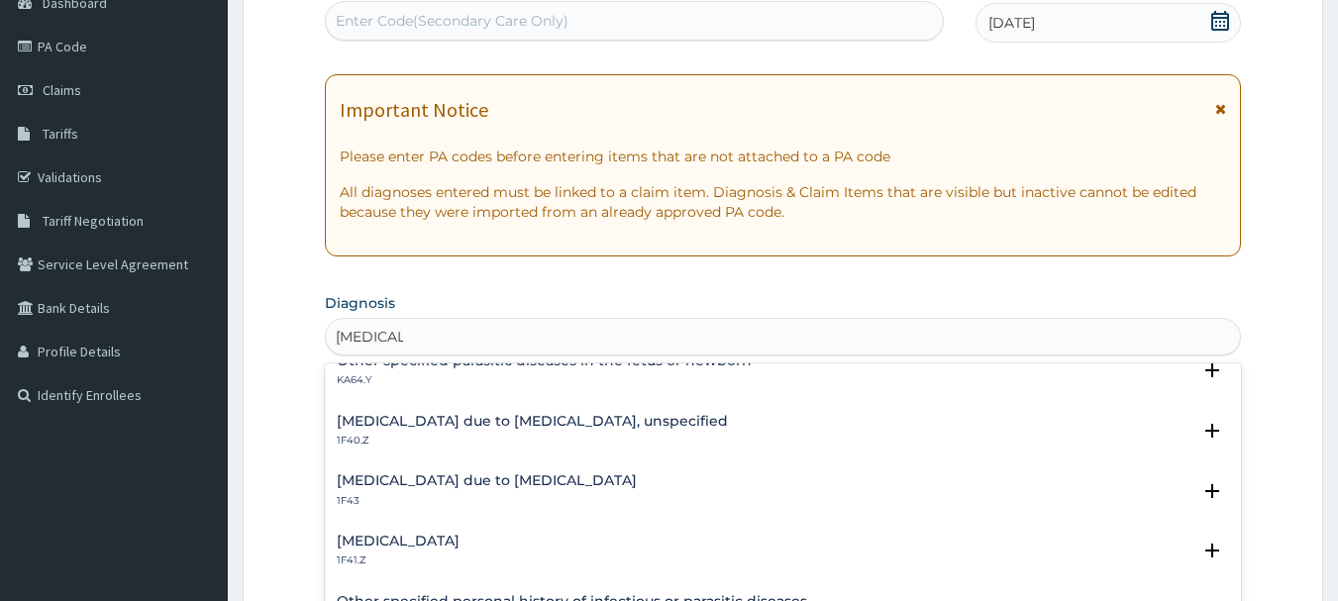
scroll to position [297, 0]
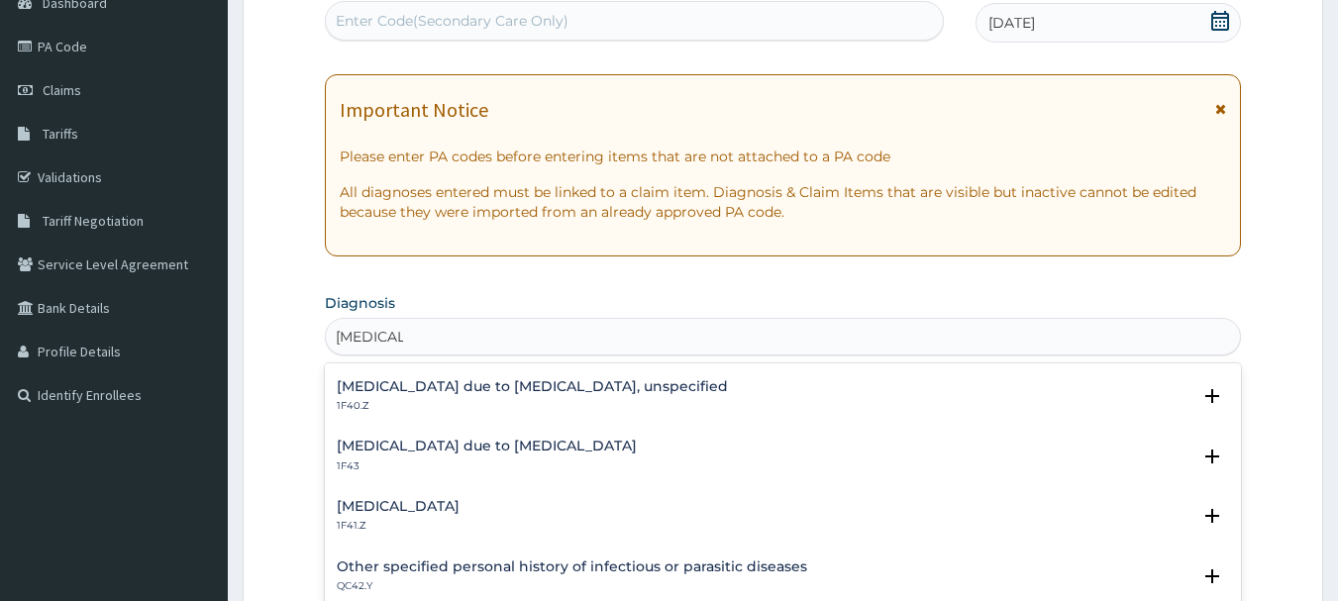
click at [528, 393] on h4 "[MEDICAL_DATA] due to [MEDICAL_DATA], unspecified" at bounding box center [532, 386] width 391 height 15
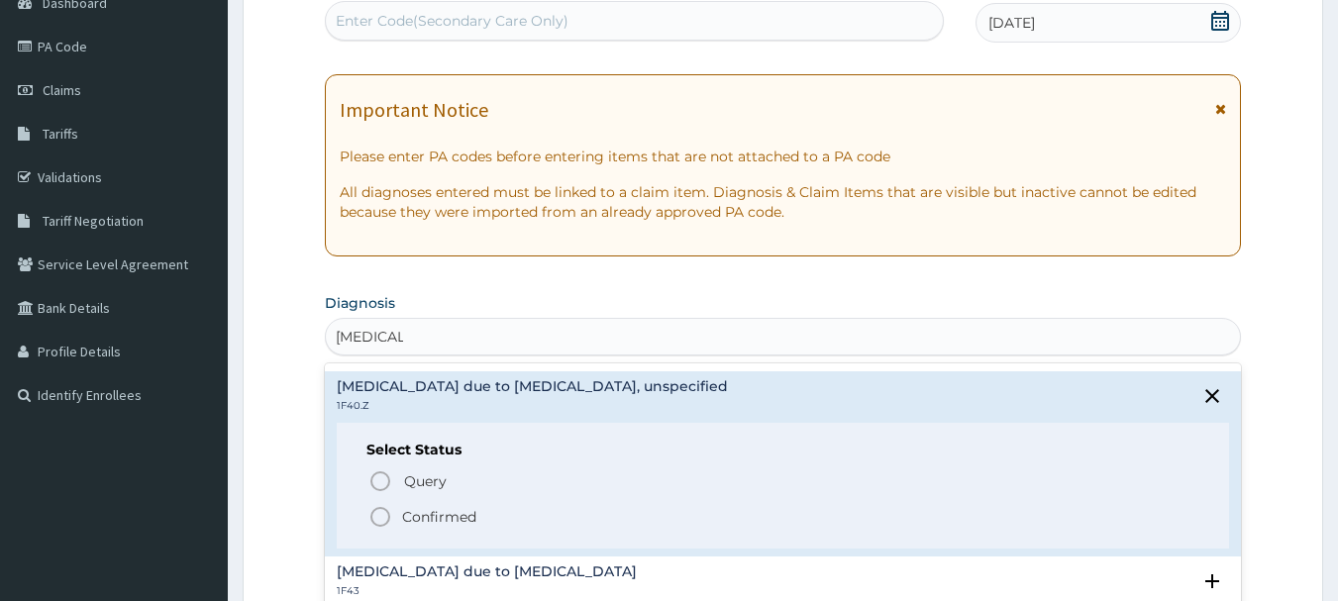
click at [394, 520] on span "Confirmed" at bounding box center [784, 517] width 832 height 24
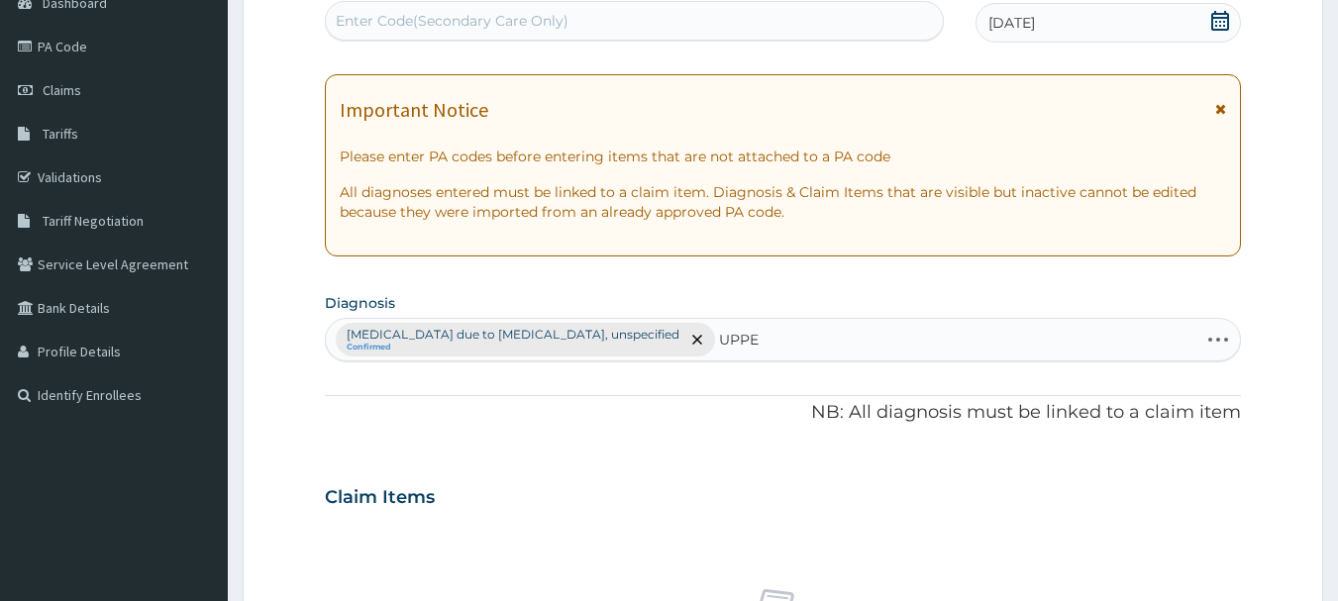
type input "UPPER"
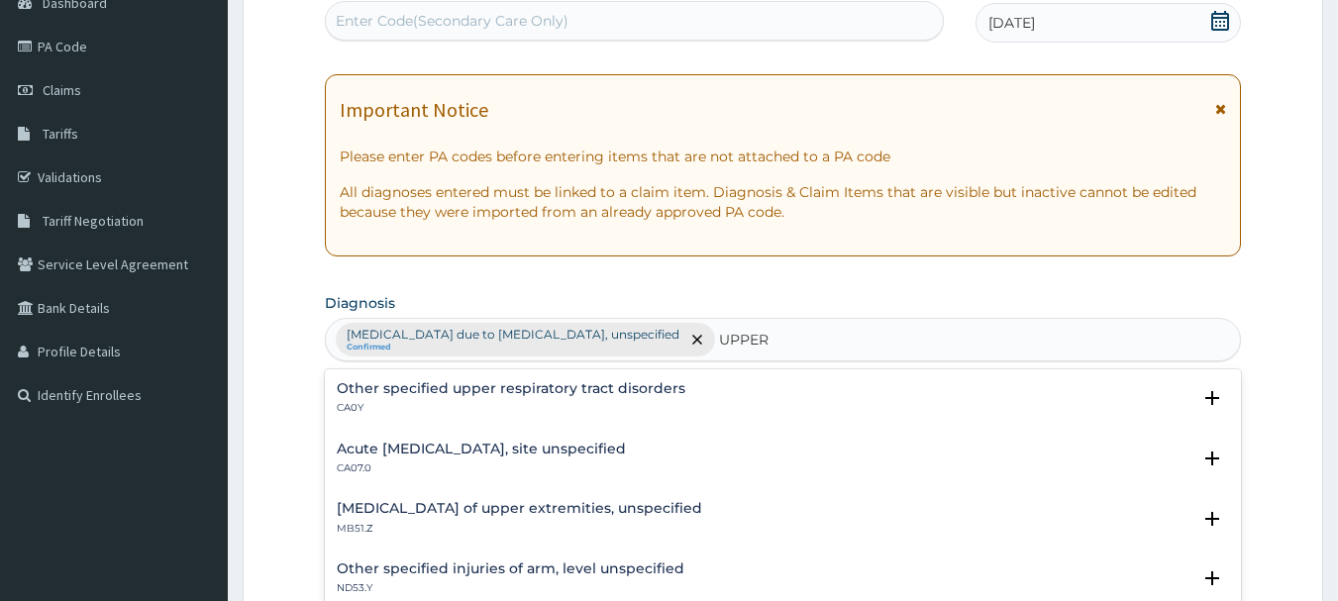
click at [416, 451] on h4 "Acute upper respiratory infection, site unspecified" at bounding box center [481, 449] width 289 height 15
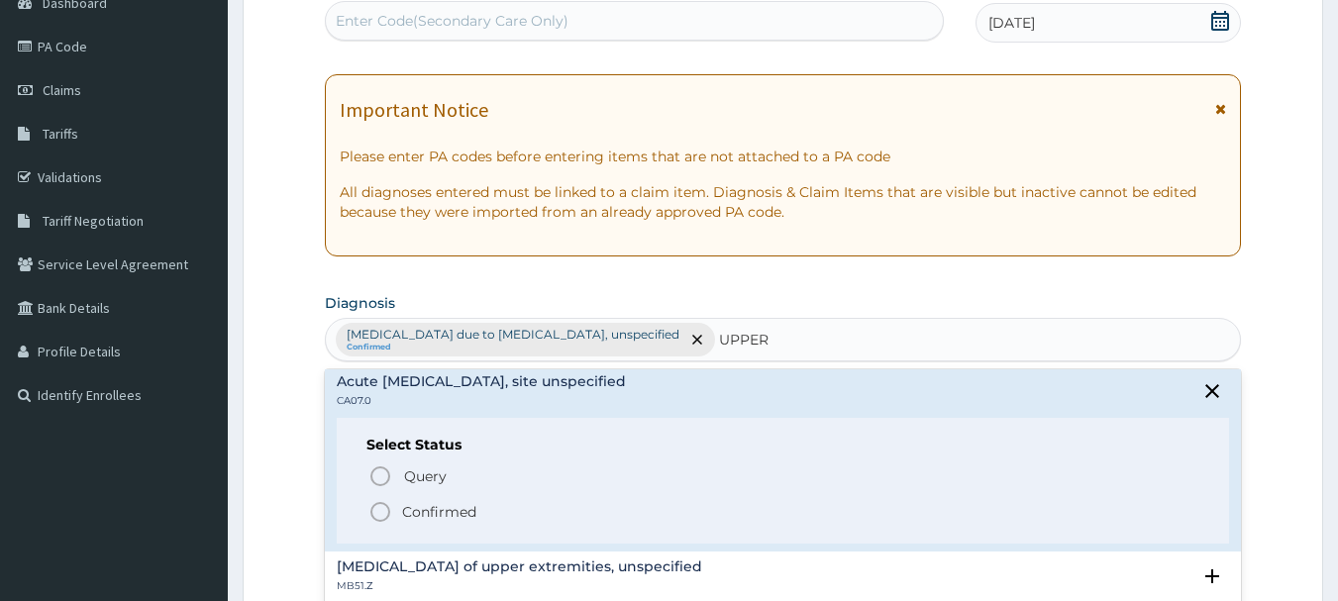
scroll to position [99, 0]
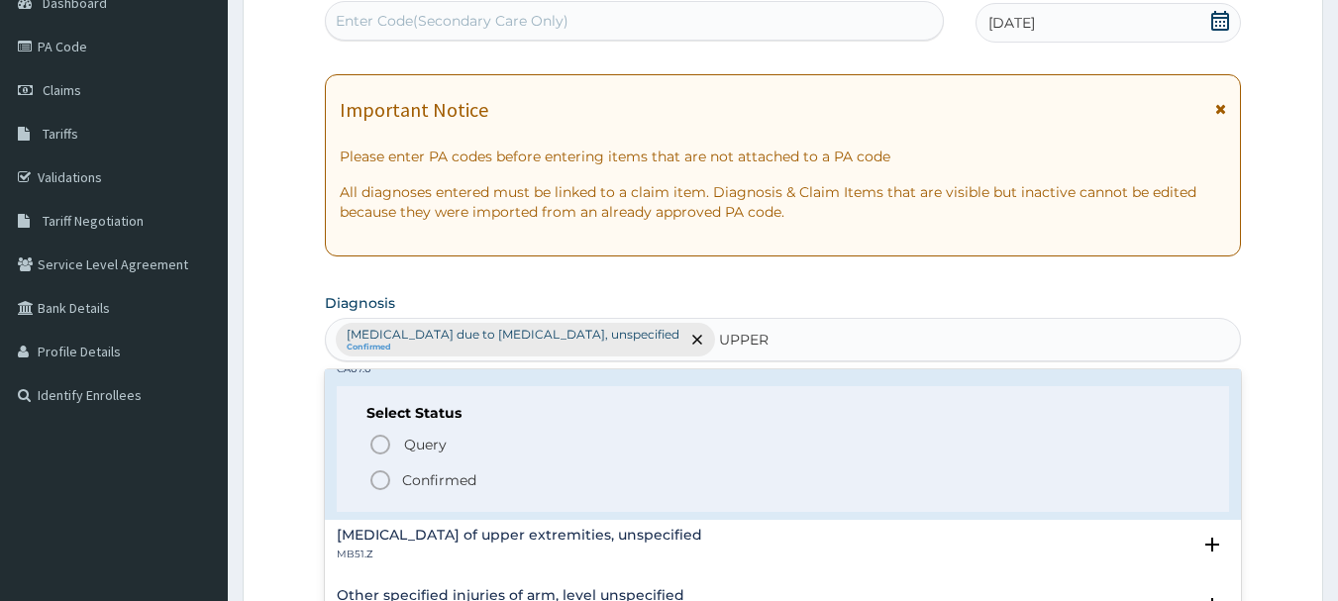
click at [384, 478] on icon "status option filled" at bounding box center [380, 481] width 24 height 24
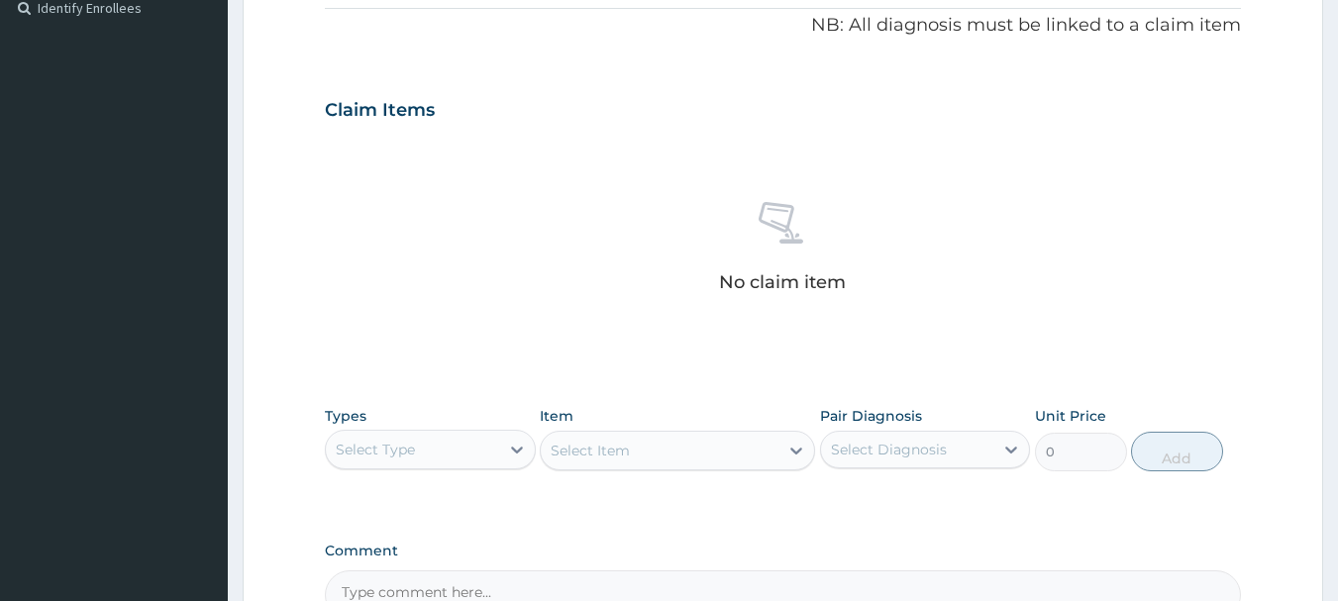
scroll to position [708, 0]
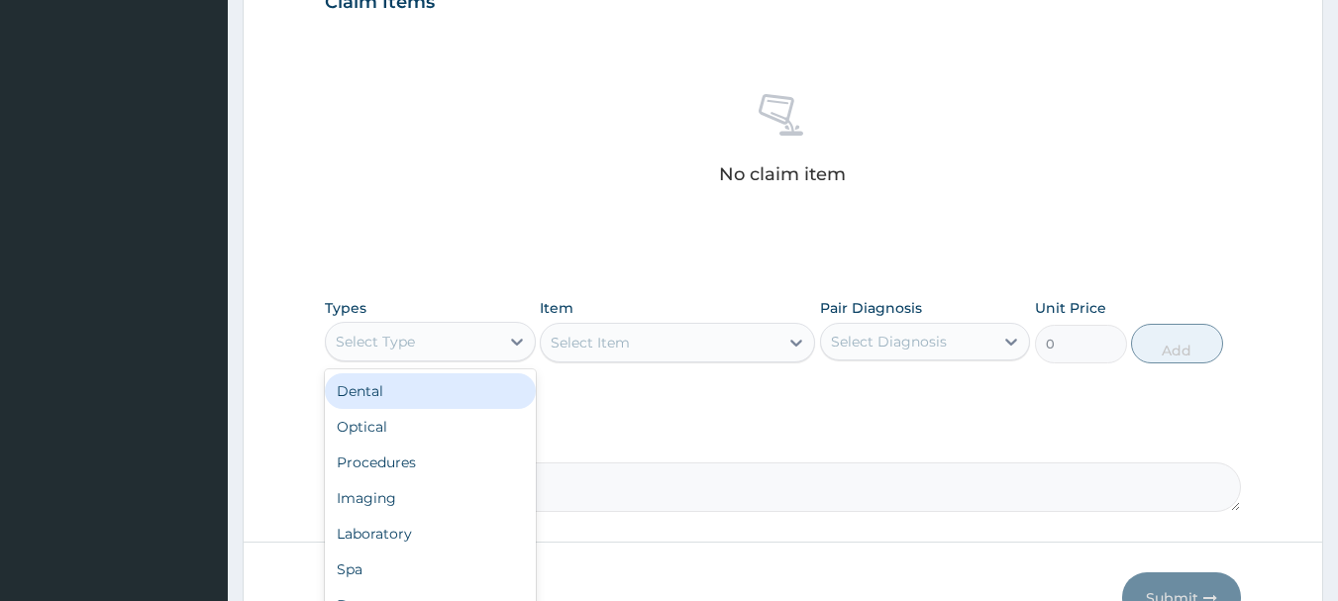
click at [413, 330] on div "Select Type" at bounding box center [412, 342] width 173 height 32
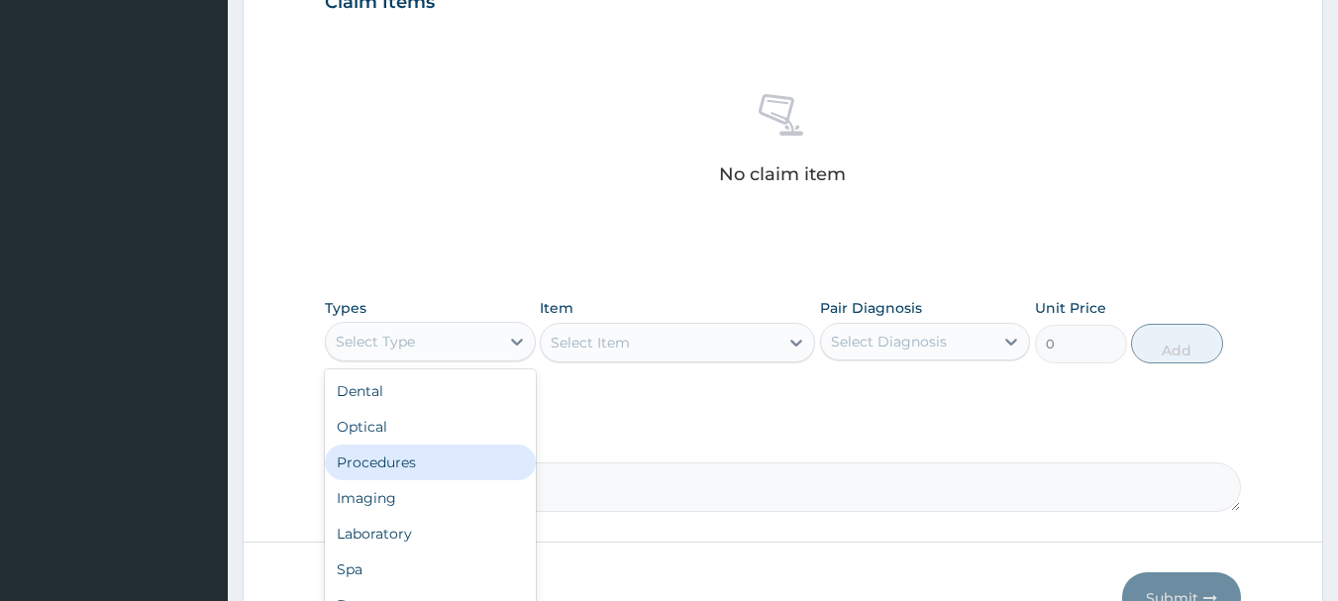
click at [418, 459] on div "Procedures" at bounding box center [430, 463] width 211 height 36
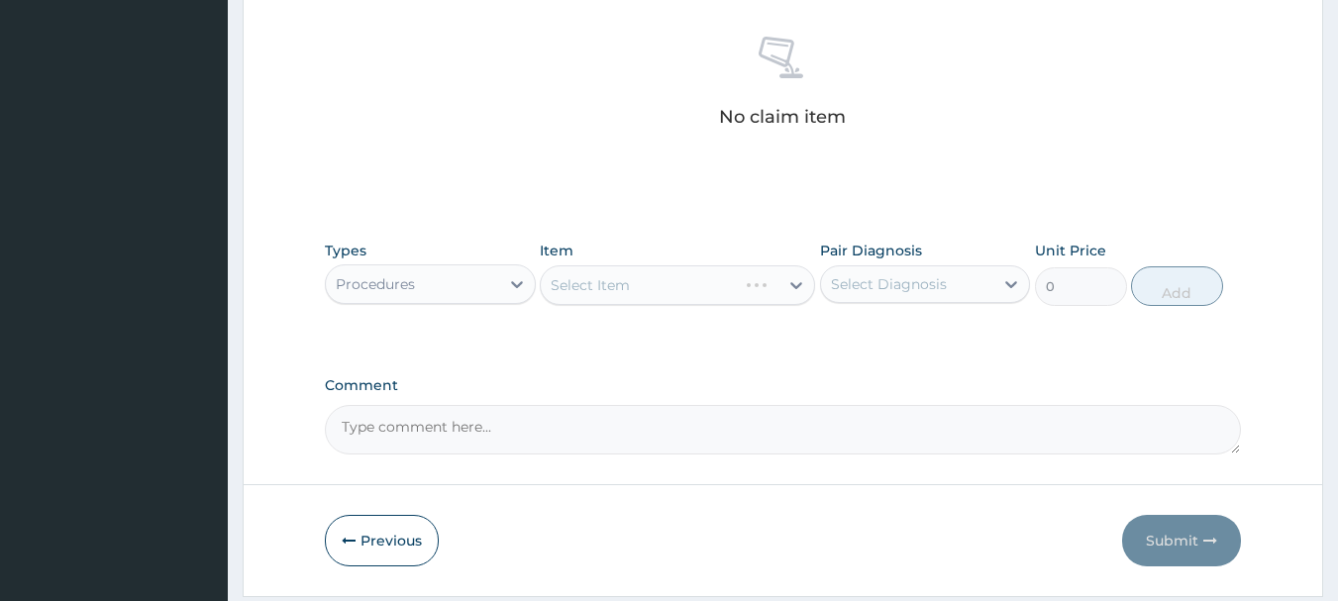
scroll to position [827, 0]
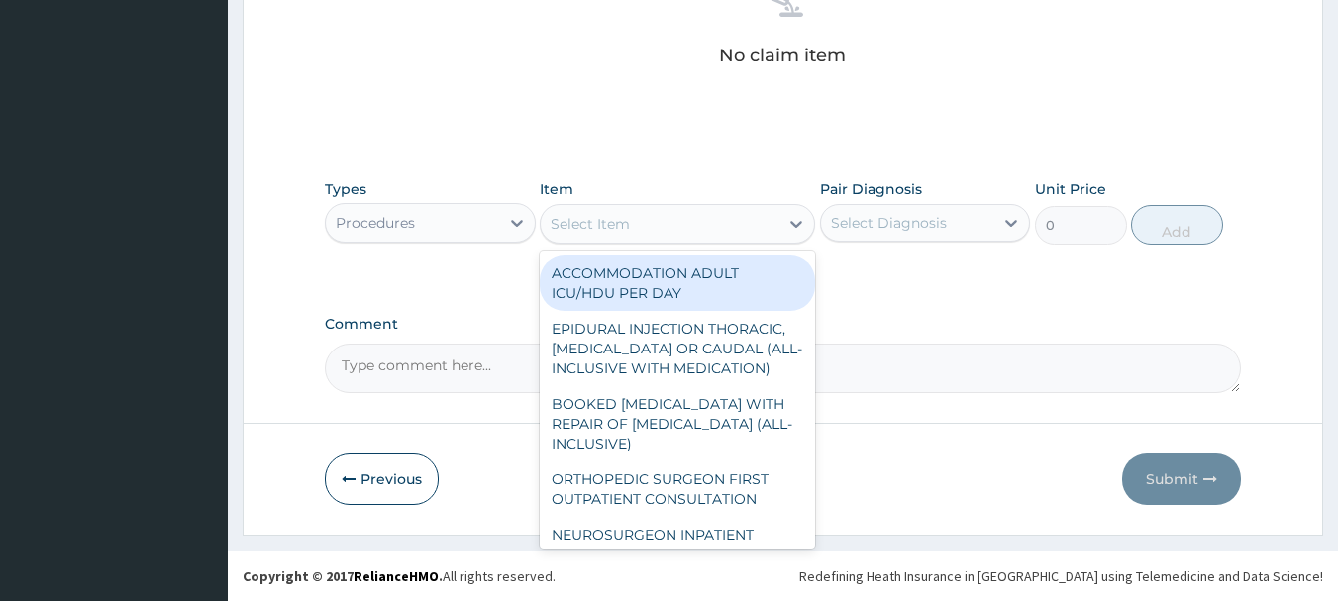
click at [641, 225] on div "Select Item" at bounding box center [660, 224] width 238 height 32
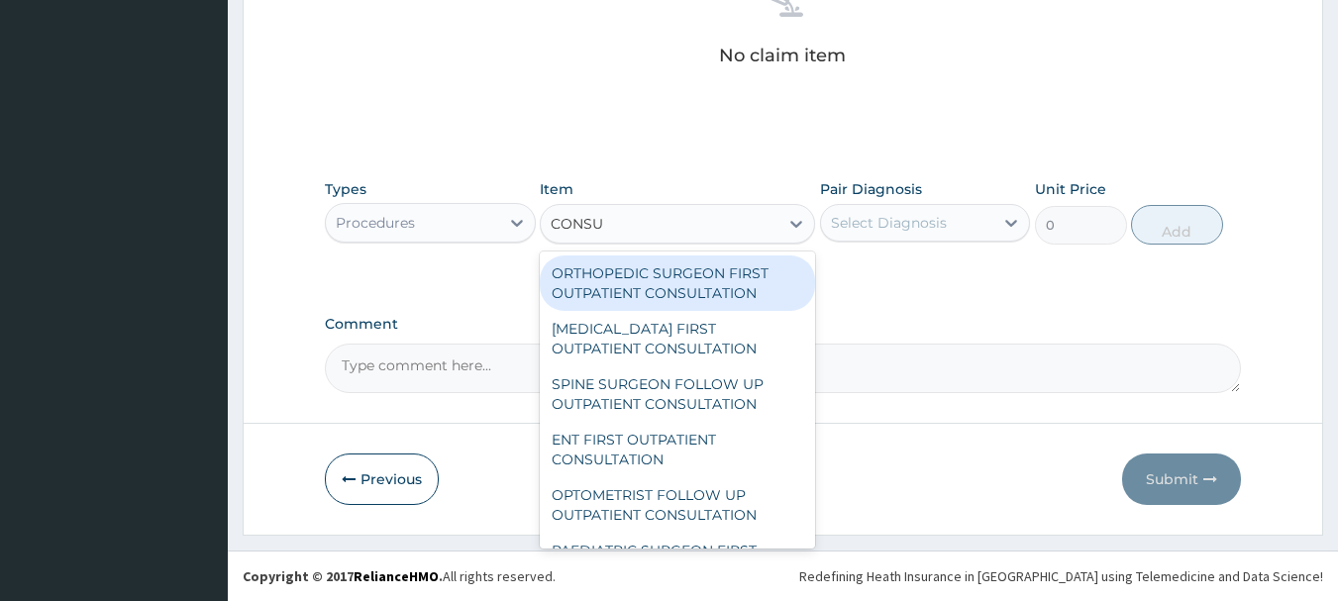
type input "CONSUL"
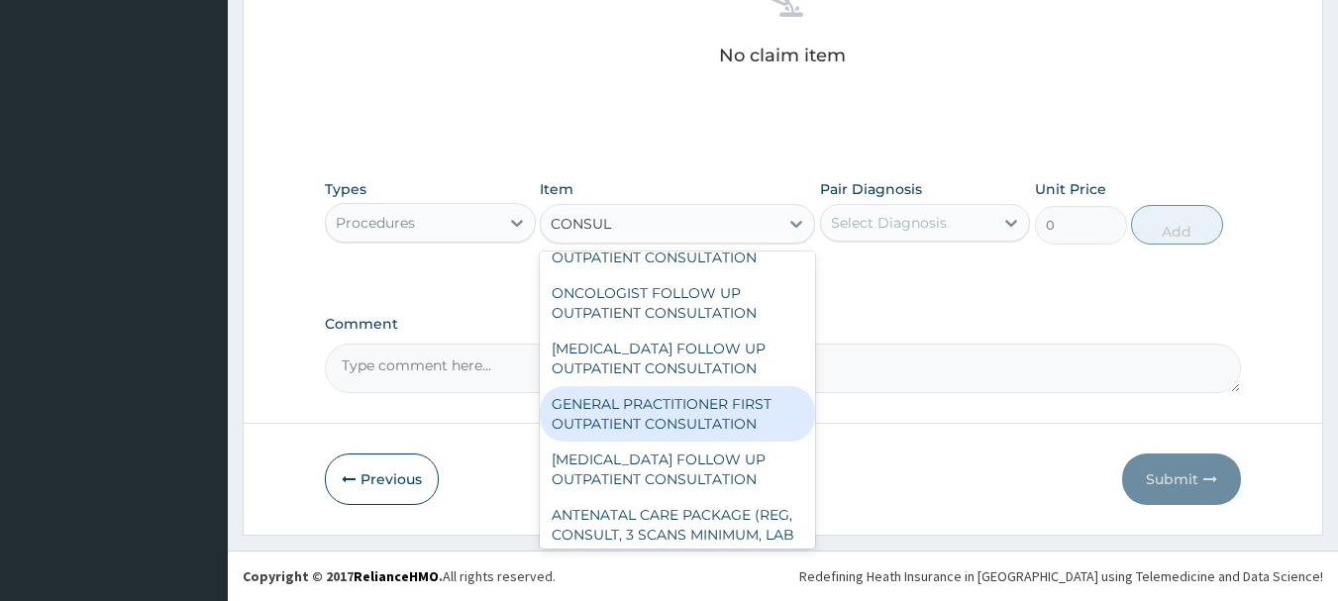
scroll to position [1486, 0]
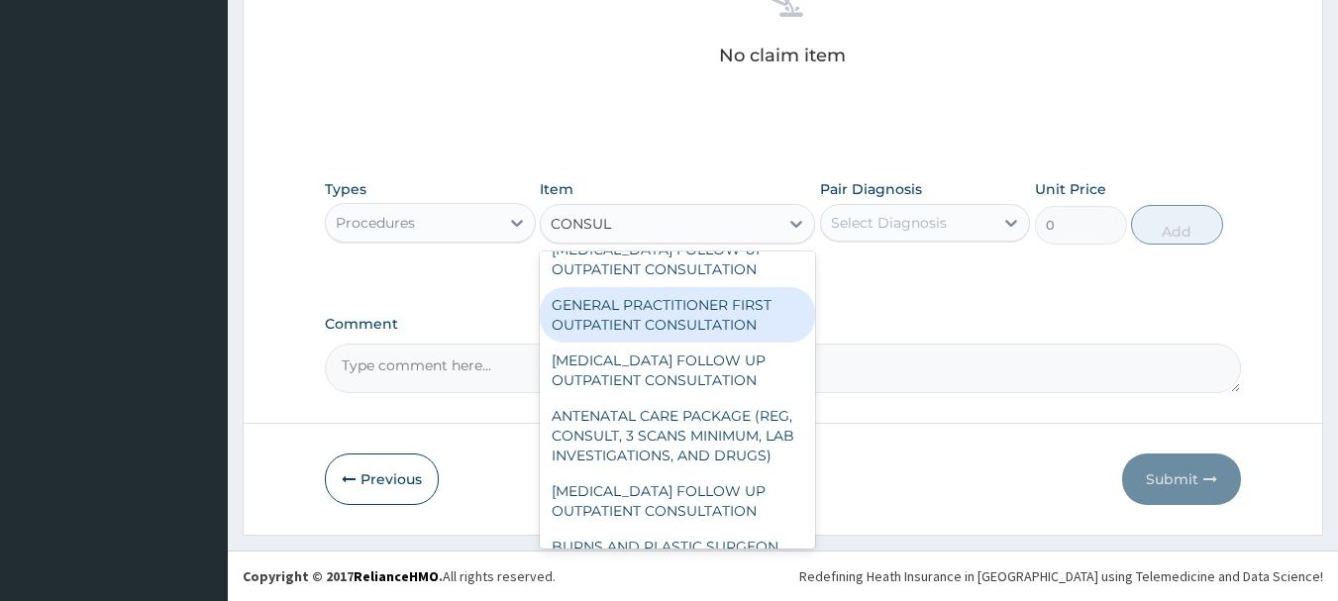
click at [654, 343] on div "GENERAL PRACTITIONER FIRST OUTPATIENT CONSULTATION" at bounding box center [677, 314] width 275 height 55
type input "3750"
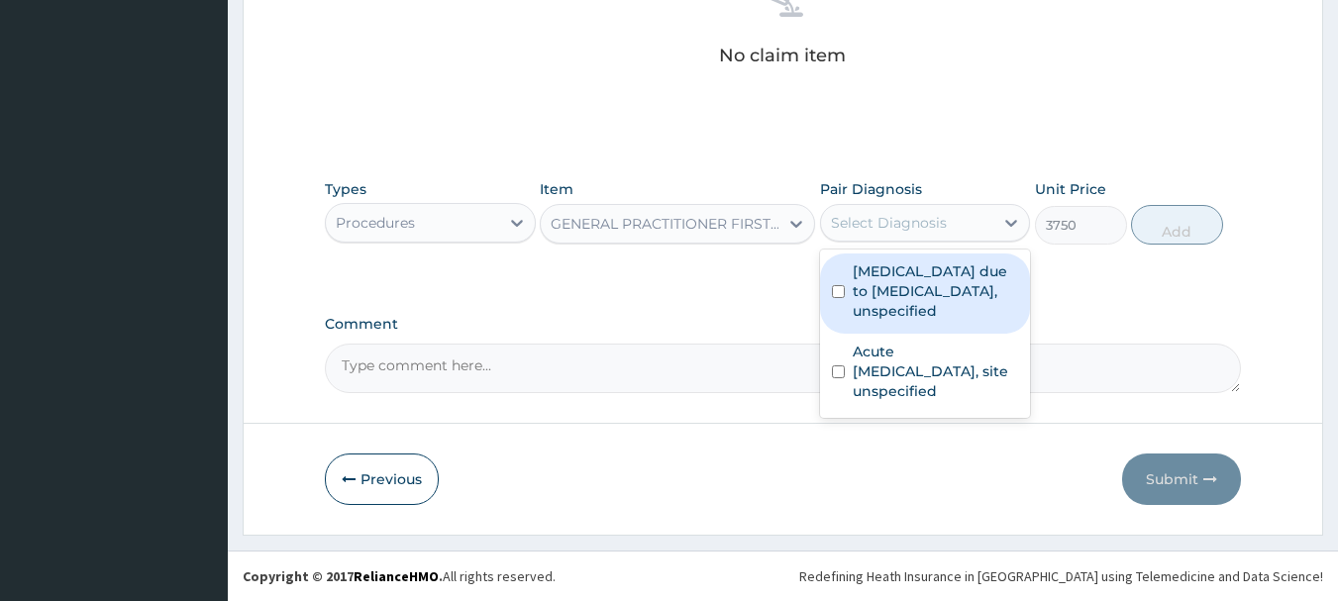
click at [888, 223] on div "Select Diagnosis" at bounding box center [889, 223] width 116 height 20
click at [894, 277] on label "Malaria due to Plasmodium falciparum, unspecified" at bounding box center [936, 290] width 166 height 59
checkbox input "true"
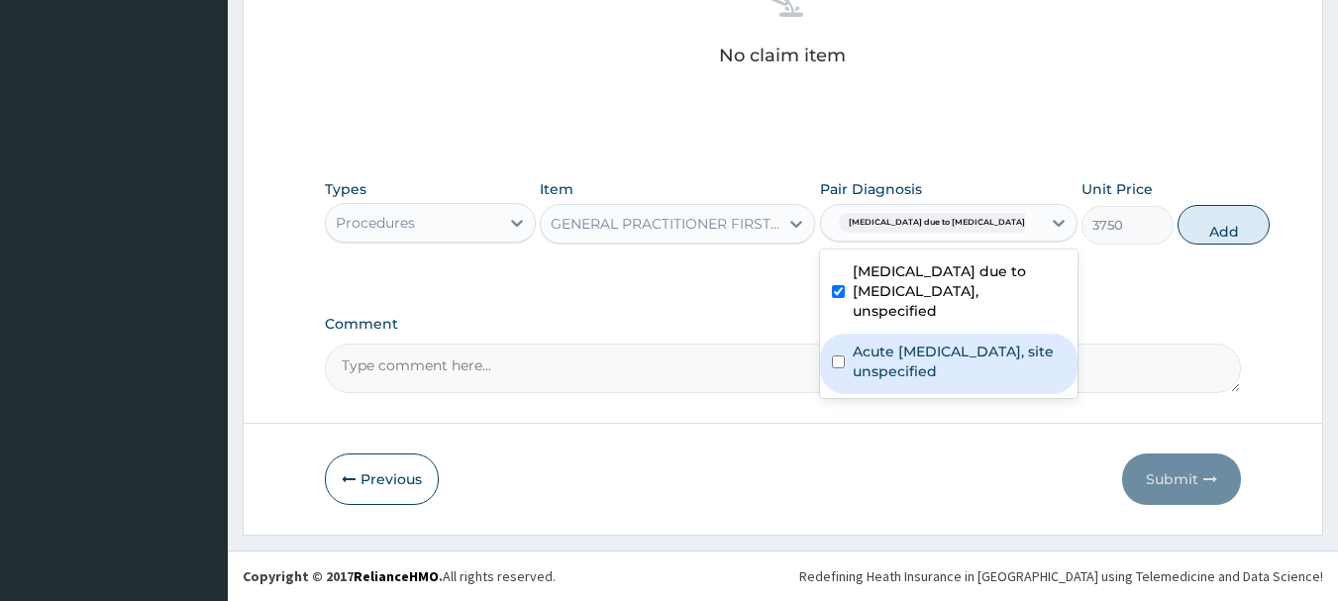
click at [906, 364] on label "Acute upper respiratory infection, site unspecified" at bounding box center [959, 362] width 213 height 40
checkbox input "true"
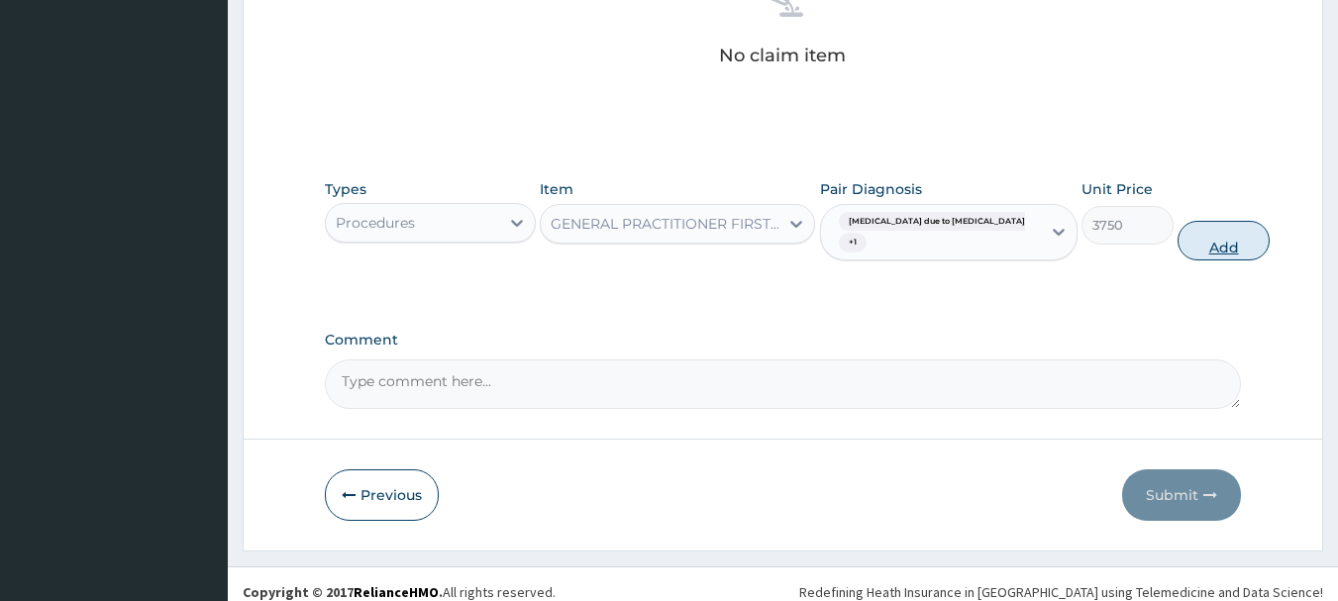
click at [1188, 234] on button "Add" at bounding box center [1224, 241] width 92 height 40
type input "0"
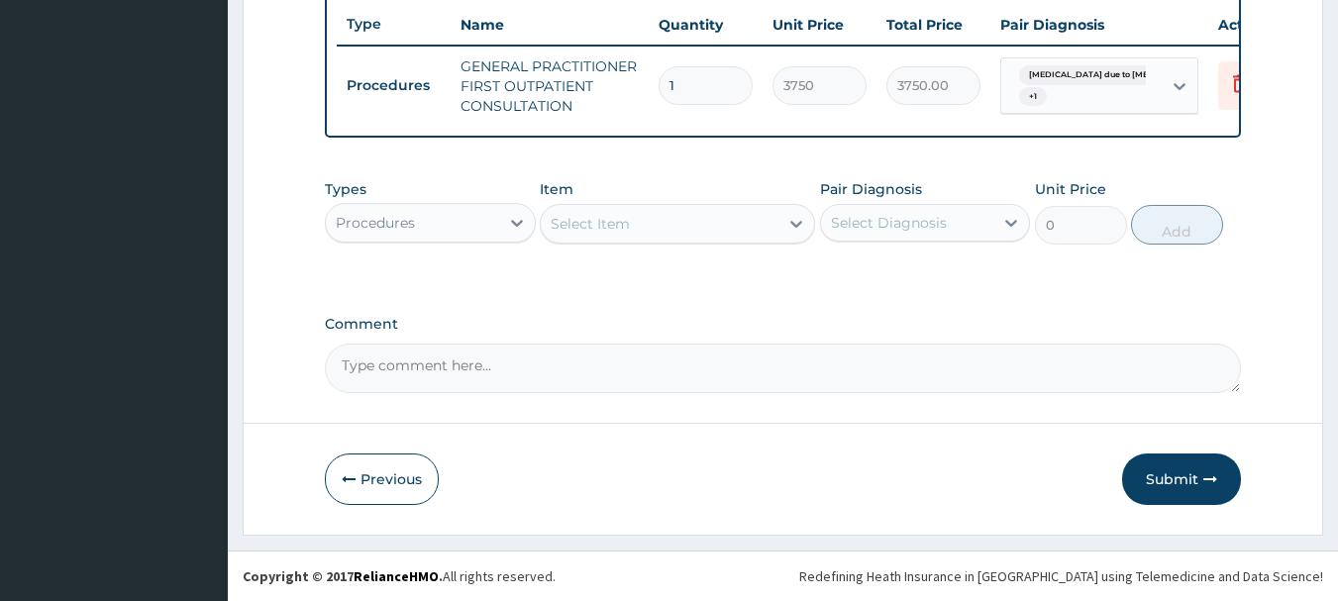
scroll to position [759, 0]
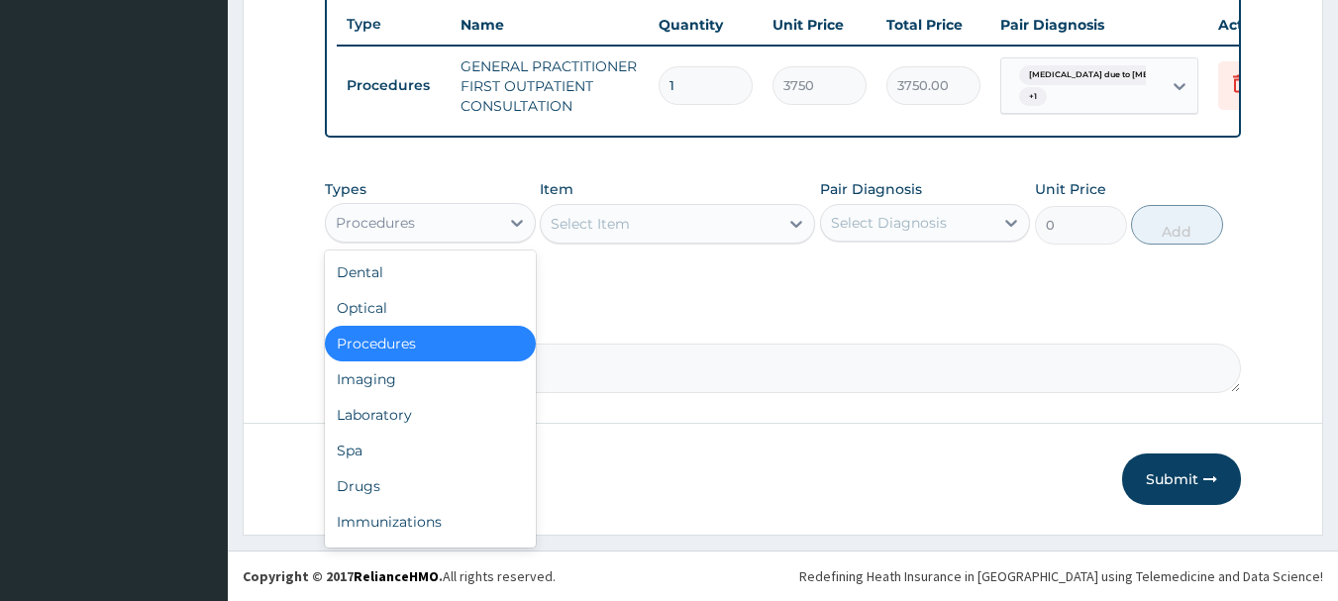
click at [472, 218] on div "Procedures" at bounding box center [412, 223] width 173 height 32
drag, startPoint x: 425, startPoint y: 480, endPoint x: 423, endPoint y: 447, distance: 33.7
click at [424, 472] on div "Drugs" at bounding box center [430, 487] width 211 height 36
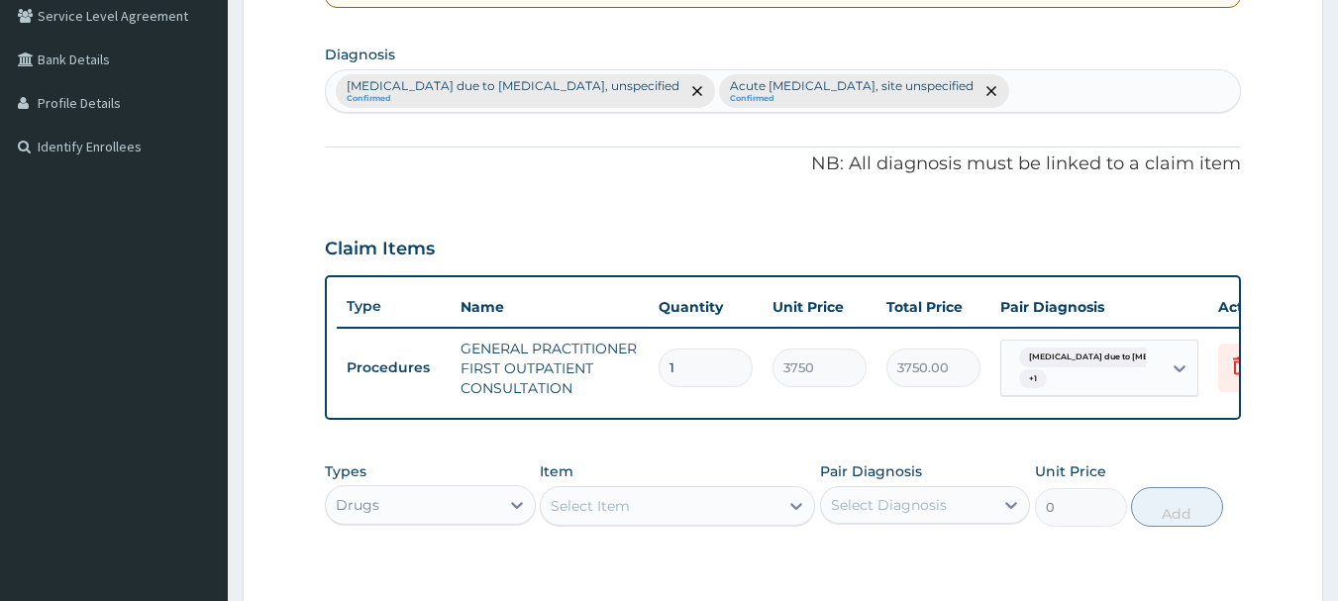
scroll to position [363, 0]
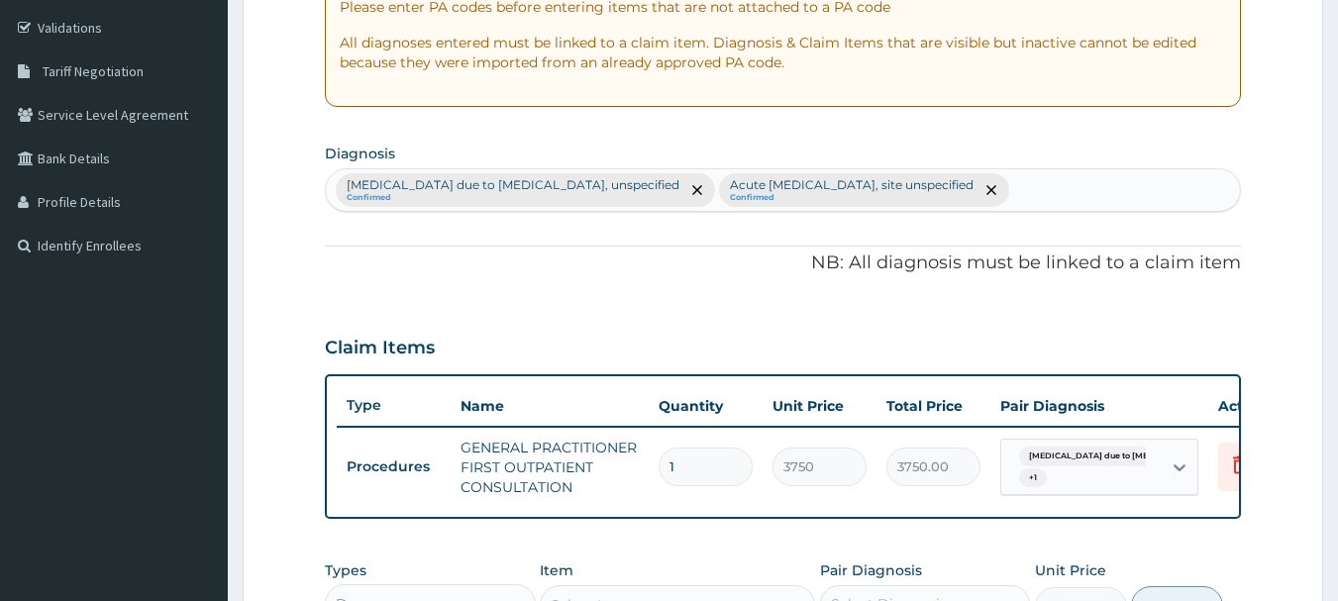
click at [1071, 204] on div "Malaria due to Plasmodium falciparum, unspecified Confirmed Acute upper respira…" at bounding box center [783, 190] width 915 height 42
type input "PAIN"
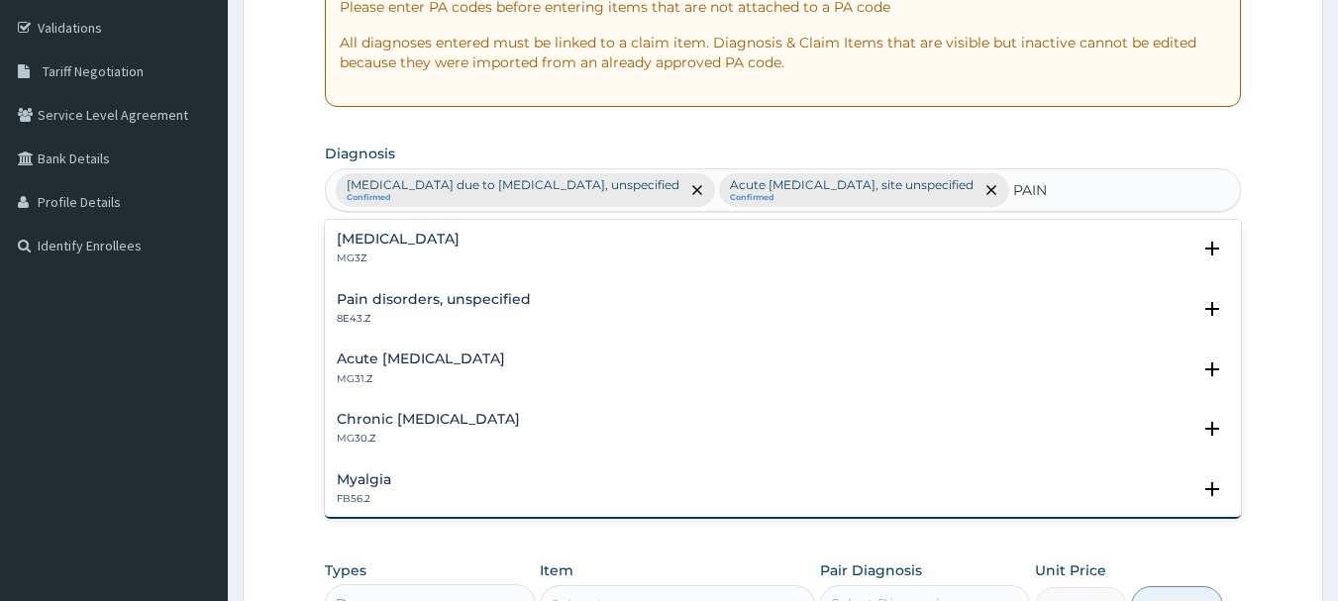
click at [391, 241] on h4 "Pain, unspecified" at bounding box center [398, 239] width 123 height 15
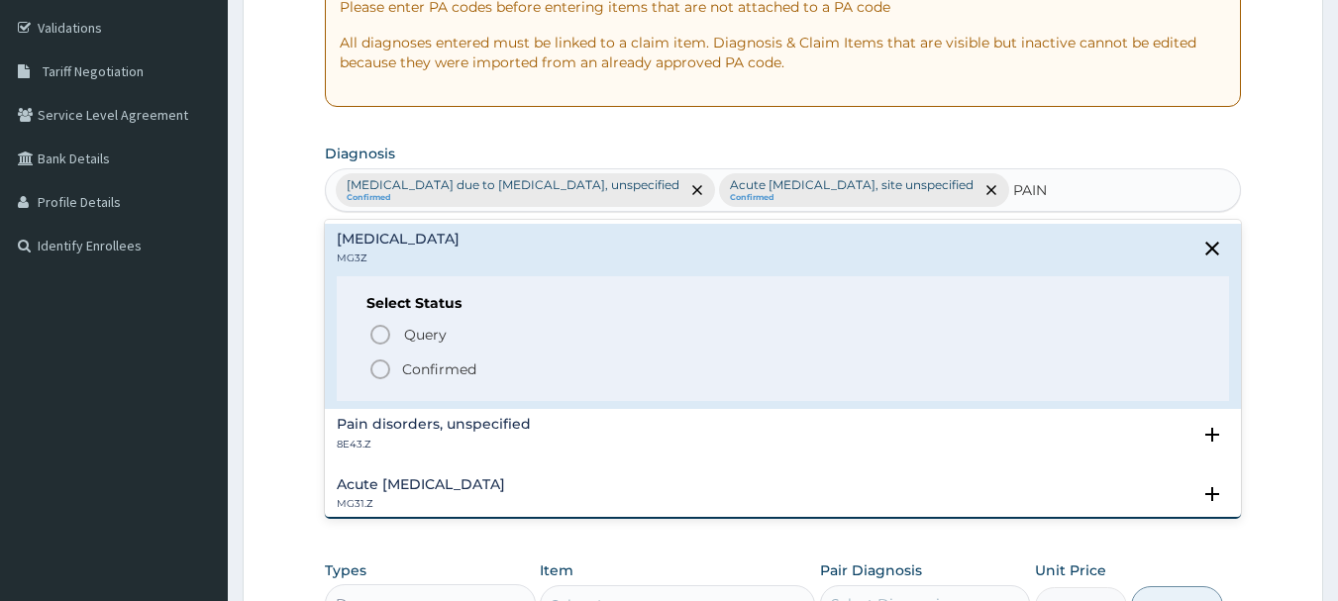
click at [380, 359] on icon "status option filled" at bounding box center [380, 370] width 24 height 24
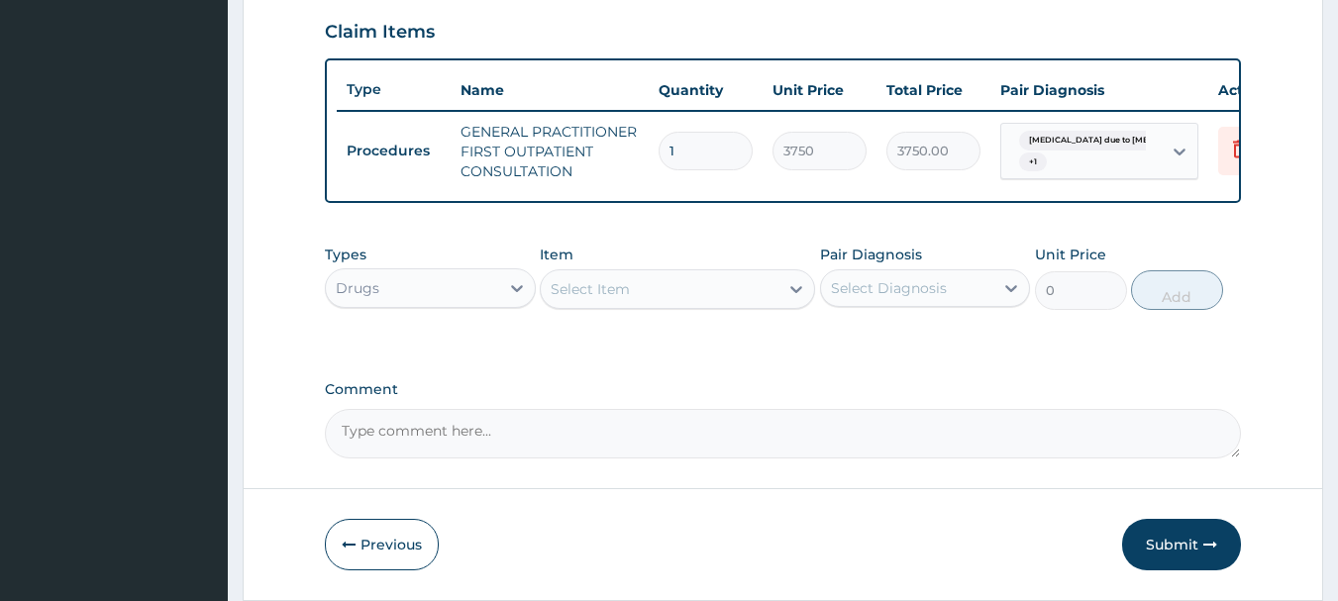
scroll to position [759, 0]
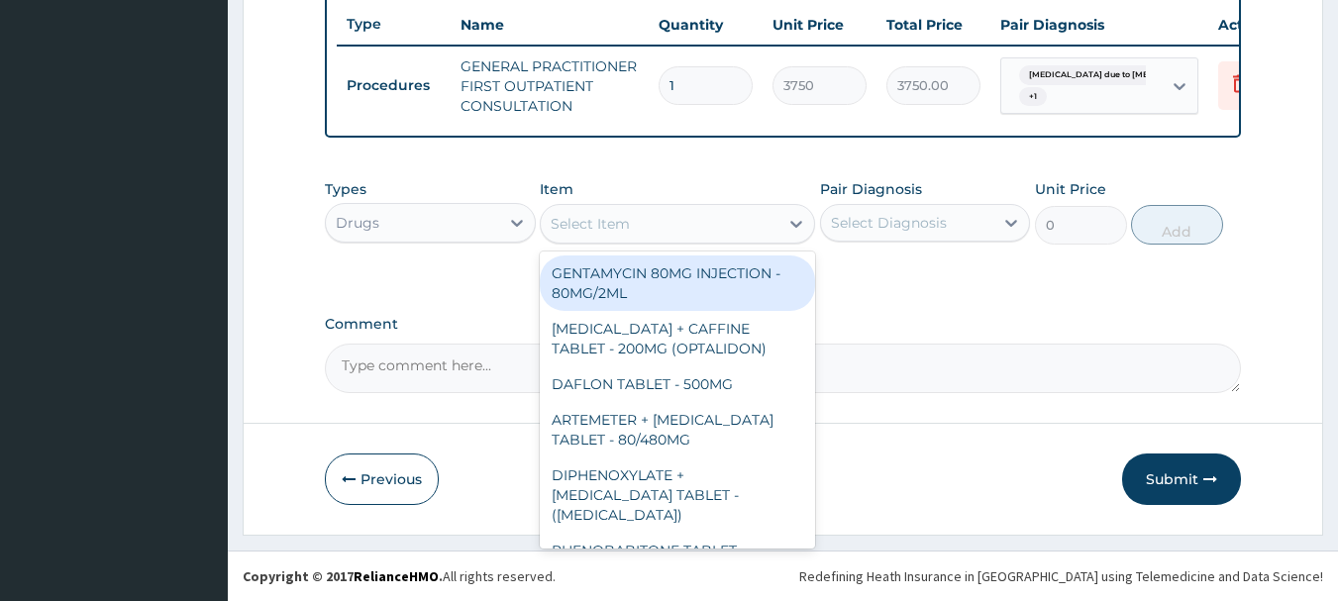
click at [618, 239] on div "Select Item" at bounding box center [660, 224] width 238 height 32
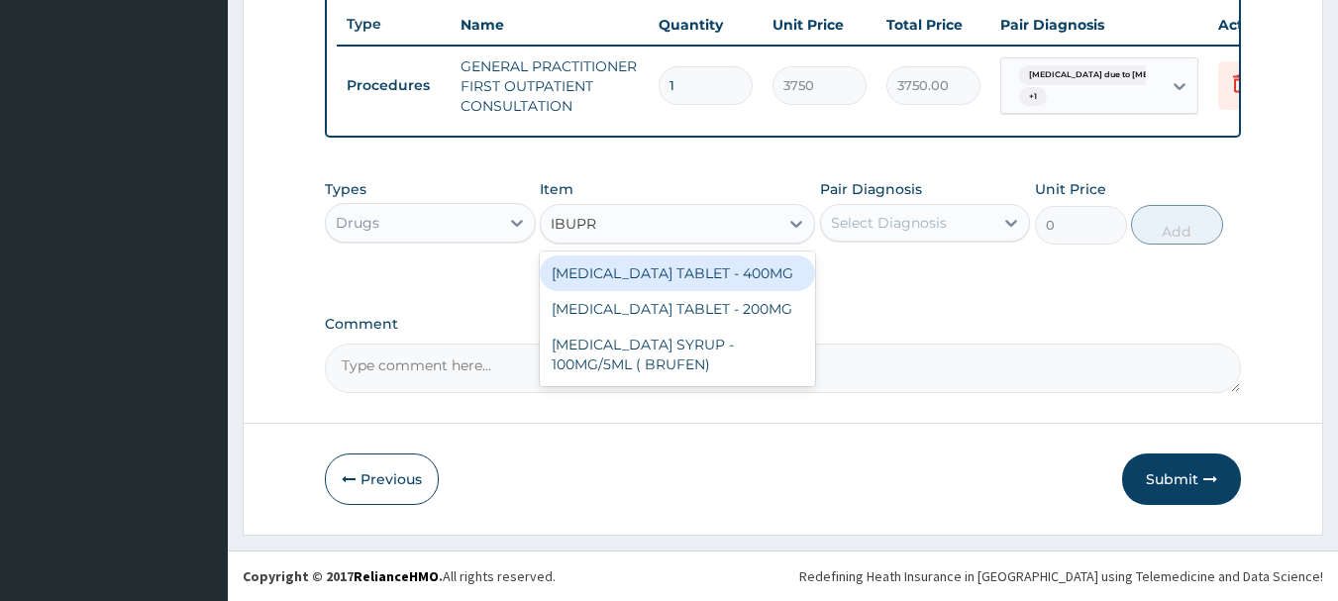
type input "IBUPRO"
click at [627, 264] on div "IBUPROFEN TABLET - 400MG" at bounding box center [677, 274] width 275 height 36
type input "560"
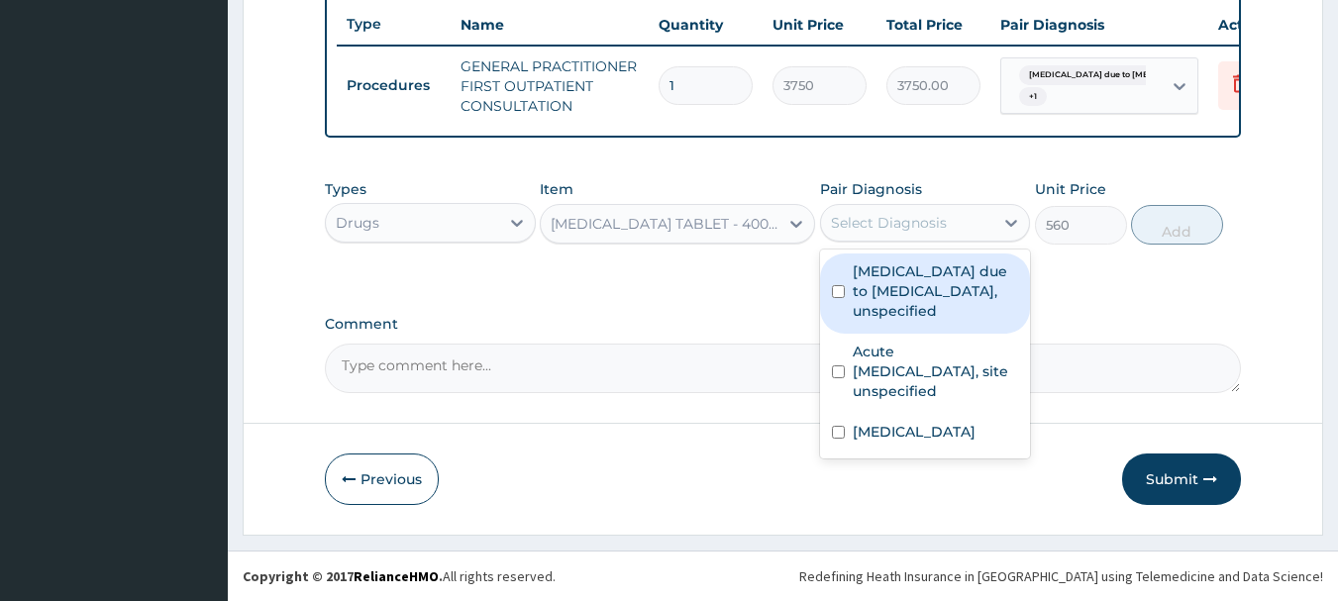
click at [884, 235] on div "Select Diagnosis" at bounding box center [907, 223] width 173 height 32
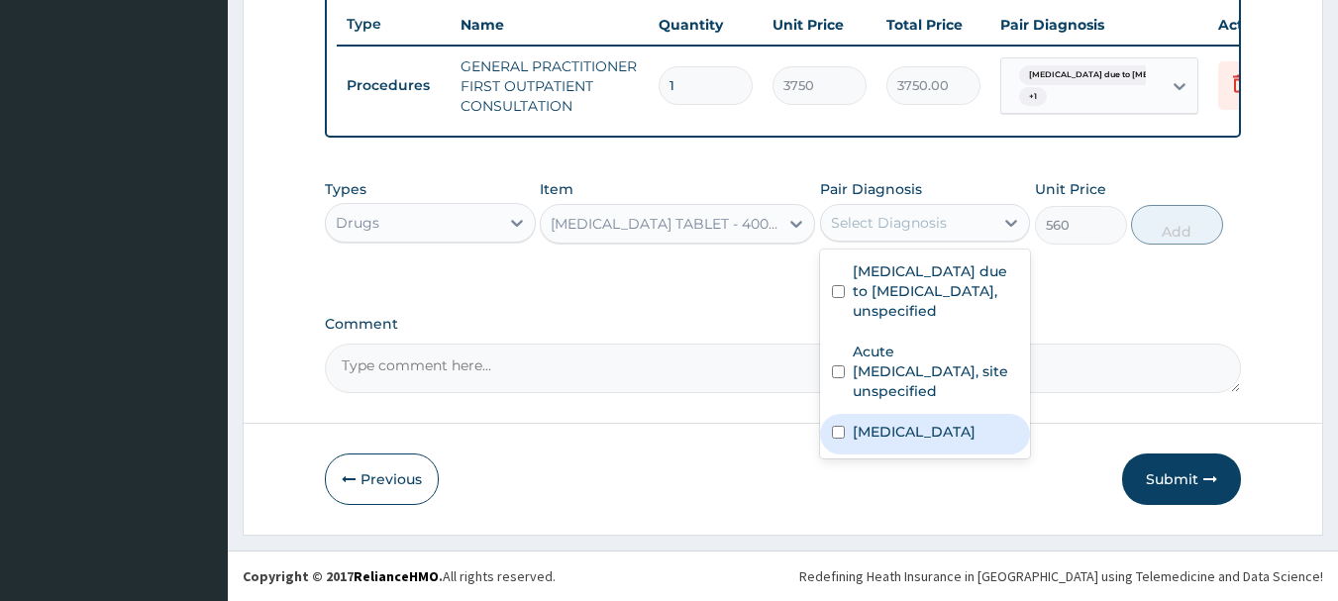
drag, startPoint x: 910, startPoint y: 425, endPoint x: 933, endPoint y: 397, distance: 35.9
click at [912, 427] on label "Pain, unspecified" at bounding box center [914, 432] width 123 height 20
checkbox input "true"
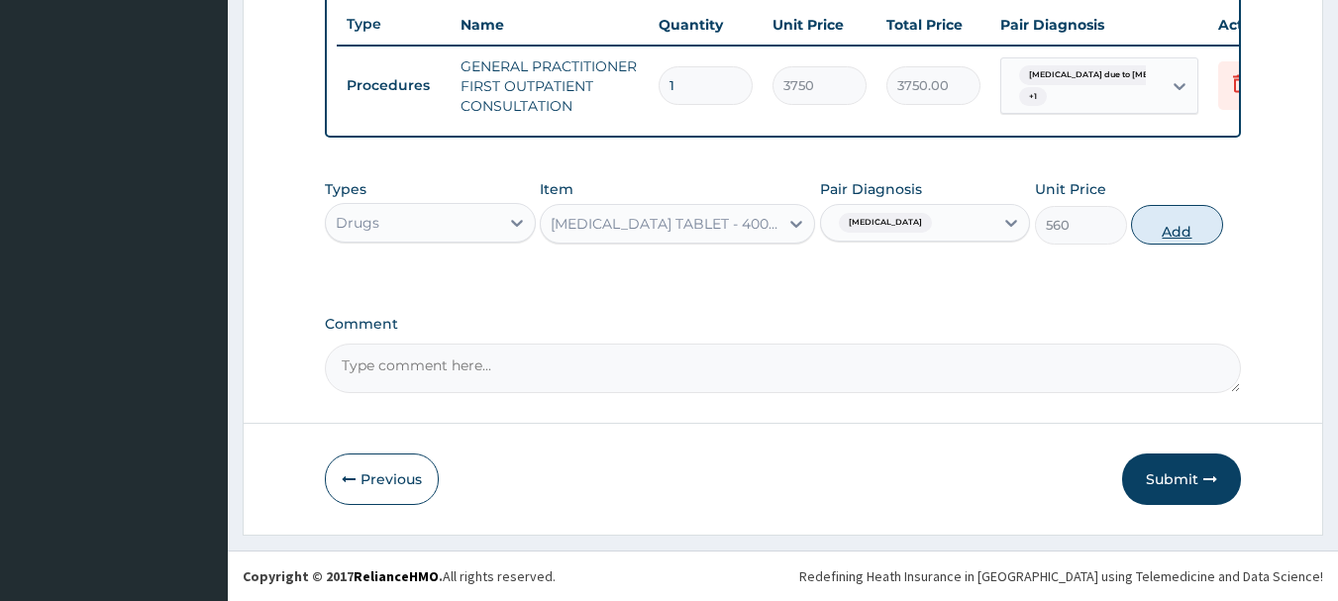
click at [1178, 231] on button "Add" at bounding box center [1177, 225] width 92 height 40
type input "0"
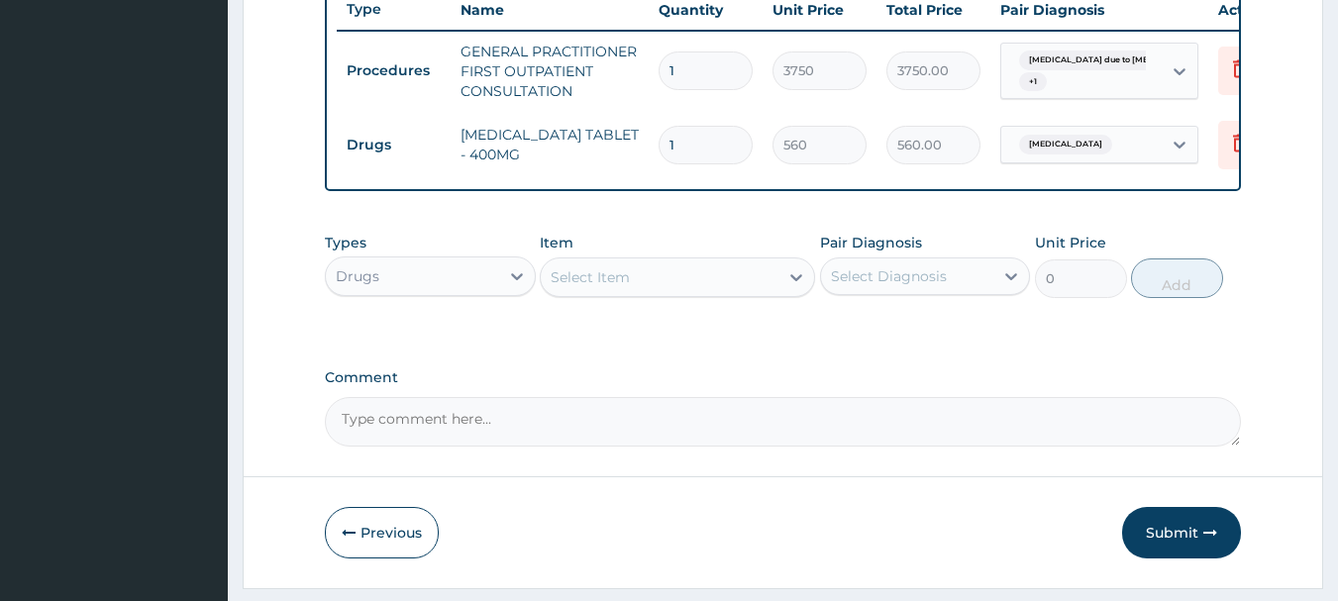
type input "10"
type input "5600.00"
type input "10"
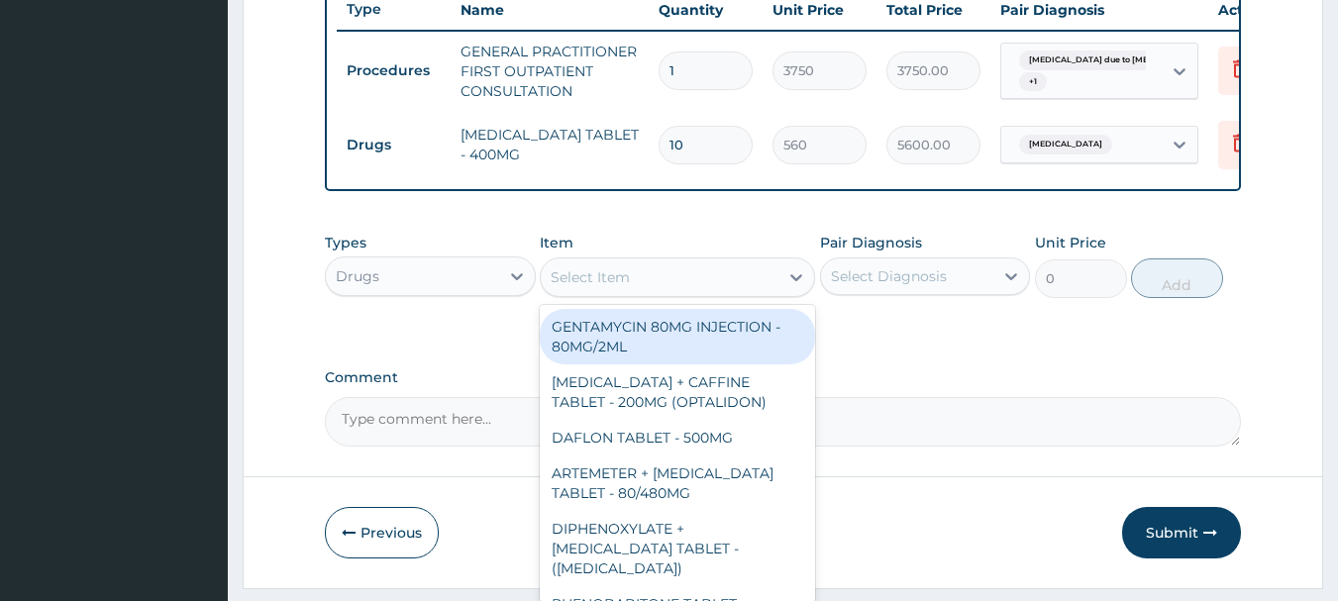
click at [581, 283] on div "Select Item" at bounding box center [590, 277] width 79 height 20
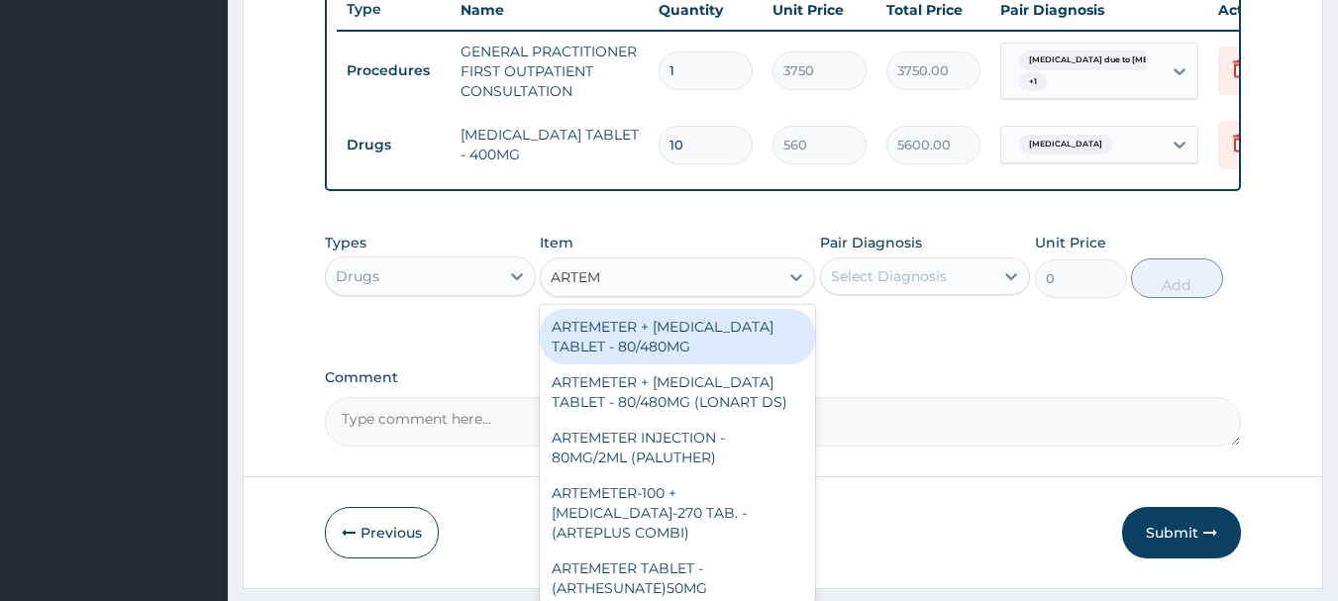
type input "ARTEM"
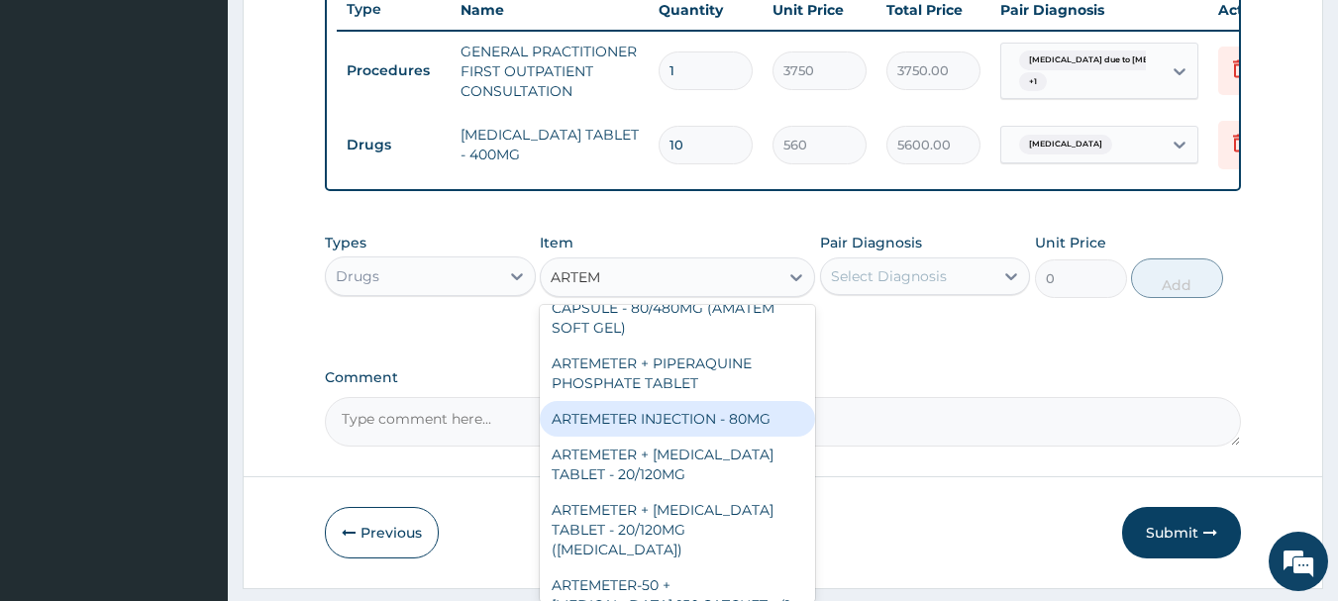
scroll to position [792, 0]
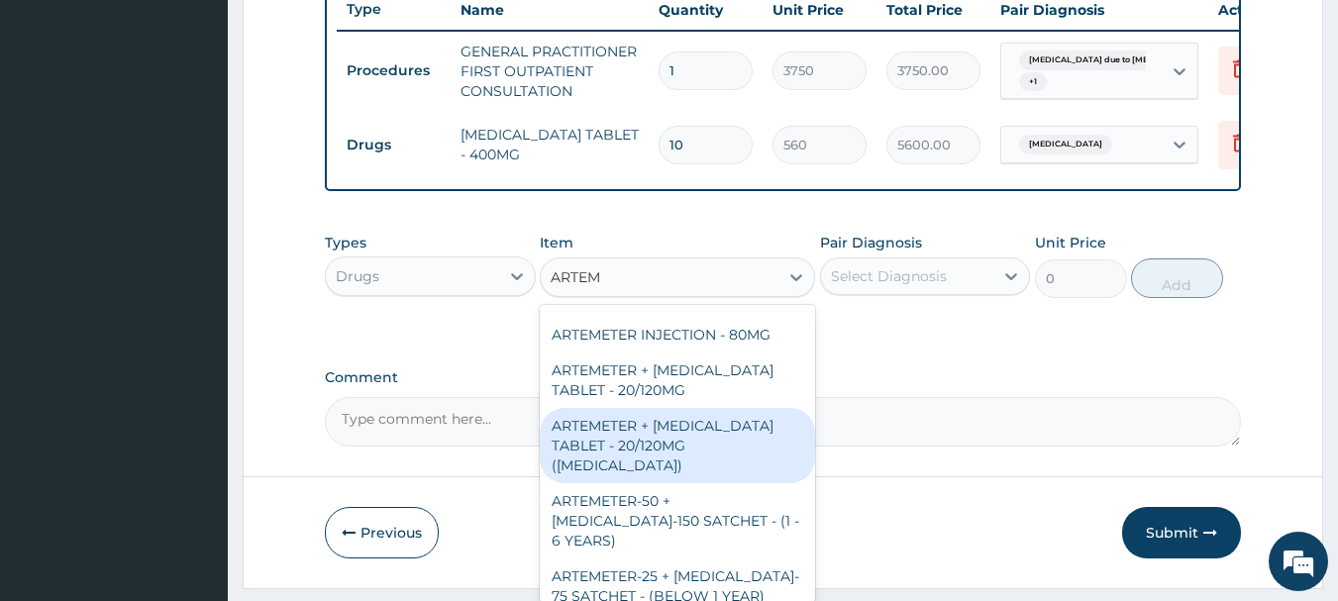
click at [732, 467] on div "ARTEMETER + LUMEFANTRINE TABLET - 20/120MG (COARTEM)" at bounding box center [677, 445] width 275 height 75
type input "210"
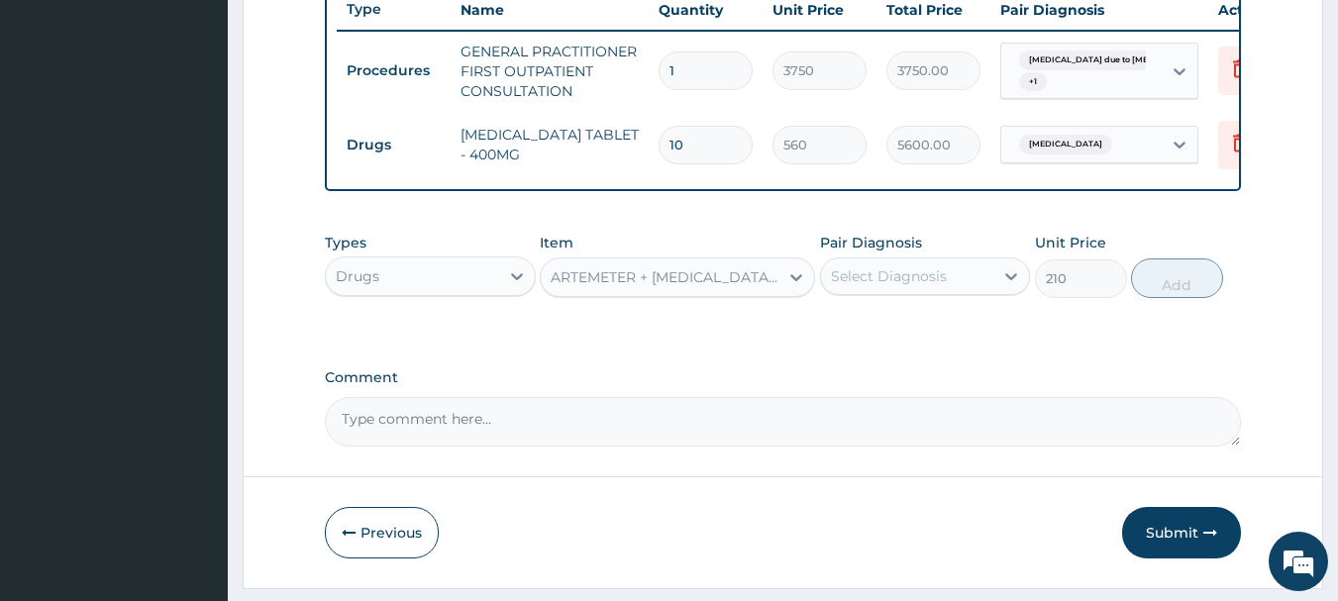
click at [873, 286] on div "Select Diagnosis" at bounding box center [889, 276] width 116 height 20
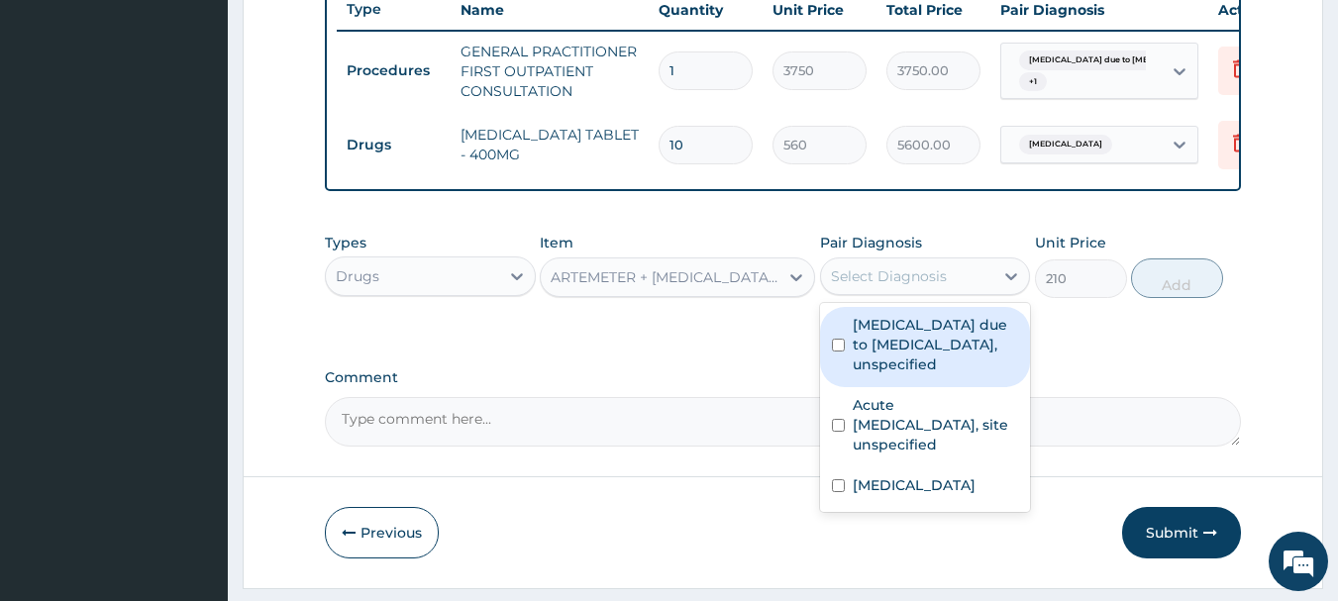
click at [885, 374] on label "Malaria due to Plasmodium falciparum, unspecified" at bounding box center [936, 344] width 166 height 59
checkbox input "true"
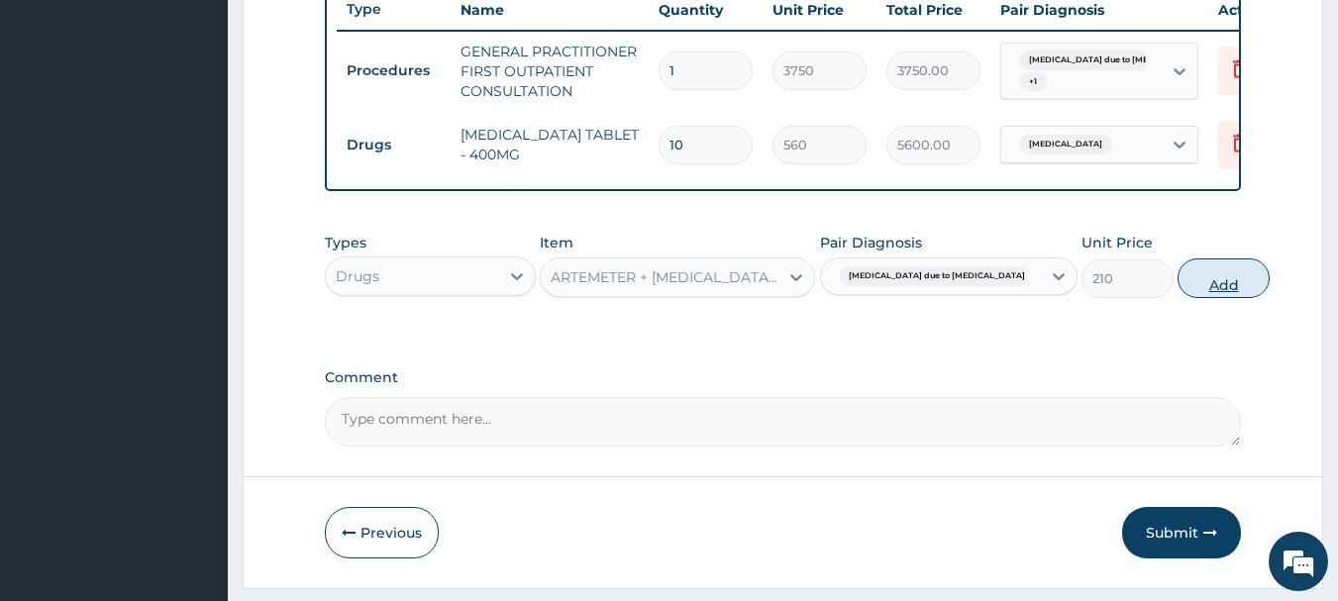
click at [1178, 297] on button "Add" at bounding box center [1224, 279] width 92 height 40
type input "0"
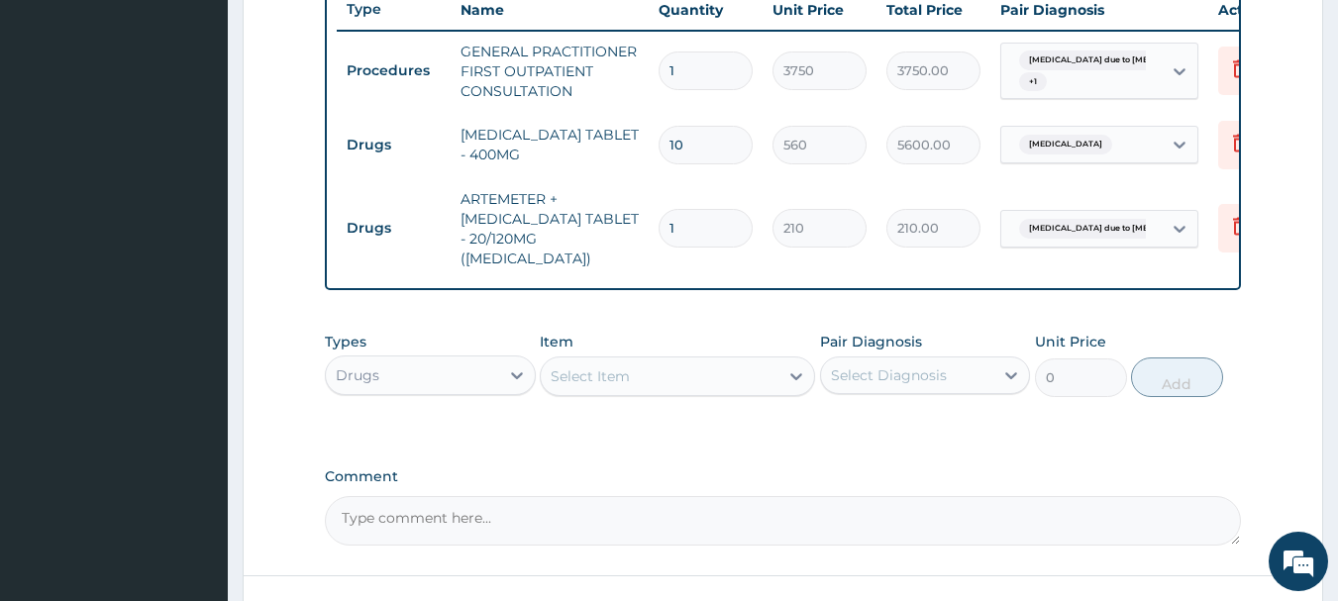
type input "0.00"
type input "2"
type input "420.00"
type input "24"
type input "5040.00"
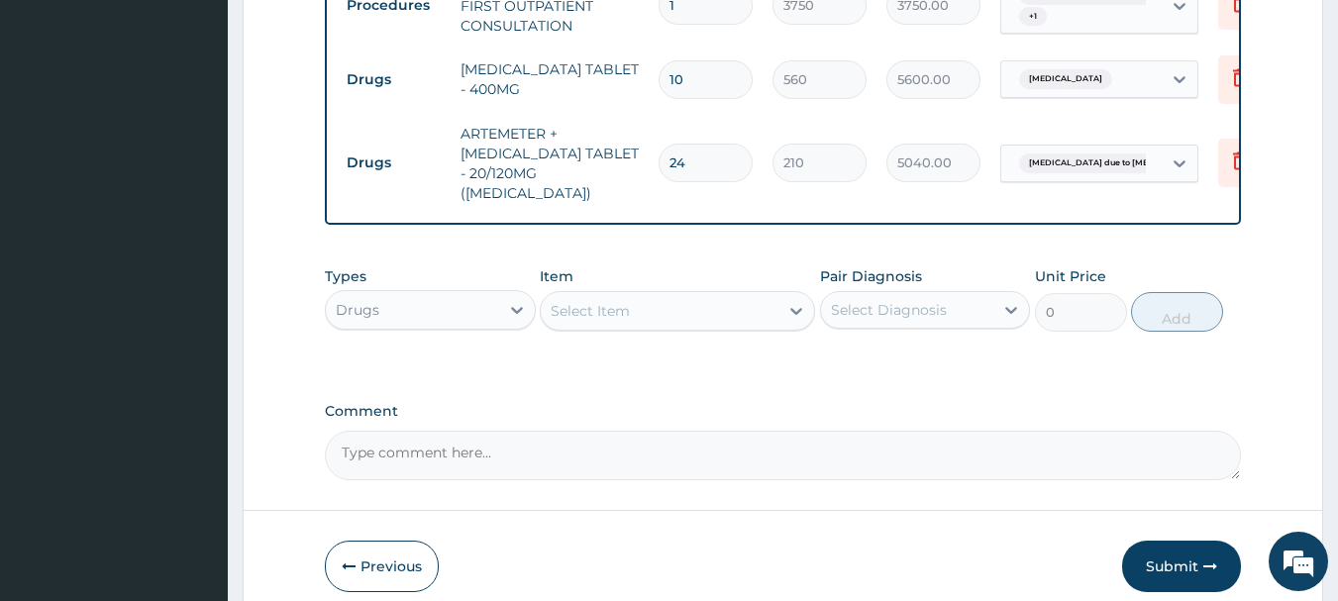
scroll to position [906, 0]
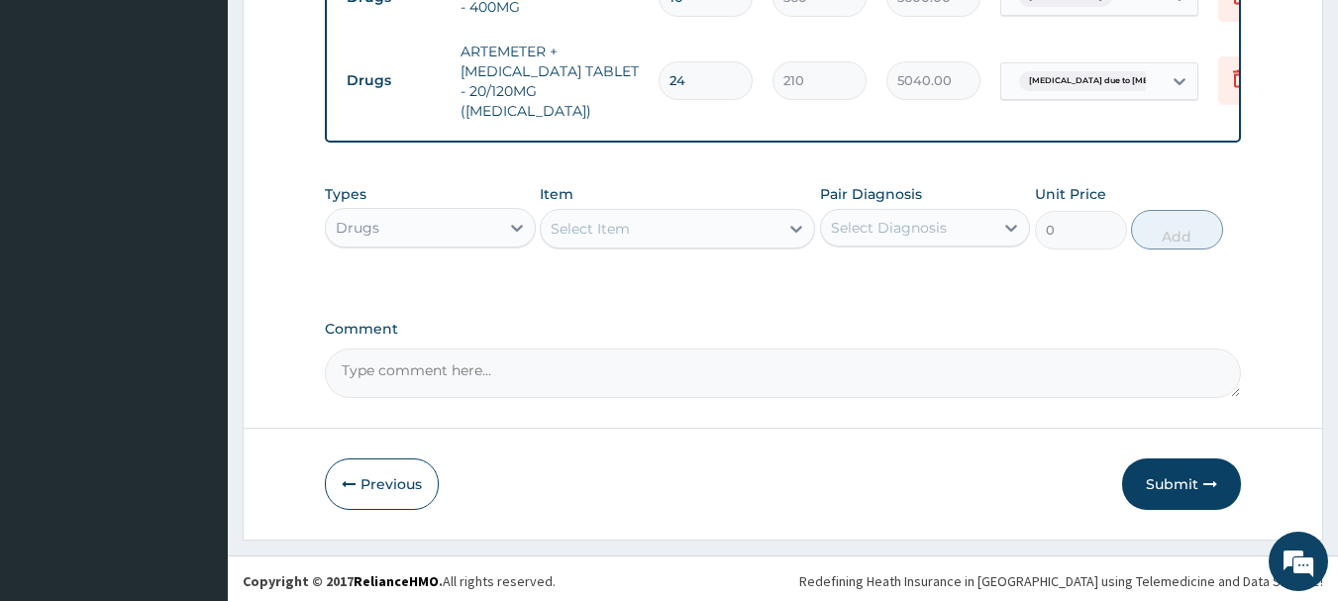
type input "24"
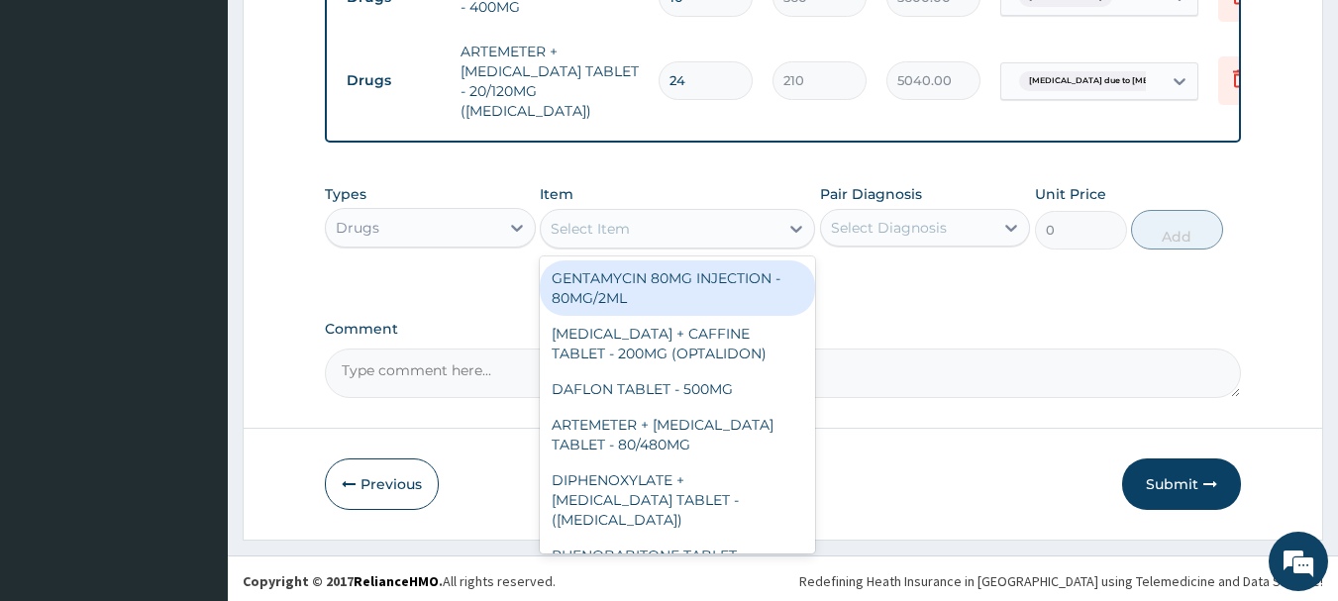
click at [699, 233] on div "Select Item" at bounding box center [660, 229] width 238 height 32
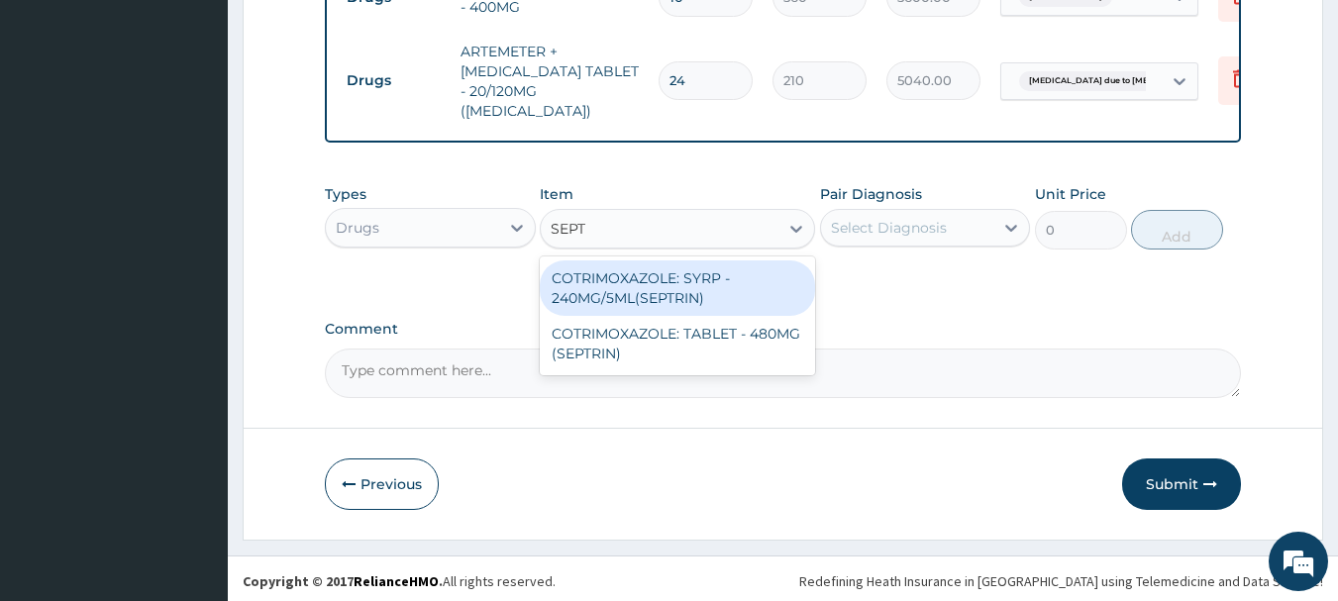
type input "SEPT"
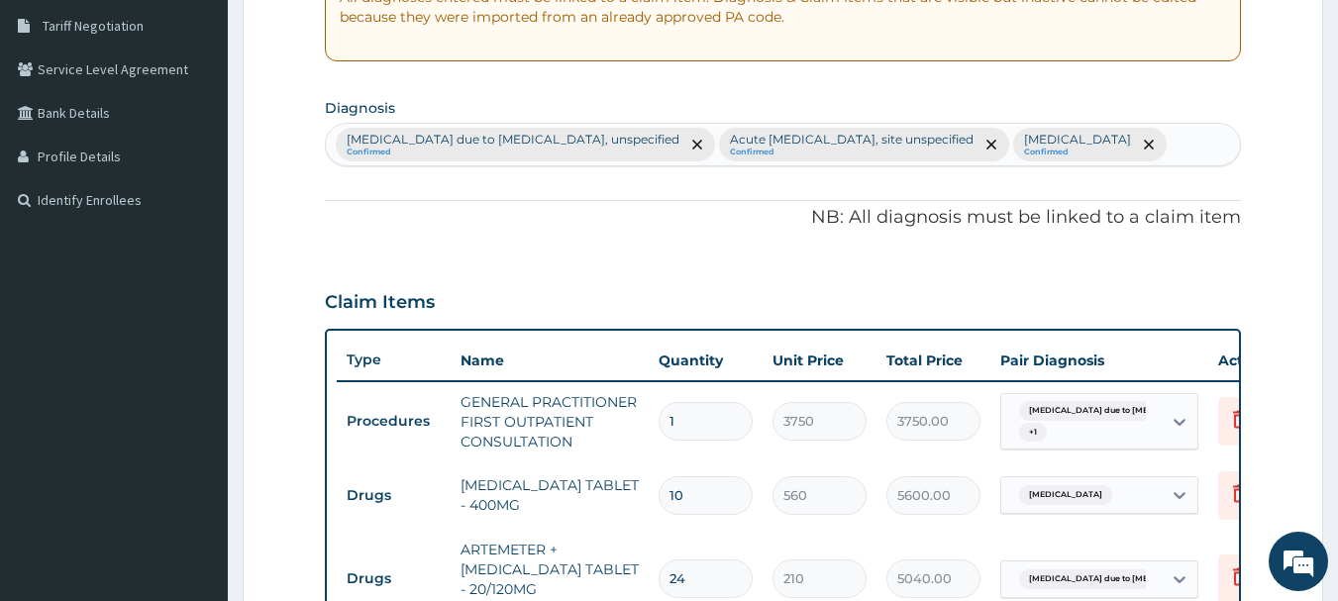
scroll to position [312, 0]
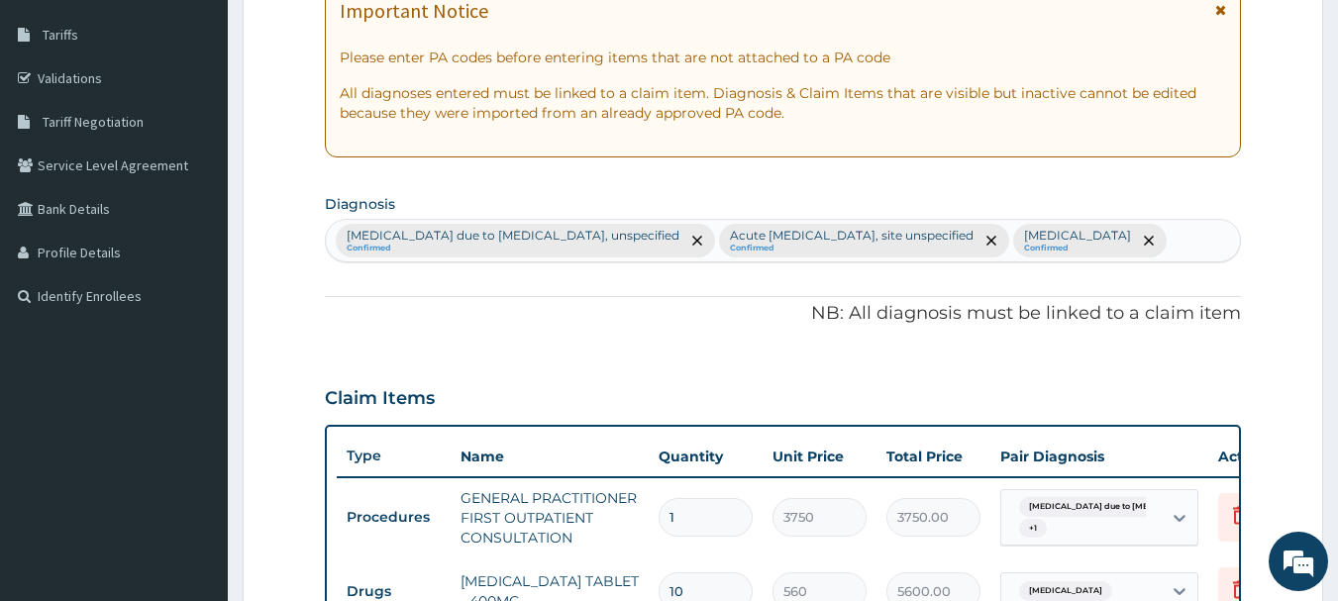
click at [1205, 240] on div "Malaria due to Plasmodium falciparum, unspecified Confirmed Acute upper respira…" at bounding box center [783, 241] width 915 height 42
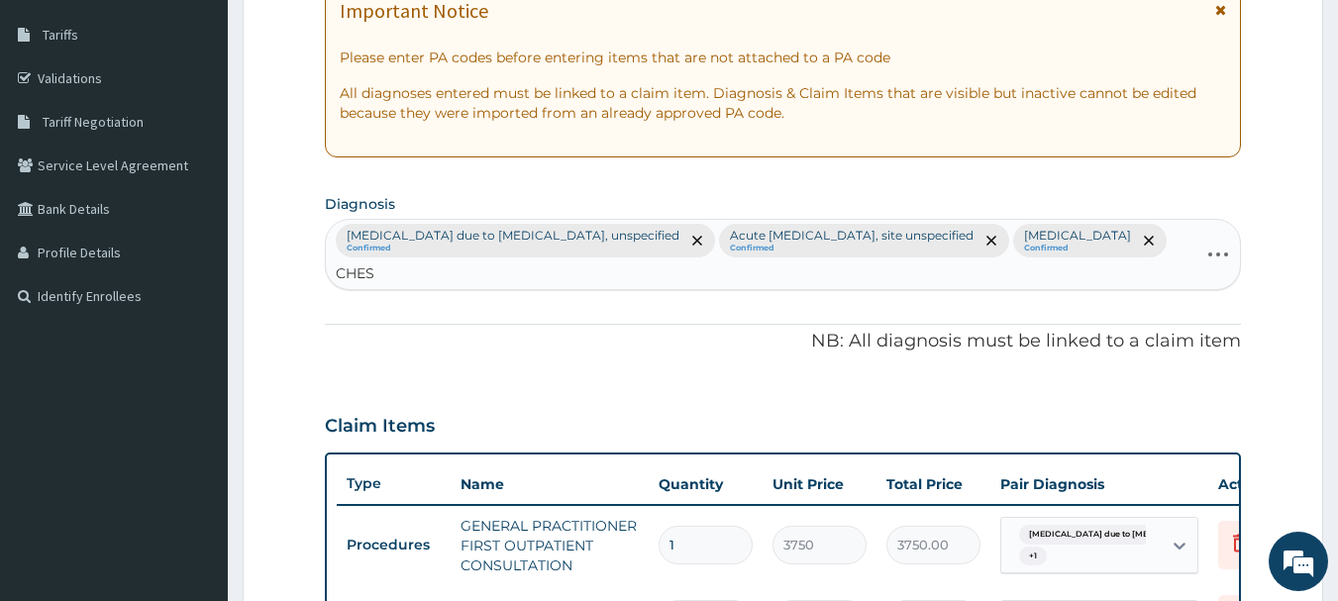
type input "CHEST"
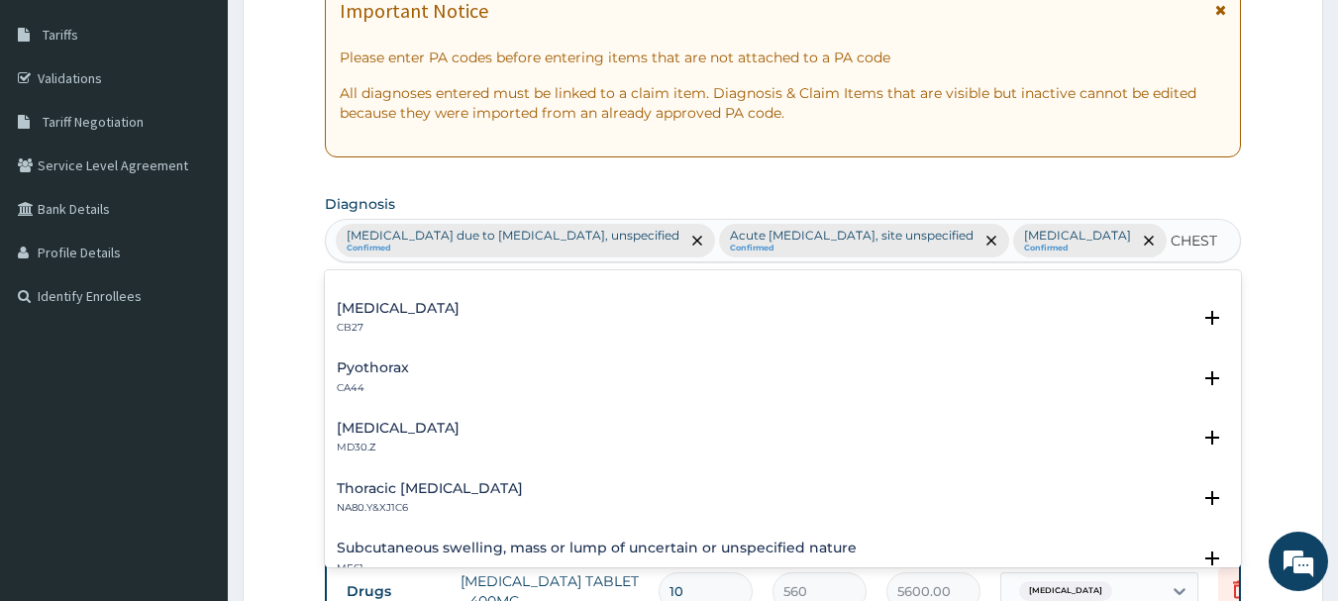
scroll to position [0, 0]
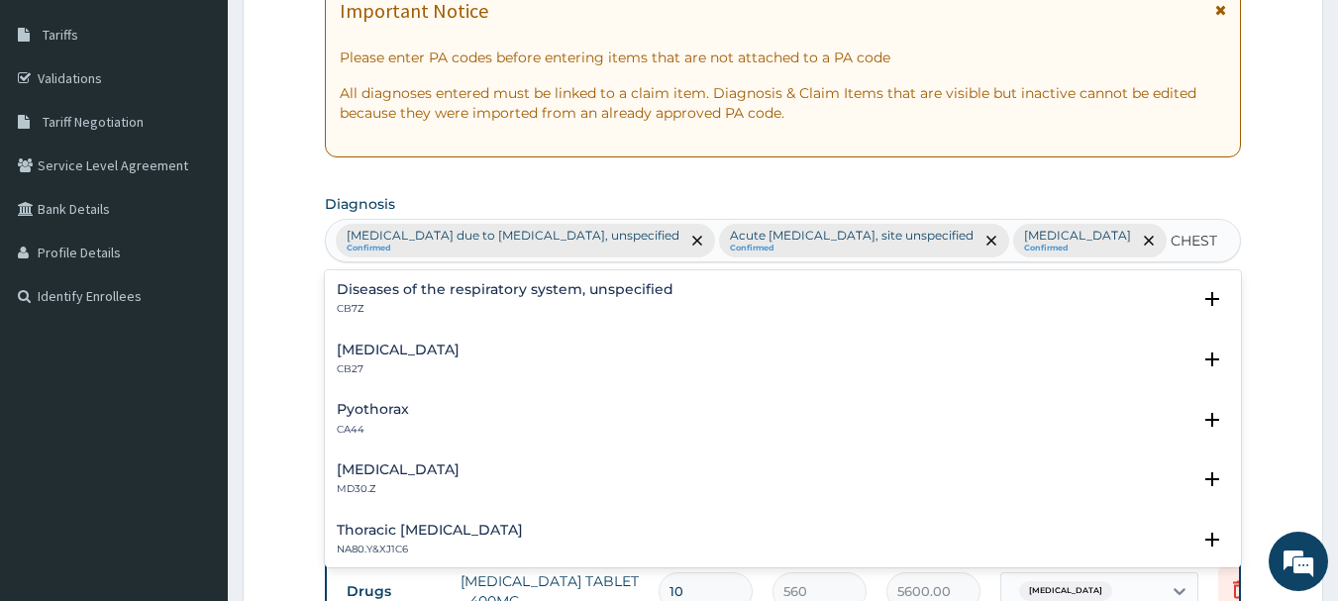
click at [581, 297] on h4 "Diseases of the respiratory system, unspecified" at bounding box center [505, 289] width 337 height 15
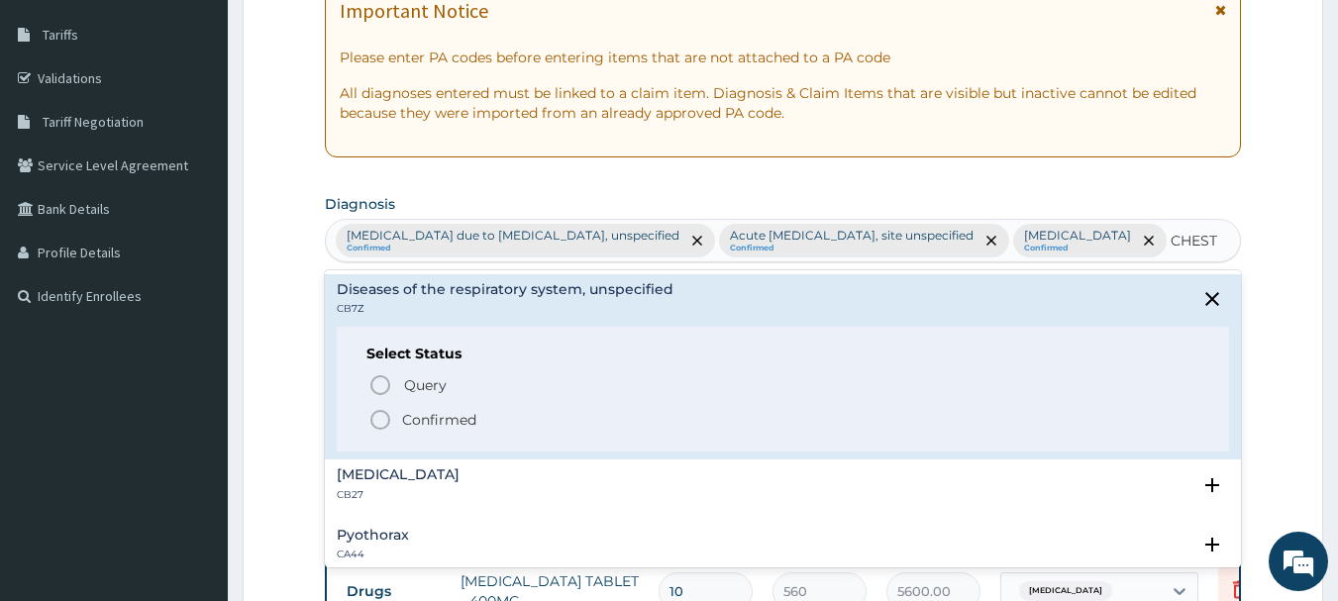
click at [384, 432] on icon "status option filled" at bounding box center [380, 420] width 24 height 24
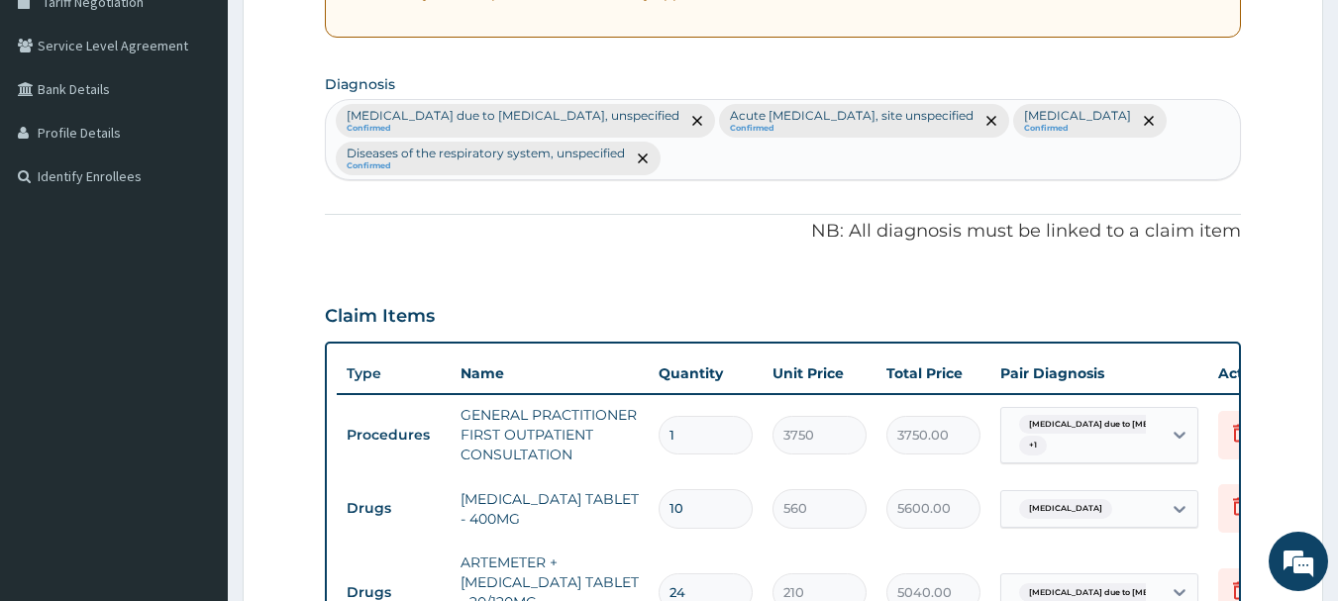
scroll to position [906, 0]
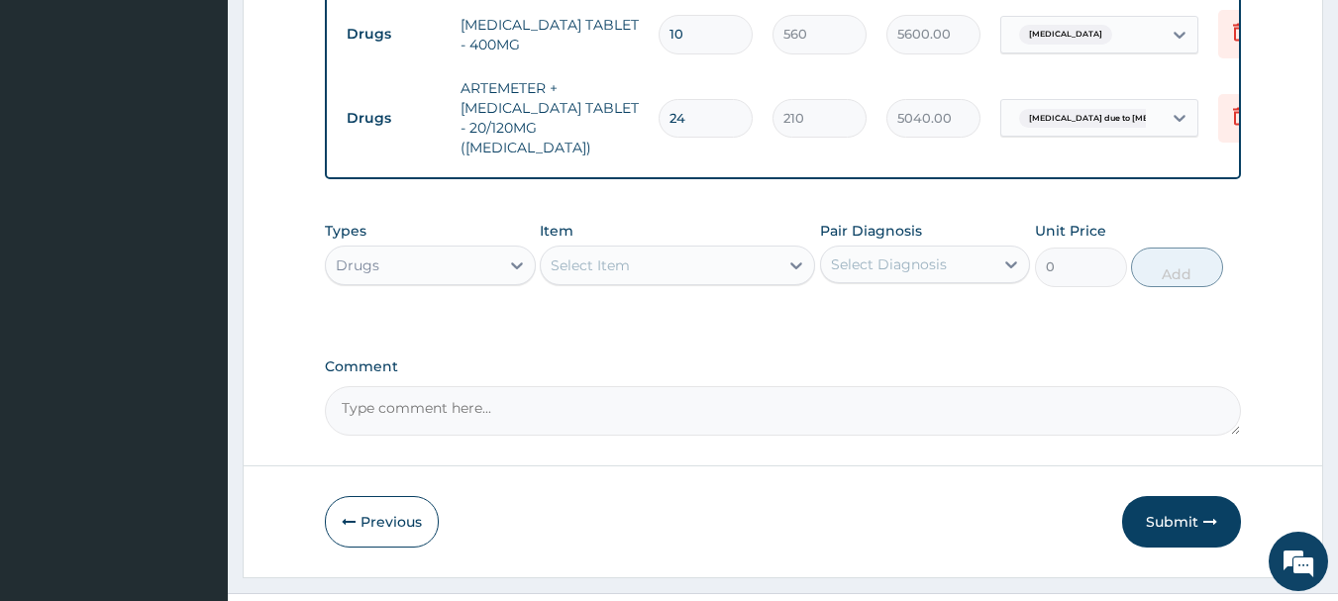
click at [605, 266] on div "Select Item" at bounding box center [590, 266] width 79 height 20
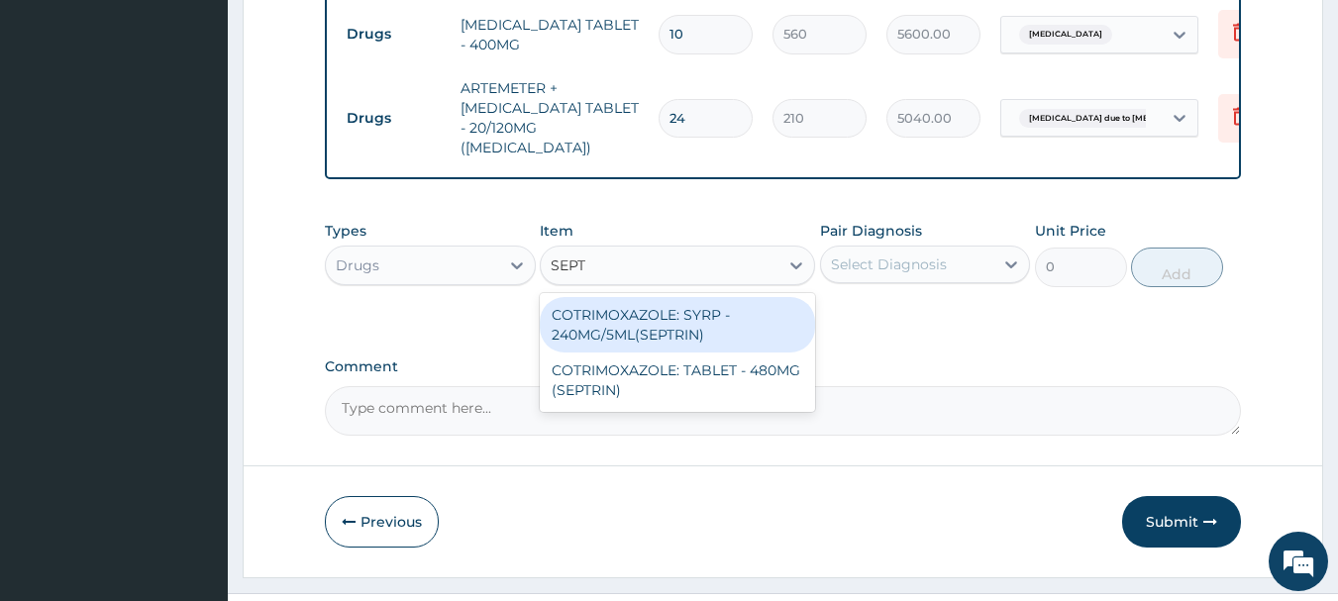
type input "SEPTR"
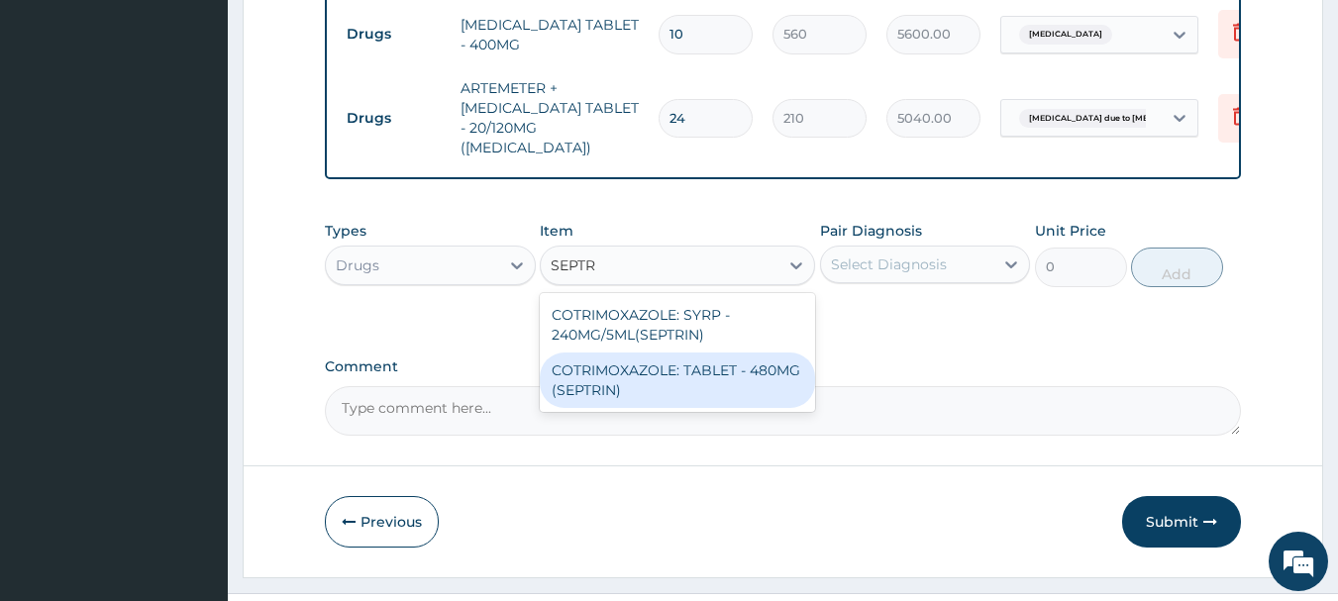
click at [666, 363] on div "COTRIMOXAZOLE: TABLET - 480MG (SEPTRIN)" at bounding box center [677, 380] width 275 height 55
type input "81.19999999999999"
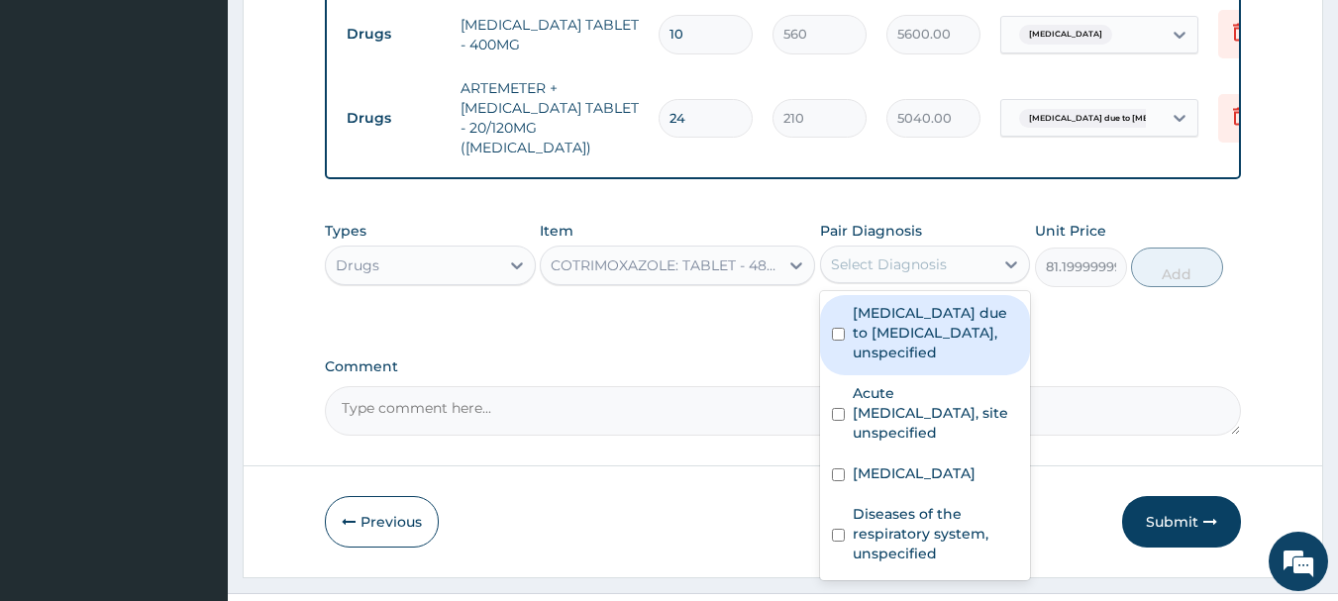
click at [928, 261] on div "Select Diagnosis" at bounding box center [889, 265] width 116 height 20
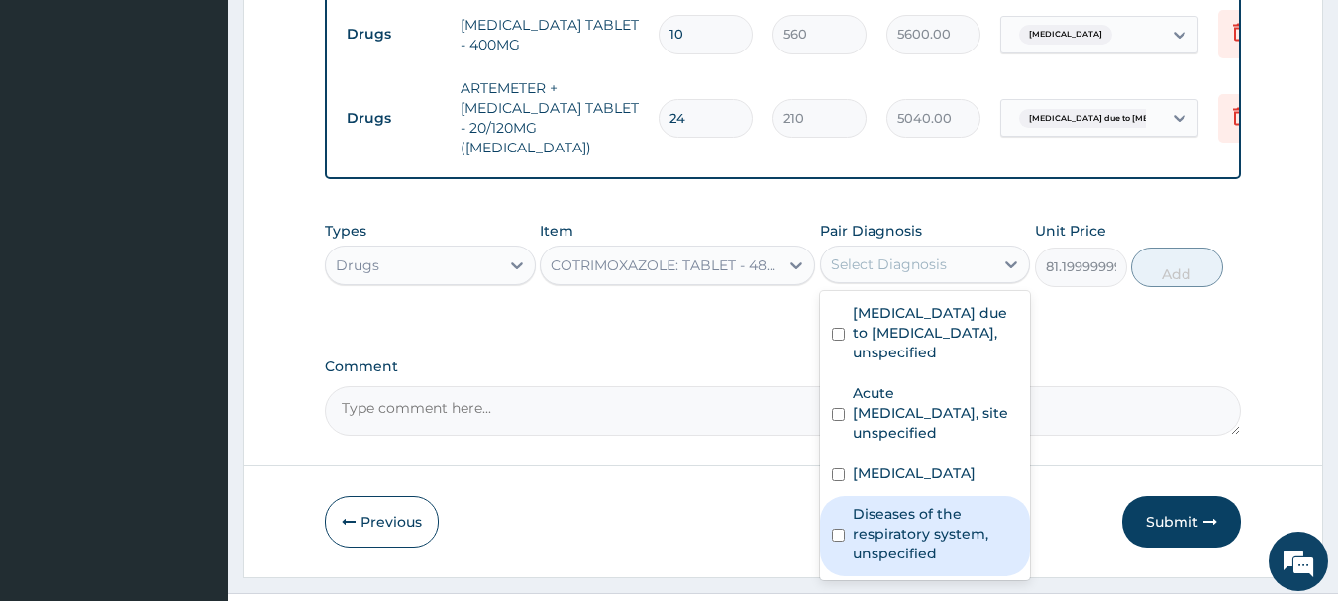
drag, startPoint x: 906, startPoint y: 542, endPoint x: 966, endPoint y: 467, distance: 95.9
click at [907, 540] on label "Diseases of the respiratory system, unspecified" at bounding box center [936, 533] width 166 height 59
checkbox input "true"
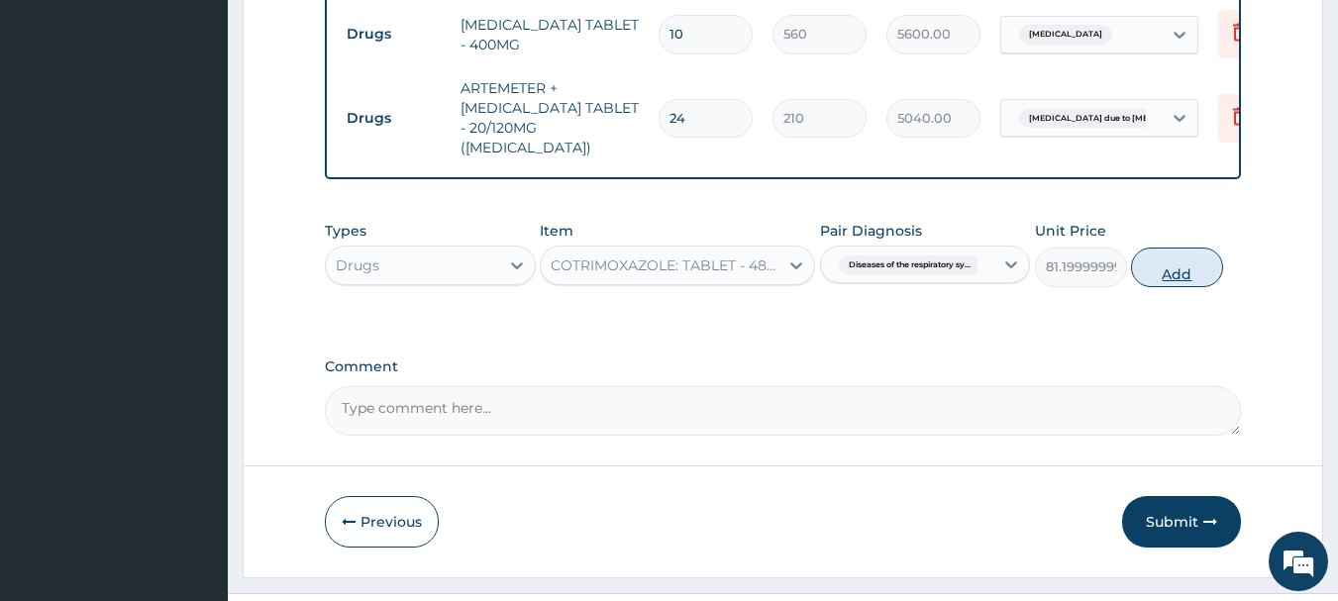
click at [1192, 273] on button "Add" at bounding box center [1177, 268] width 92 height 40
type input "0"
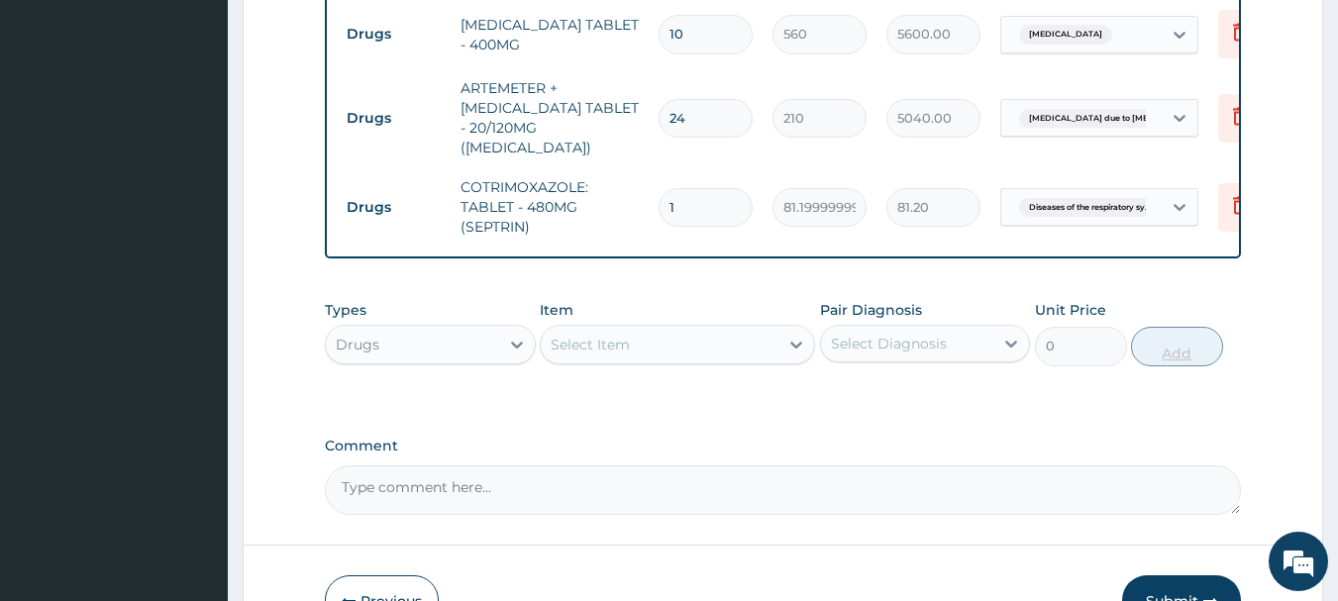
type input "10"
type input "812.00"
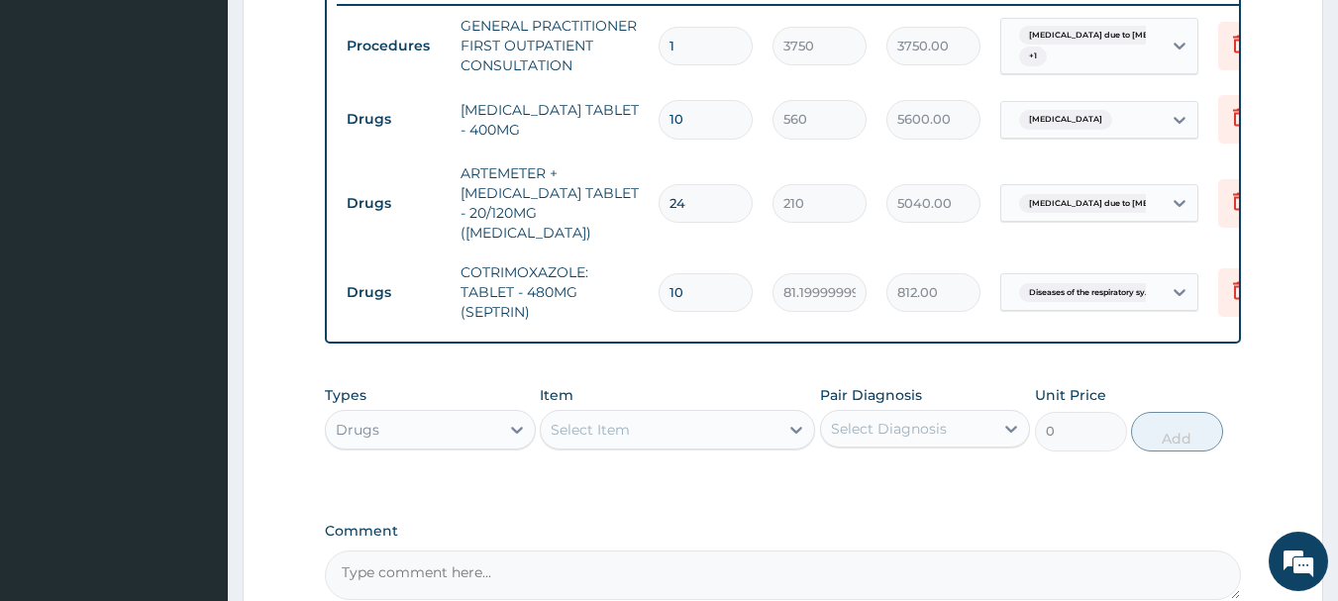
scroll to position [510, 0]
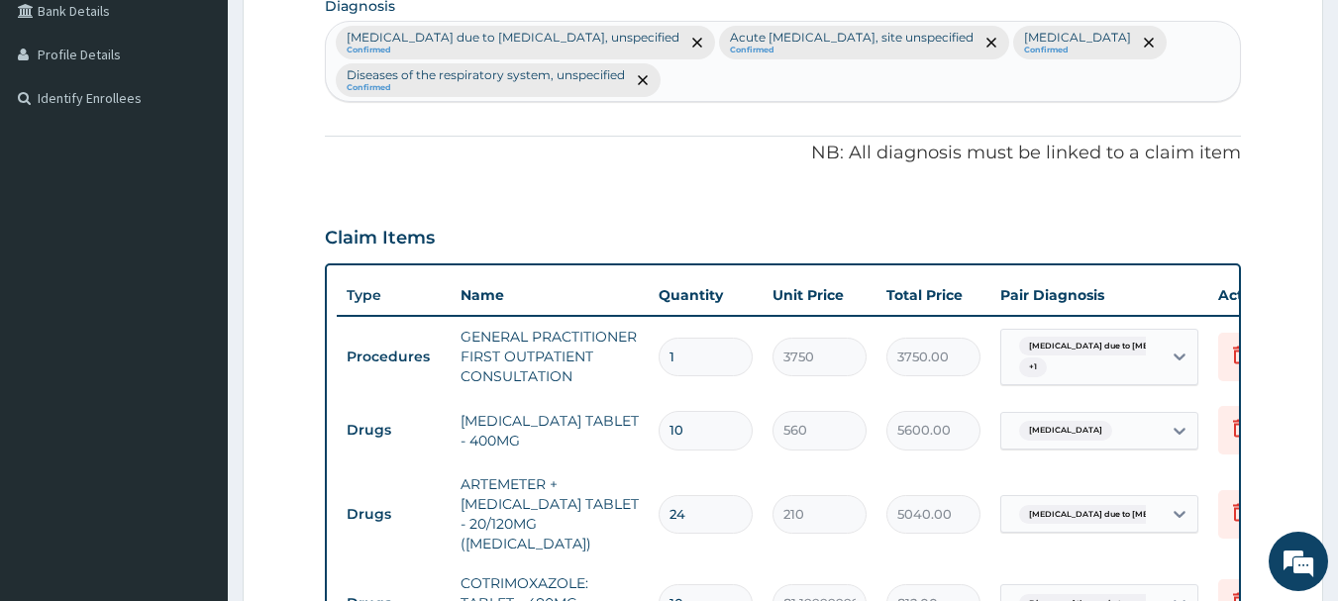
type input "10"
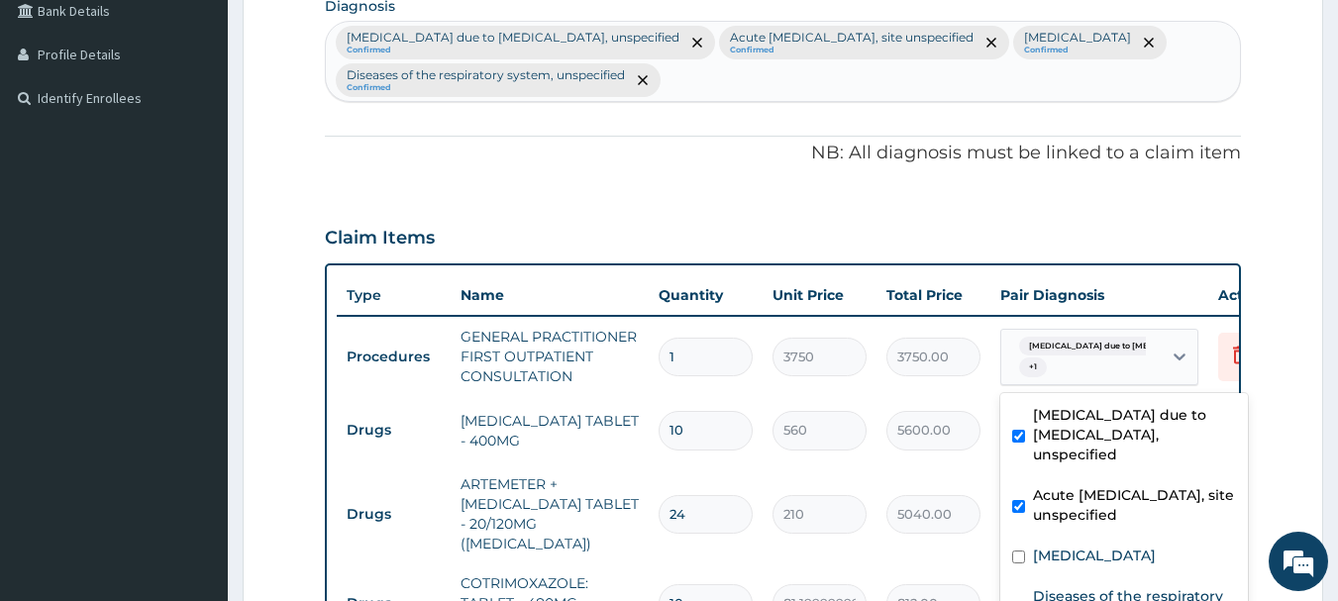
click at [1137, 361] on div "Malaria due to Plasmodium falc... + 1" at bounding box center [1078, 358] width 135 height 48
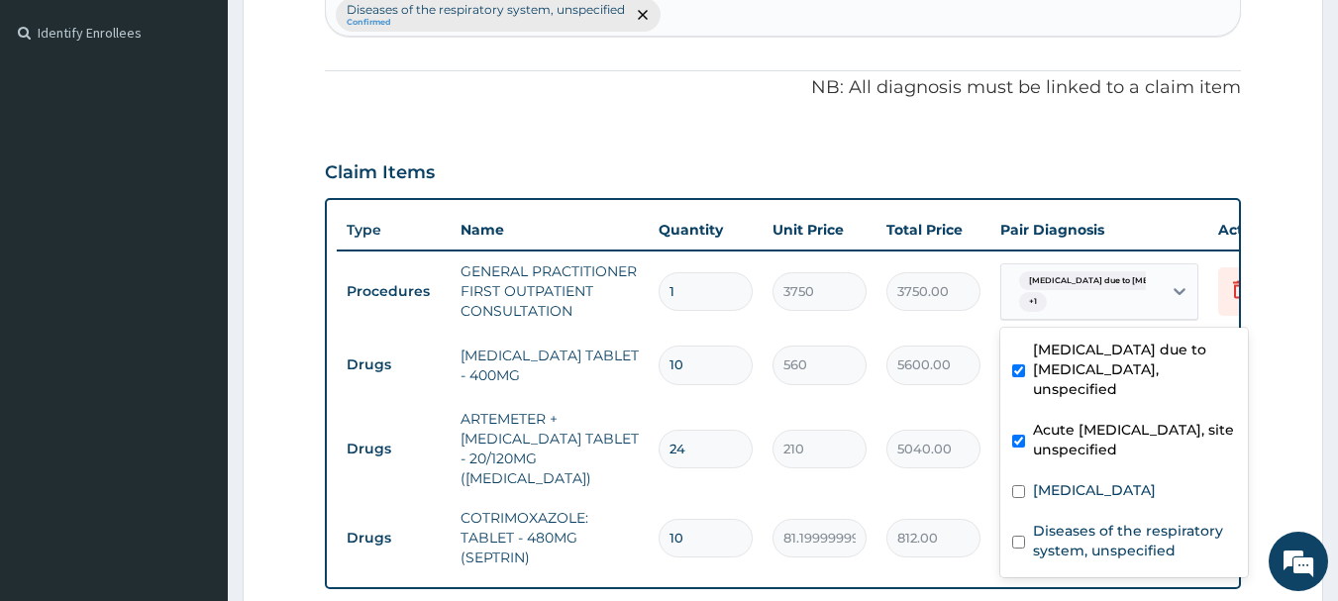
scroll to position [708, 0]
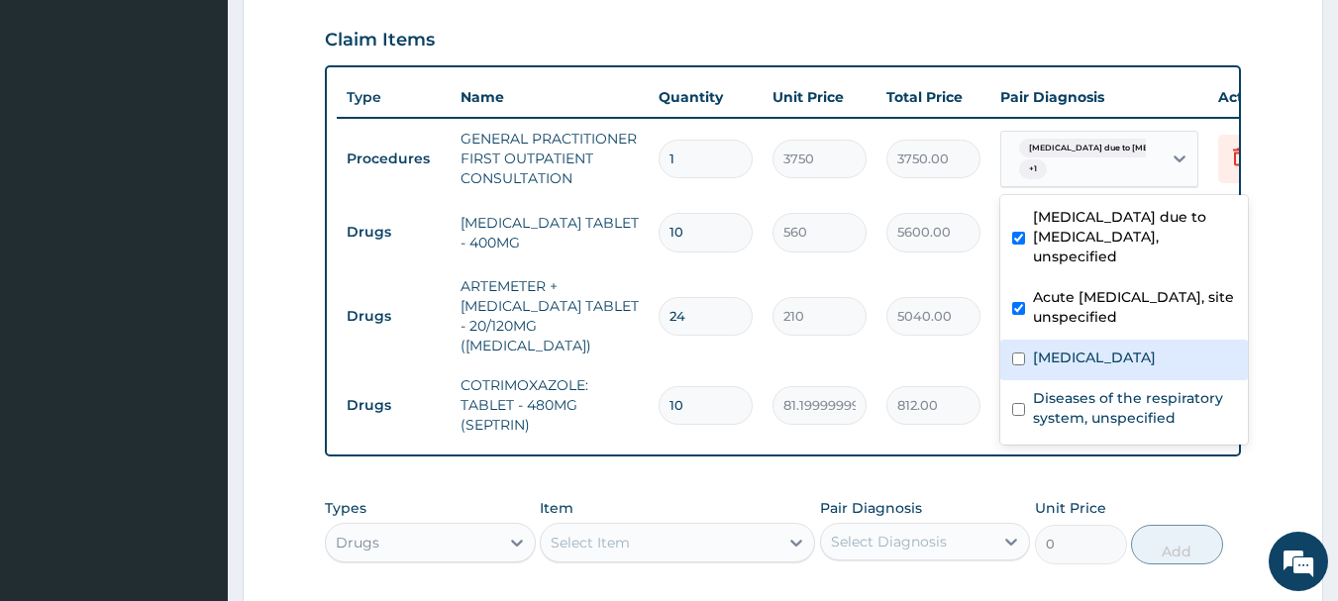
click at [1106, 348] on label "Pain, unspecified" at bounding box center [1094, 358] width 123 height 20
checkbox input "true"
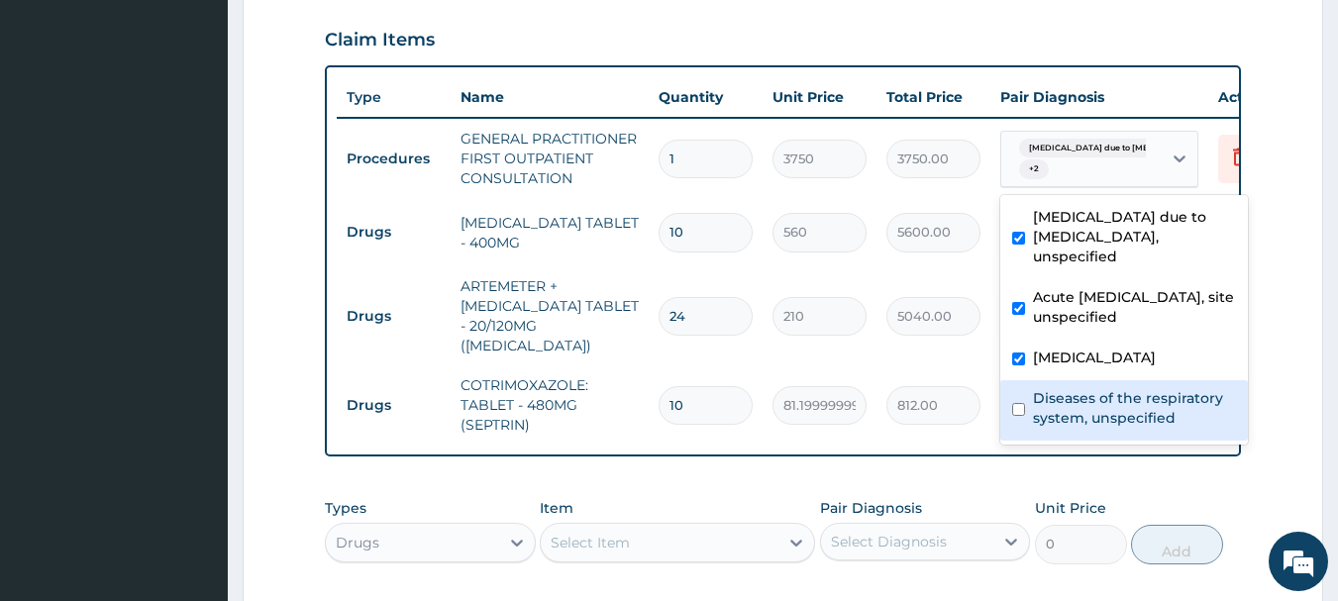
click at [1101, 388] on label "Diseases of the respiratory system, unspecified" at bounding box center [1134, 408] width 203 height 40
checkbox input "true"
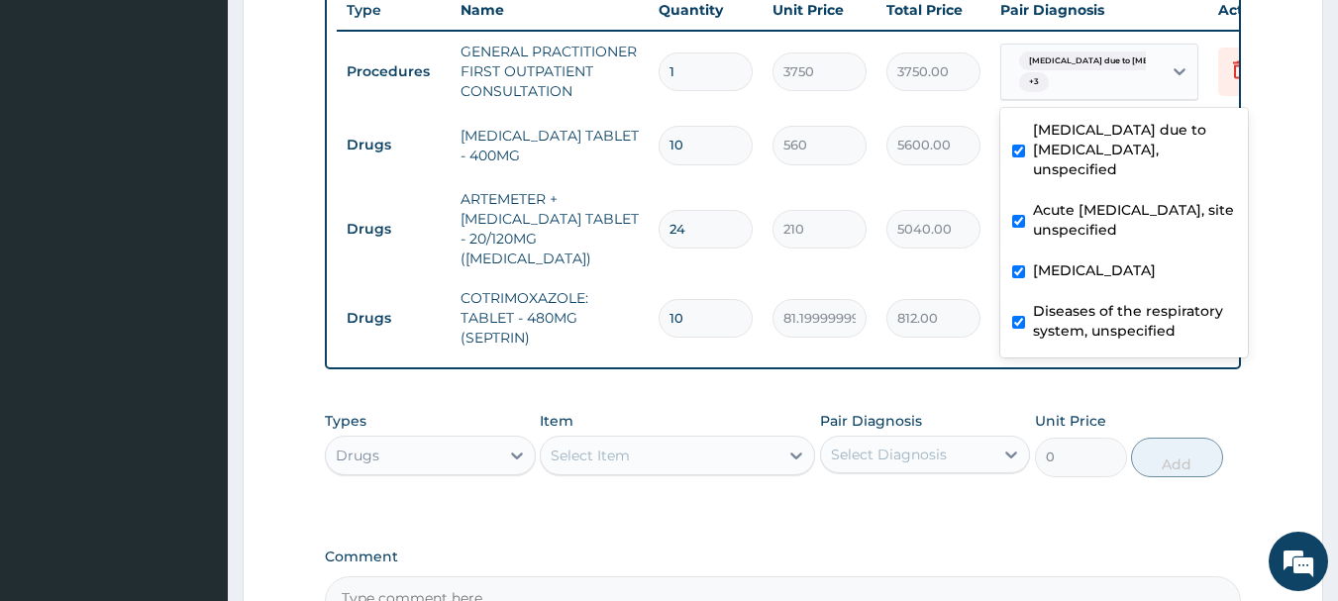
scroll to position [906, 0]
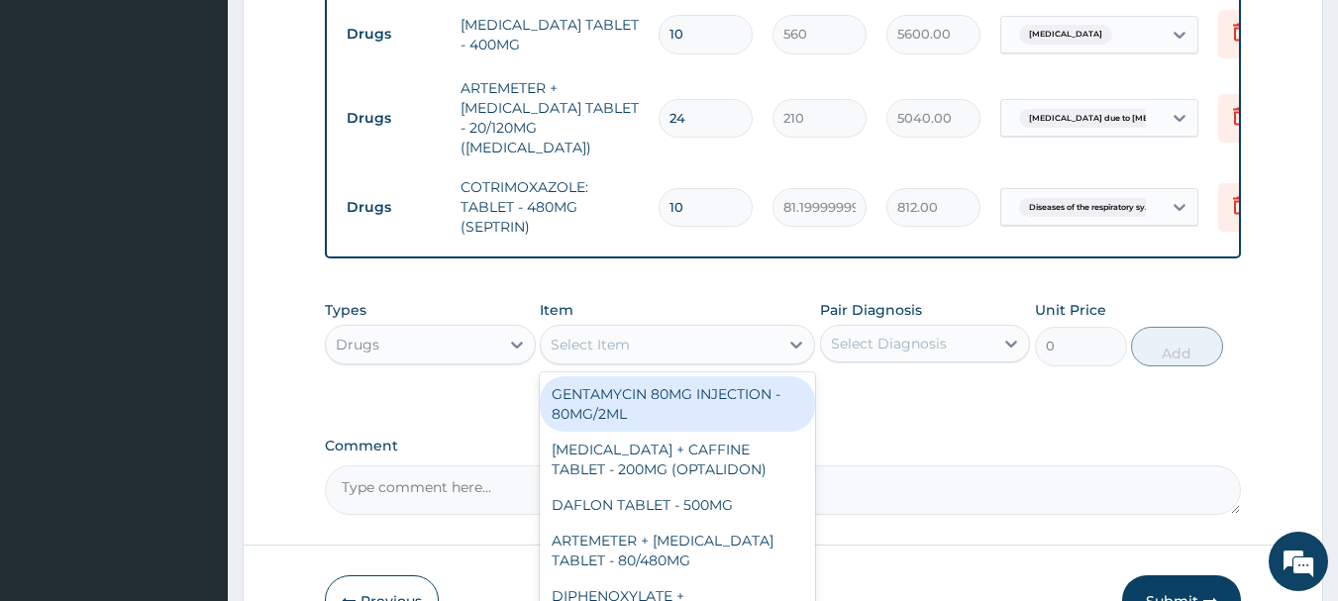
click at [775, 337] on div "Select Item" at bounding box center [660, 345] width 238 height 32
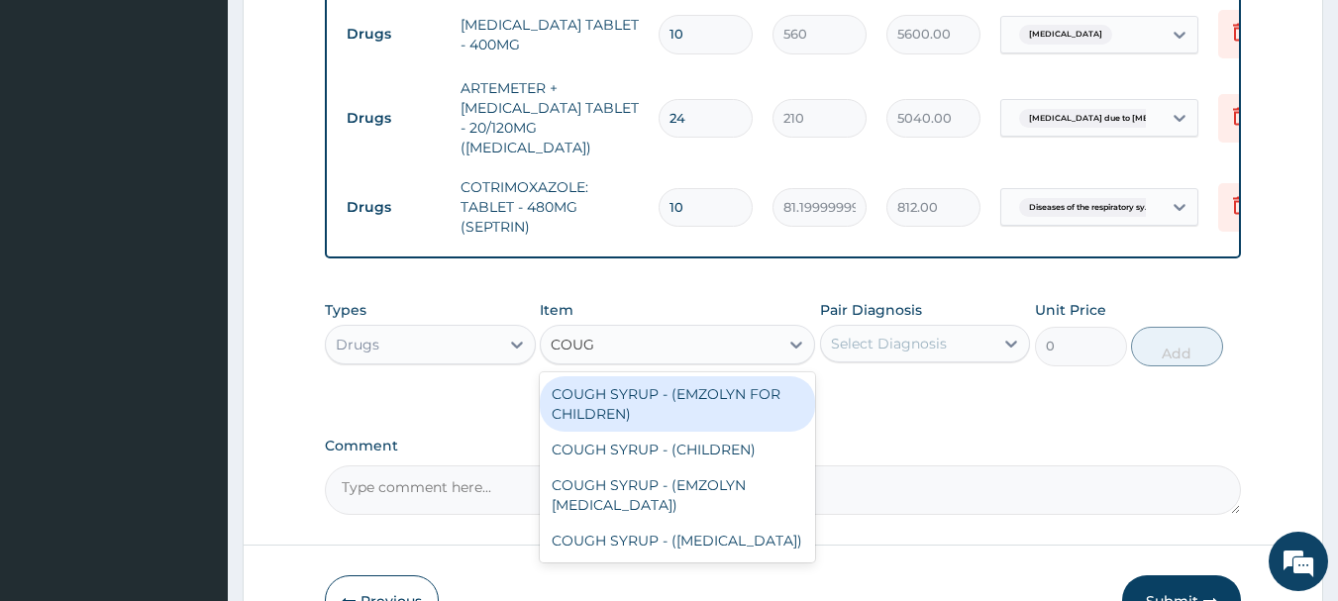
type input "COUGH"
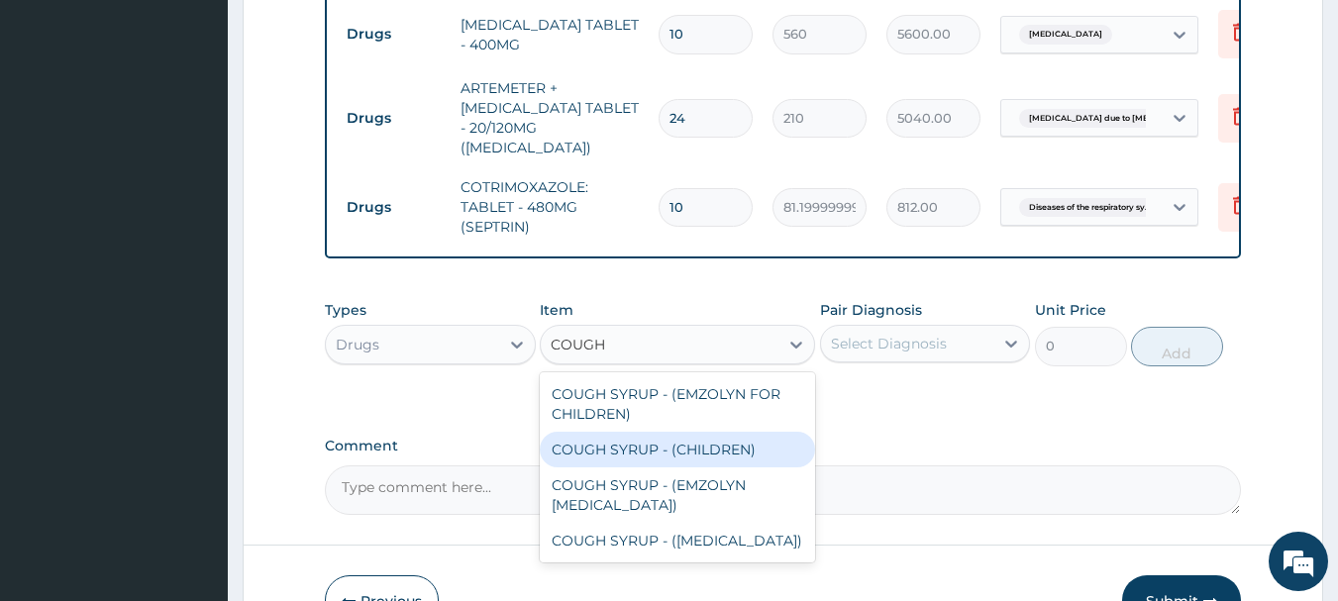
drag, startPoint x: 702, startPoint y: 453, endPoint x: 791, endPoint y: 399, distance: 104.0
click at [707, 451] on div "COUGH SYRUP - (CHILDREN)" at bounding box center [677, 450] width 275 height 36
type input "1120"
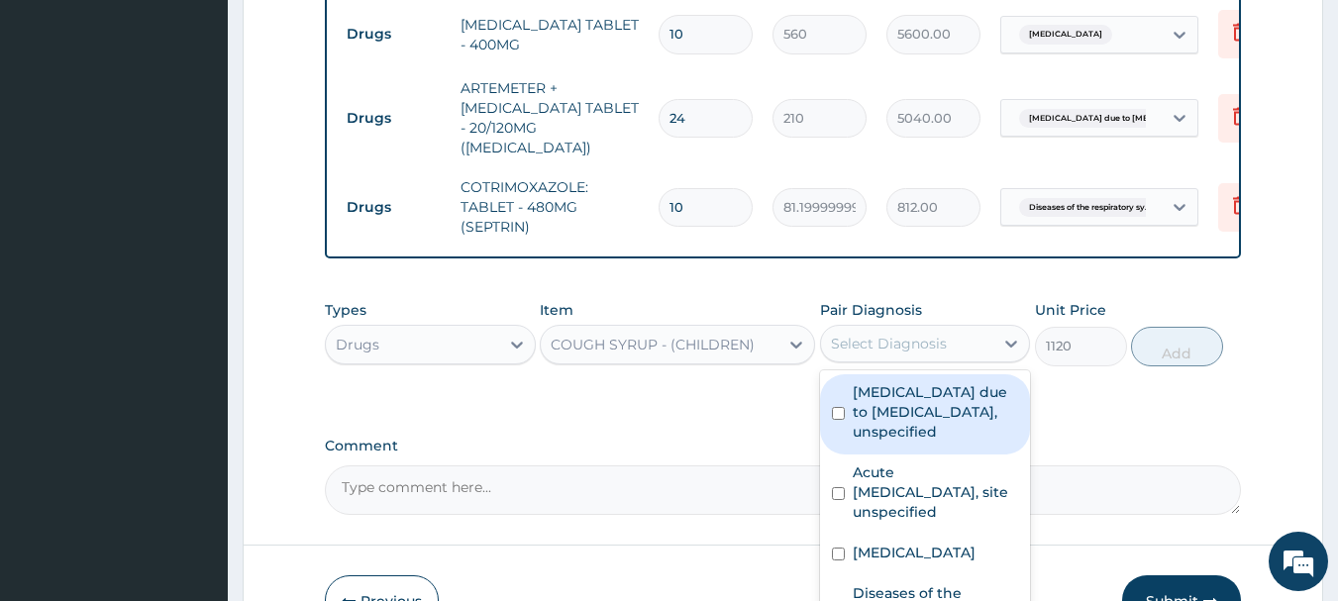
click at [865, 349] on div "Select Diagnosis" at bounding box center [889, 344] width 116 height 20
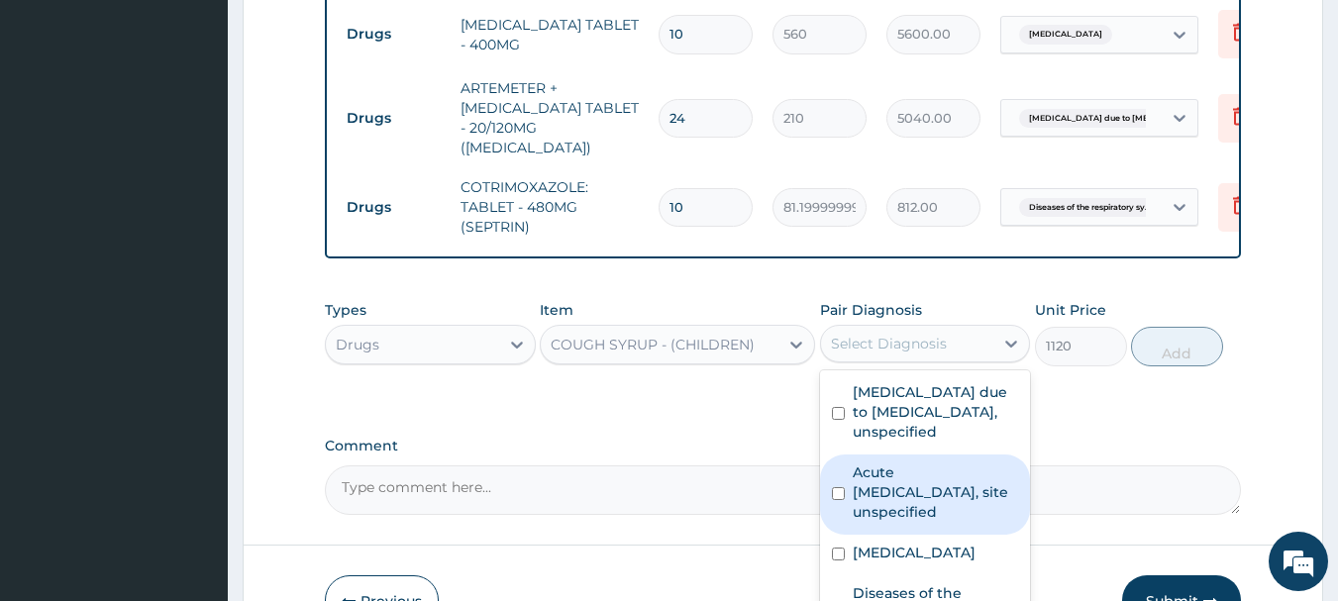
click at [898, 478] on label "Acute upper respiratory infection, site unspecified" at bounding box center [936, 492] width 166 height 59
checkbox input "true"
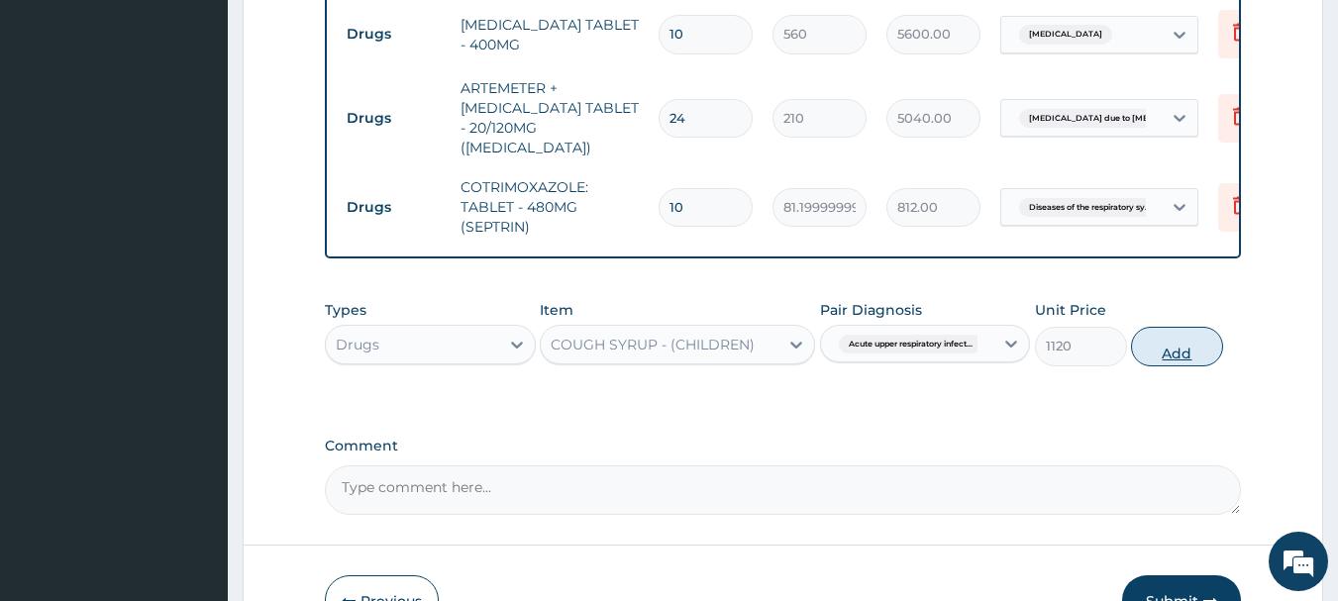
click at [1168, 341] on button "Add" at bounding box center [1177, 347] width 92 height 40
type input "0"
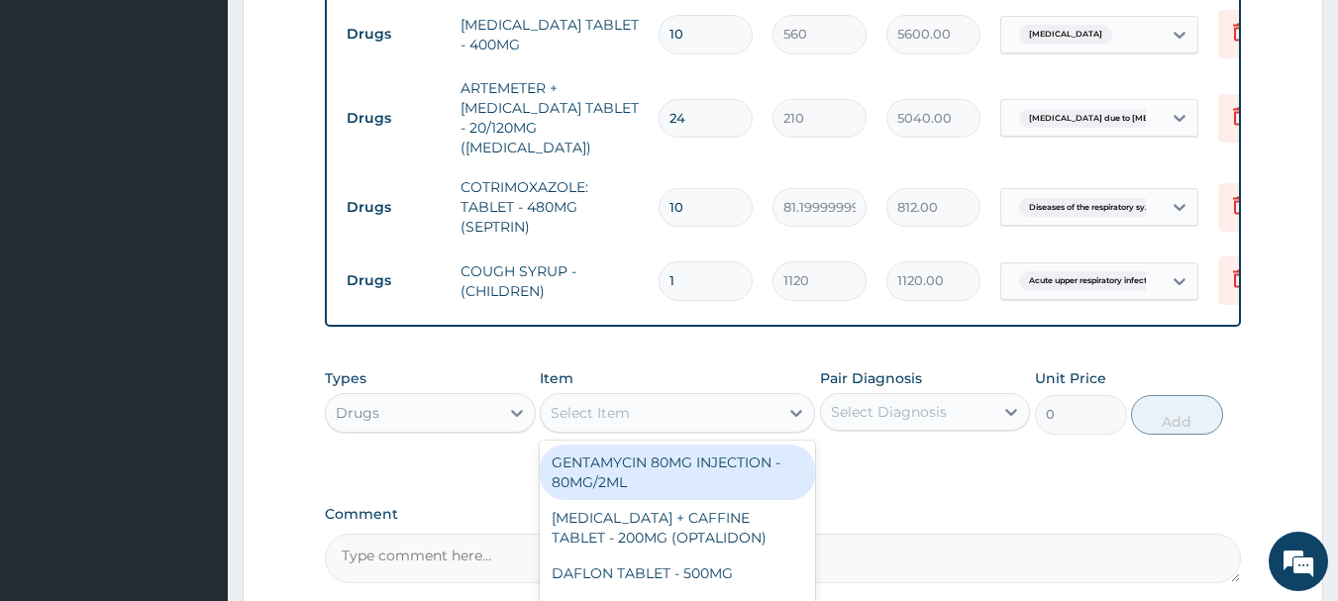
click at [703, 411] on div "Select Item" at bounding box center [660, 413] width 238 height 32
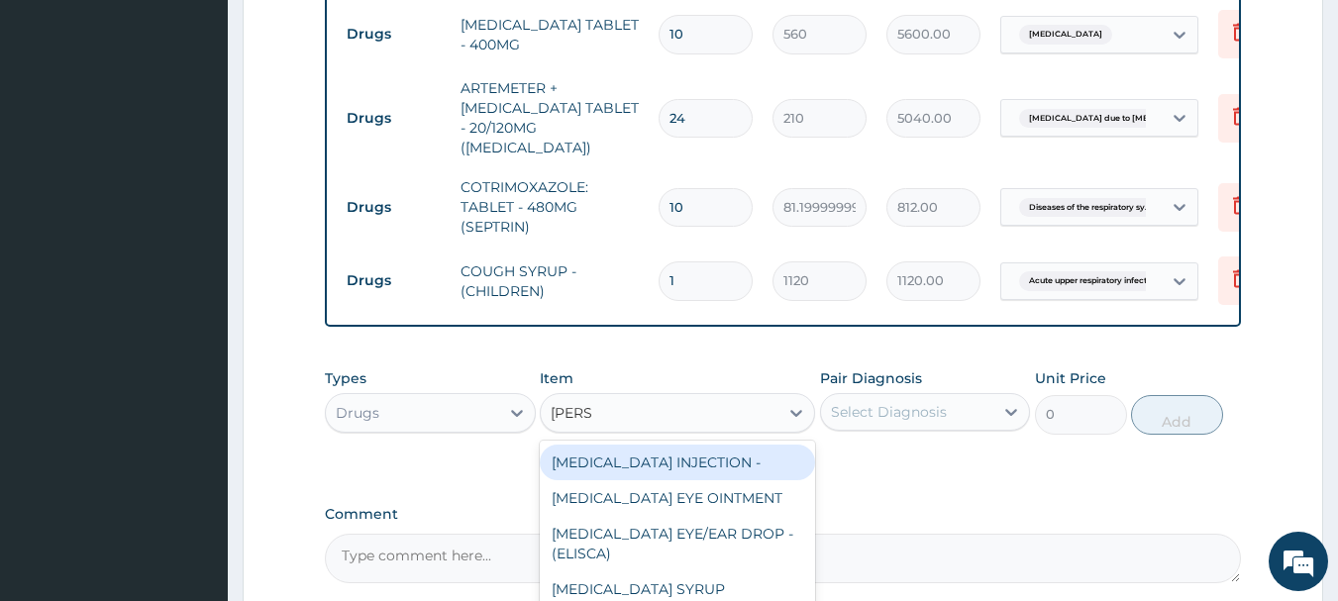
type input "LORAT"
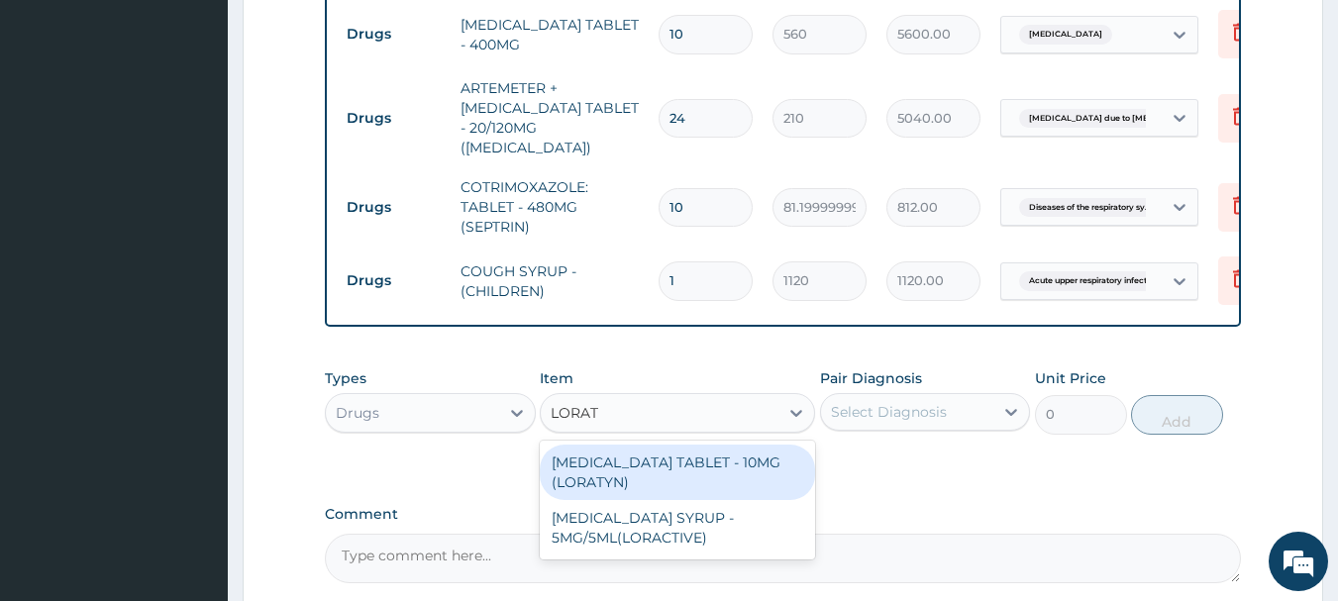
click at [707, 459] on div "LORATADINE TABLET - 10MG (LORATYN)" at bounding box center [677, 472] width 275 height 55
type input "98"
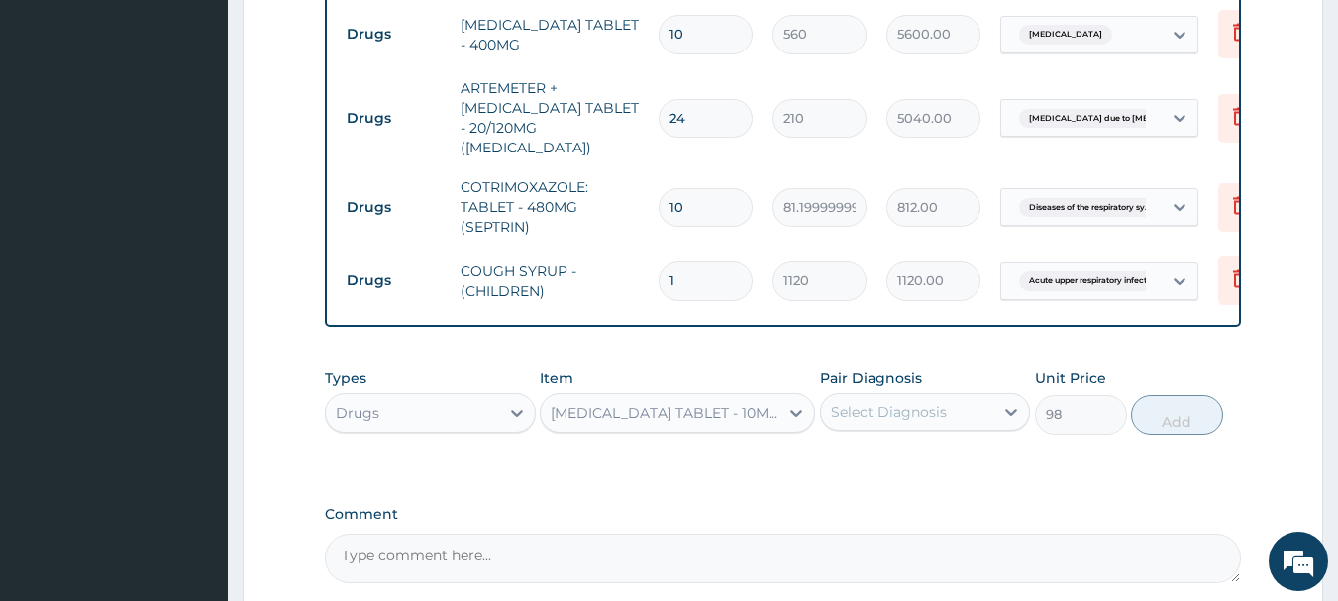
click at [912, 405] on div "Select Diagnosis" at bounding box center [889, 412] width 116 height 20
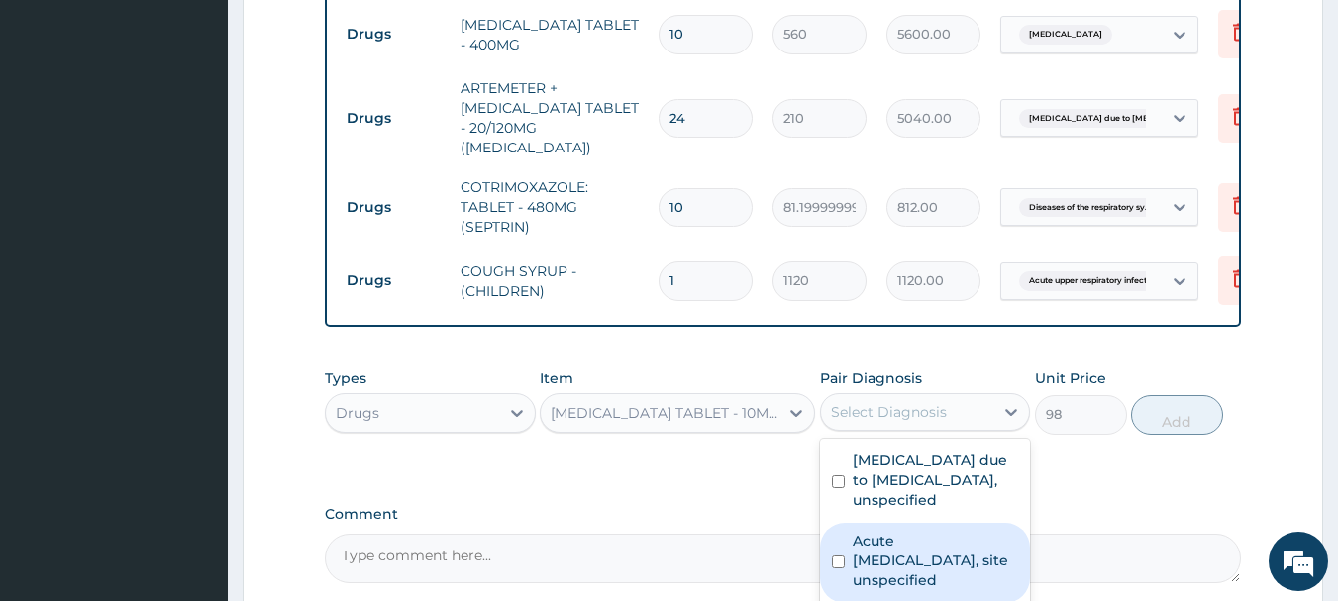
click at [919, 538] on label "Acute upper respiratory infection, site unspecified" at bounding box center [936, 560] width 166 height 59
checkbox input "true"
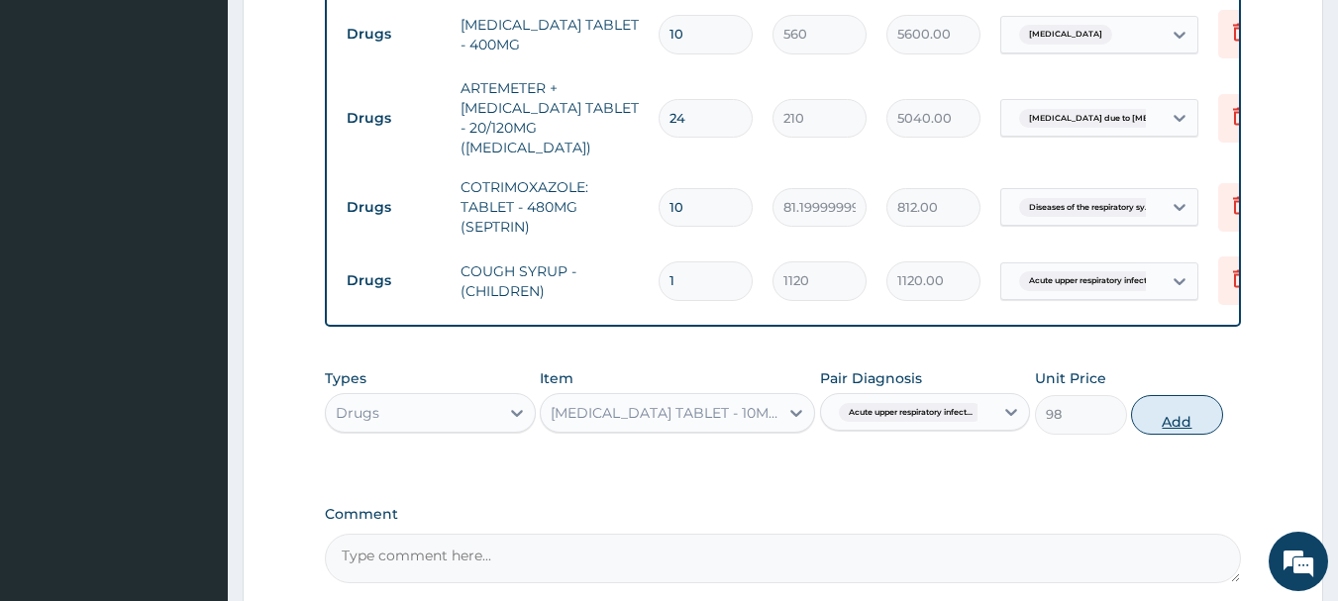
click at [1190, 412] on button "Add" at bounding box center [1177, 415] width 92 height 40
type input "0"
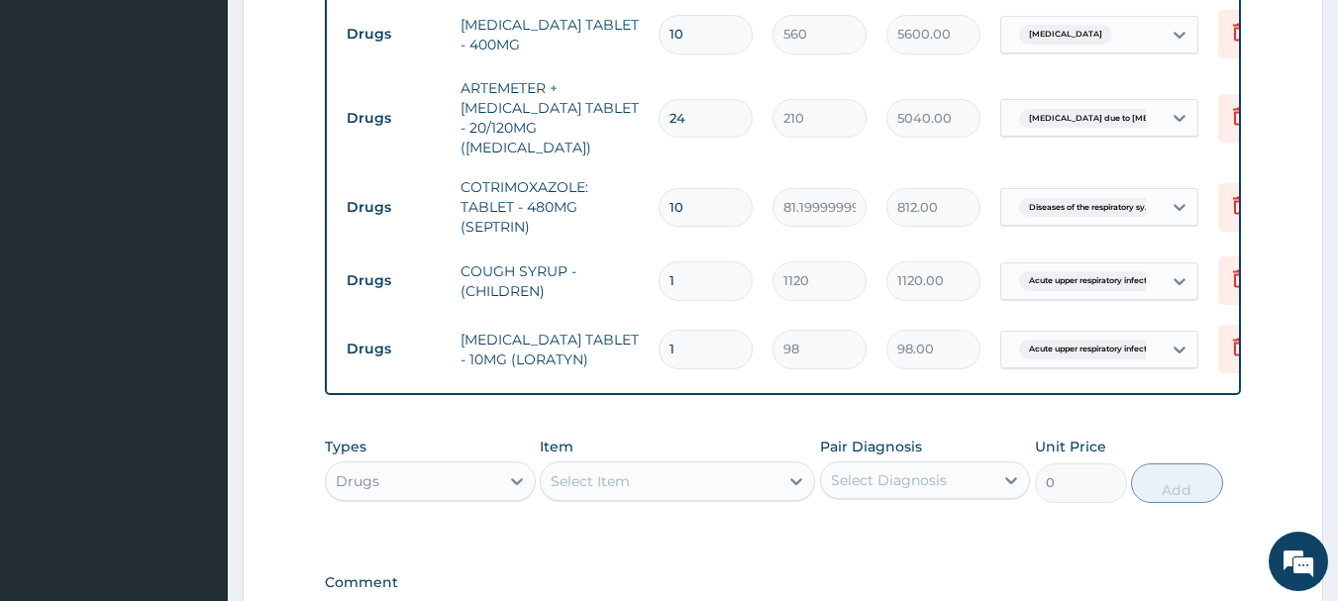
type input "0.00"
type input "5"
type input "490.00"
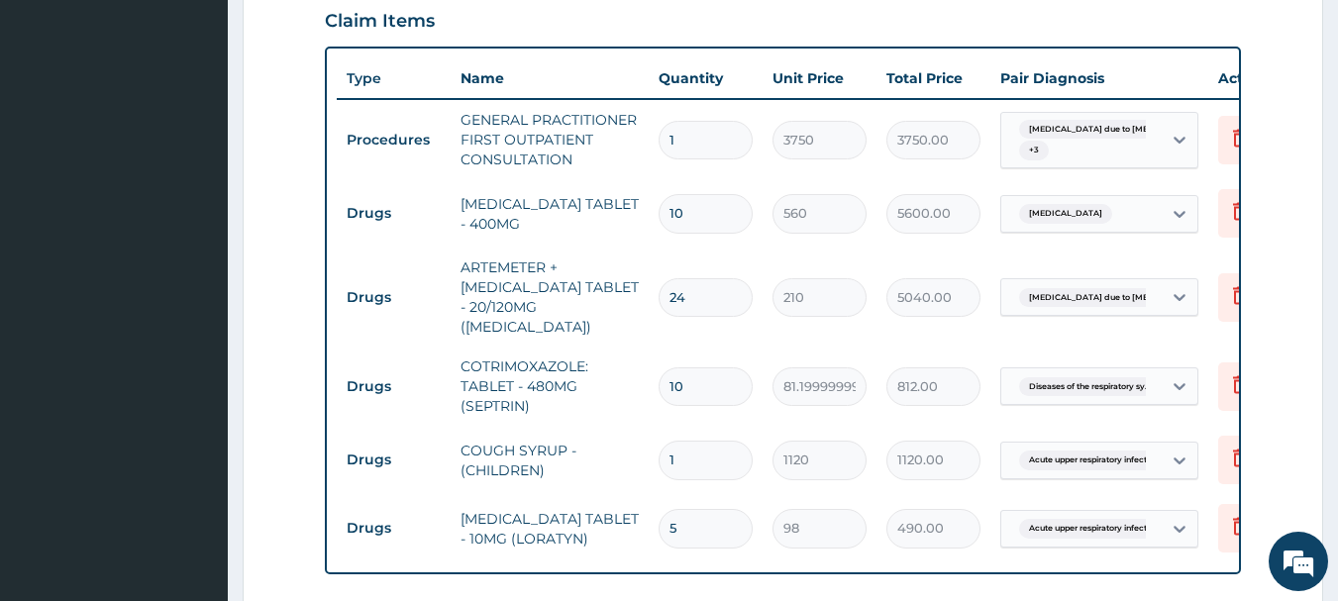
scroll to position [807, 0]
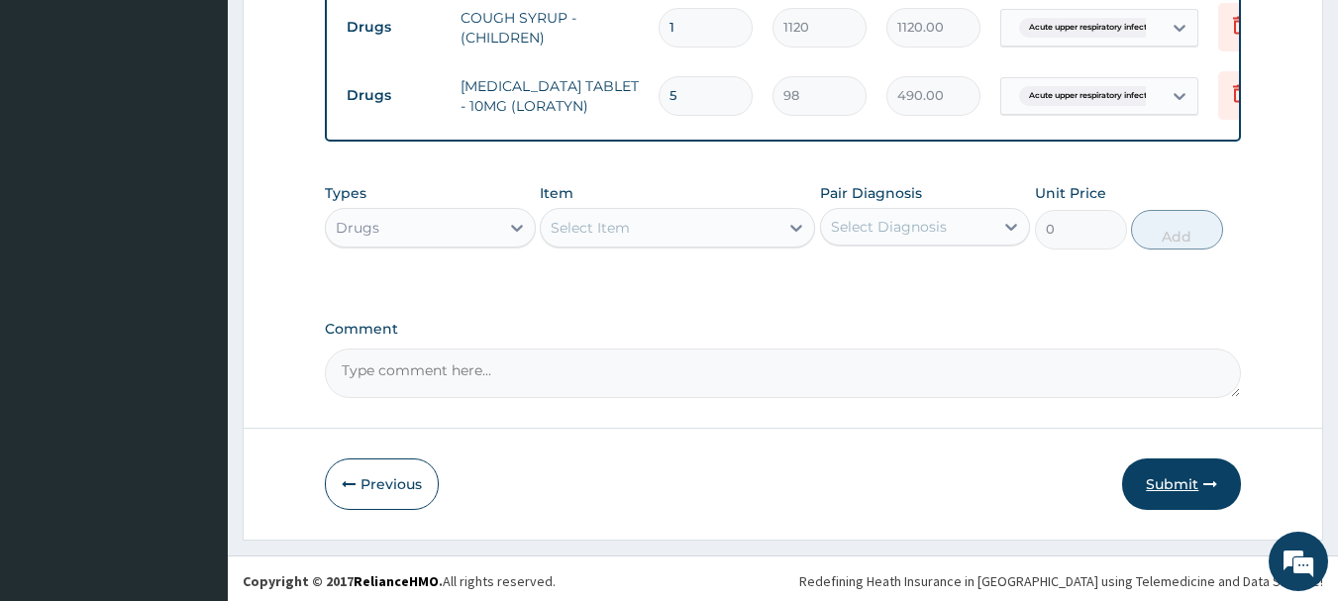
type input "5"
click at [1203, 469] on button "Submit" at bounding box center [1181, 485] width 119 height 52
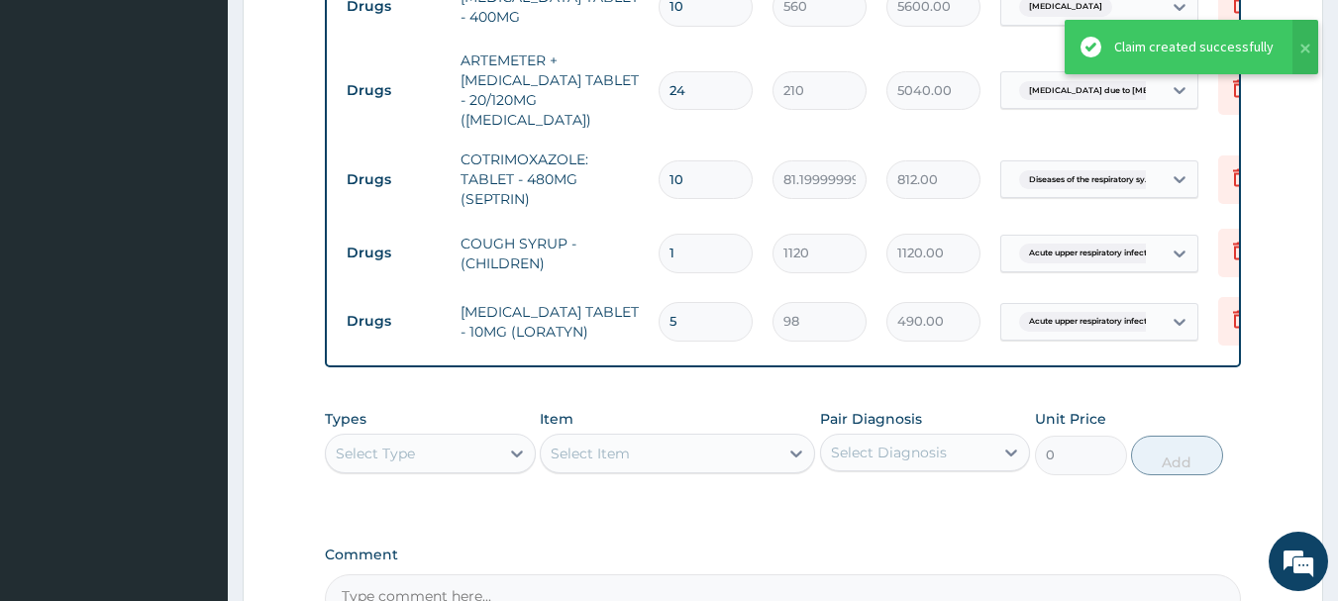
scroll to position [665, 0]
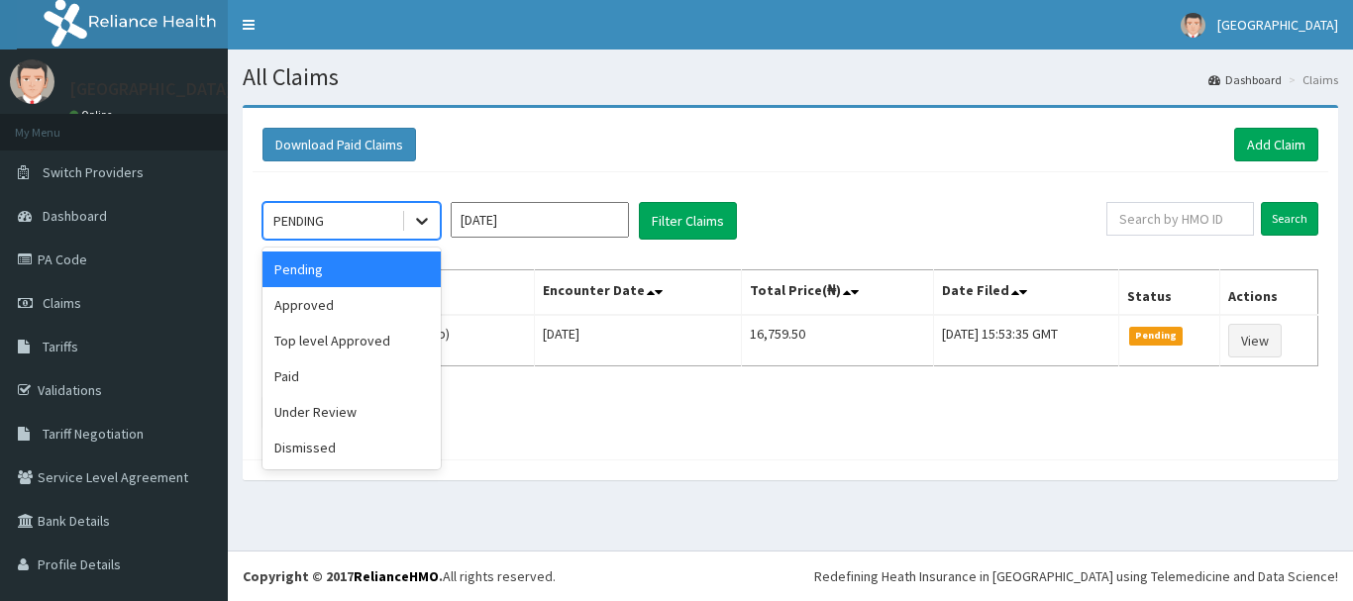
click at [422, 228] on icon at bounding box center [422, 221] width 20 height 20
click at [397, 312] on div "Approved" at bounding box center [351, 305] width 178 height 36
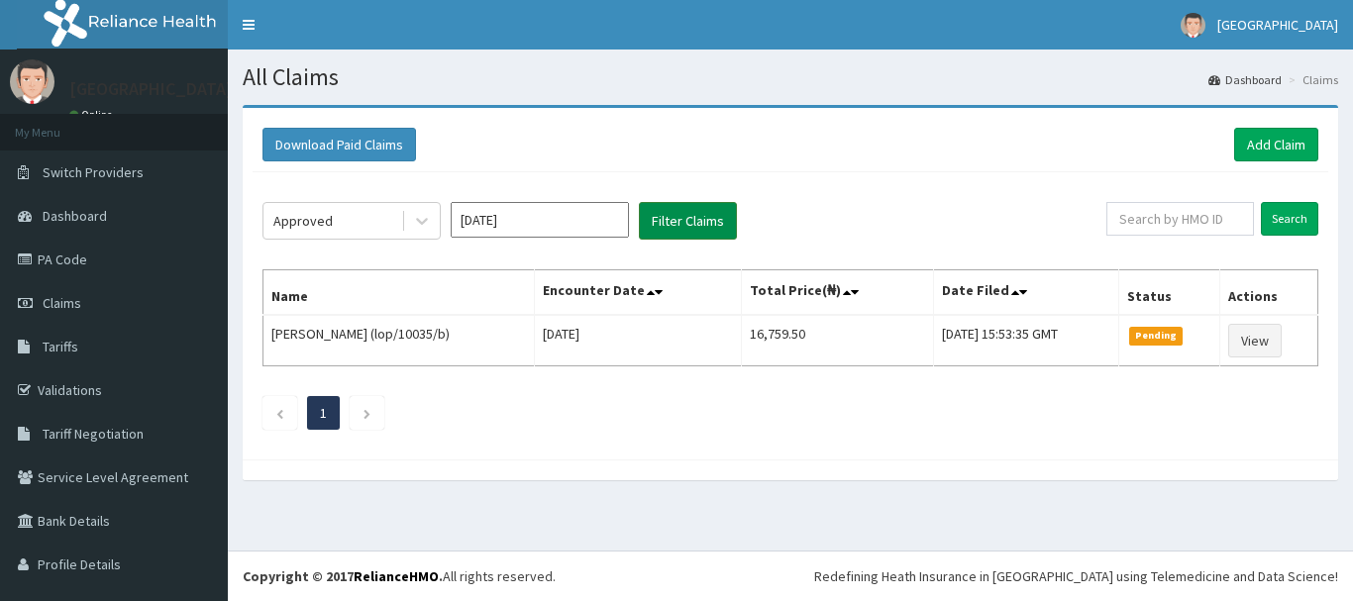
click at [683, 231] on button "Filter Claims" at bounding box center [688, 221] width 98 height 38
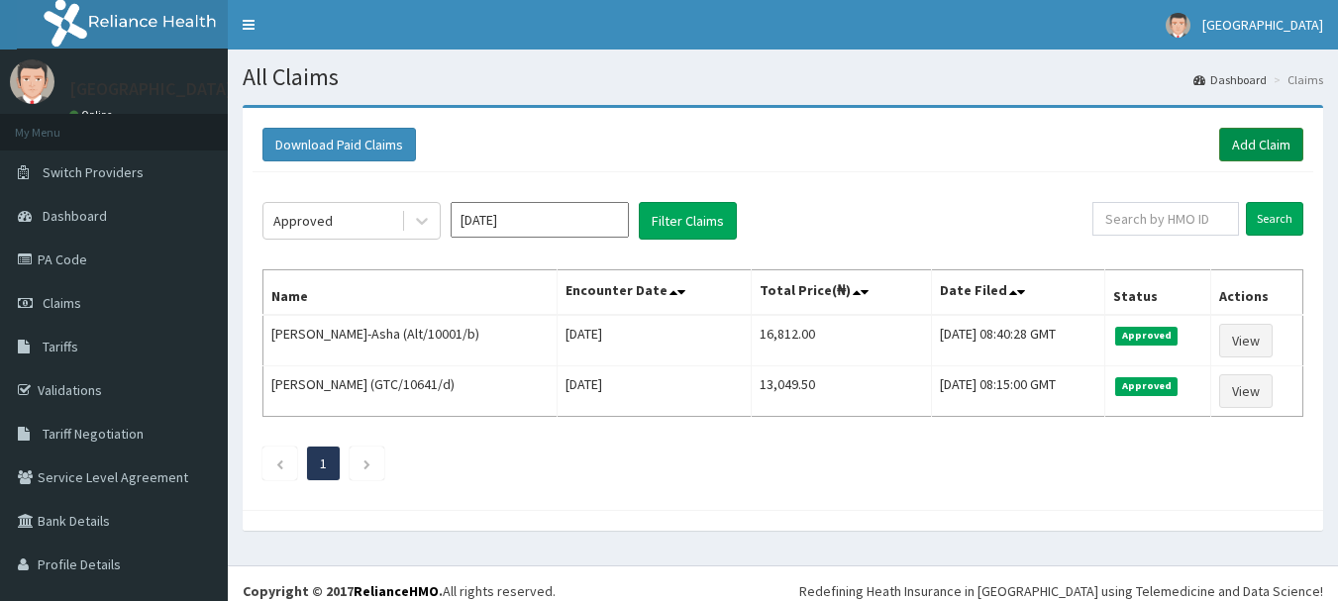
click at [1276, 135] on link "Add Claim" at bounding box center [1261, 145] width 84 height 34
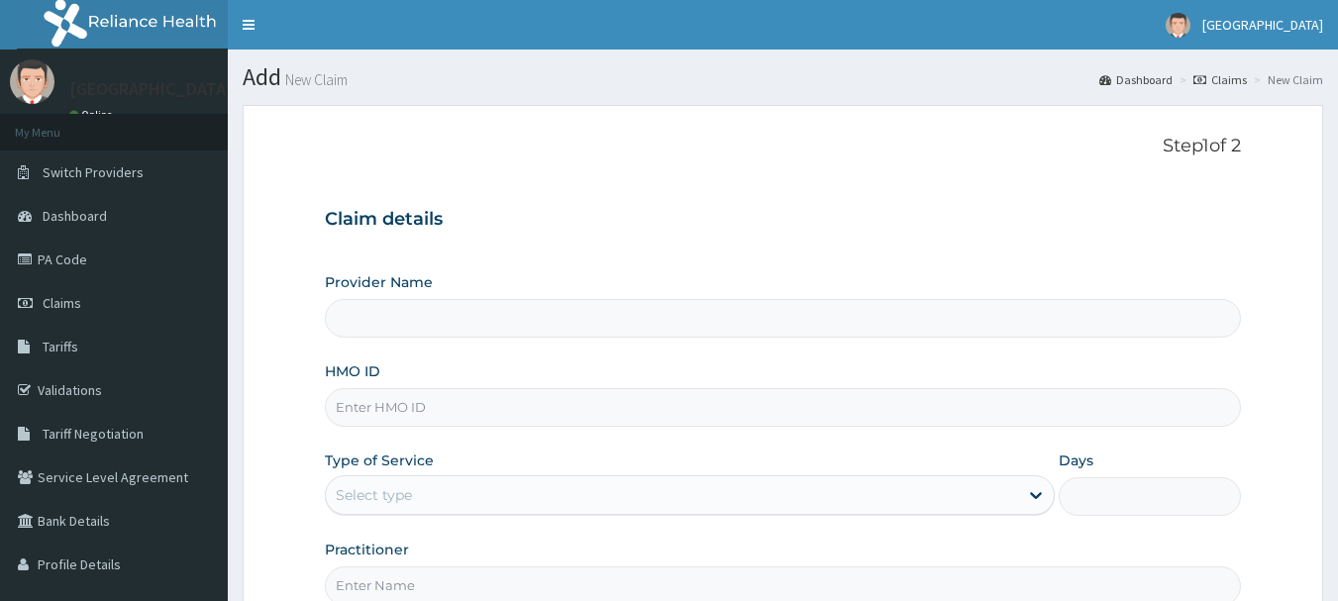
click at [363, 398] on input "HMO ID" at bounding box center [783, 407] width 917 height 39
type input "Queen Stella Specialist Hospital"
type input "ALT/10001/D"
click at [459, 503] on div "Select type" at bounding box center [672, 495] width 692 height 32
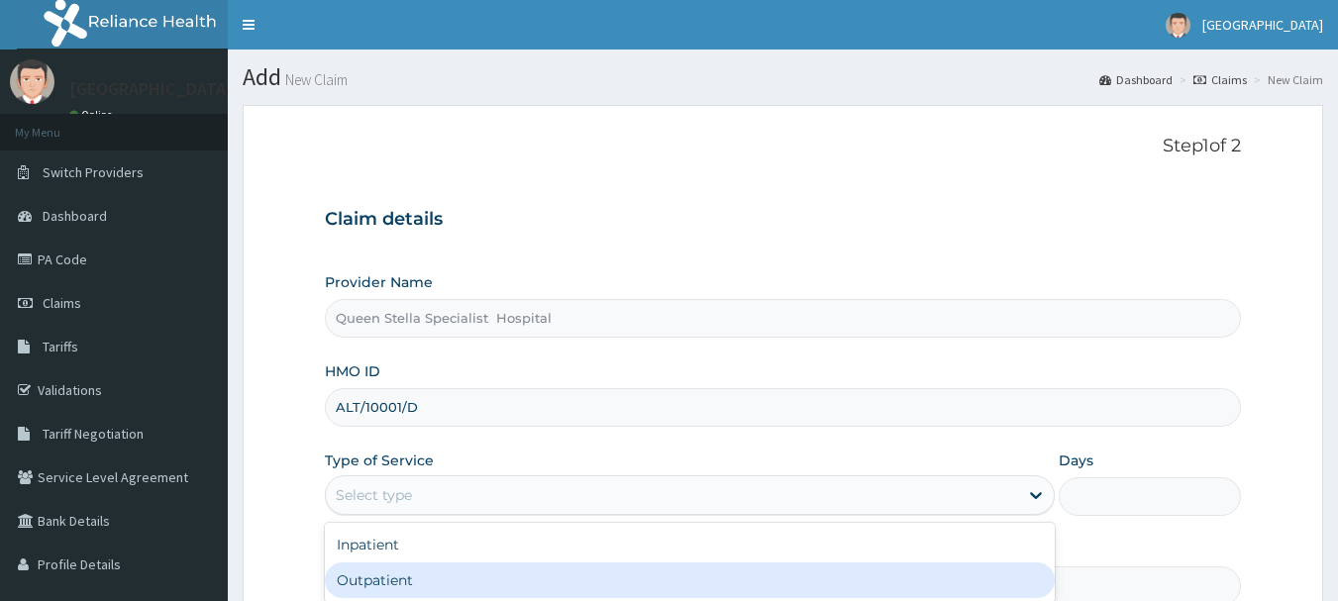
click at [454, 566] on div "Outpatient" at bounding box center [690, 581] width 730 height 36
type input "1"
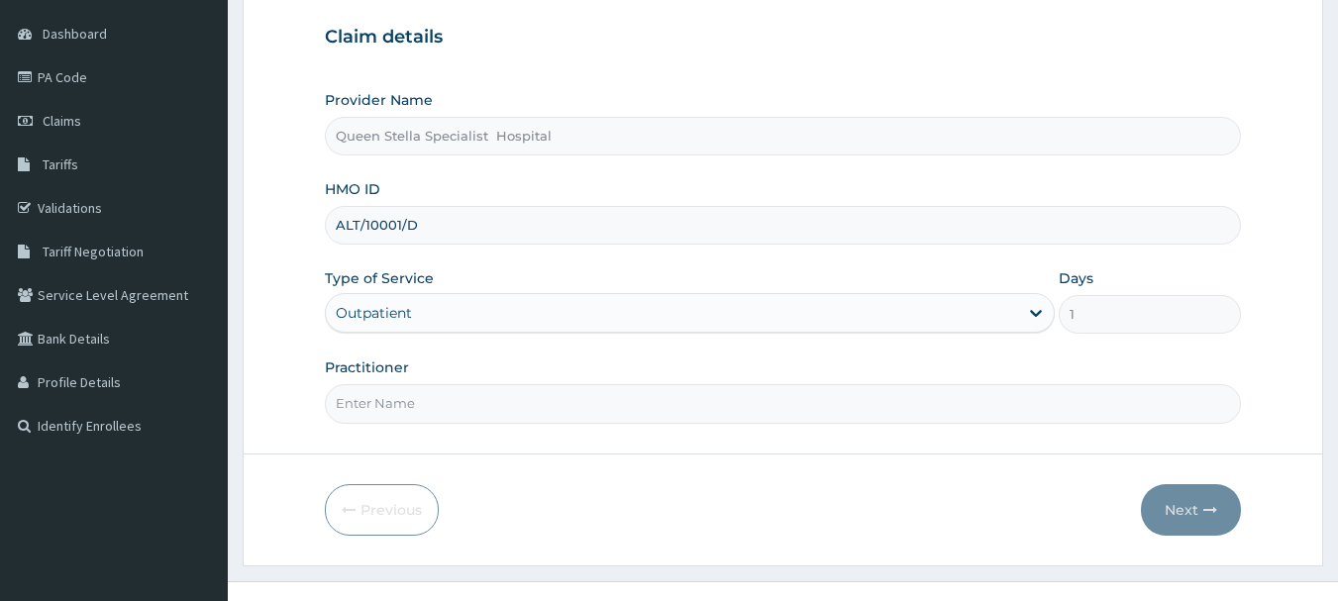
scroll to position [213, 0]
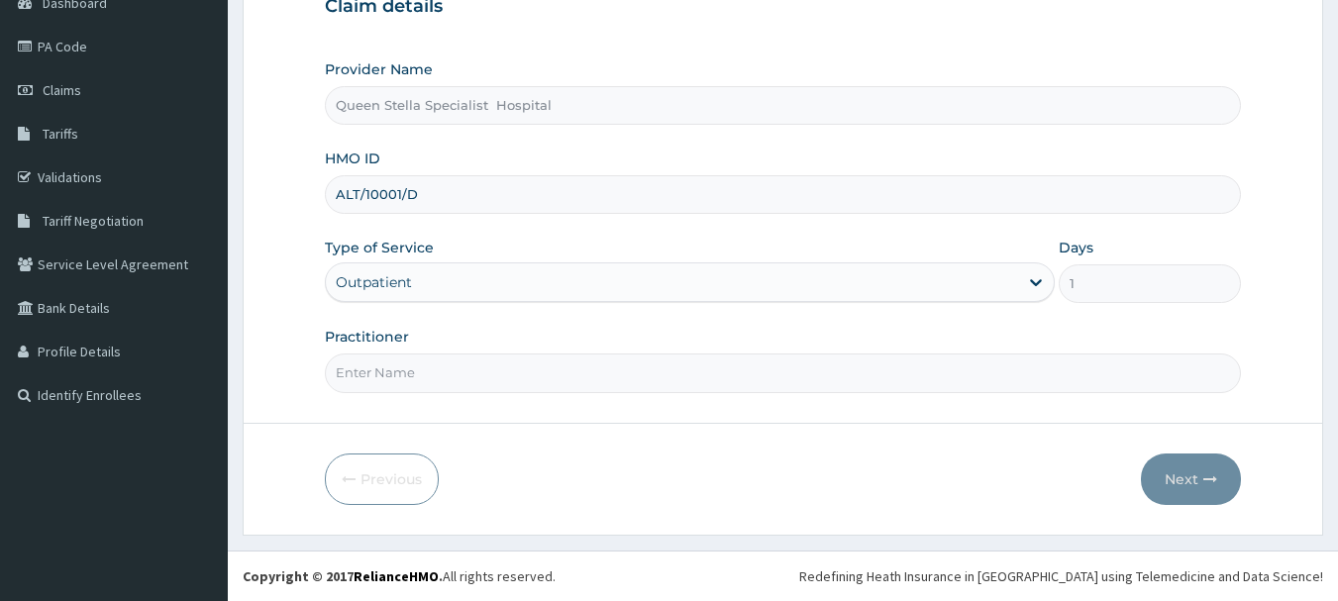
click at [445, 378] on input "Practitioner" at bounding box center [783, 373] width 917 height 39
type input "DR [PERSON_NAME]"
drag, startPoint x: 1137, startPoint y: 488, endPoint x: 1156, endPoint y: 488, distance: 18.8
click at [1156, 488] on div "Previous Next" at bounding box center [783, 480] width 917 height 52
click at [1156, 488] on button "Next" at bounding box center [1191, 480] width 100 height 52
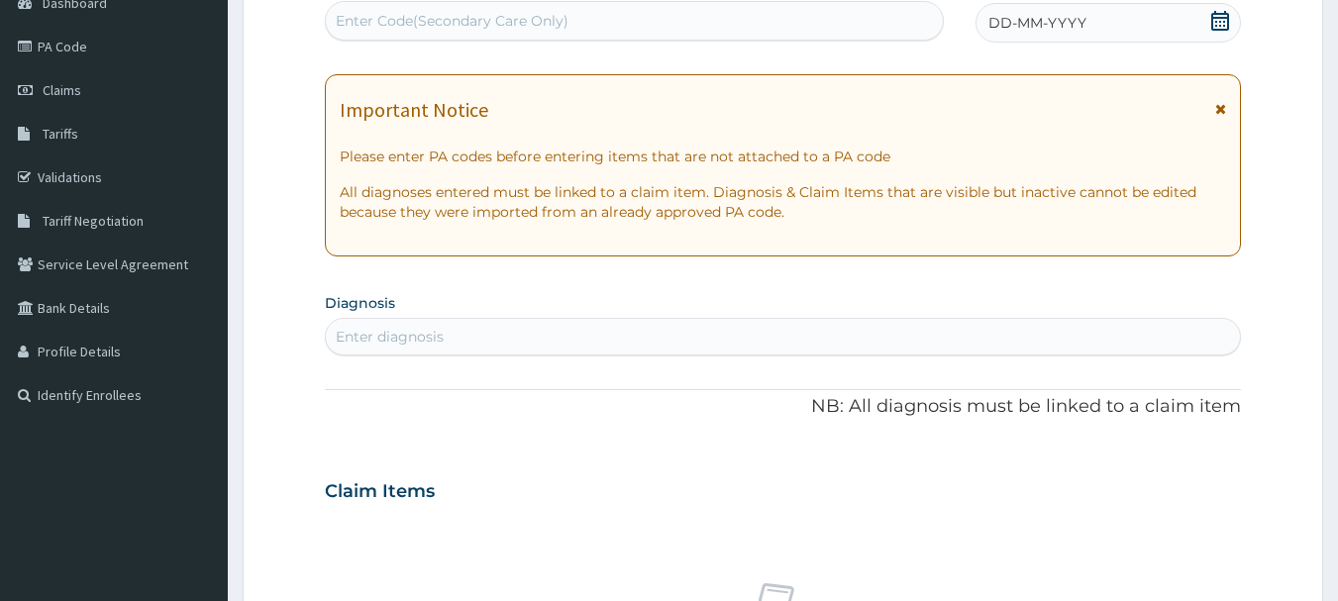
click at [1219, 18] on icon at bounding box center [1220, 21] width 18 height 20
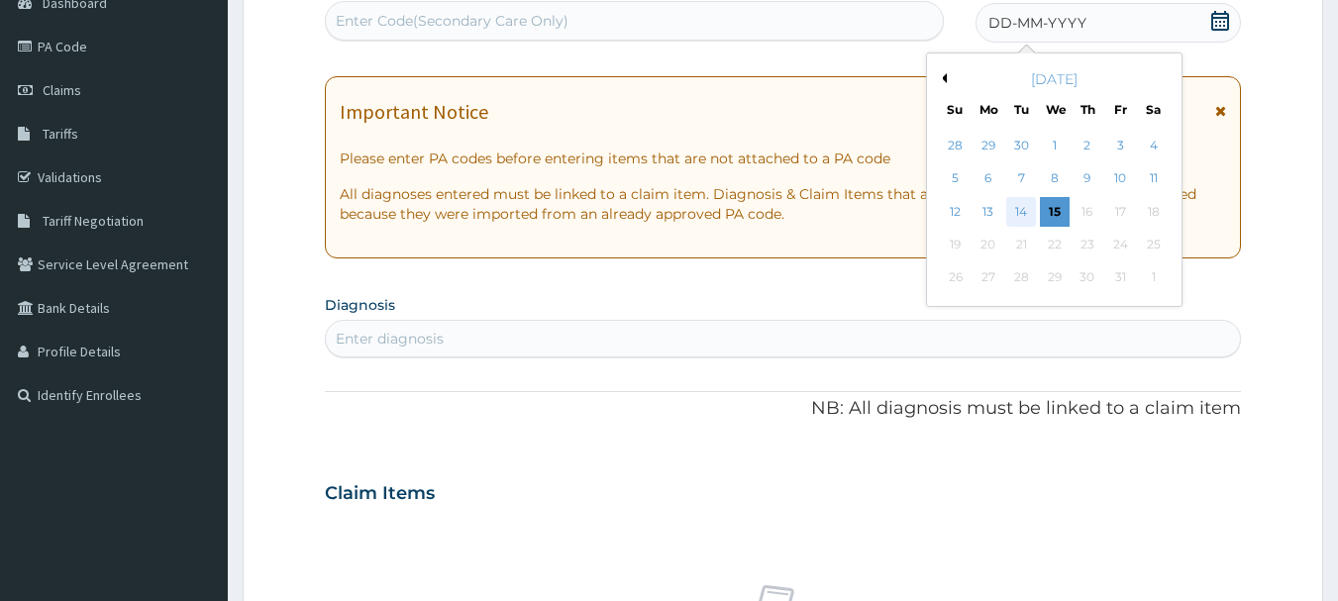
click at [1030, 201] on div "14" at bounding box center [1022, 212] width 30 height 30
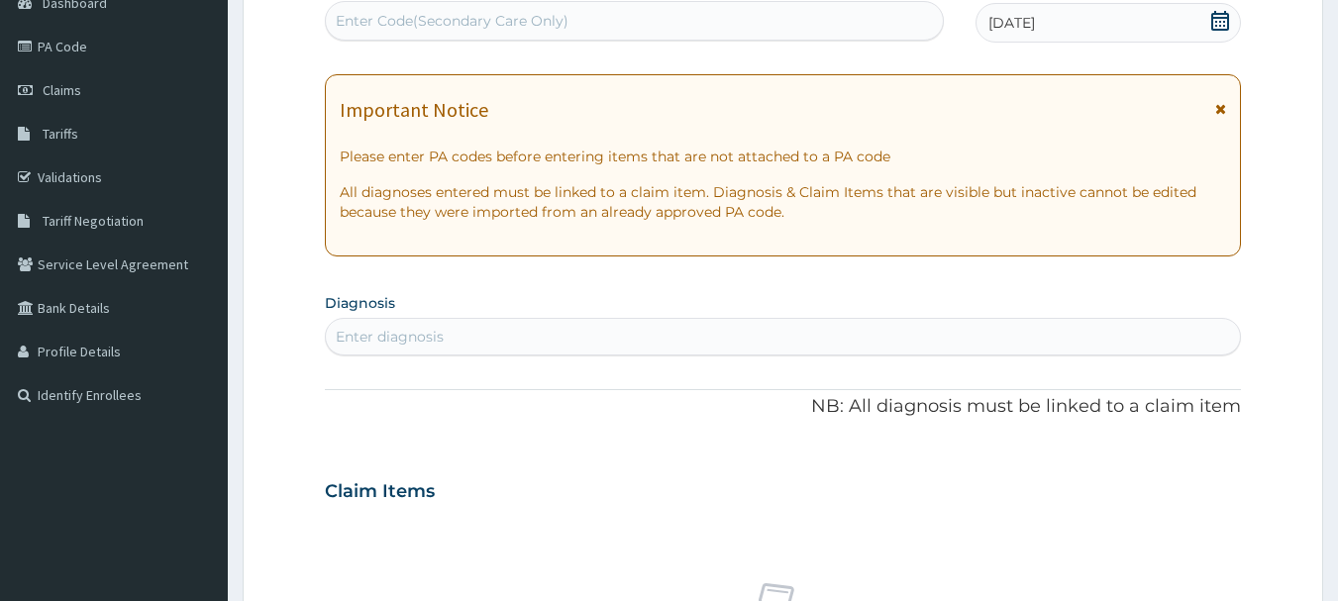
click at [448, 339] on div "Enter diagnosis" at bounding box center [783, 337] width 915 height 32
type input "[MEDICAL_DATA]"
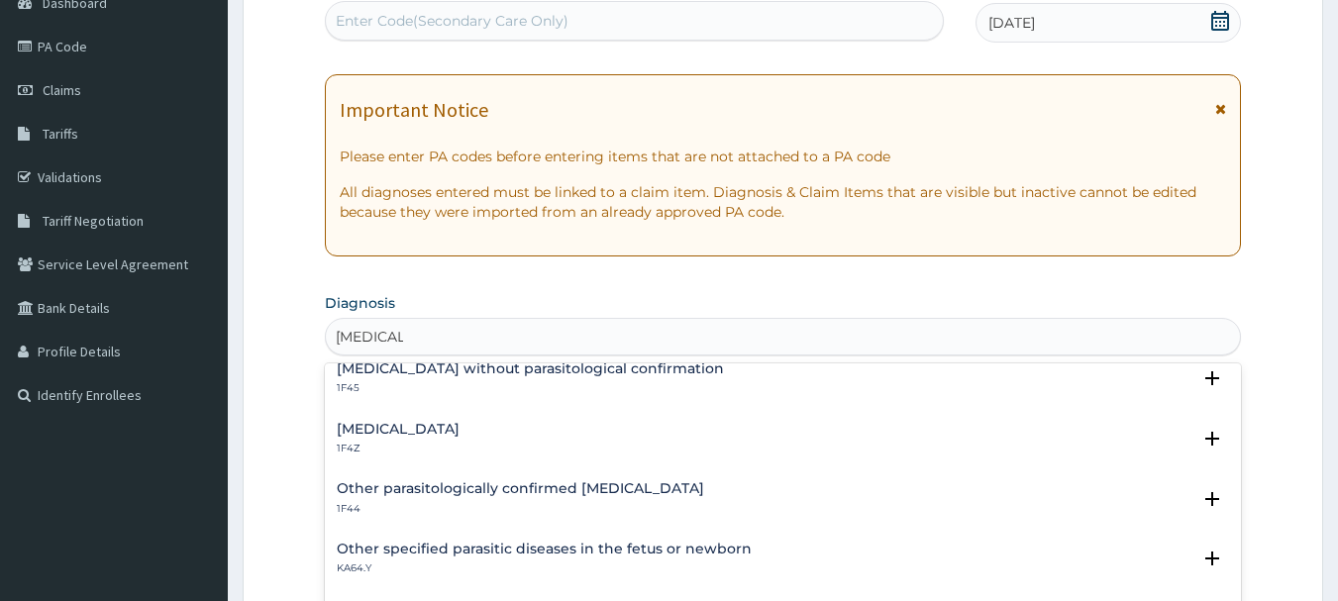
scroll to position [198, 0]
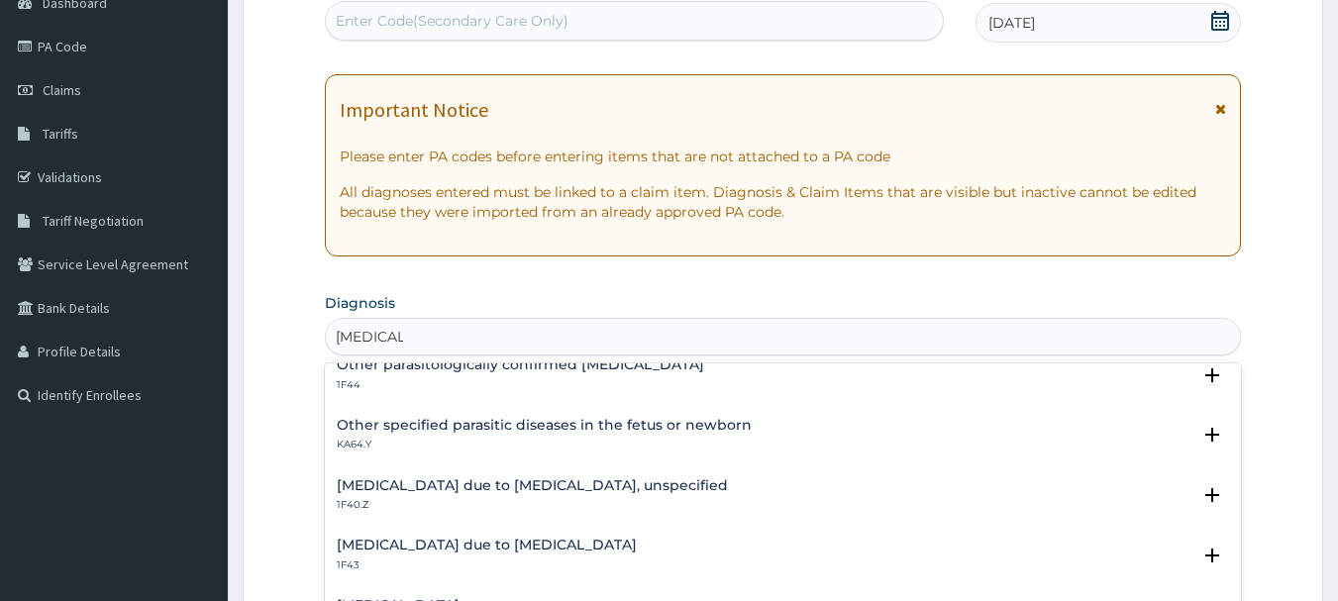
click at [535, 485] on h4 "[MEDICAL_DATA] due to [MEDICAL_DATA], unspecified" at bounding box center [532, 485] width 391 height 15
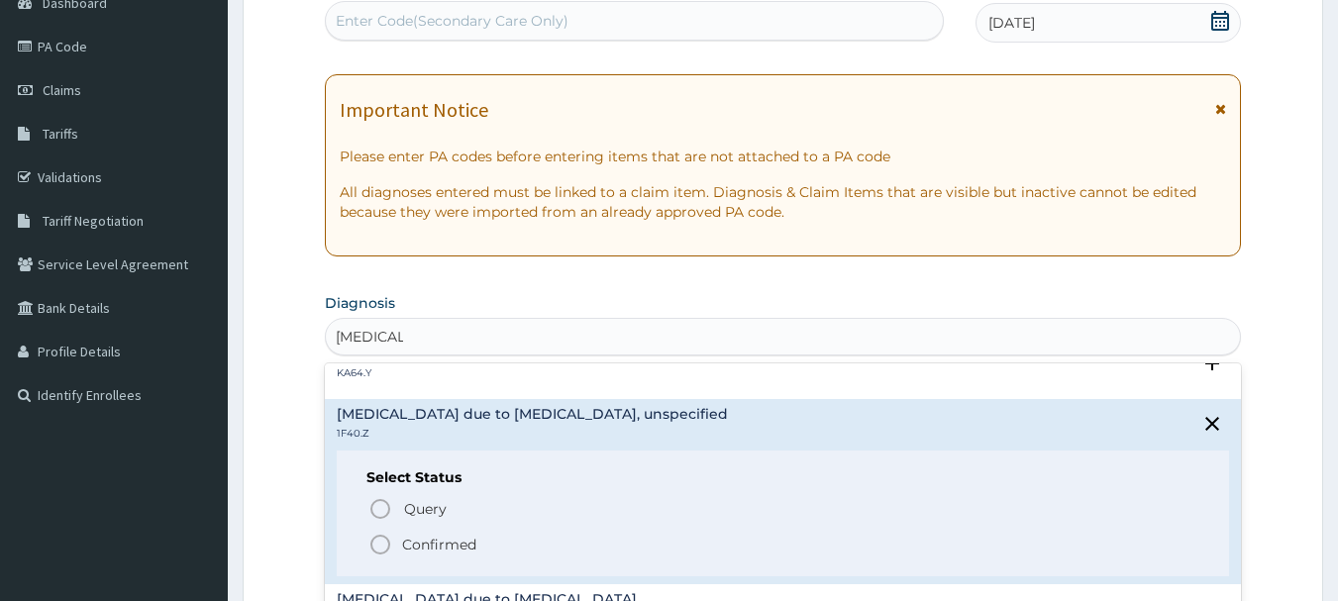
scroll to position [297, 0]
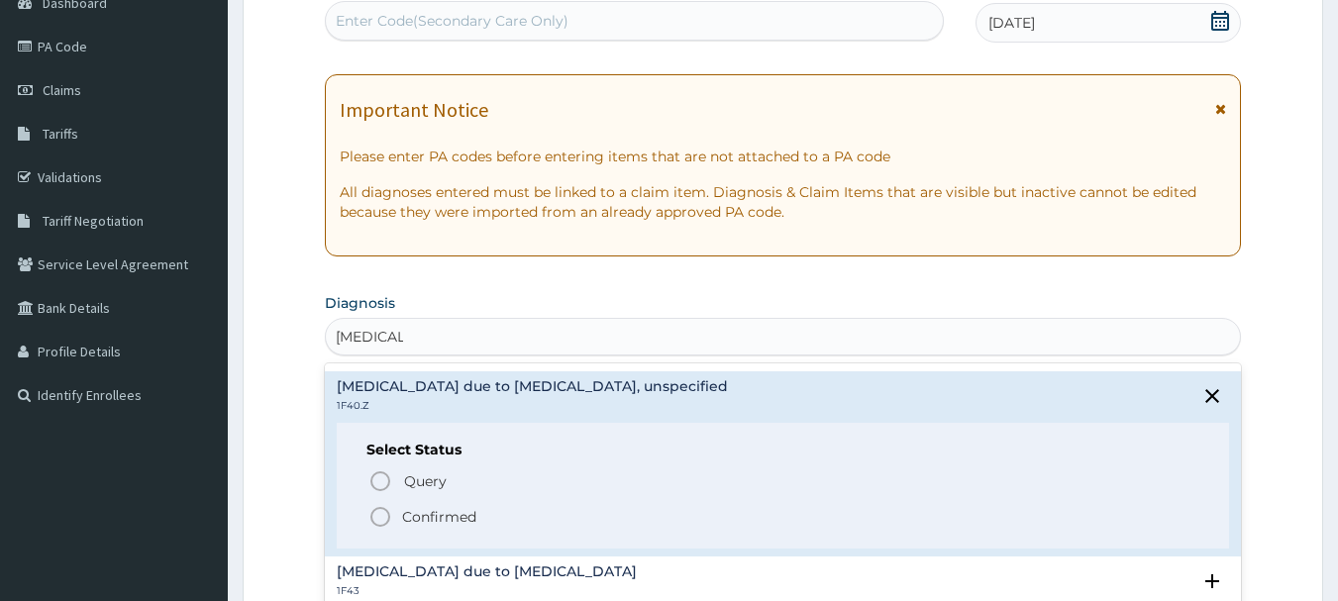
click at [382, 515] on icon "status option filled" at bounding box center [380, 517] width 24 height 24
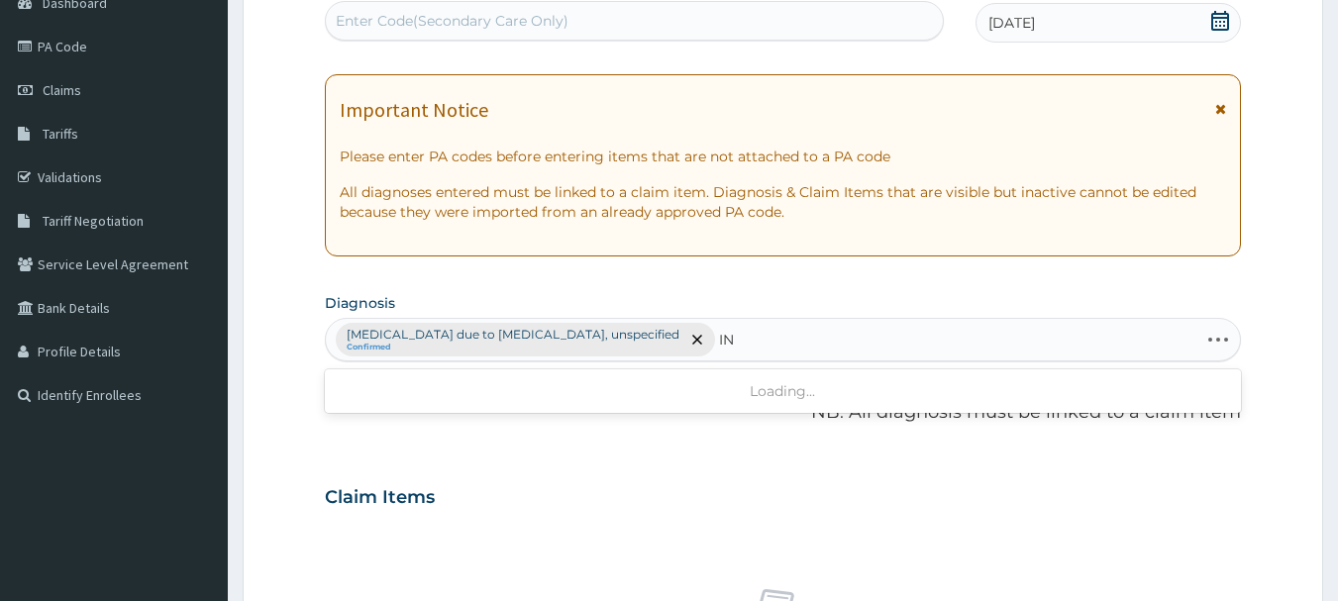
type input "I"
type input "SLEEP"
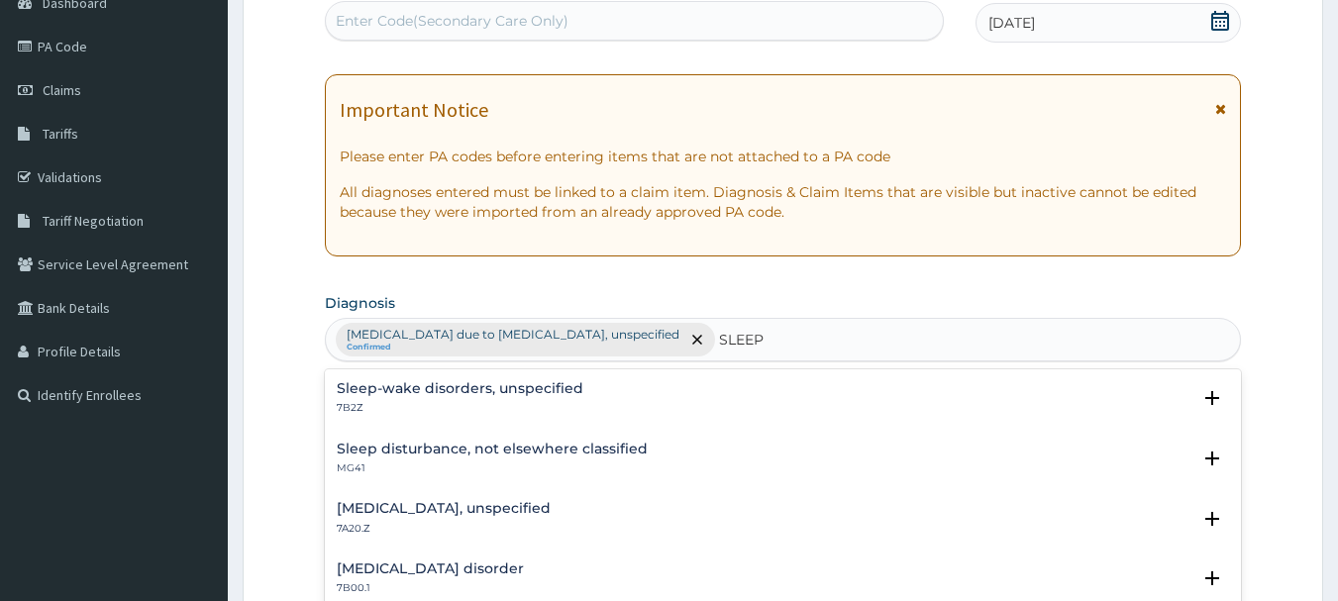
click at [395, 382] on h4 "Sleep-wake disorders, unspecified" at bounding box center [460, 388] width 247 height 15
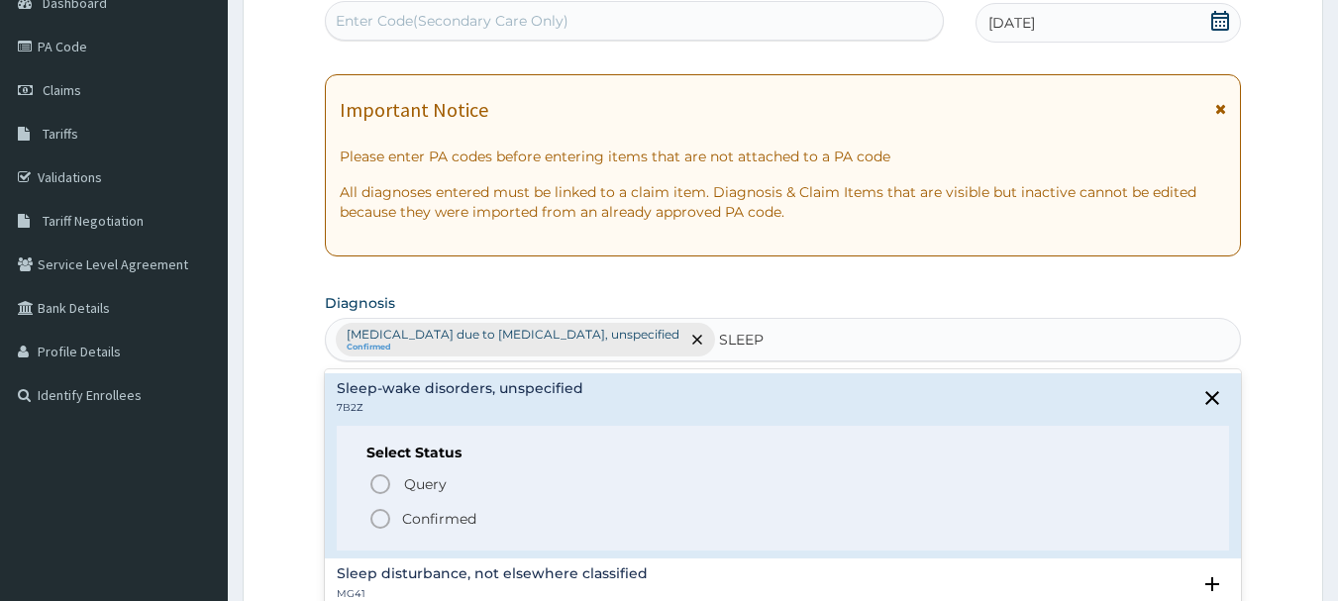
click at [379, 515] on icon "status option filled" at bounding box center [380, 519] width 24 height 24
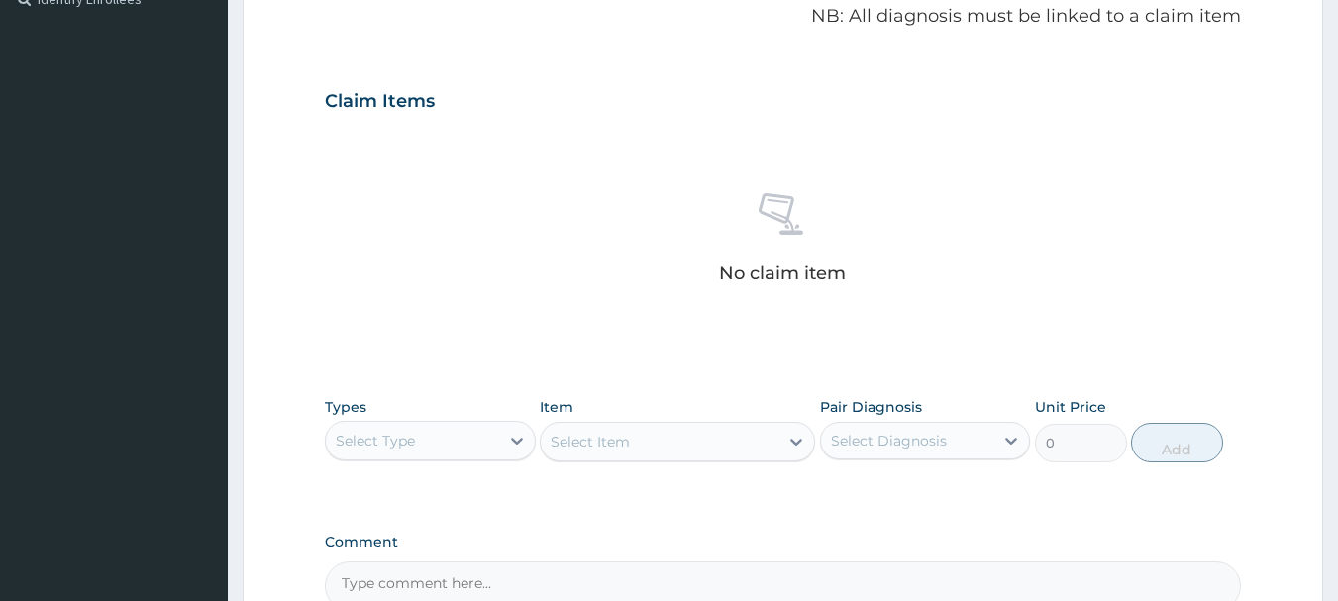
click at [404, 451] on div "Select Type" at bounding box center [412, 441] width 173 height 32
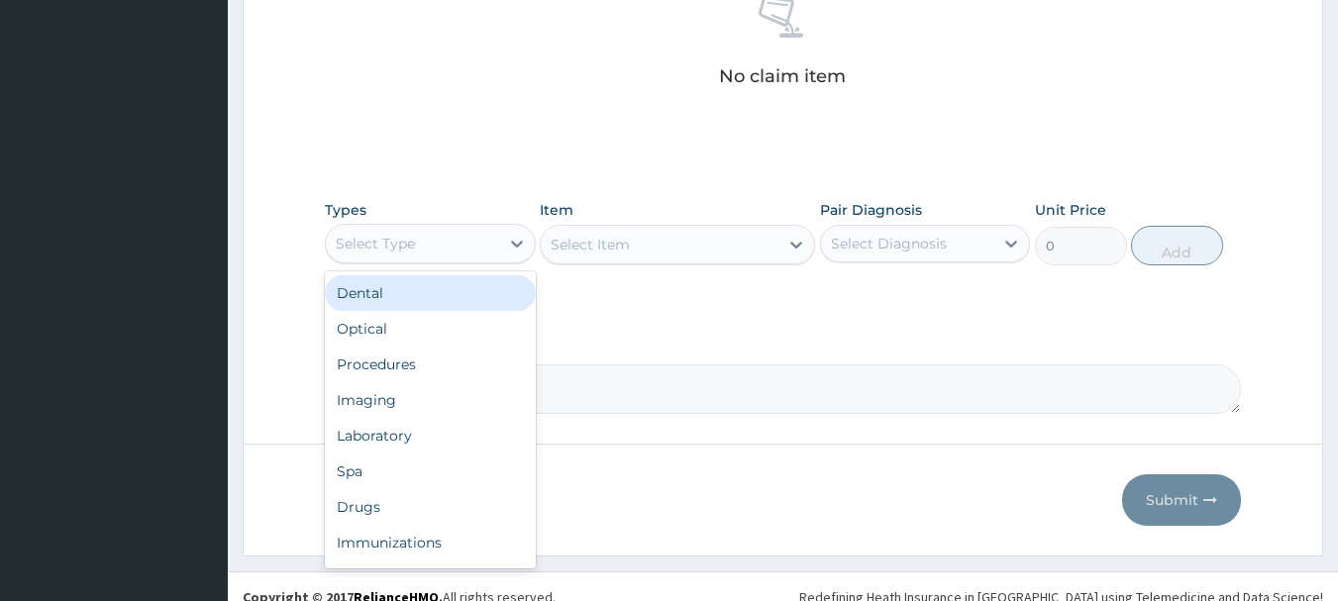
scroll to position [807, 0]
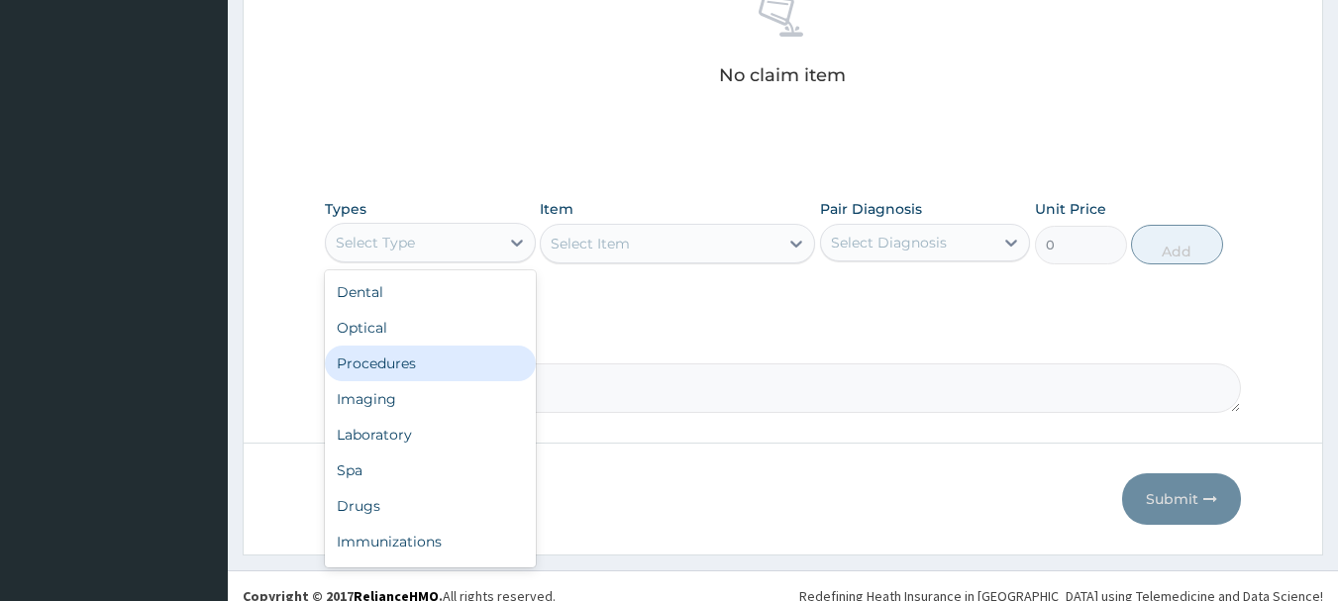
click at [410, 370] on div "Procedures" at bounding box center [430, 364] width 211 height 36
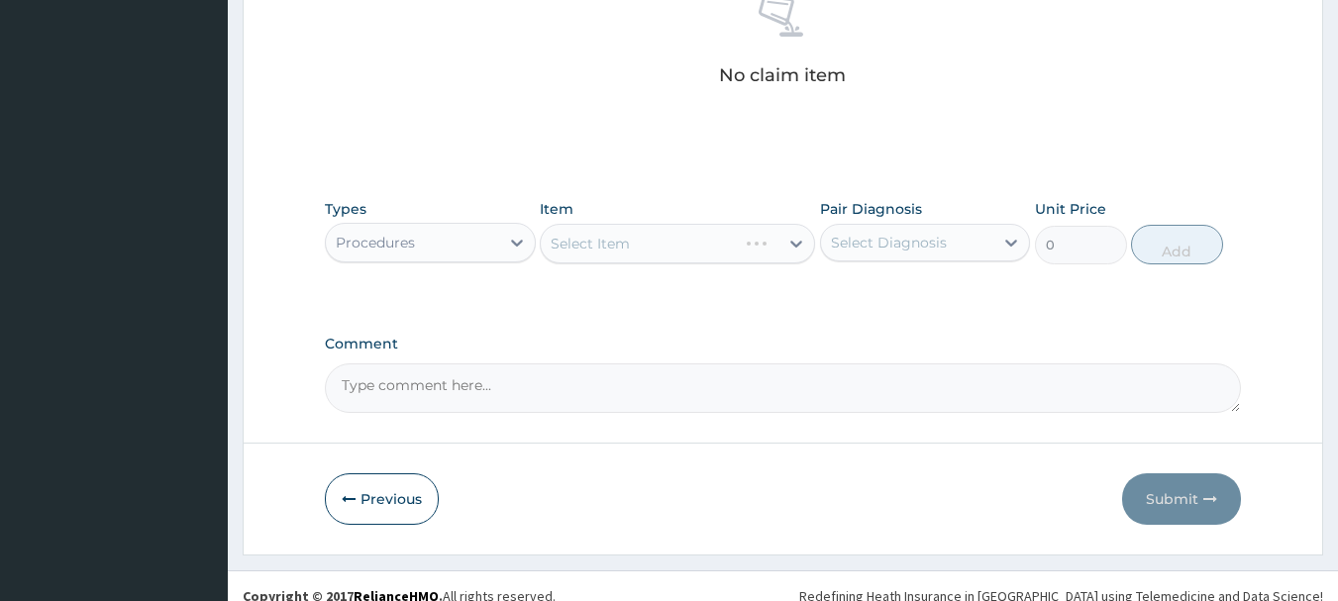
click at [629, 241] on div "Select Item" at bounding box center [677, 244] width 275 height 40
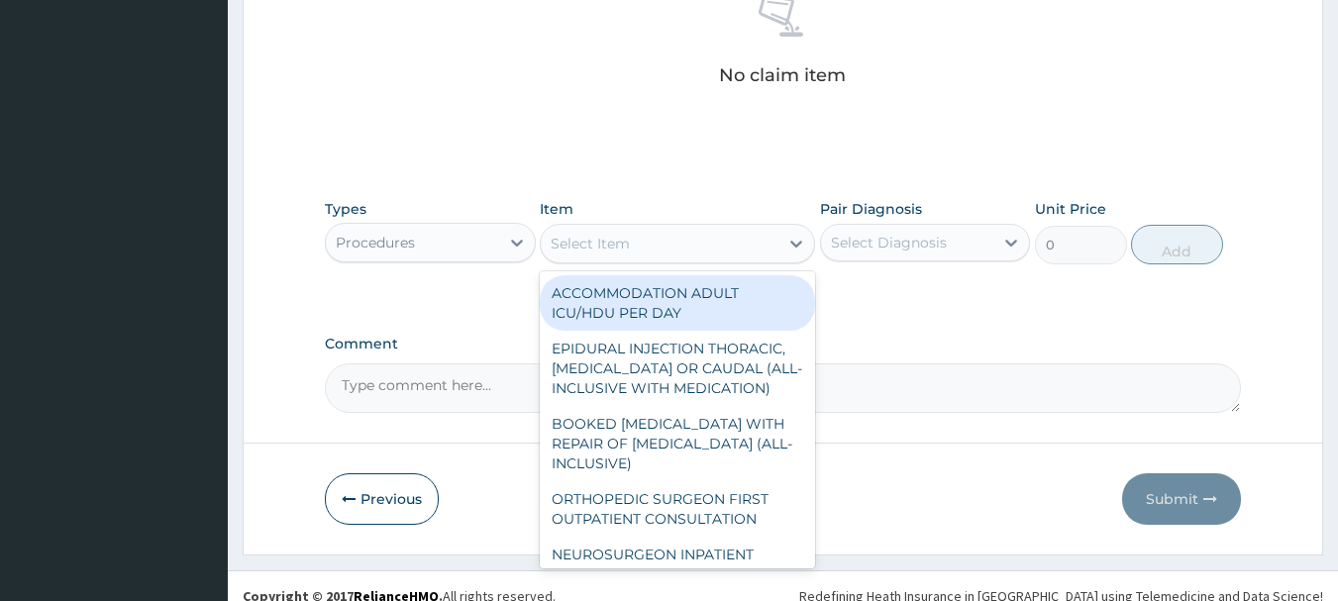
click at [629, 241] on div "Select Item" at bounding box center [590, 244] width 79 height 20
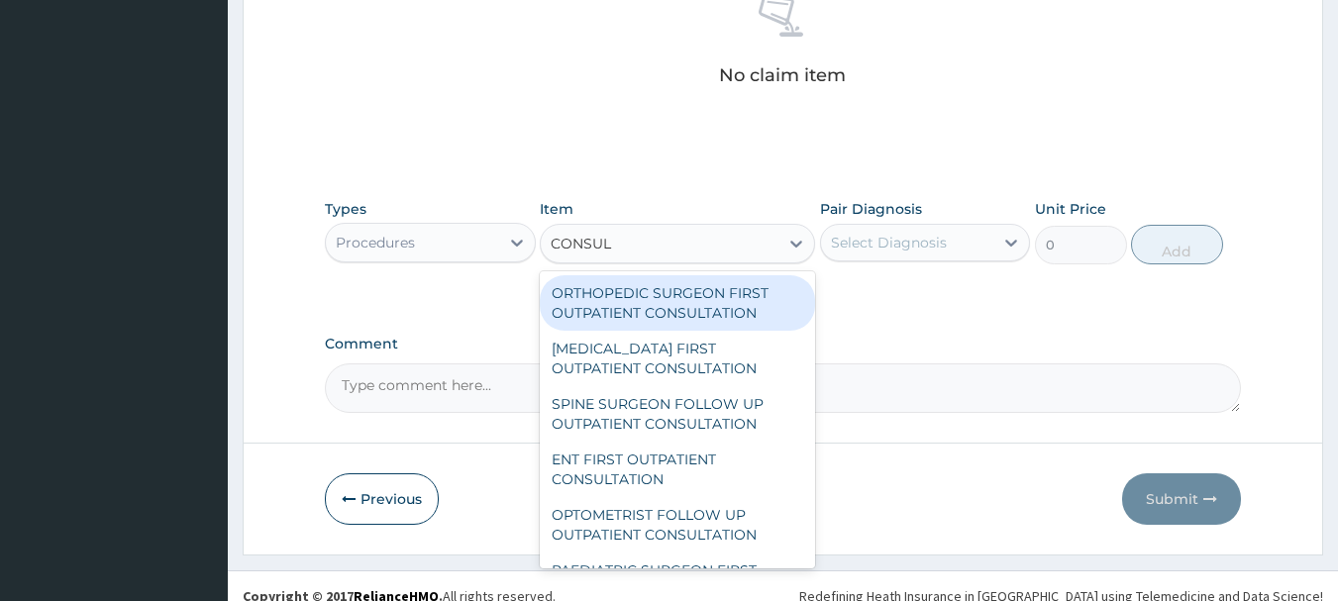
type input "CONSULT"
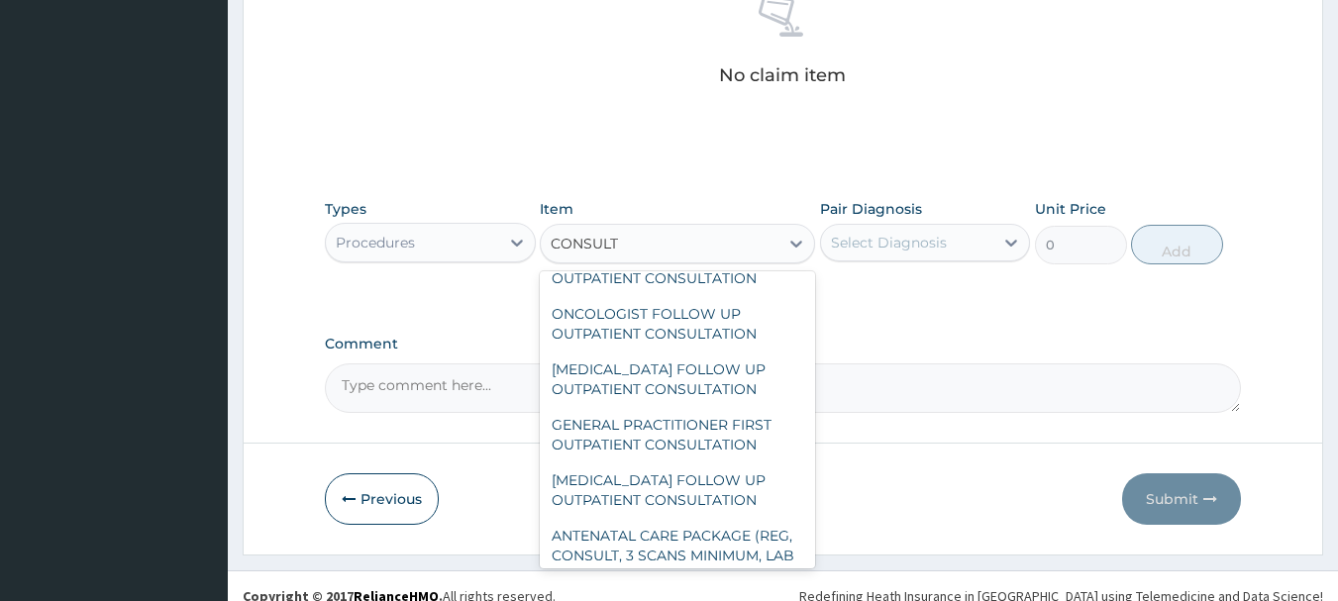
scroll to position [1387, 0]
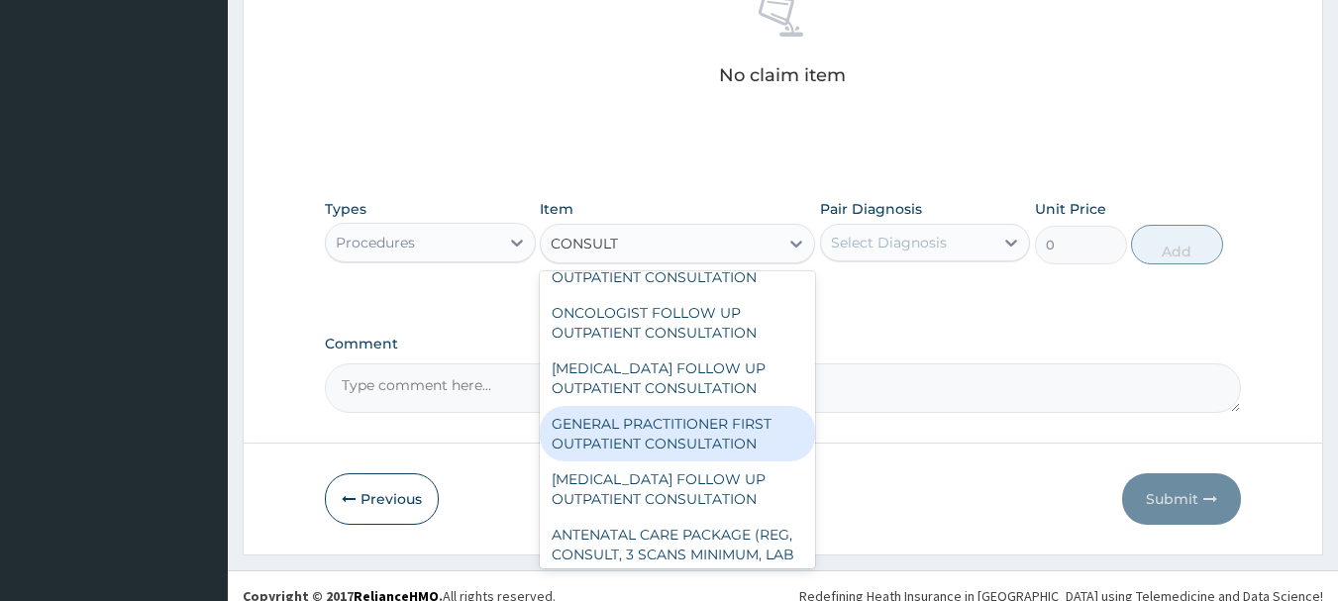
click at [642, 443] on div "GENERAL PRACTITIONER FIRST OUTPATIENT CONSULTATION" at bounding box center [677, 433] width 275 height 55
type input "3750"
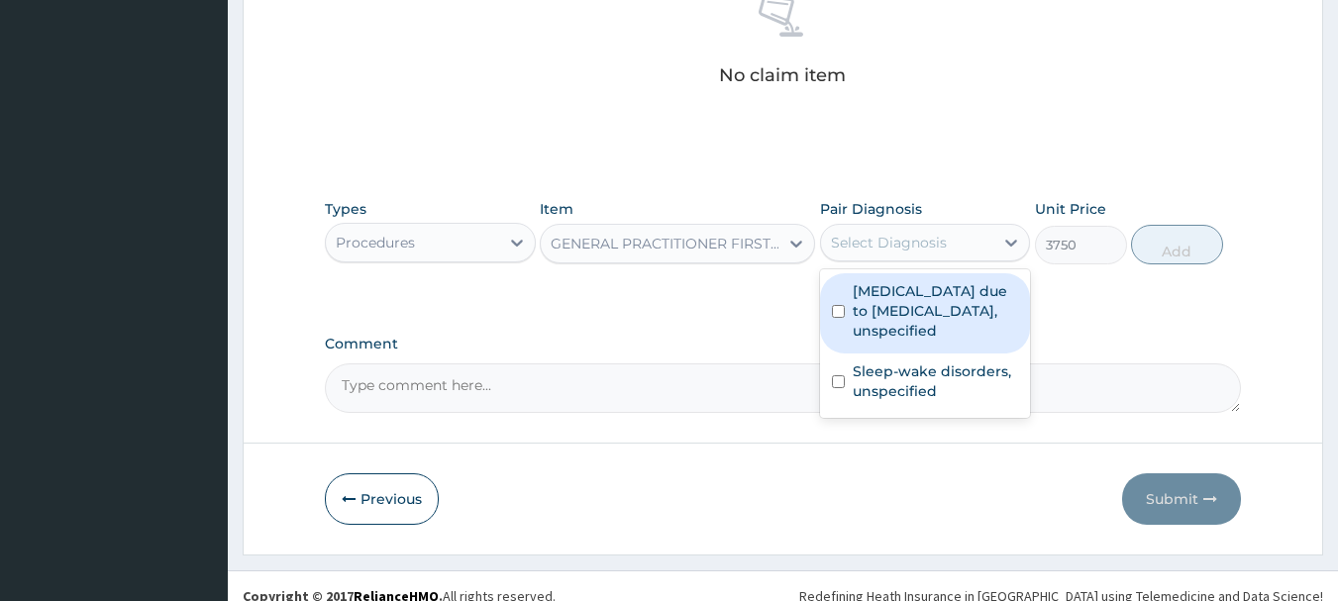
click at [900, 237] on div "Select Diagnosis" at bounding box center [889, 243] width 116 height 20
click at [895, 305] on label "[MEDICAL_DATA] due to [MEDICAL_DATA], unspecified" at bounding box center [936, 310] width 166 height 59
checkbox input "true"
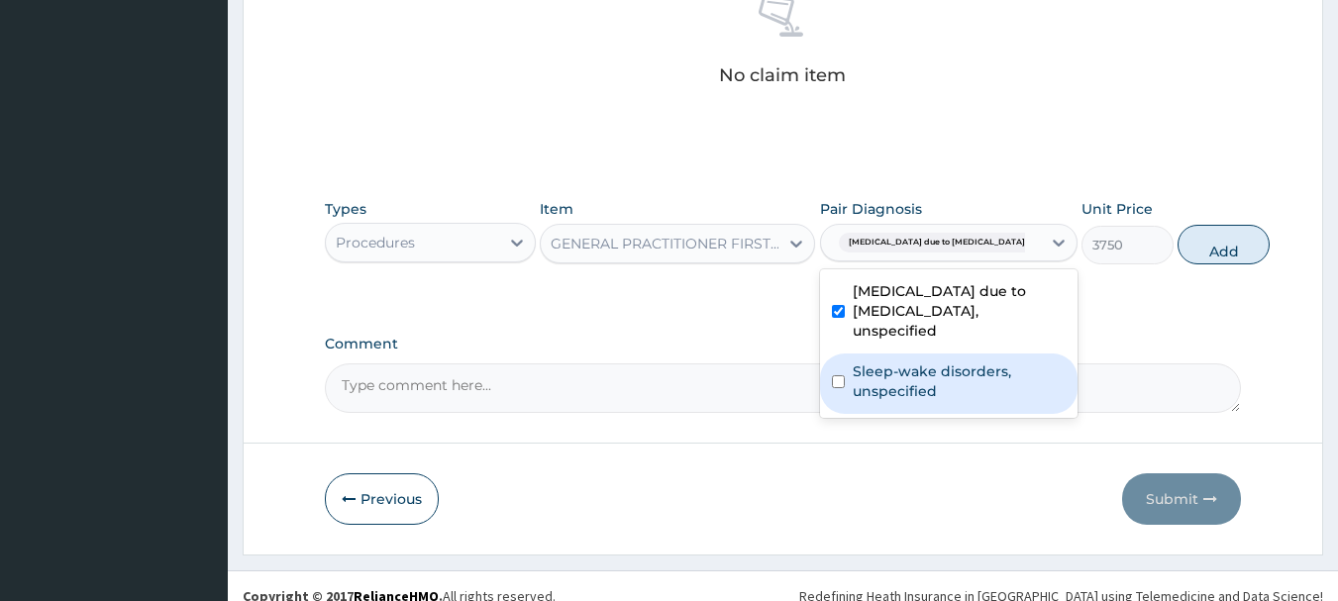
click at [894, 369] on label "Sleep-wake disorders, unspecified" at bounding box center [959, 382] width 213 height 40
checkbox input "true"
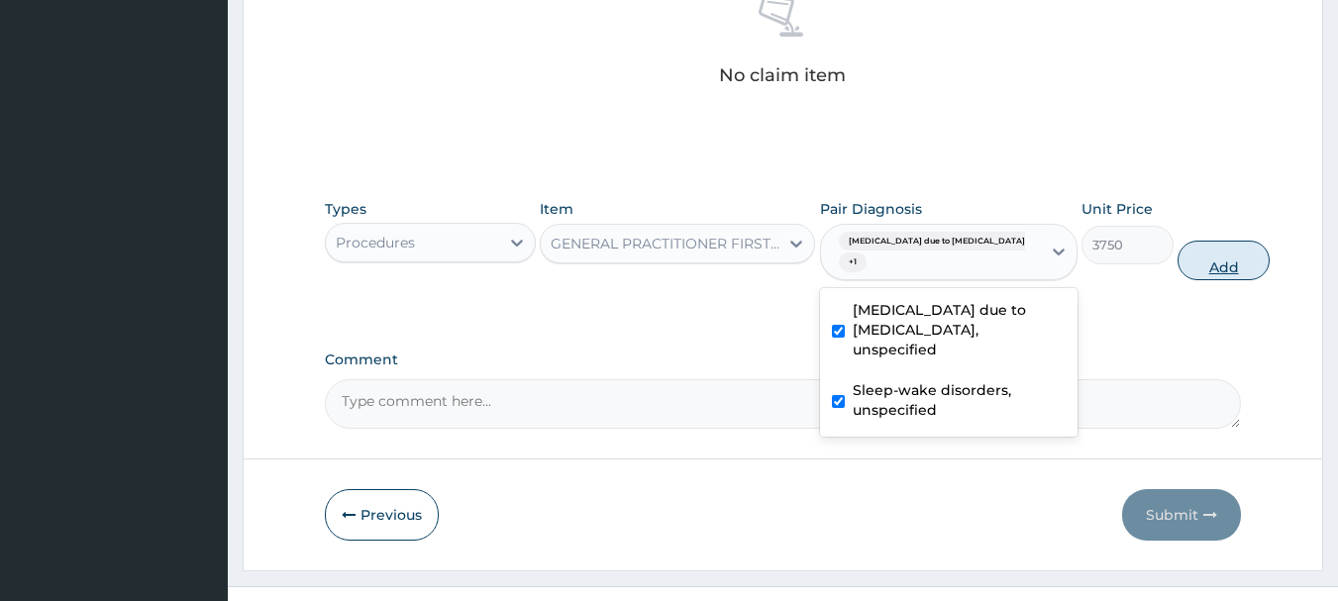
click at [1178, 250] on button "Add" at bounding box center [1224, 261] width 92 height 40
type input "0"
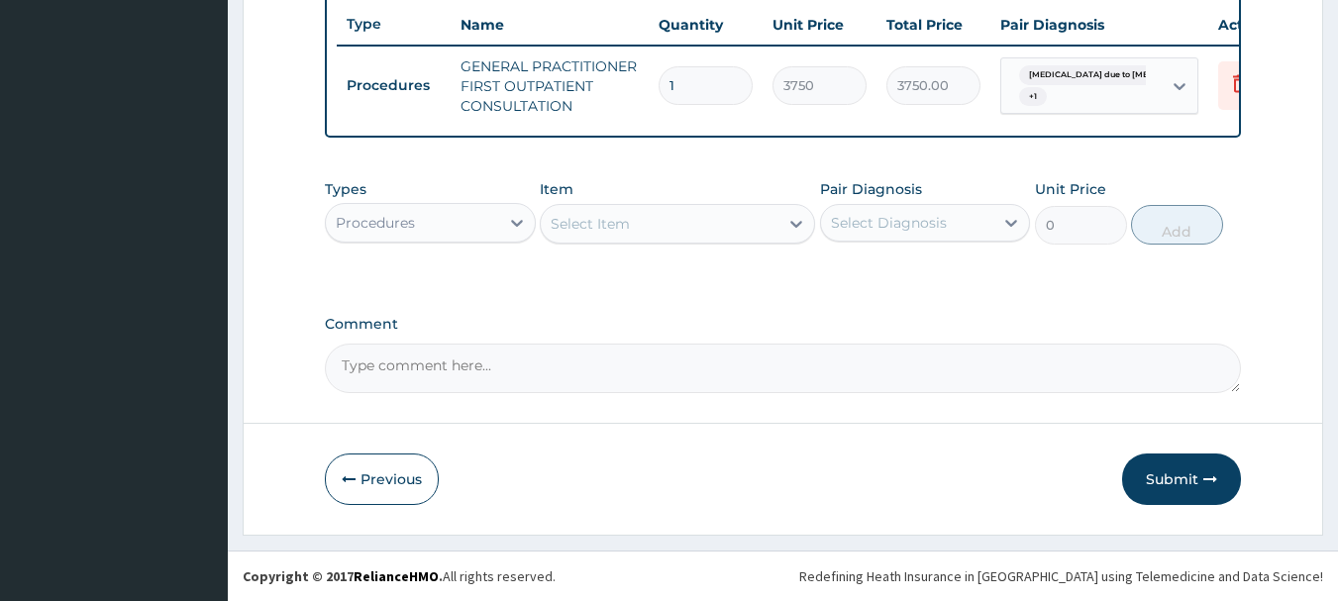
scroll to position [759, 0]
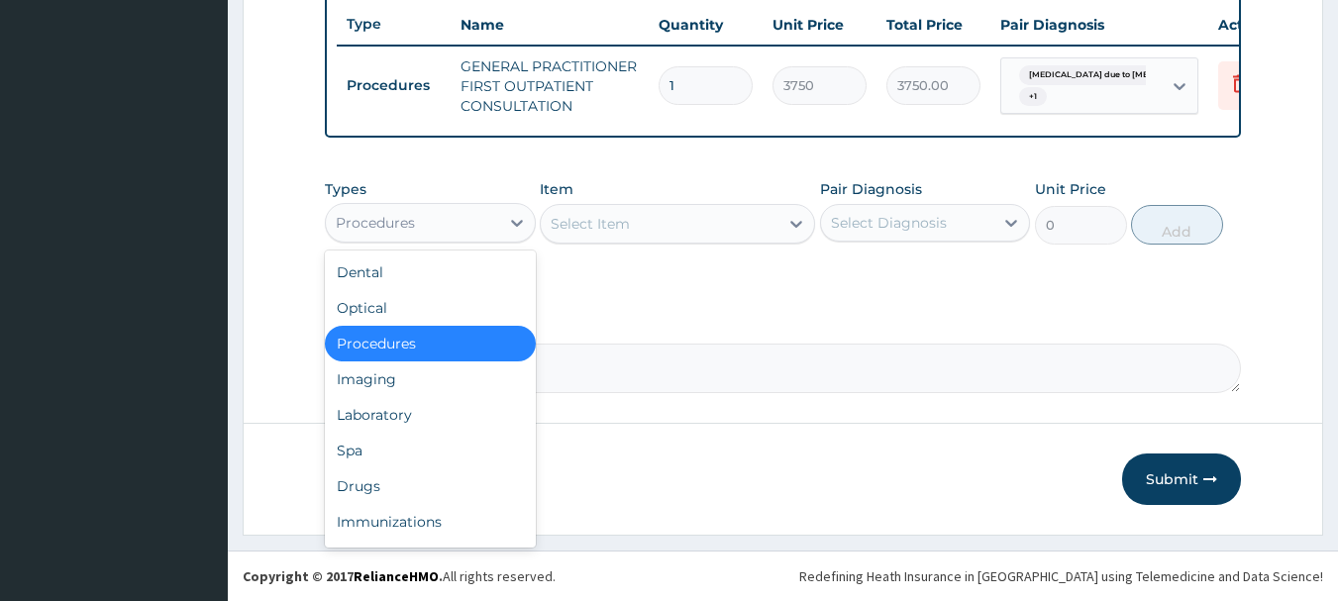
click at [483, 232] on div "Procedures" at bounding box center [412, 223] width 173 height 32
click at [450, 477] on div "Drugs" at bounding box center [430, 487] width 211 height 36
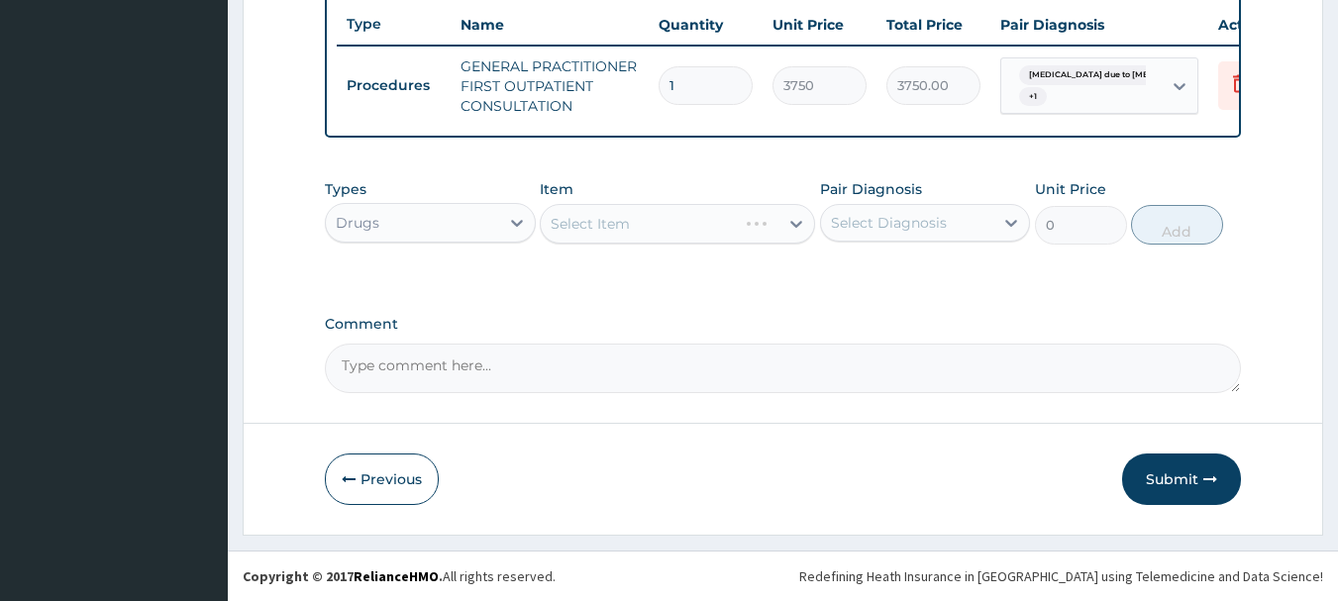
click at [655, 229] on div "Select Item" at bounding box center [677, 224] width 275 height 40
click at [626, 229] on div "Select Item" at bounding box center [677, 224] width 275 height 40
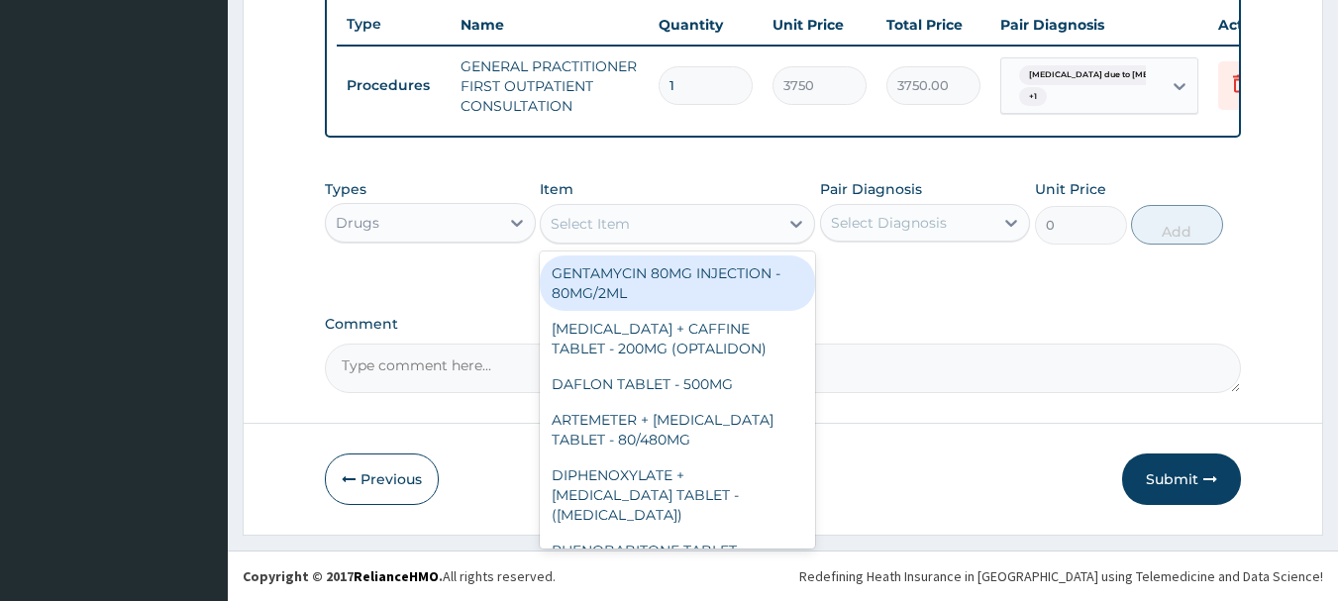
click at [626, 229] on div "Select Item" at bounding box center [590, 224] width 79 height 20
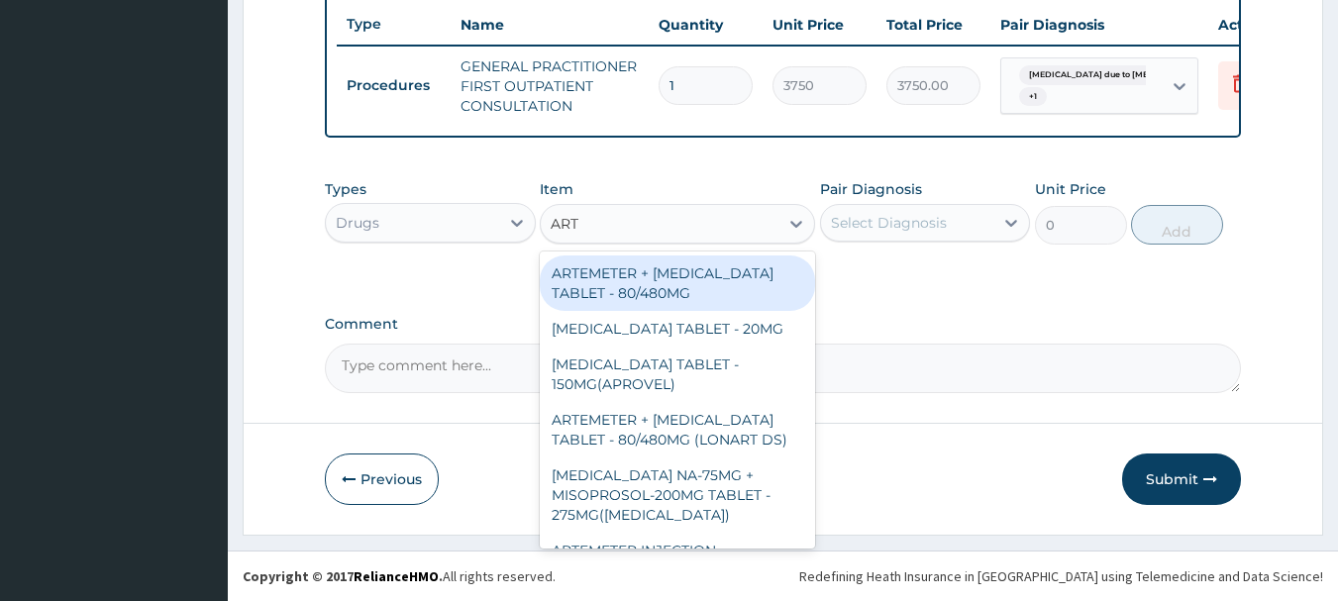
type input "ARTE"
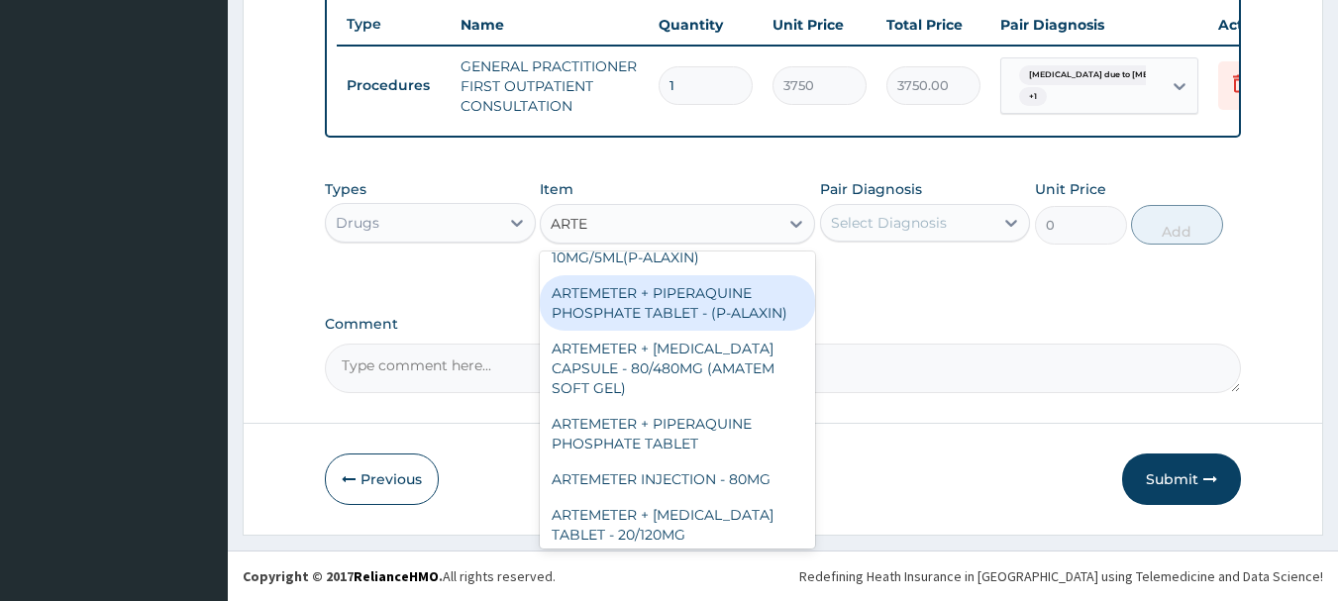
scroll to position [792, 0]
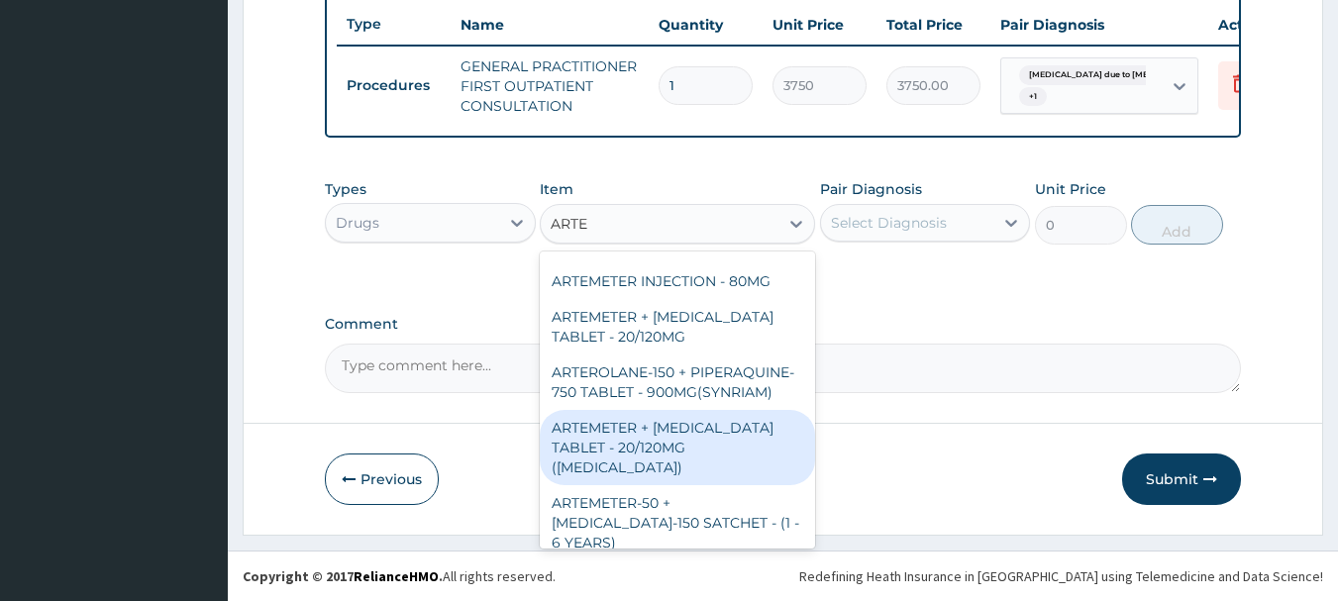
drag, startPoint x: 623, startPoint y: 479, endPoint x: 626, endPoint y: 469, distance: 11.3
click at [623, 477] on div "ARTEMETER + LUMEFANTRINE TABLET - 20/120MG (COARTEM)" at bounding box center [677, 447] width 275 height 75
type input "210"
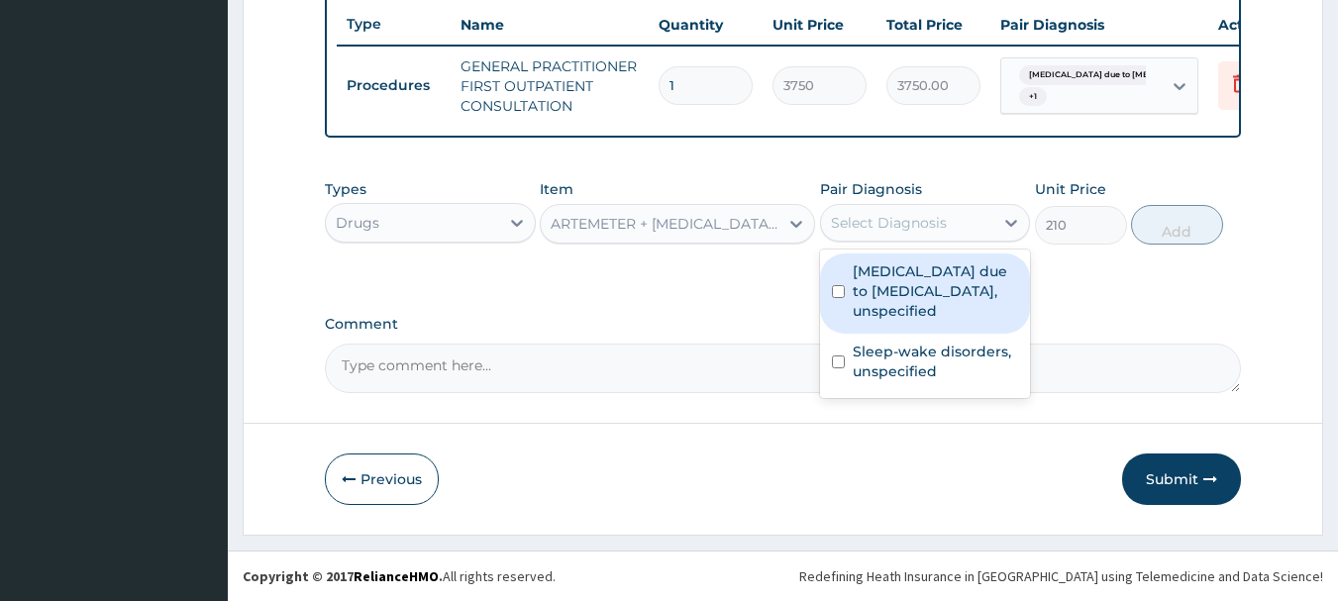
click at [951, 235] on div "Select Diagnosis" at bounding box center [907, 223] width 173 height 32
click at [926, 312] on label "Malaria due to Plasmodium falciparum, unspecified" at bounding box center [936, 290] width 166 height 59
checkbox input "true"
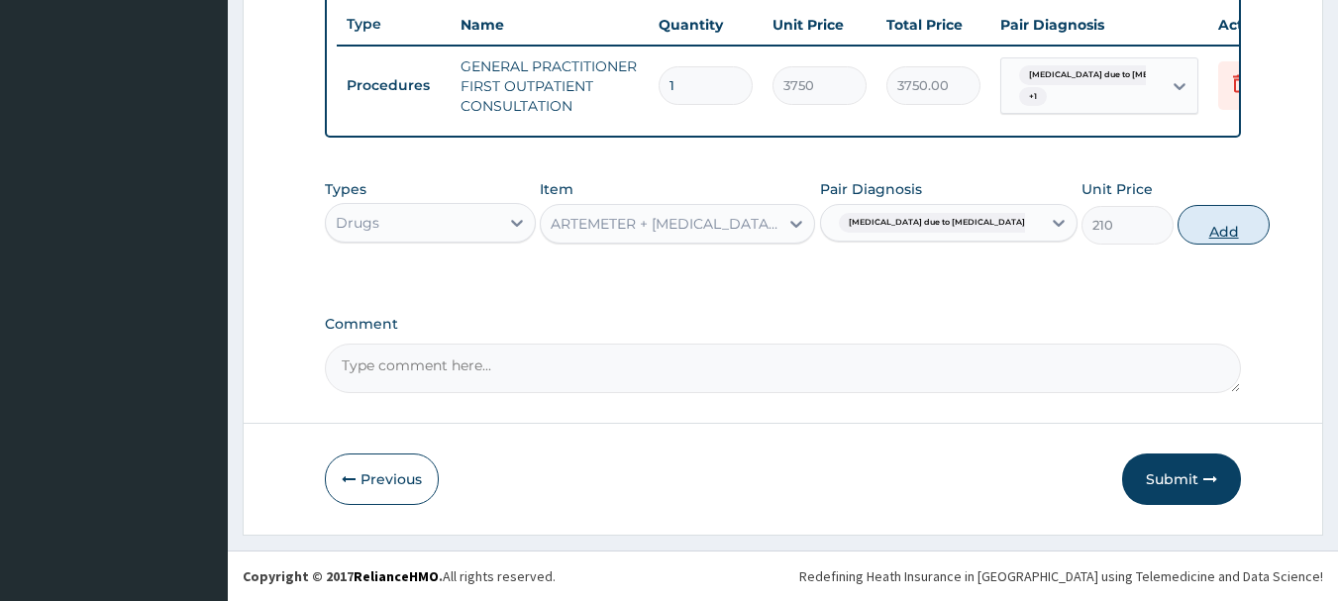
click at [1178, 228] on button "Add" at bounding box center [1224, 225] width 92 height 40
type input "0"
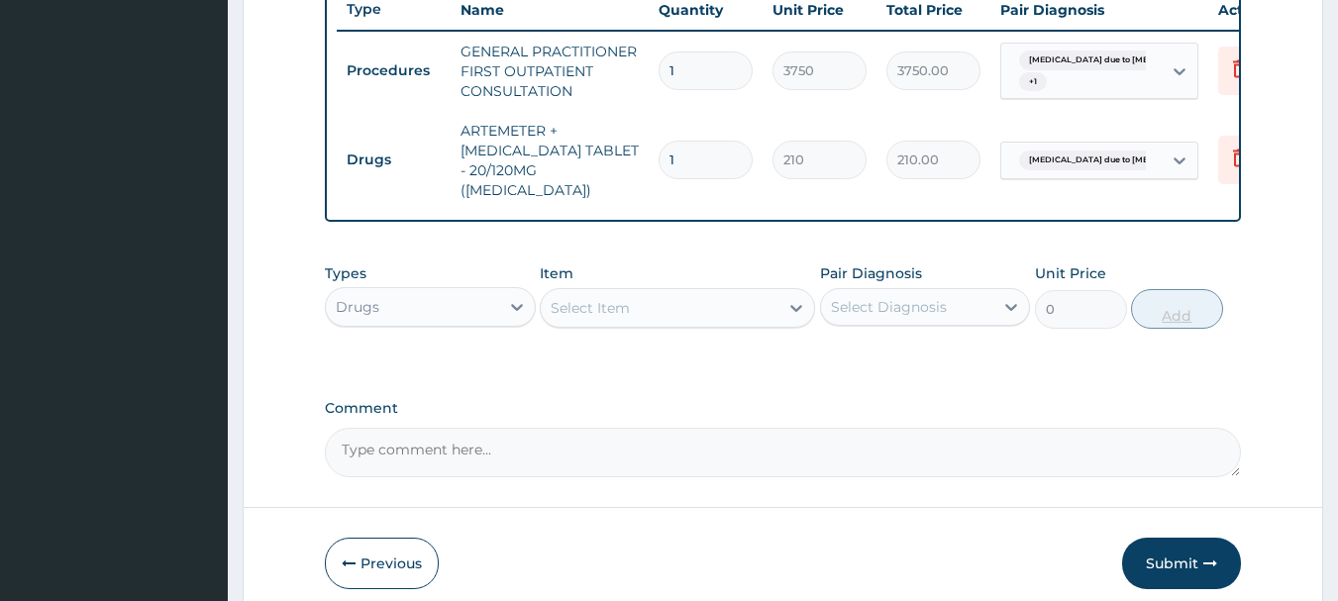
type input "0.00"
type input "2"
type input "420.00"
type input "24"
type input "5040.00"
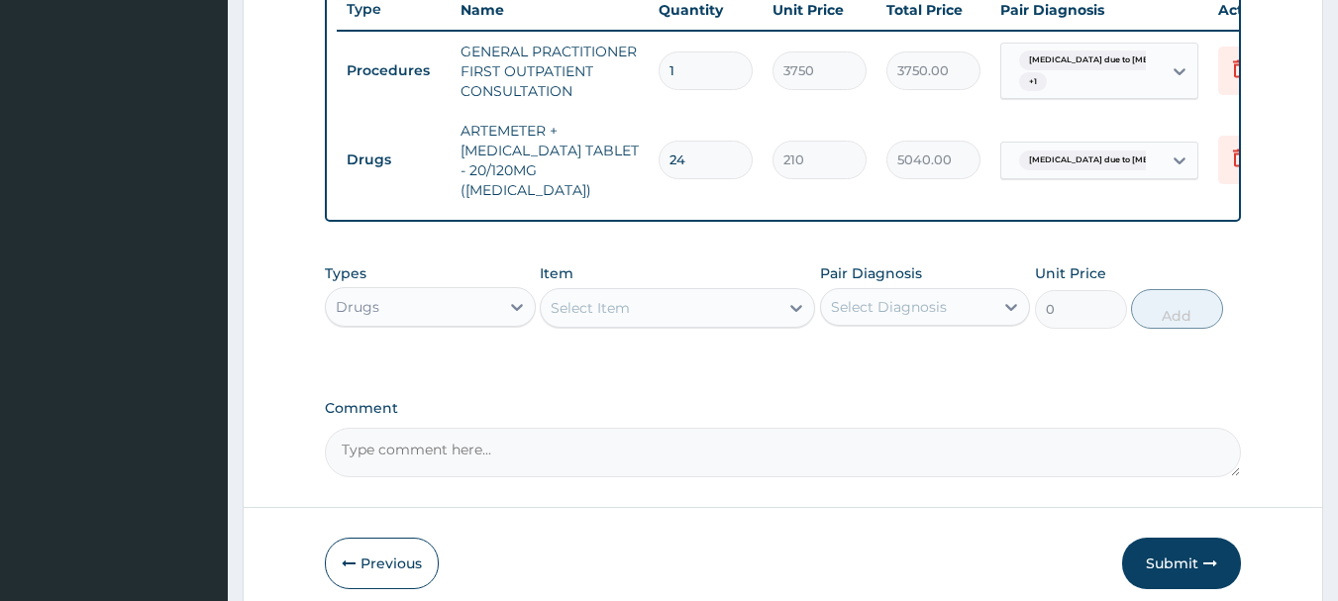
type input "24"
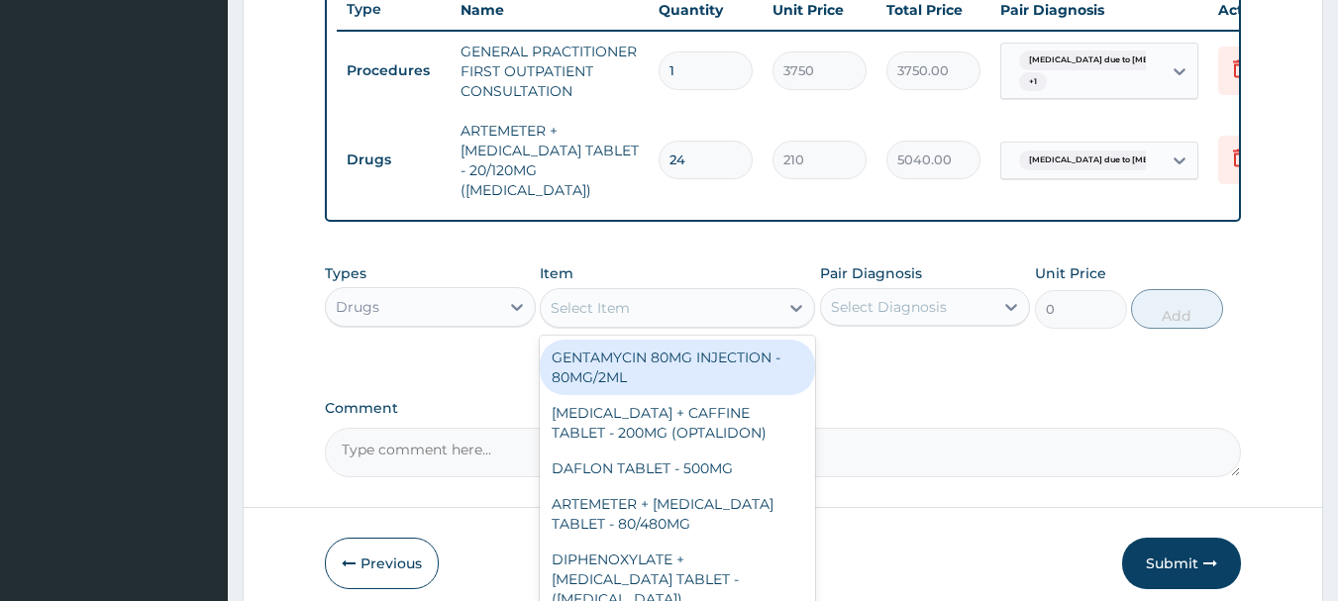
click at [717, 308] on div "Select Item" at bounding box center [660, 308] width 238 height 32
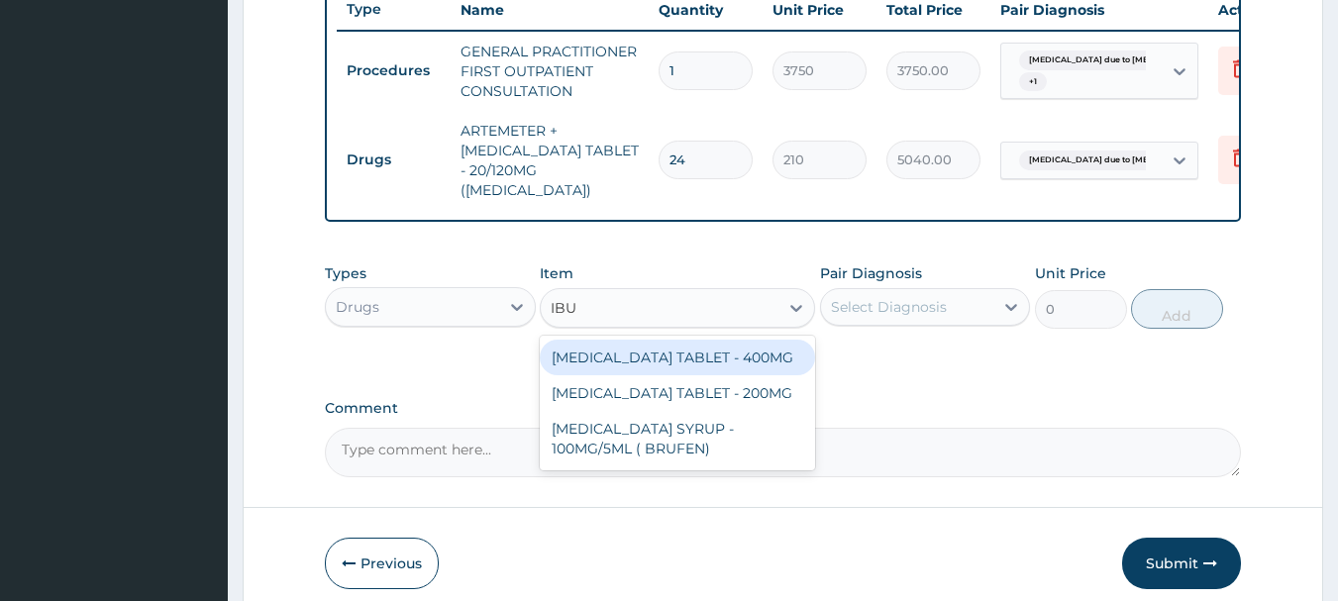
type input "IBUP"
drag, startPoint x: 751, startPoint y: 359, endPoint x: 796, endPoint y: 323, distance: 57.9
click at [752, 359] on div "IBUPROFEN TABLET - 400MG" at bounding box center [677, 358] width 275 height 36
type input "560"
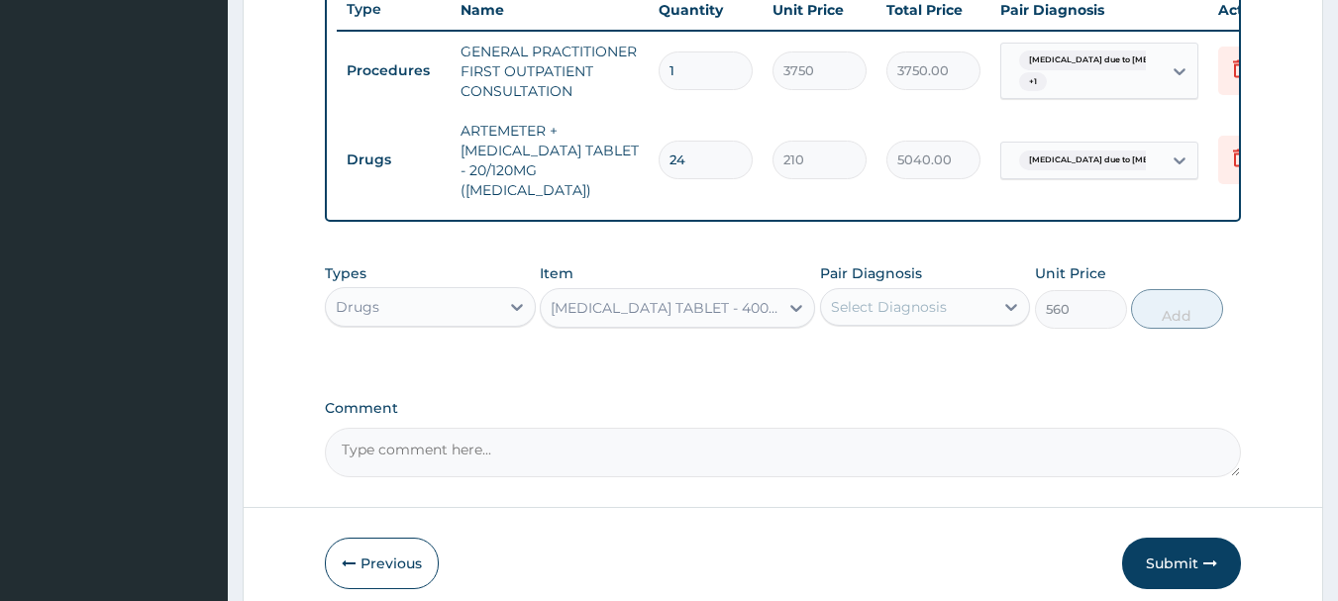
click at [872, 303] on div "Select Diagnosis" at bounding box center [889, 307] width 116 height 20
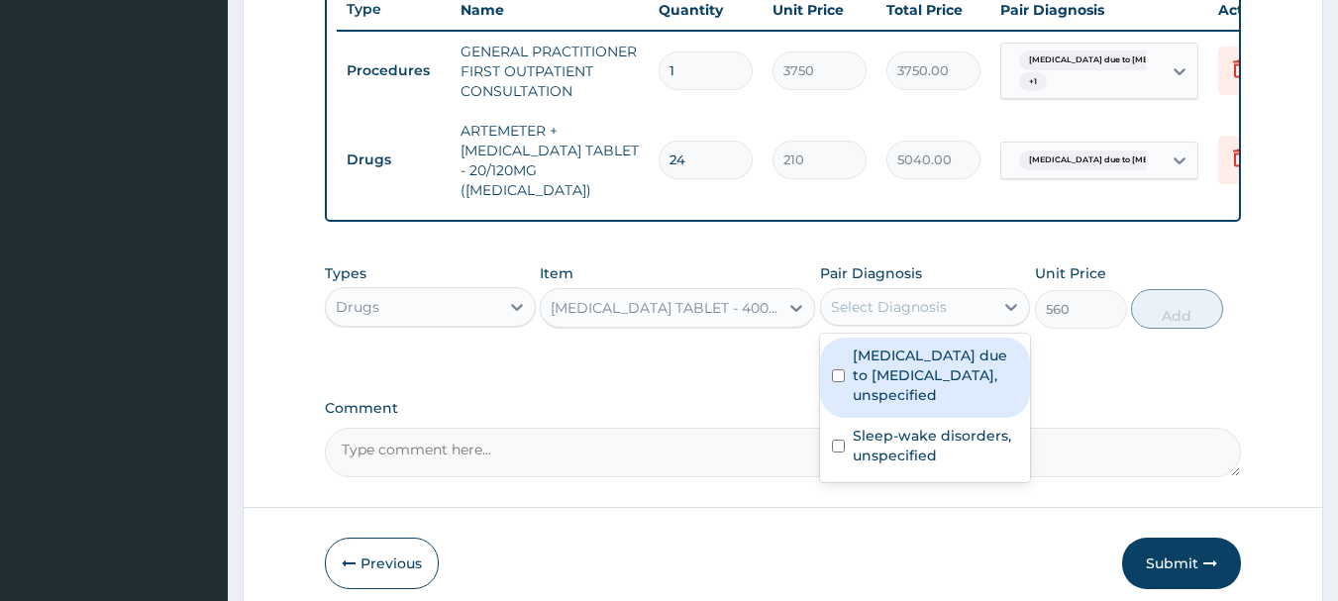
click at [875, 359] on label "Malaria due to Plasmodium falciparum, unspecified" at bounding box center [936, 375] width 166 height 59
checkbox input "true"
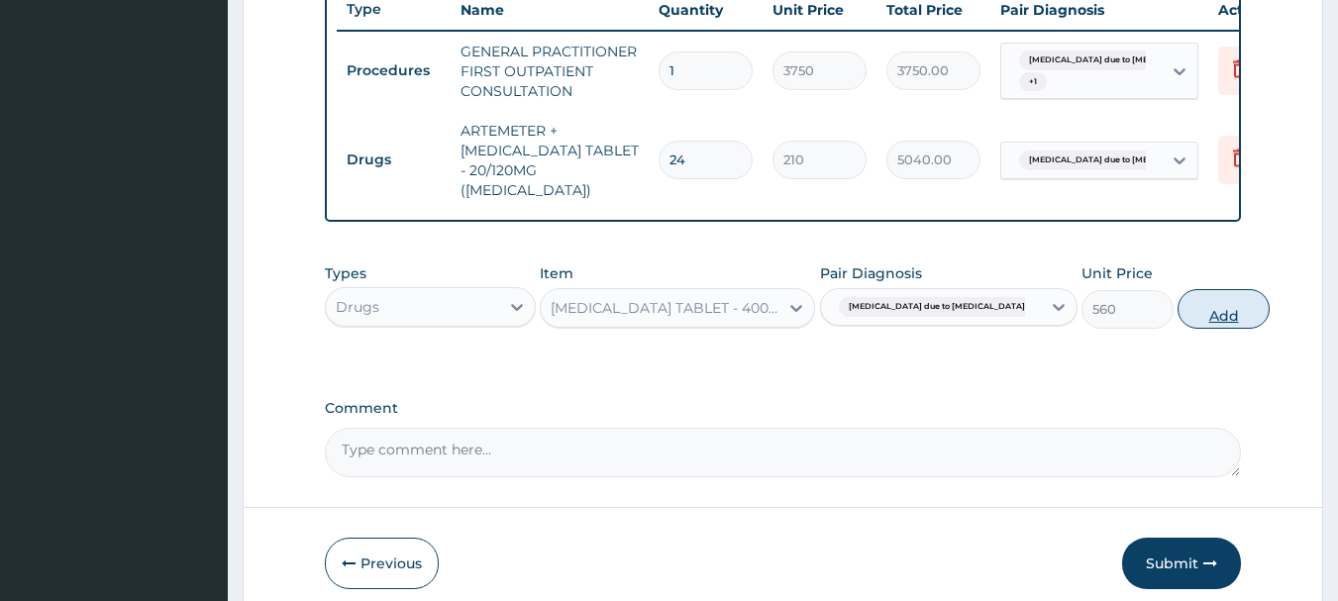
click at [1184, 302] on button "Add" at bounding box center [1224, 309] width 92 height 40
type input "0"
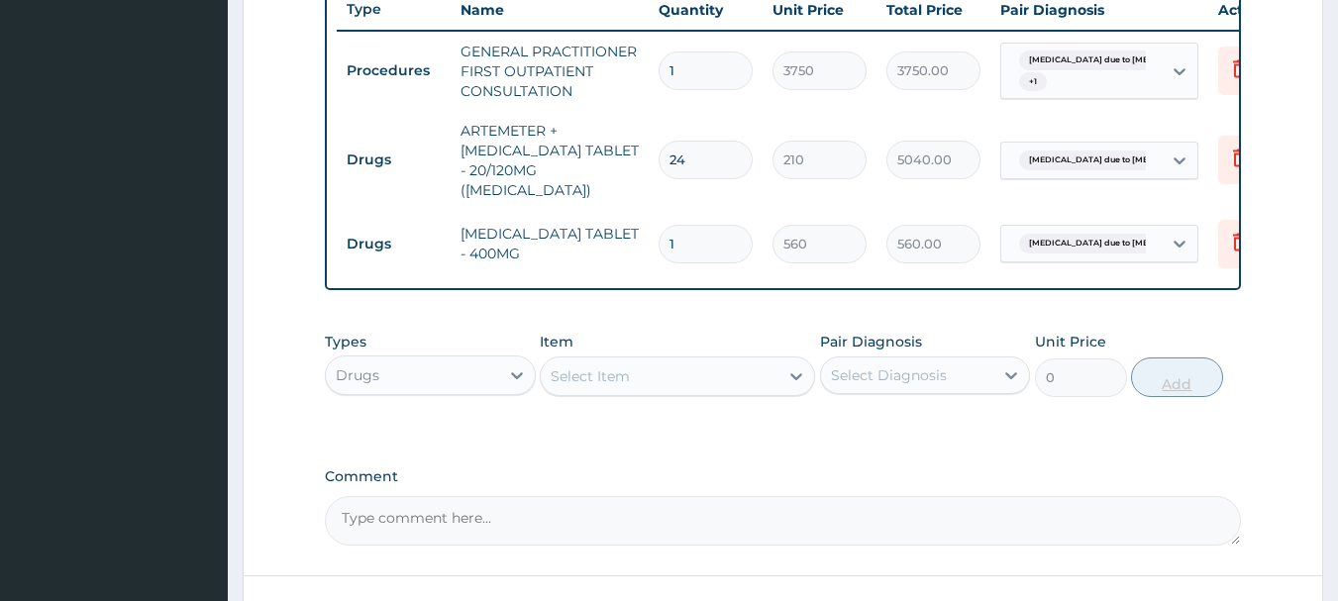
type input "10"
type input "5600.00"
type input "10"
click at [573, 367] on div "Select Item" at bounding box center [590, 376] width 79 height 20
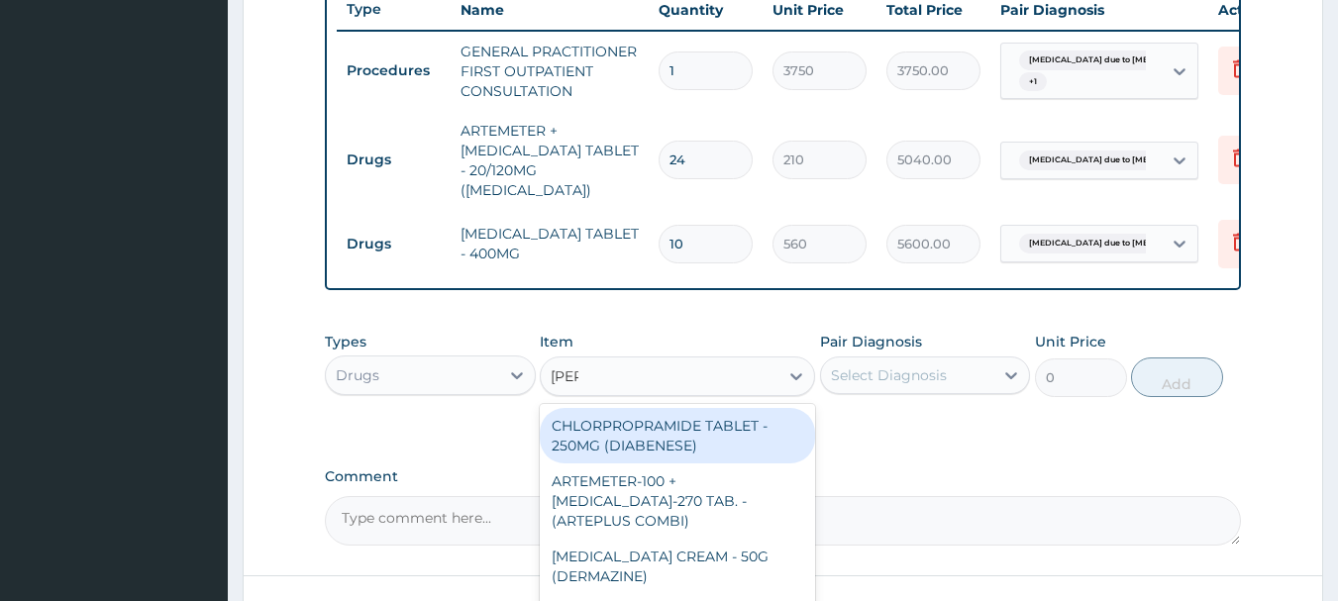
type input "DIAZE"
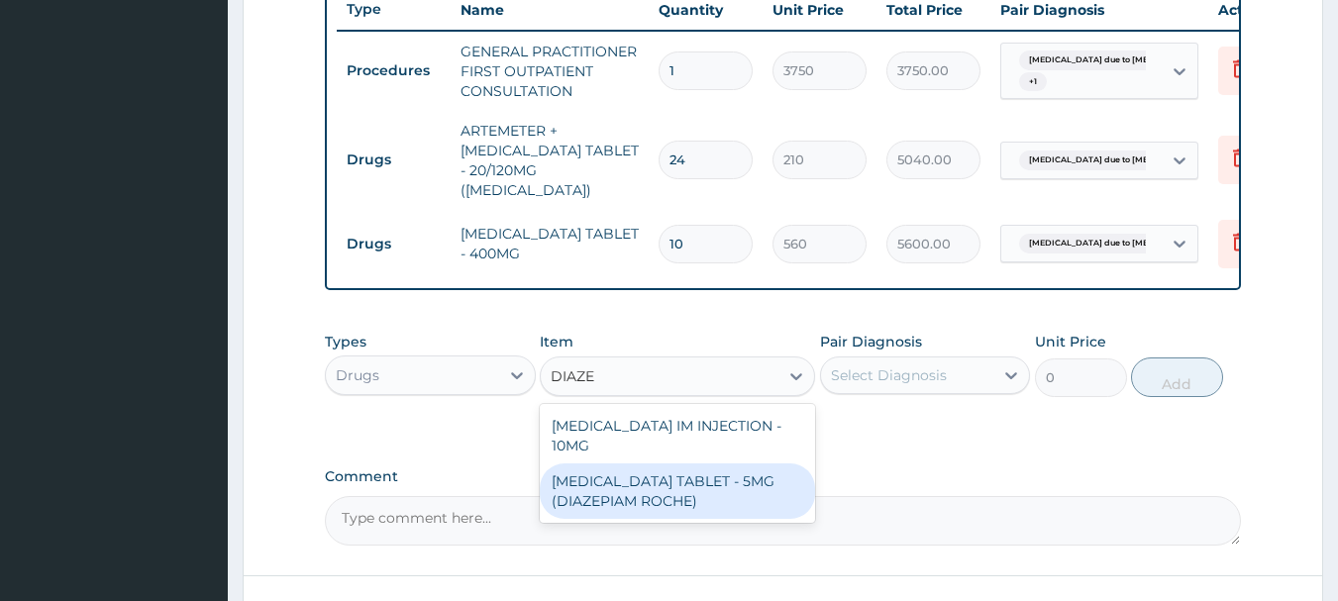
click at [605, 465] on div "DIAZEPAM TABLET - 5MG (DIAZEPIAM ROCHE)" at bounding box center [677, 491] width 275 height 55
type input "280"
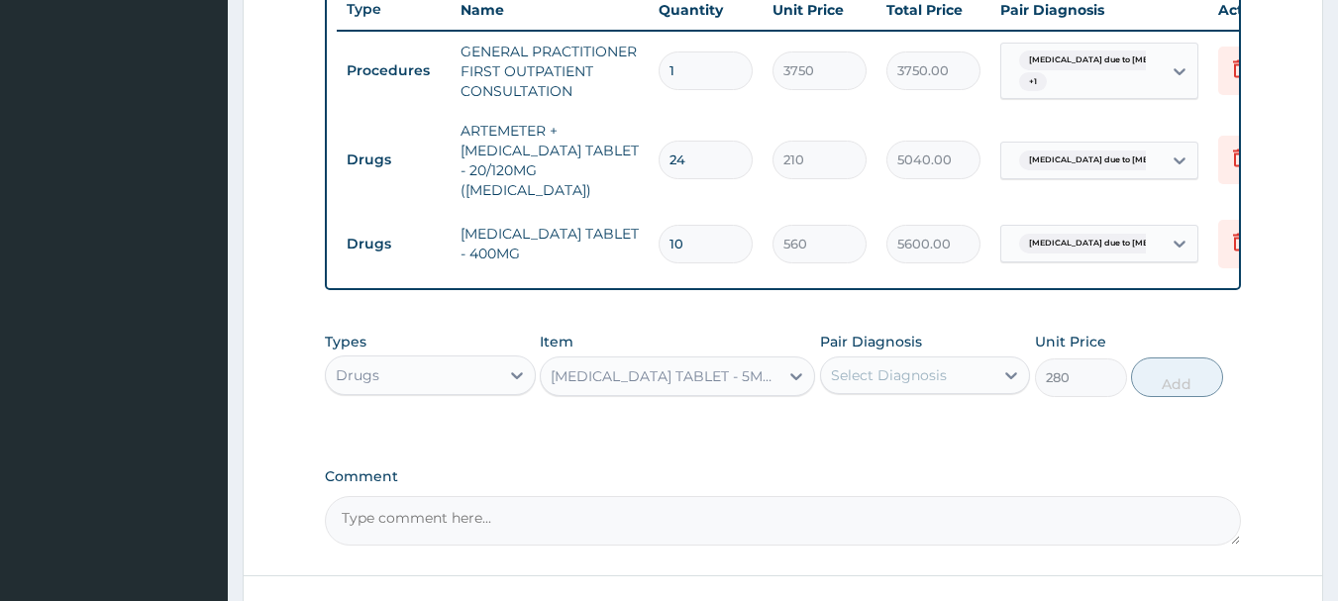
click at [898, 366] on div "Select Diagnosis" at bounding box center [889, 375] width 116 height 20
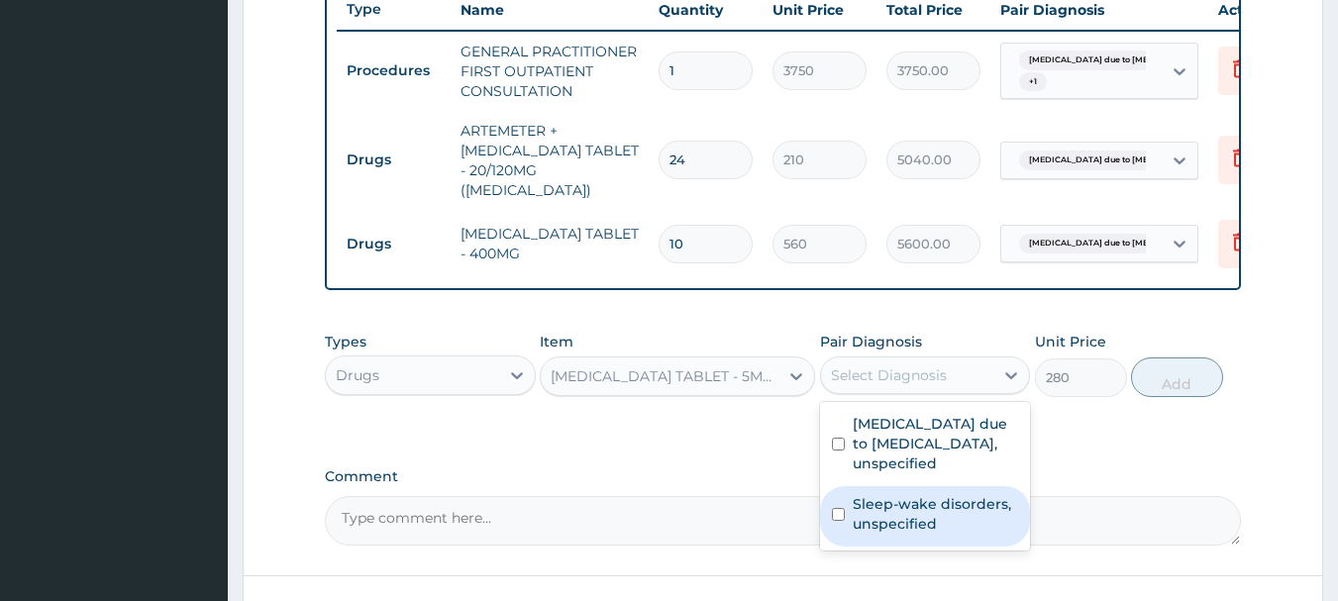
drag, startPoint x: 912, startPoint y: 517, endPoint x: 969, endPoint y: 463, distance: 78.5
click at [958, 473] on div "Malaria due to Plasmodium falciparum, unspecified Sleep-wake disorders, unspeci…" at bounding box center [925, 476] width 211 height 149
click at [996, 504] on label "Sleep-wake disorders, unspecified" at bounding box center [936, 514] width 166 height 40
checkbox input "true"
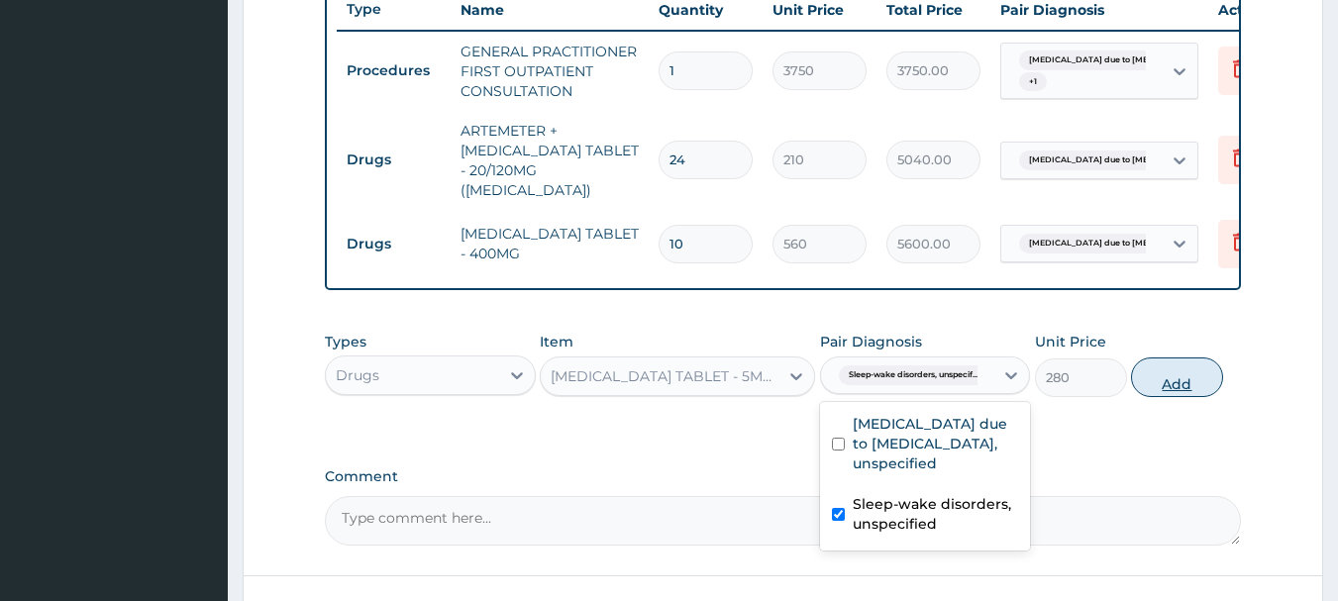
click at [1172, 370] on button "Add" at bounding box center [1177, 378] width 92 height 40
type input "0"
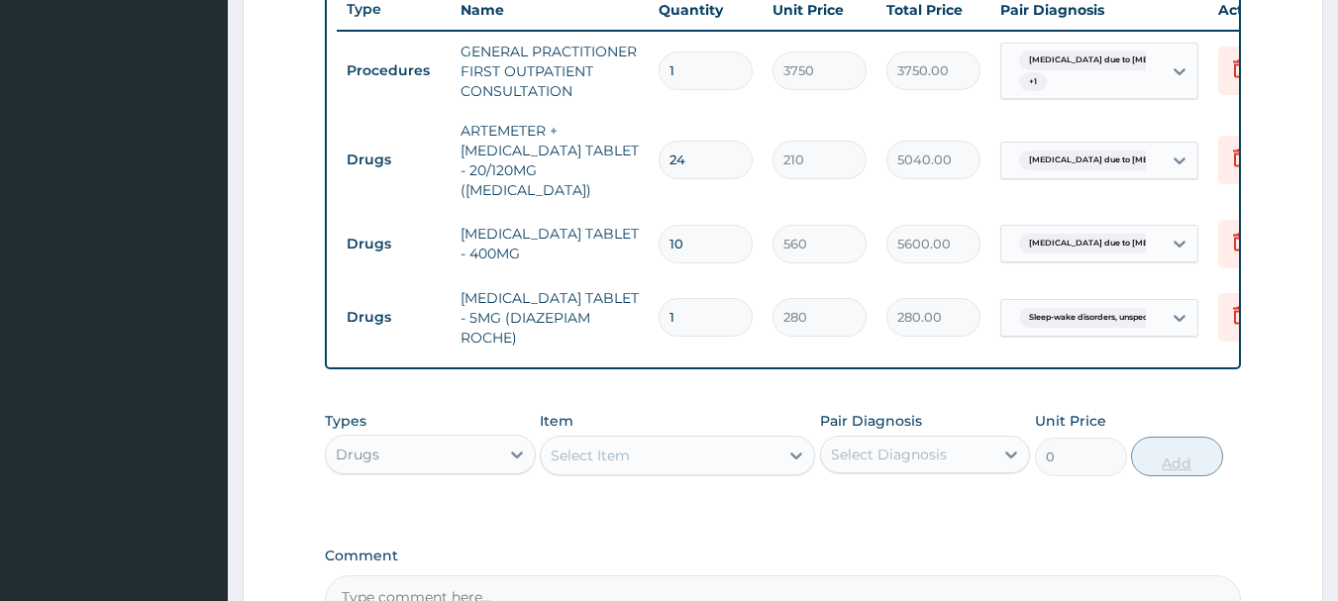
type input "15"
type input "4200.00"
type input "1"
type input "280.00"
type input "0.00"
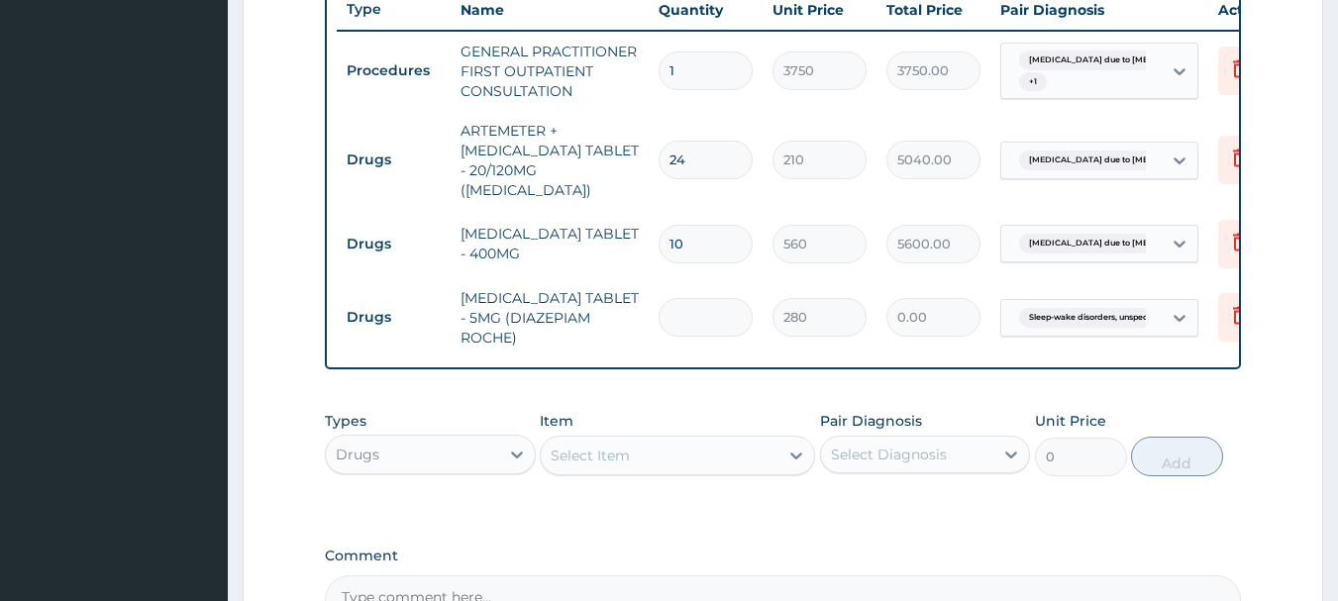
type input "5"
type input "1400.00"
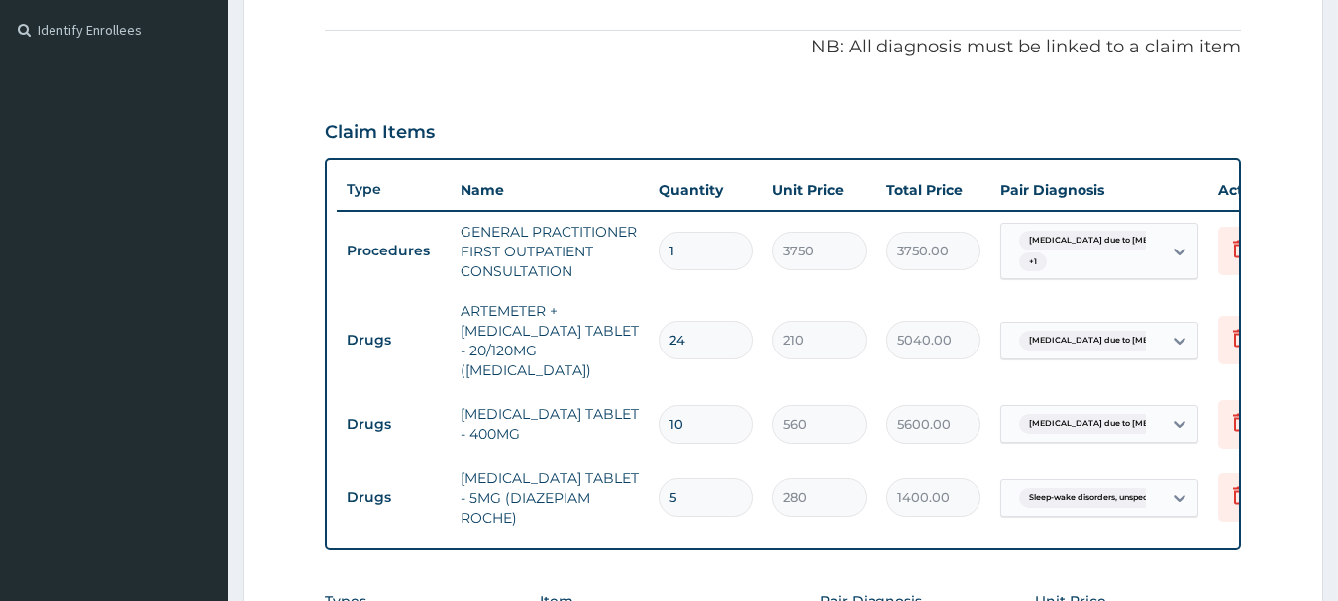
scroll to position [975, 0]
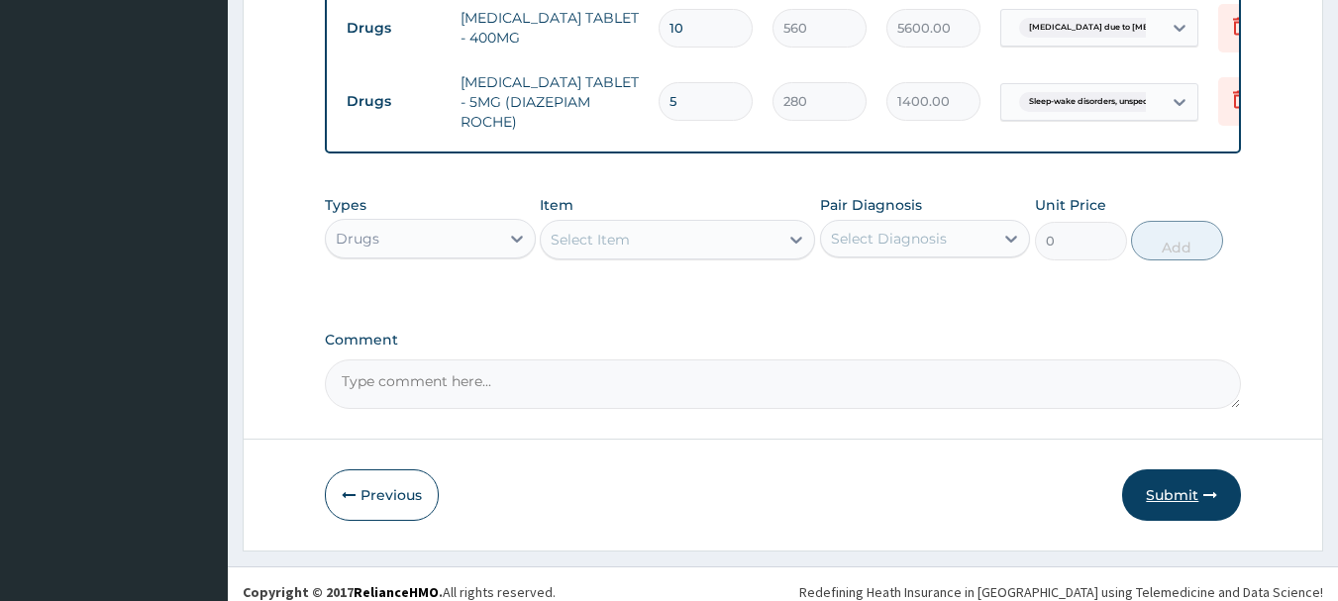
type input "5"
click at [1200, 482] on button "Submit" at bounding box center [1181, 496] width 119 height 52
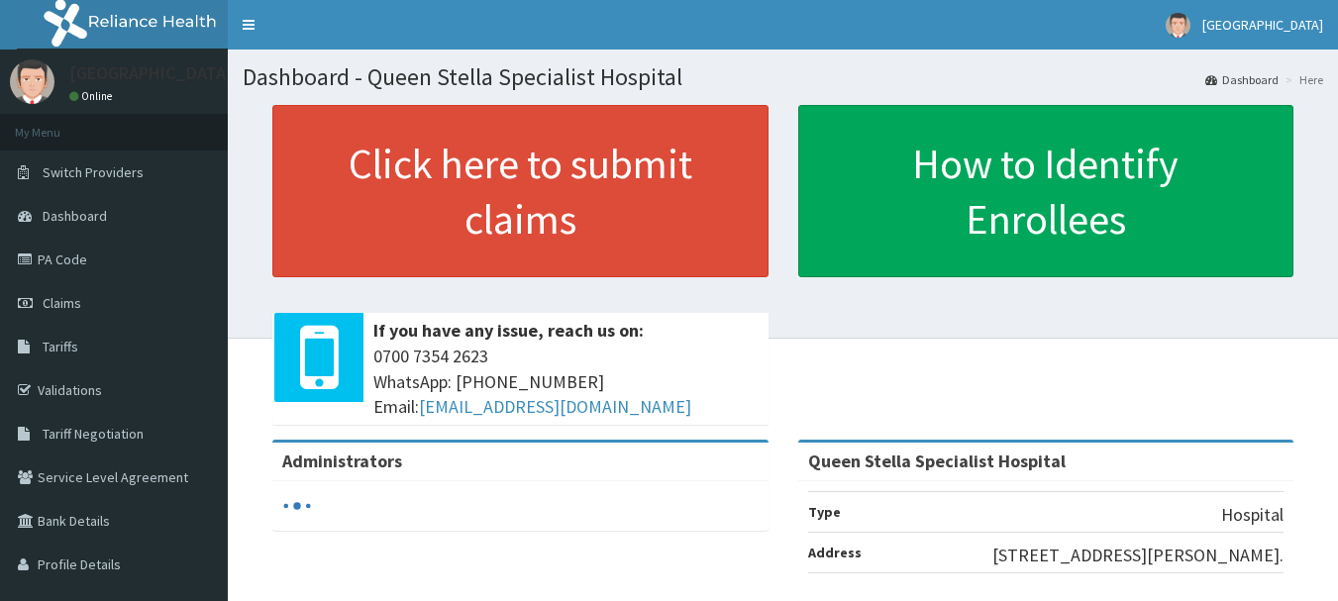
click at [63, 261] on link "PA Code" at bounding box center [114, 260] width 228 height 44
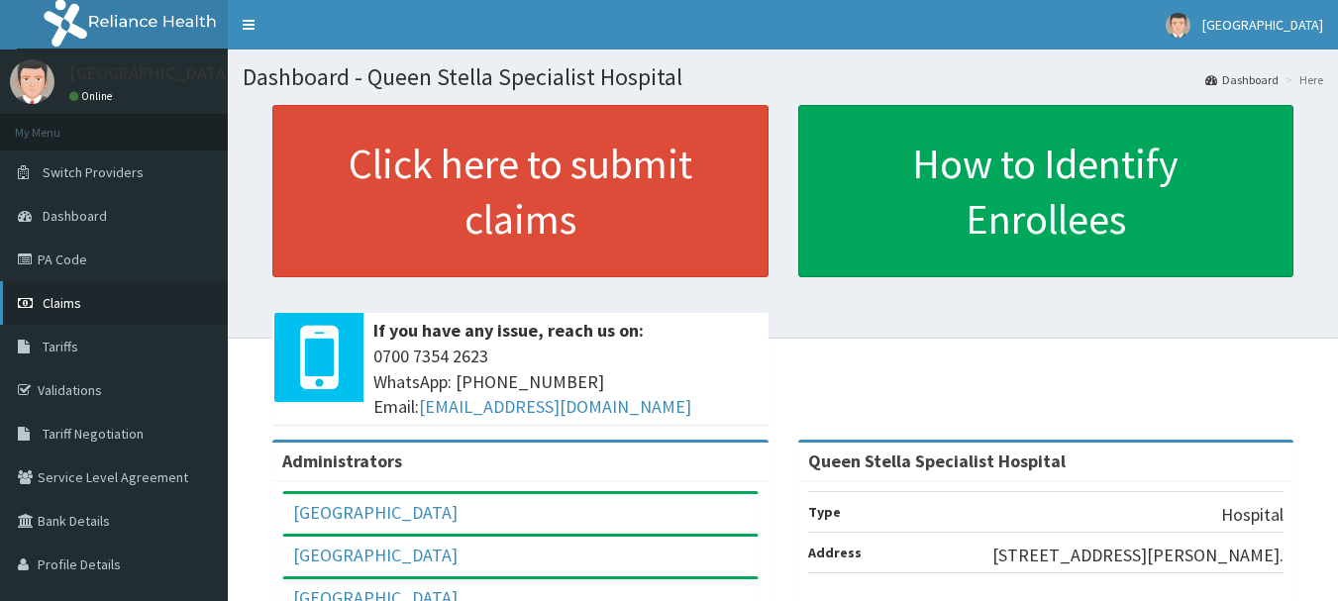
click at [63, 304] on span "Claims" at bounding box center [62, 303] width 39 height 18
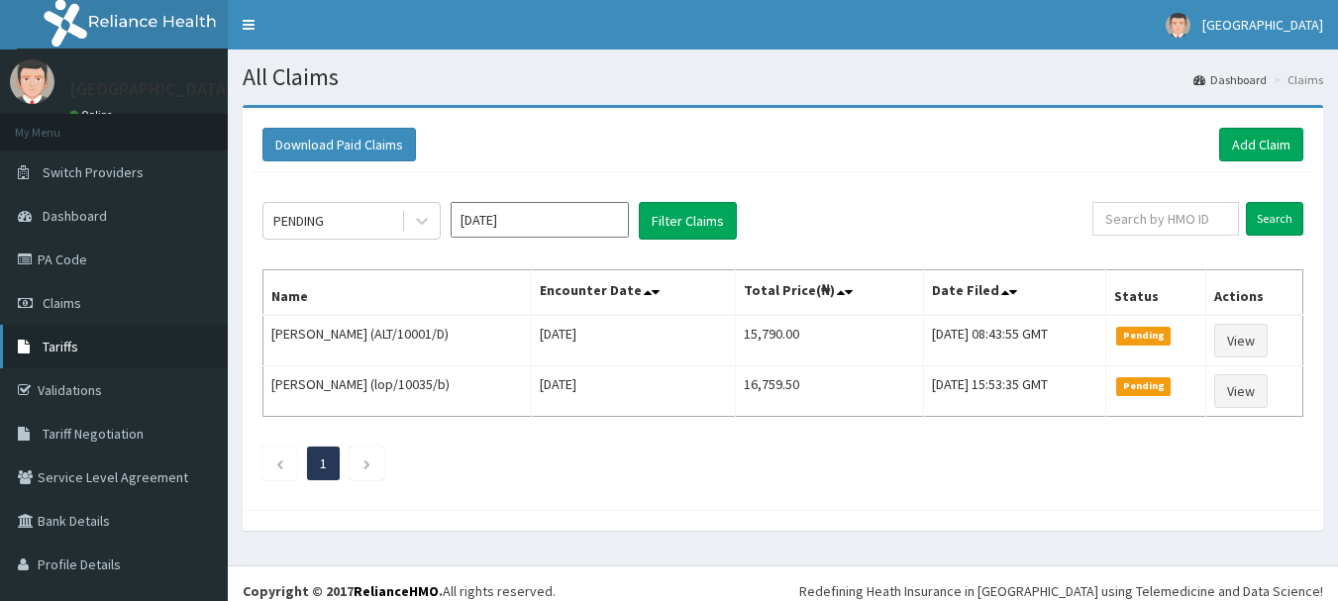
click at [68, 345] on span "Tariffs" at bounding box center [61, 347] width 36 height 18
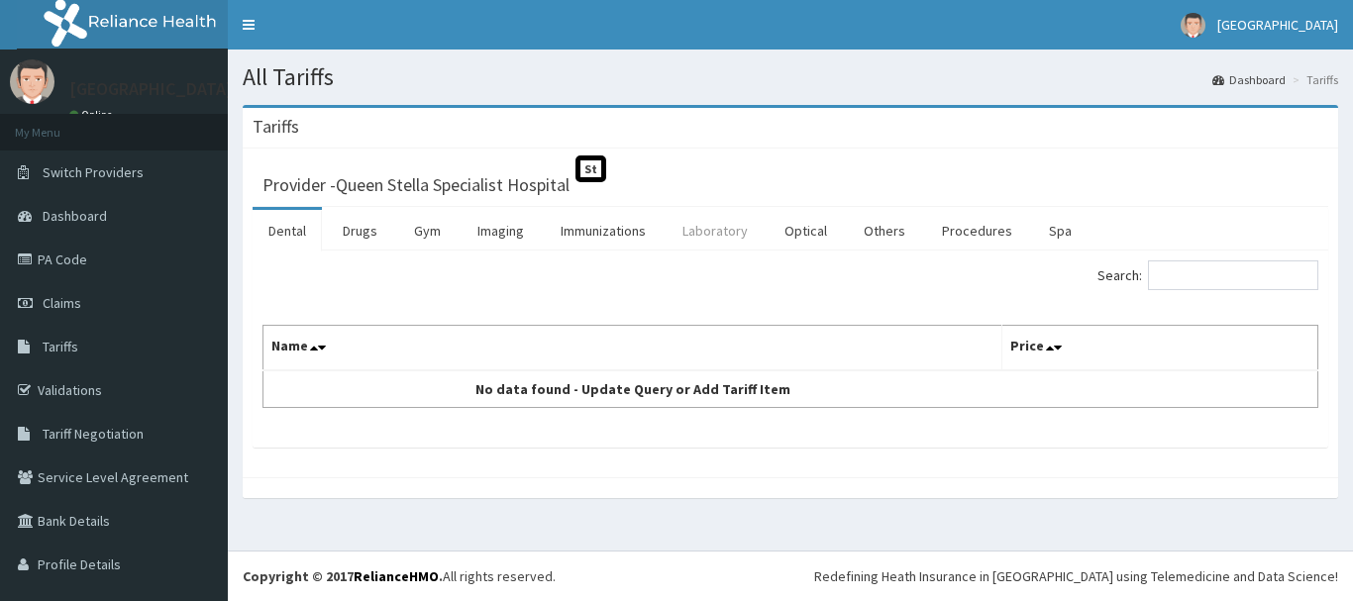
click at [711, 231] on link "Laboratory" at bounding box center [715, 231] width 97 height 42
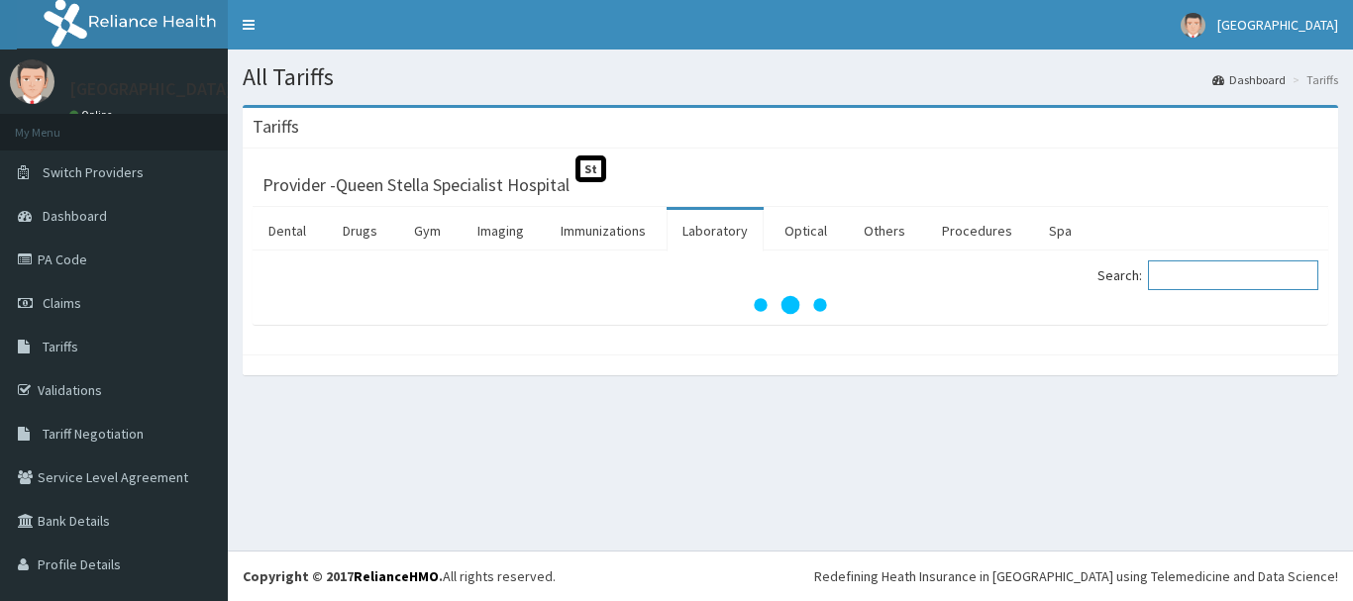
drag, startPoint x: 1194, startPoint y: 278, endPoint x: 1181, endPoint y: 280, distance: 13.0
click at [1193, 277] on input "Search:" at bounding box center [1233, 276] width 170 height 30
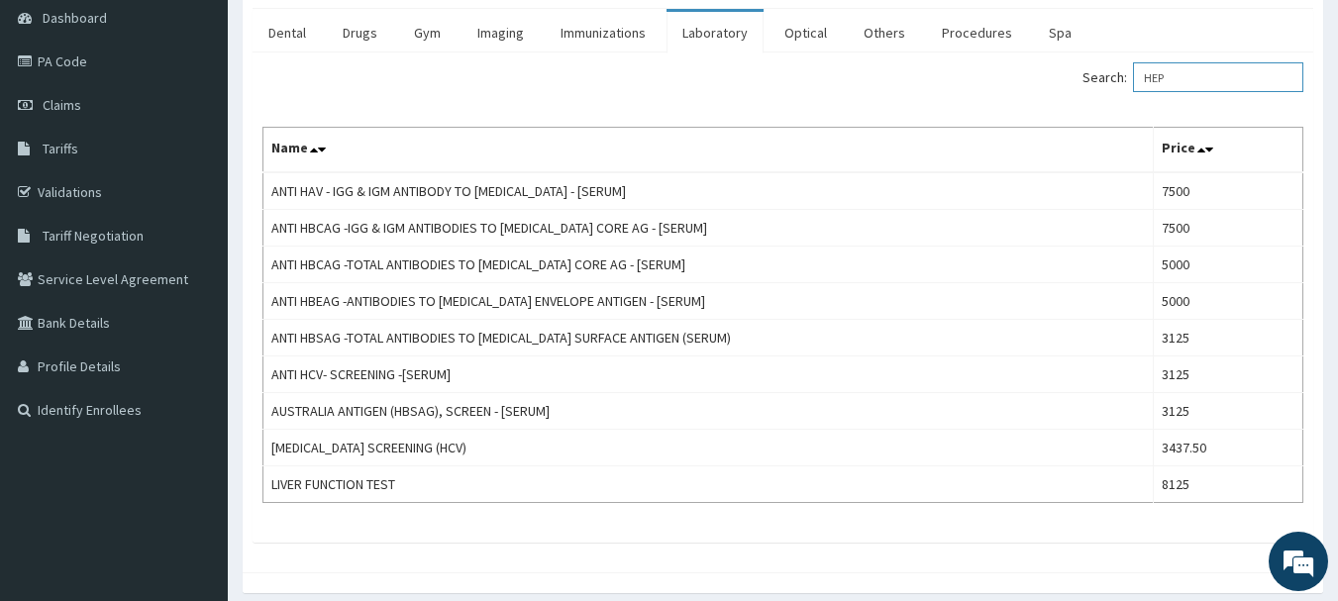
type input "HEP"
